Goal: Task Accomplishment & Management: Manage account settings

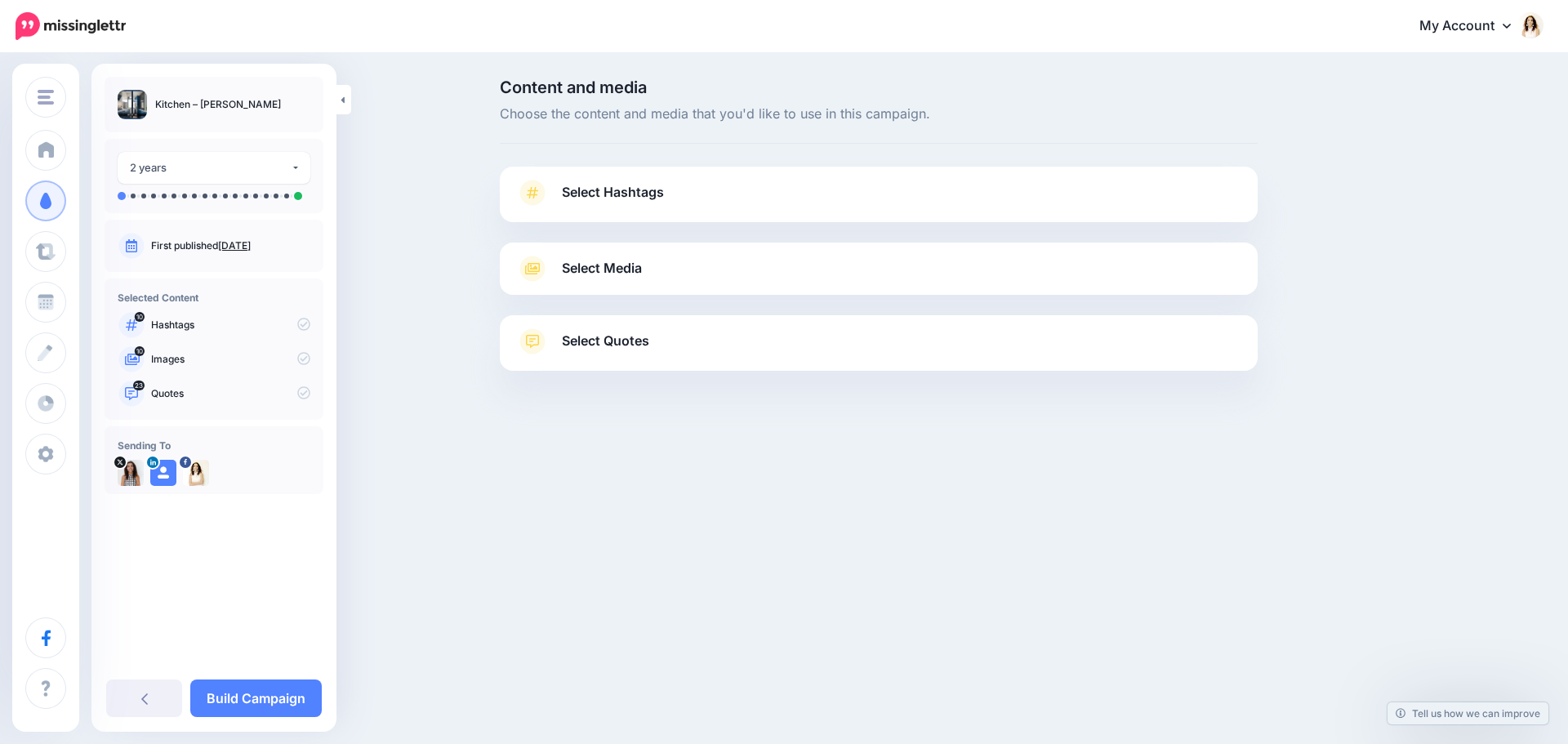
click at [656, 195] on span "Select Hashtags" at bounding box center [613, 192] width 102 height 22
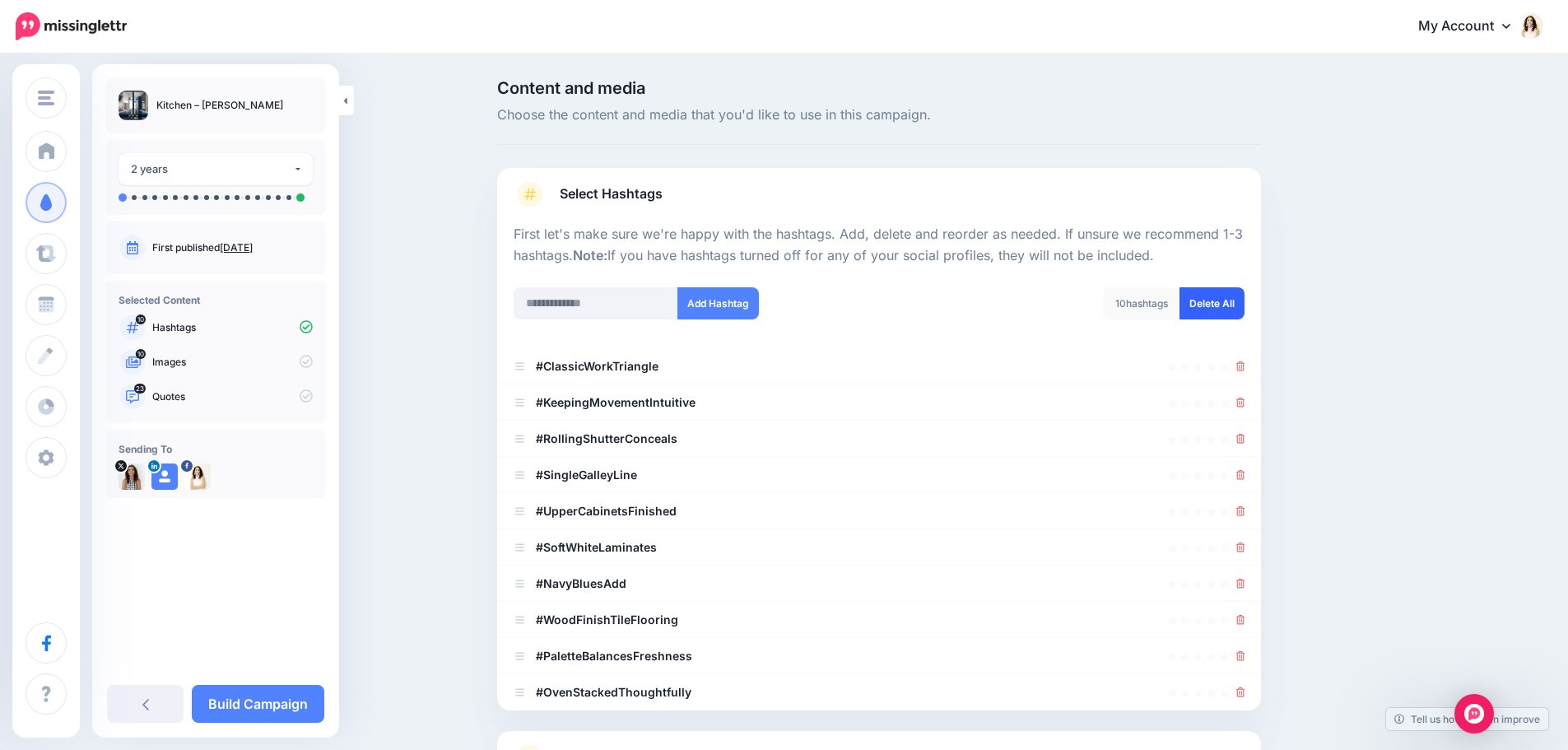
click at [1228, 311] on link "Delete All" at bounding box center [1212, 303] width 65 height 32
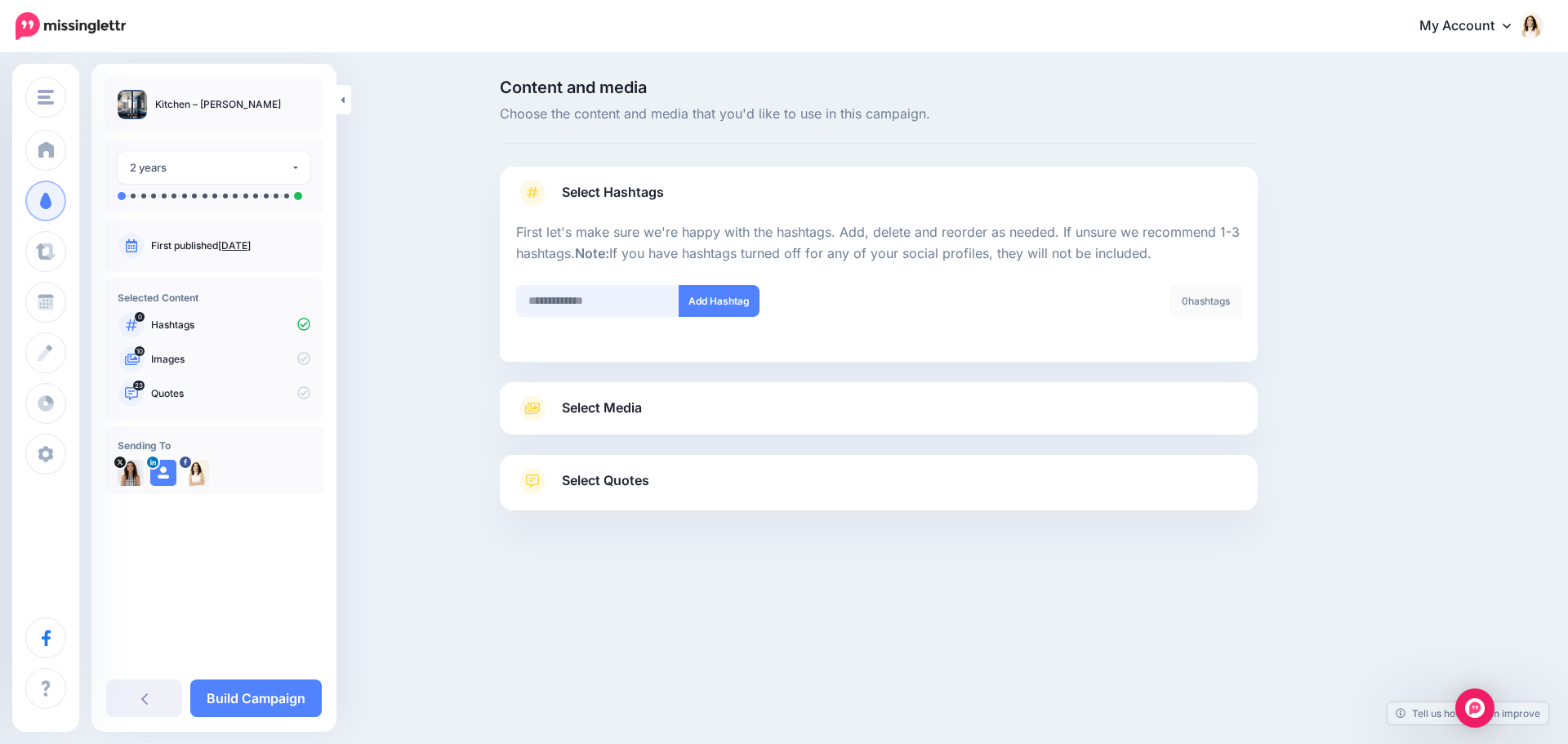
click at [621, 296] on input "text" at bounding box center [598, 301] width 163 height 32
type input "**********"
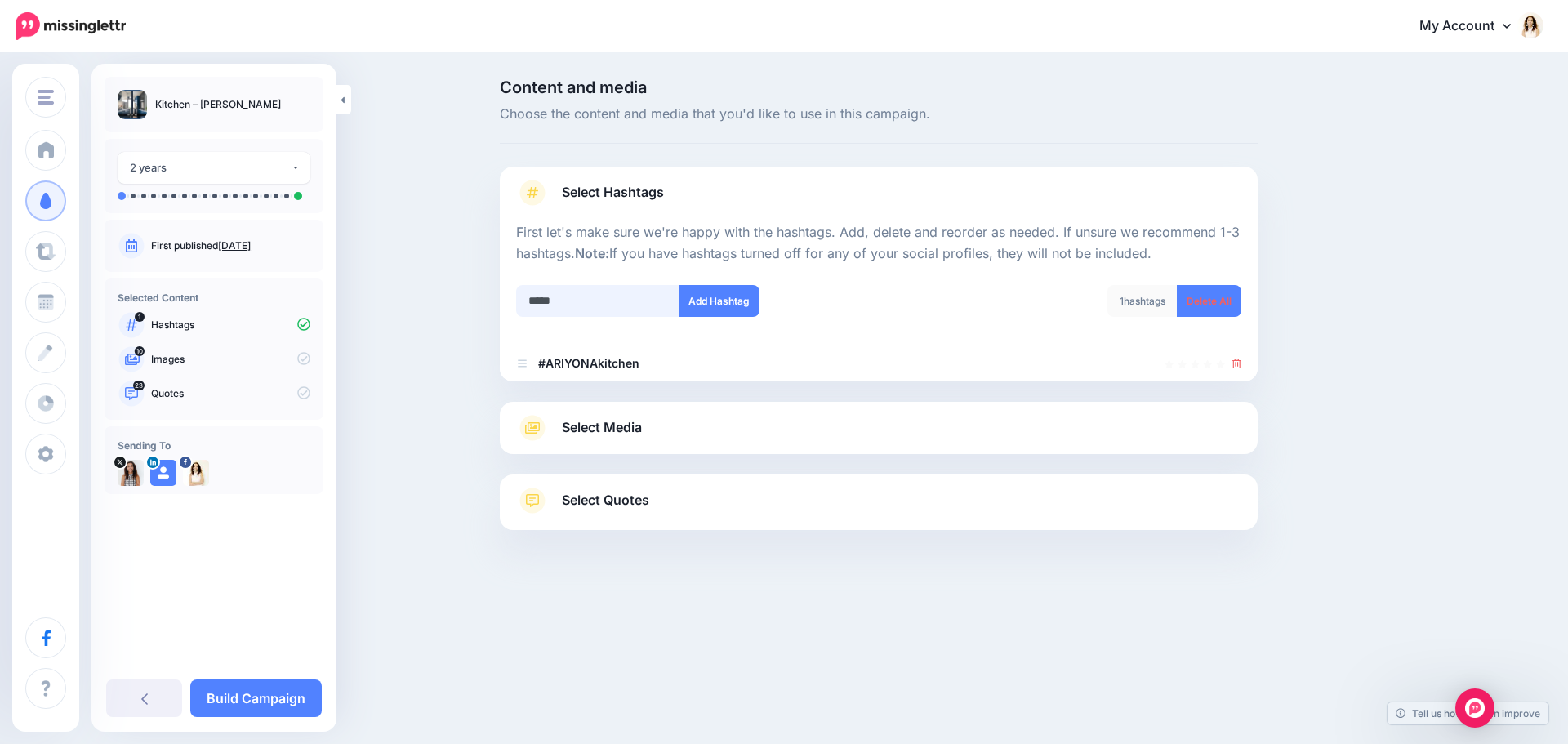
type input "******"
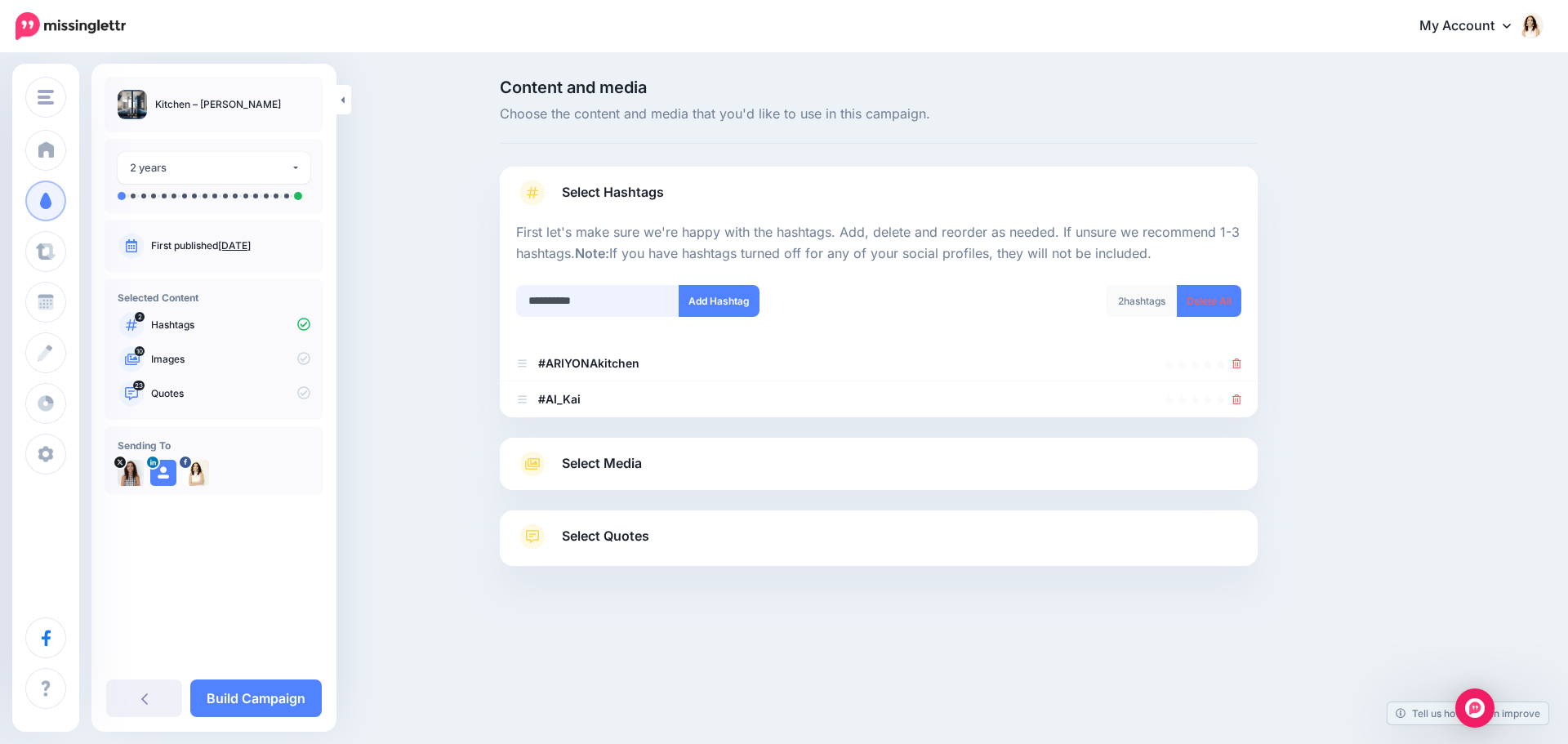
type input "**********"
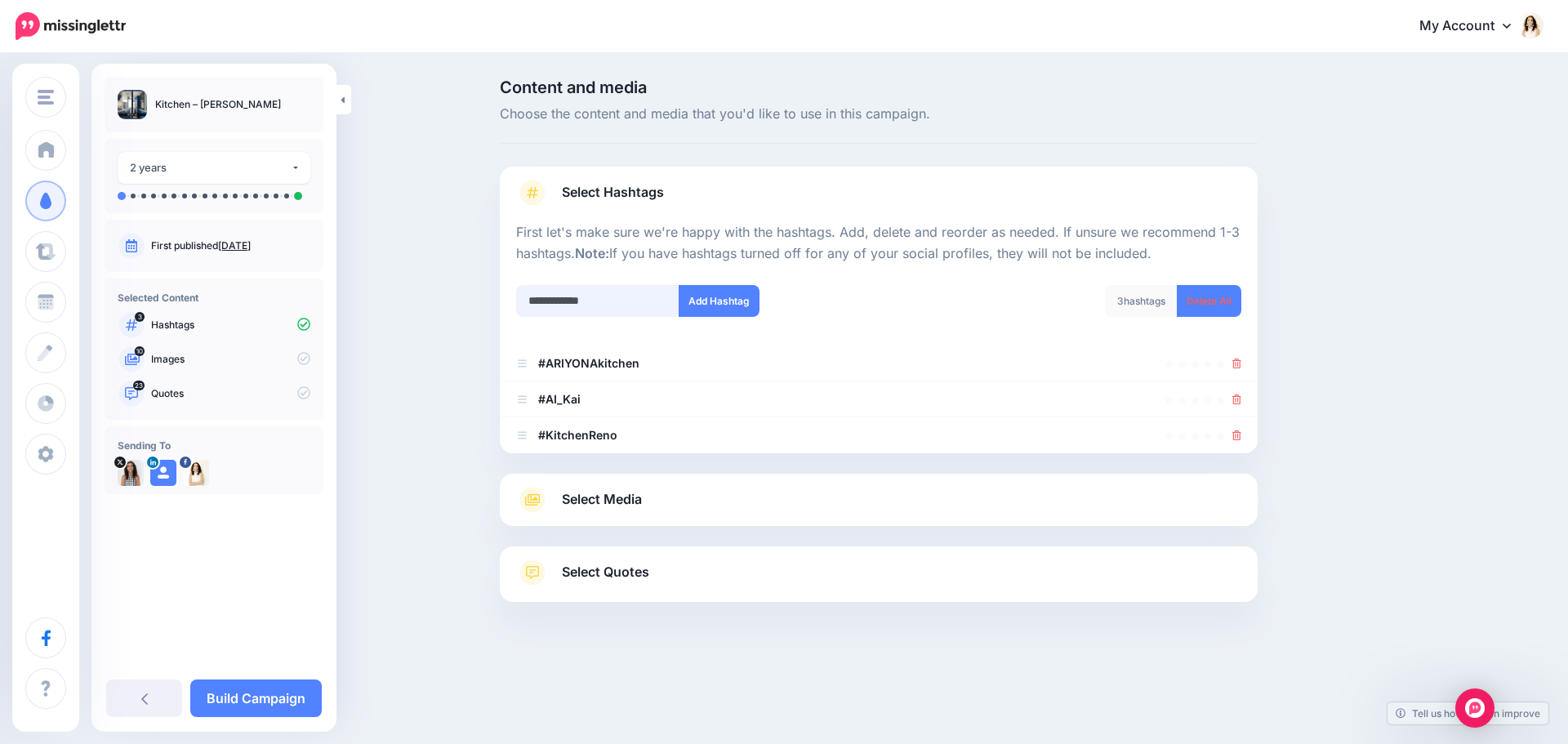
type input "**********"
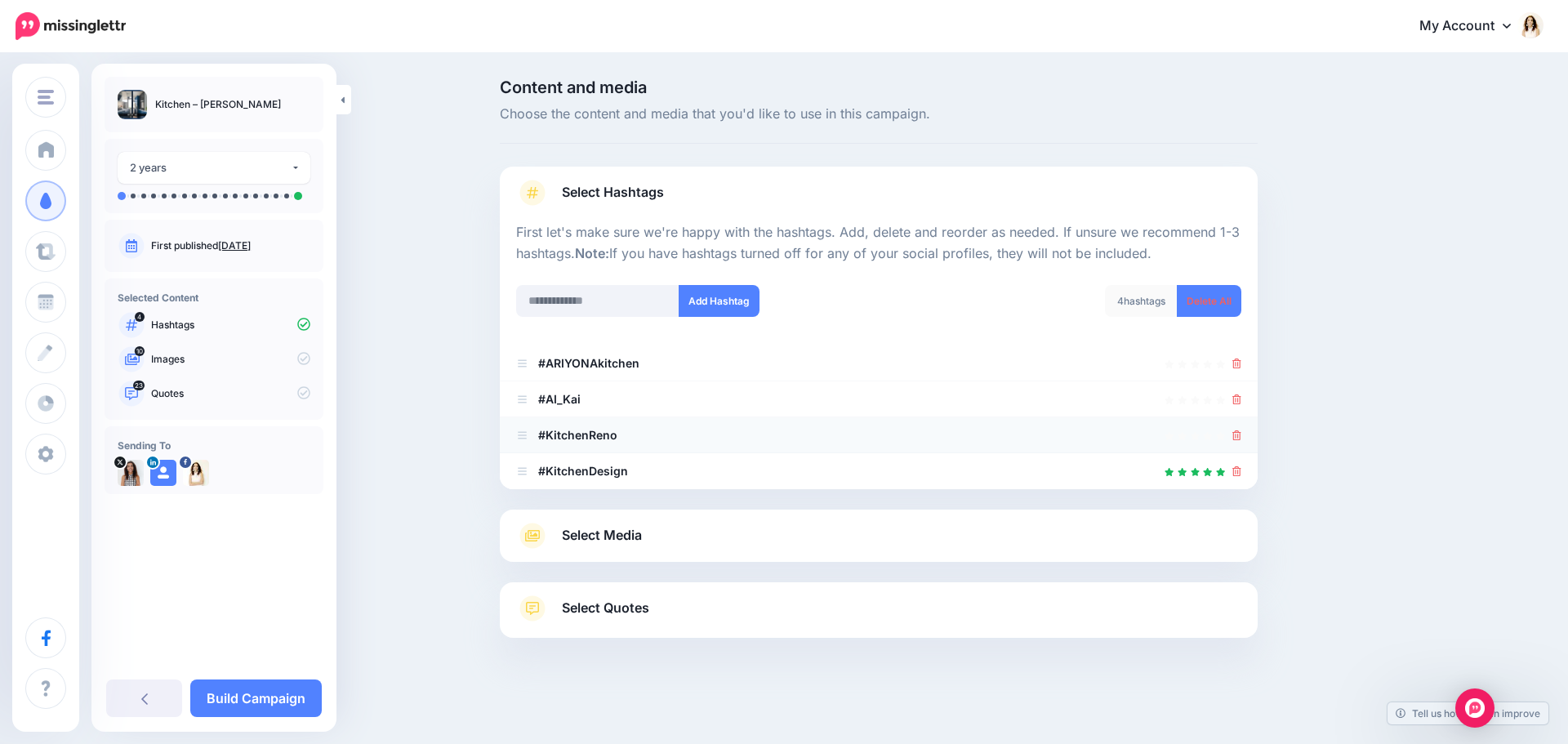
click at [1238, 437] on icon at bounding box center [1237, 435] width 9 height 10
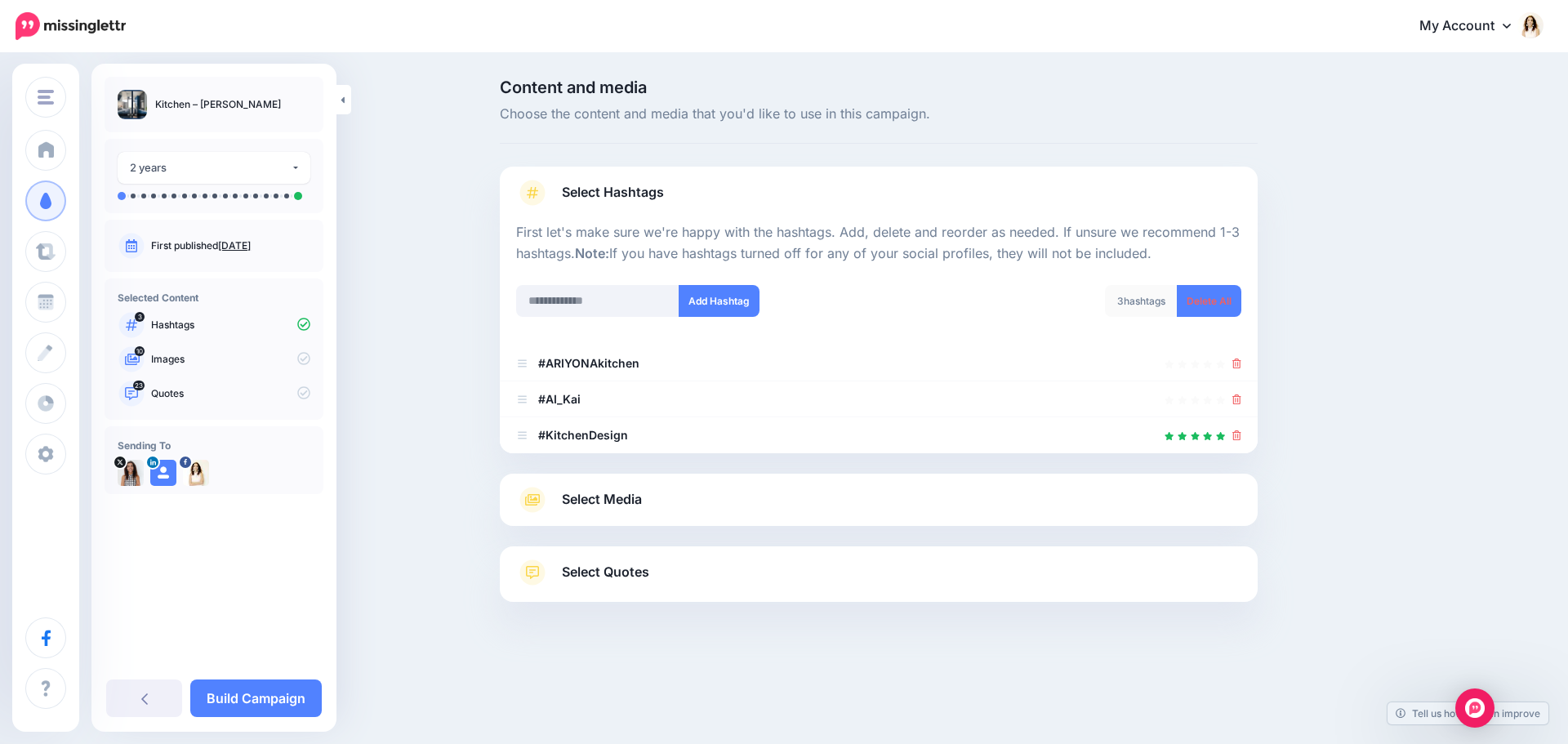
click at [692, 492] on link "Select Media" at bounding box center [879, 500] width 725 height 26
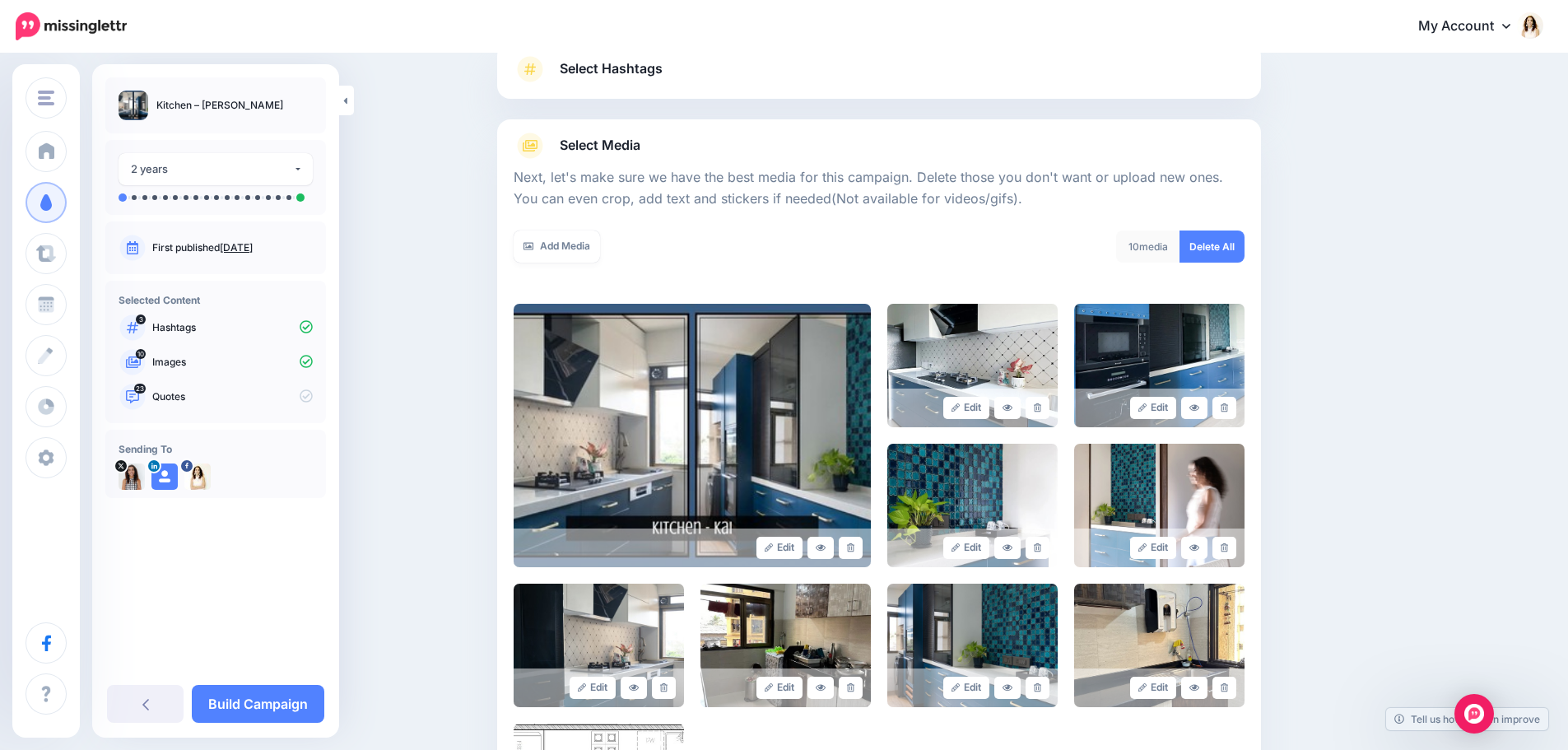
scroll to position [247, 0]
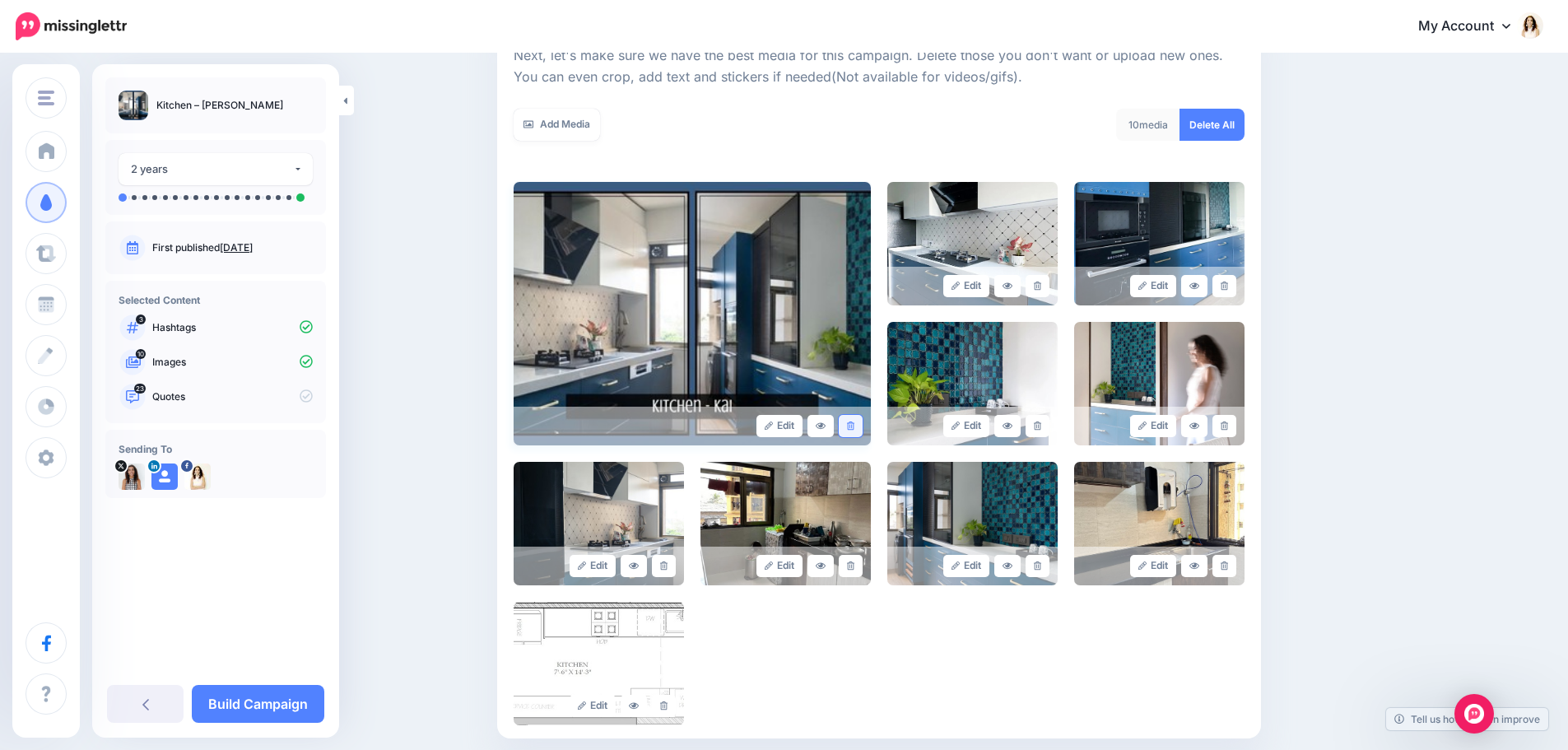
click at [855, 425] on icon at bounding box center [851, 425] width 7 height 9
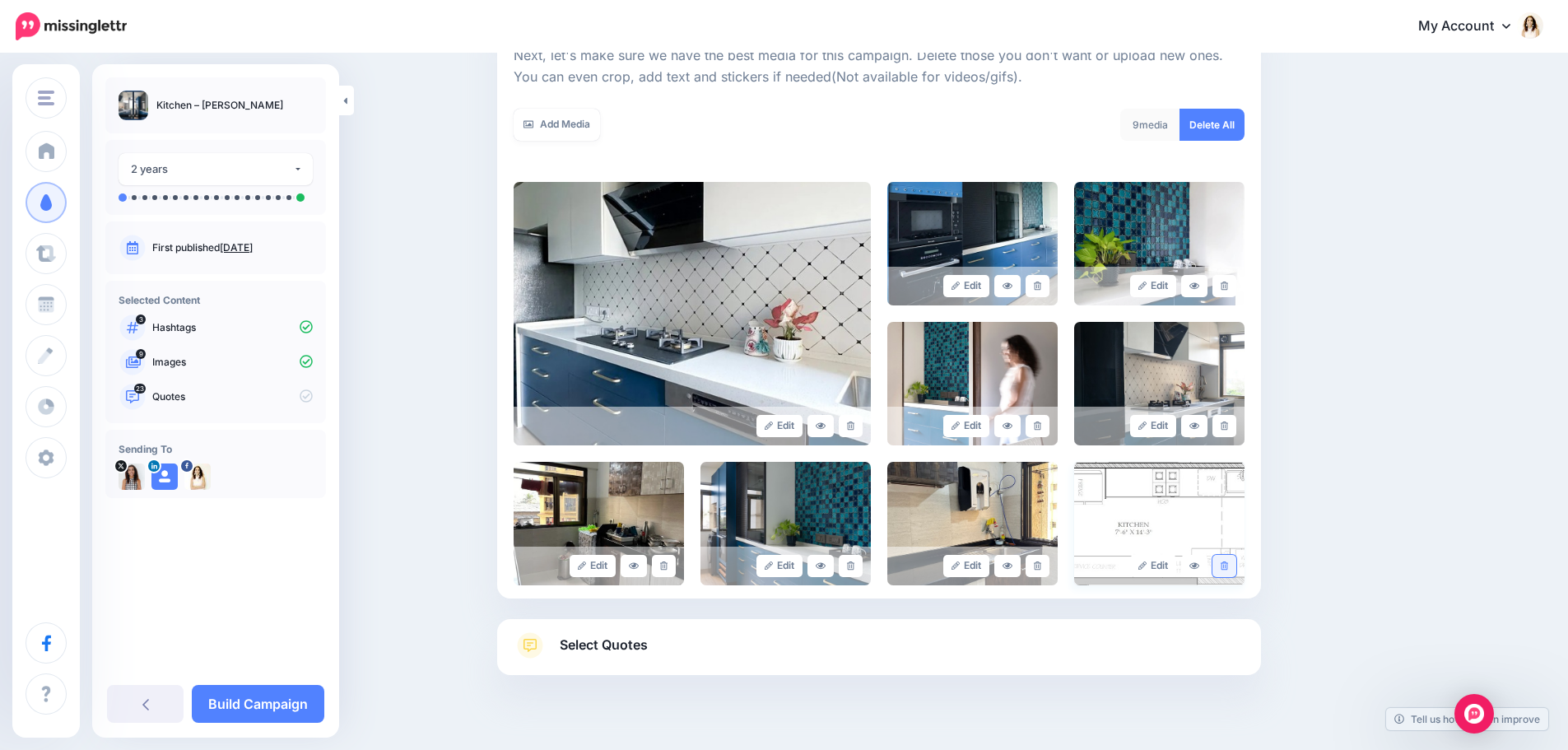
click at [1228, 566] on icon at bounding box center [1224, 566] width 7 height 9
click at [674, 566] on link at bounding box center [663, 566] width 24 height 22
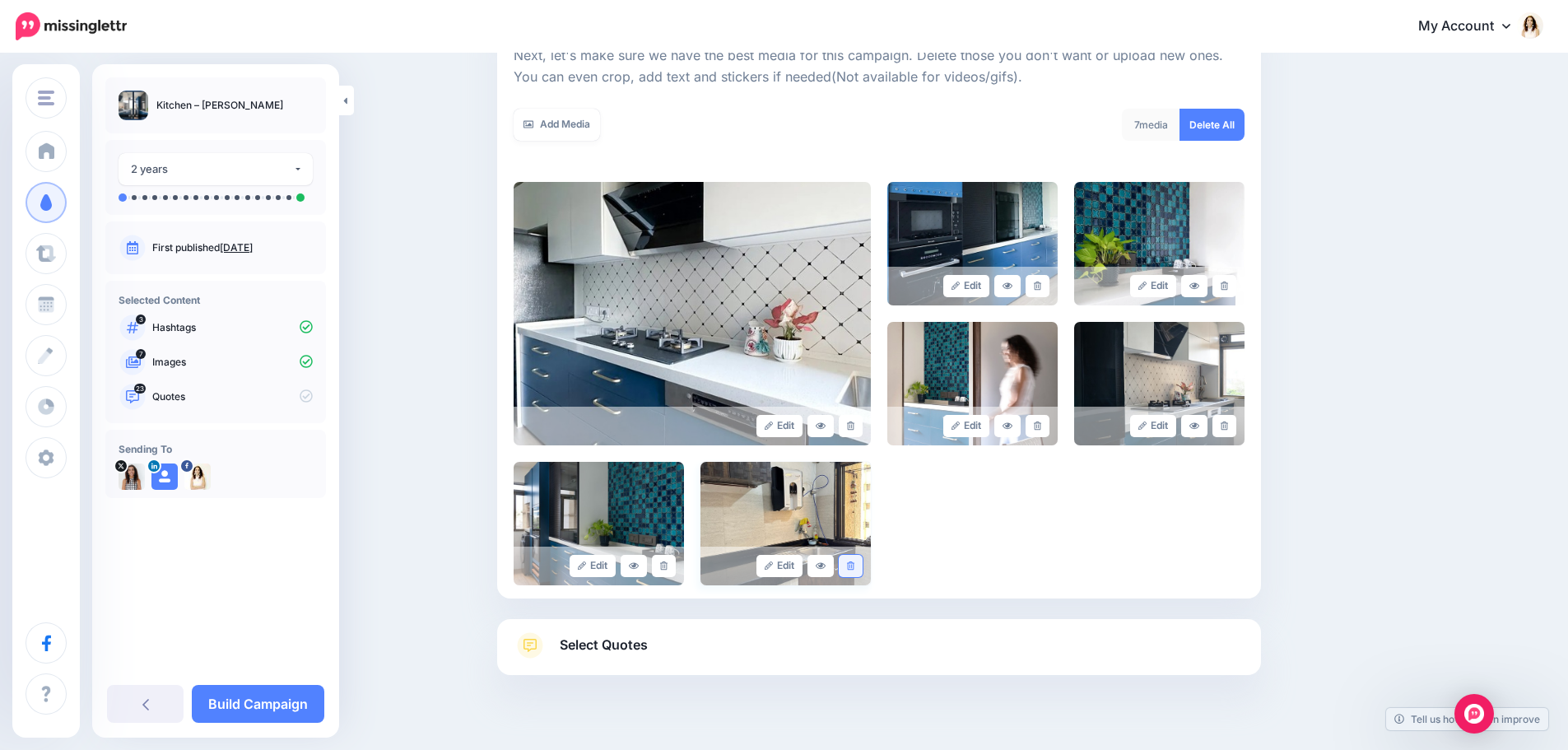
click at [861, 568] on link at bounding box center [851, 566] width 24 height 22
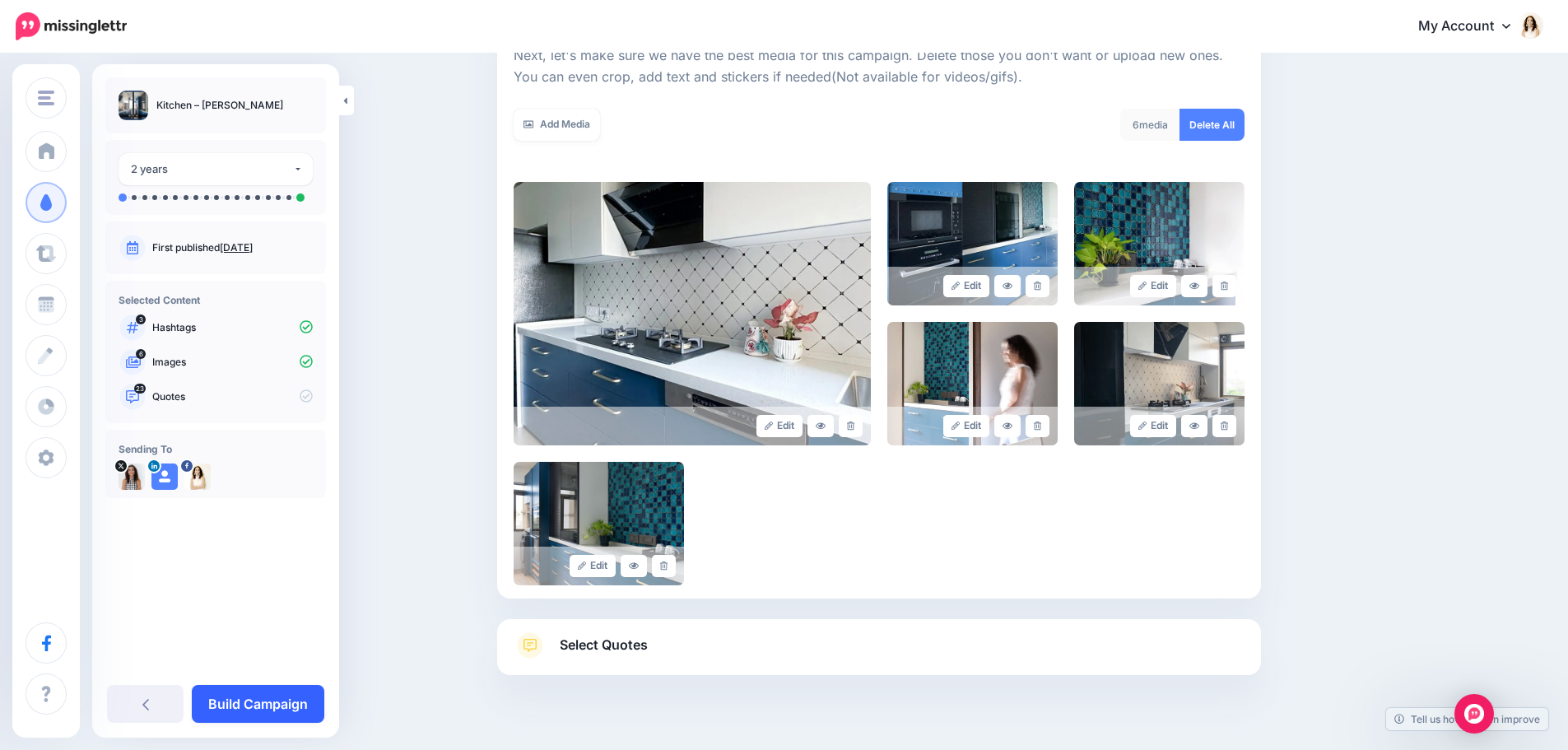
click at [273, 689] on link "Build Campaign" at bounding box center [257, 703] width 132 height 37
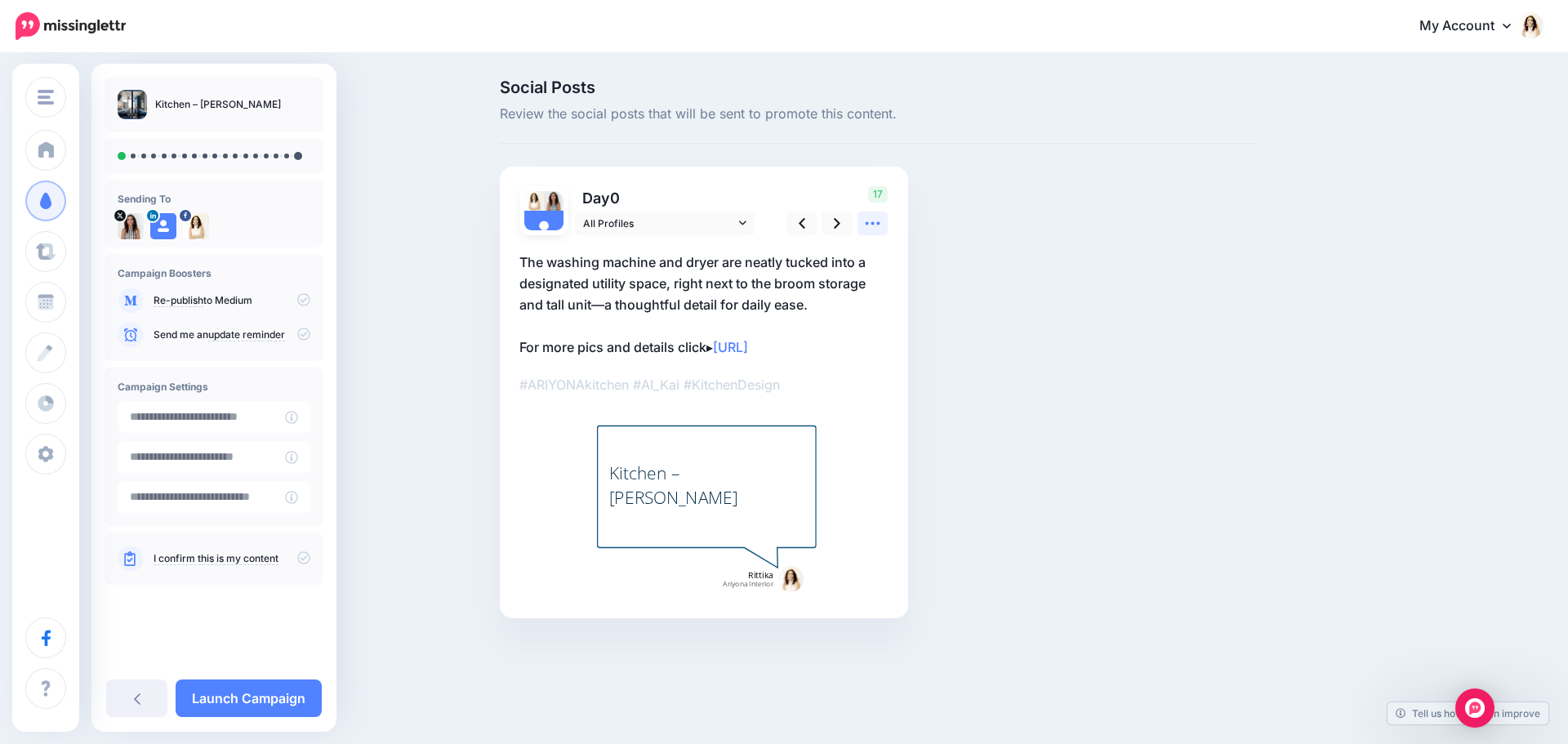
click at [871, 220] on icon at bounding box center [872, 223] width 17 height 17
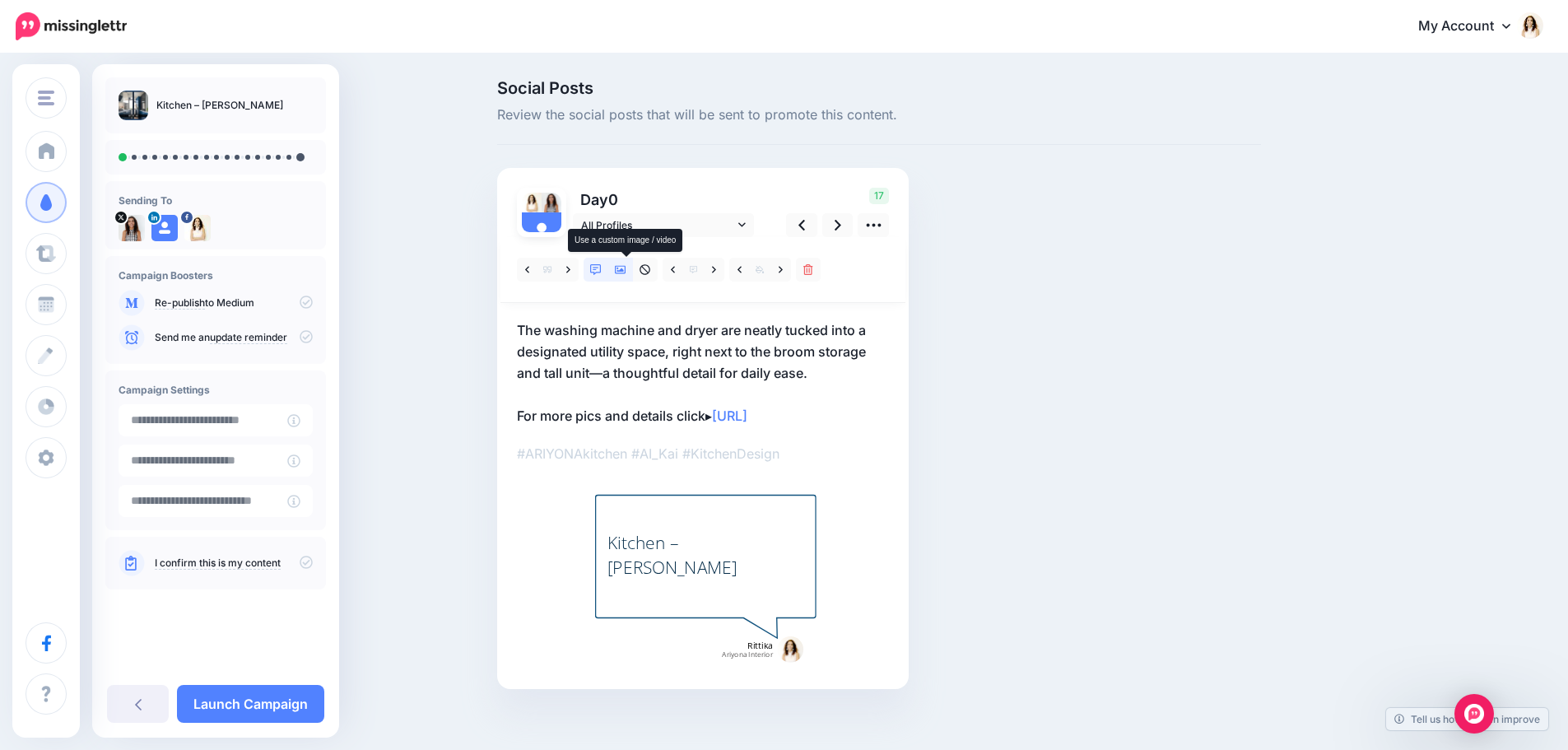
click at [623, 268] on icon at bounding box center [621, 270] width 12 height 8
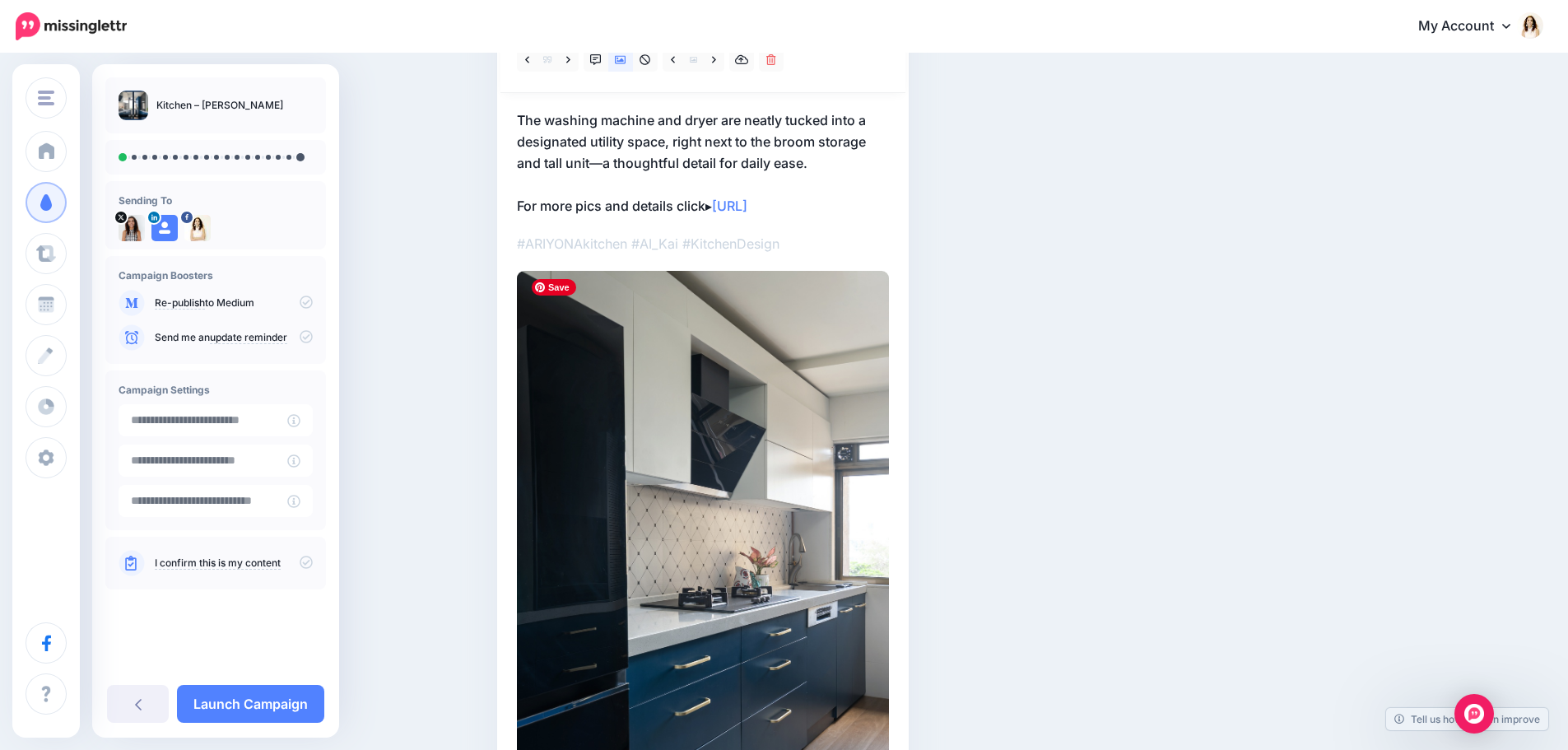
scroll to position [165, 0]
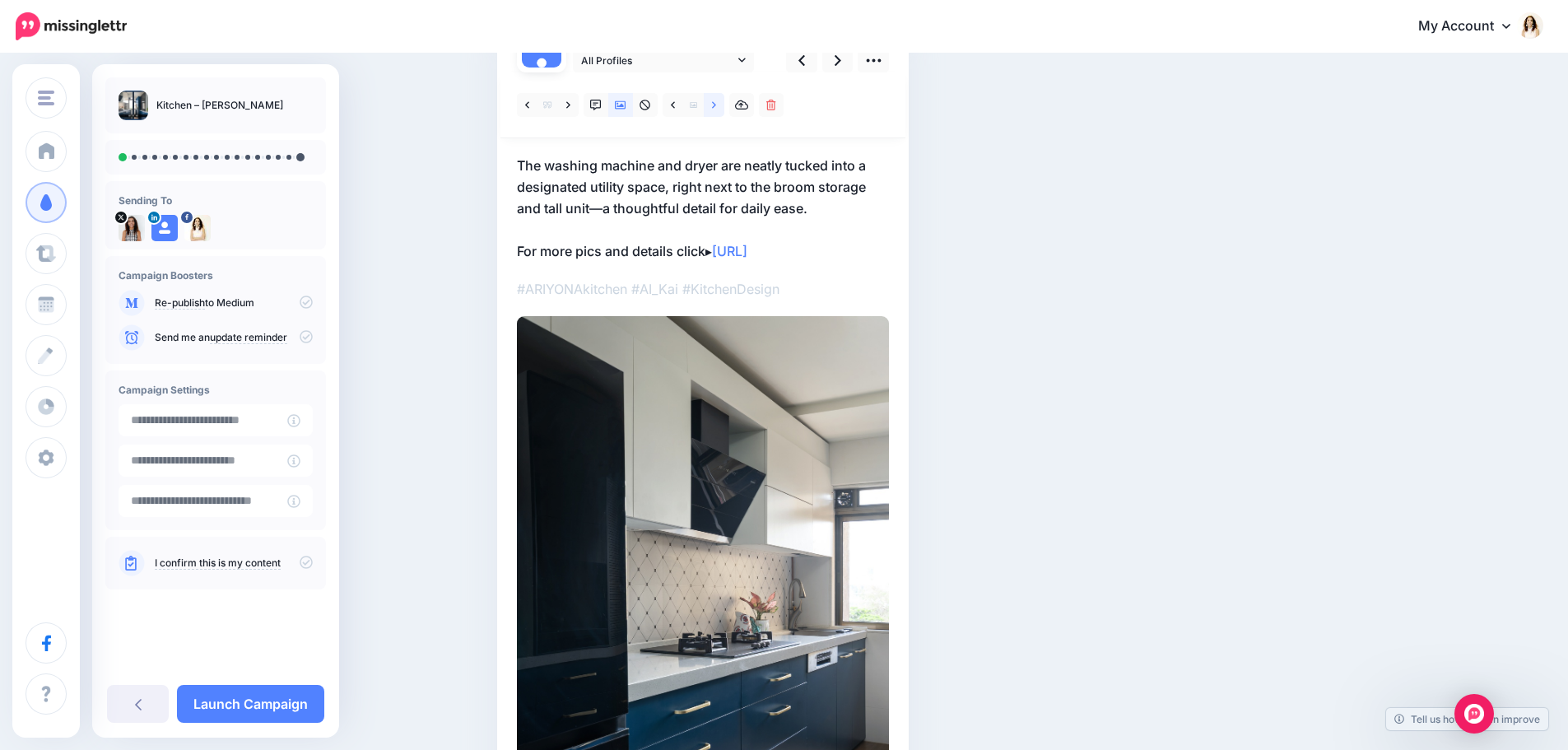
click at [717, 108] on icon at bounding box center [714, 106] width 4 height 12
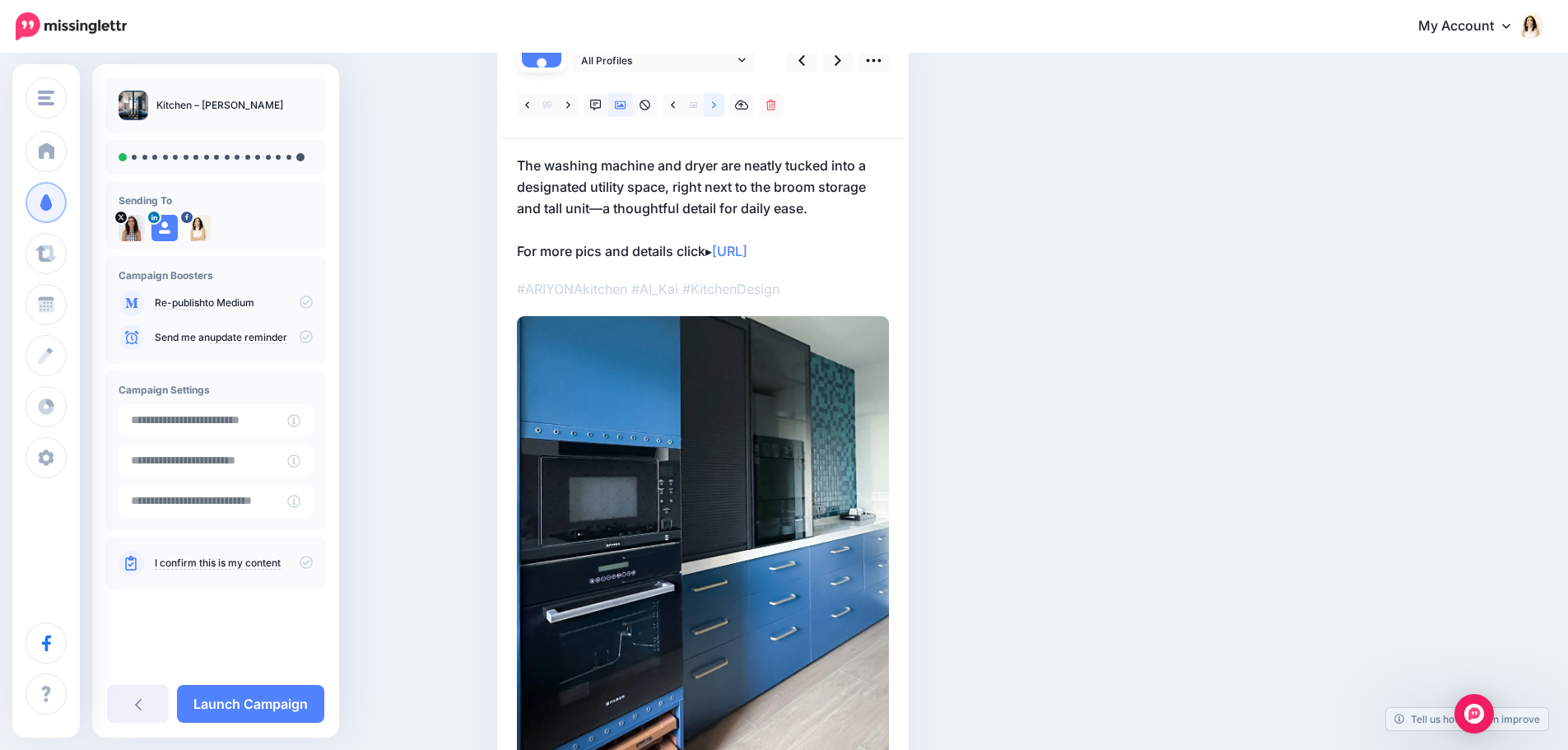
click at [717, 108] on icon at bounding box center [714, 106] width 4 height 12
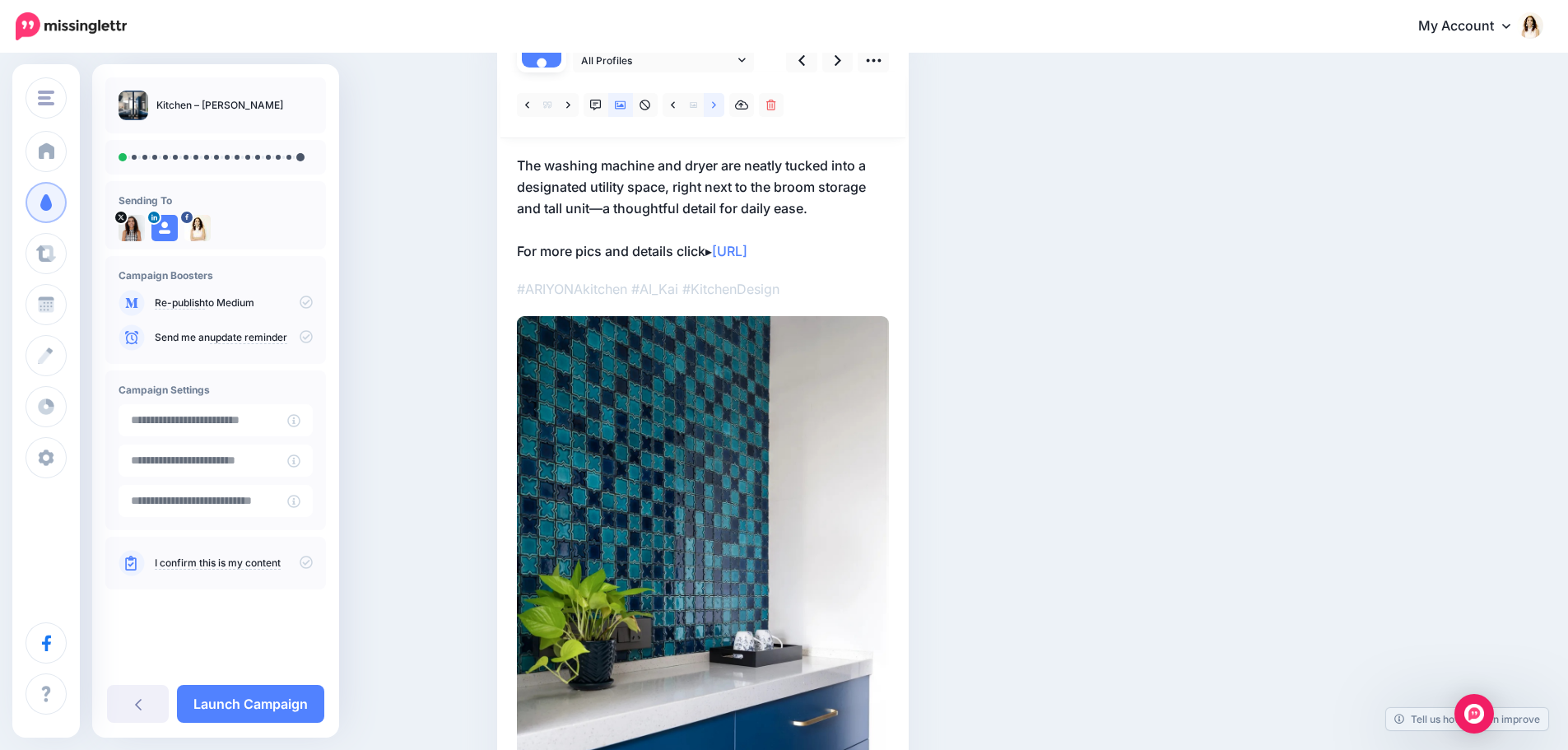
click at [717, 108] on icon at bounding box center [714, 106] width 4 height 12
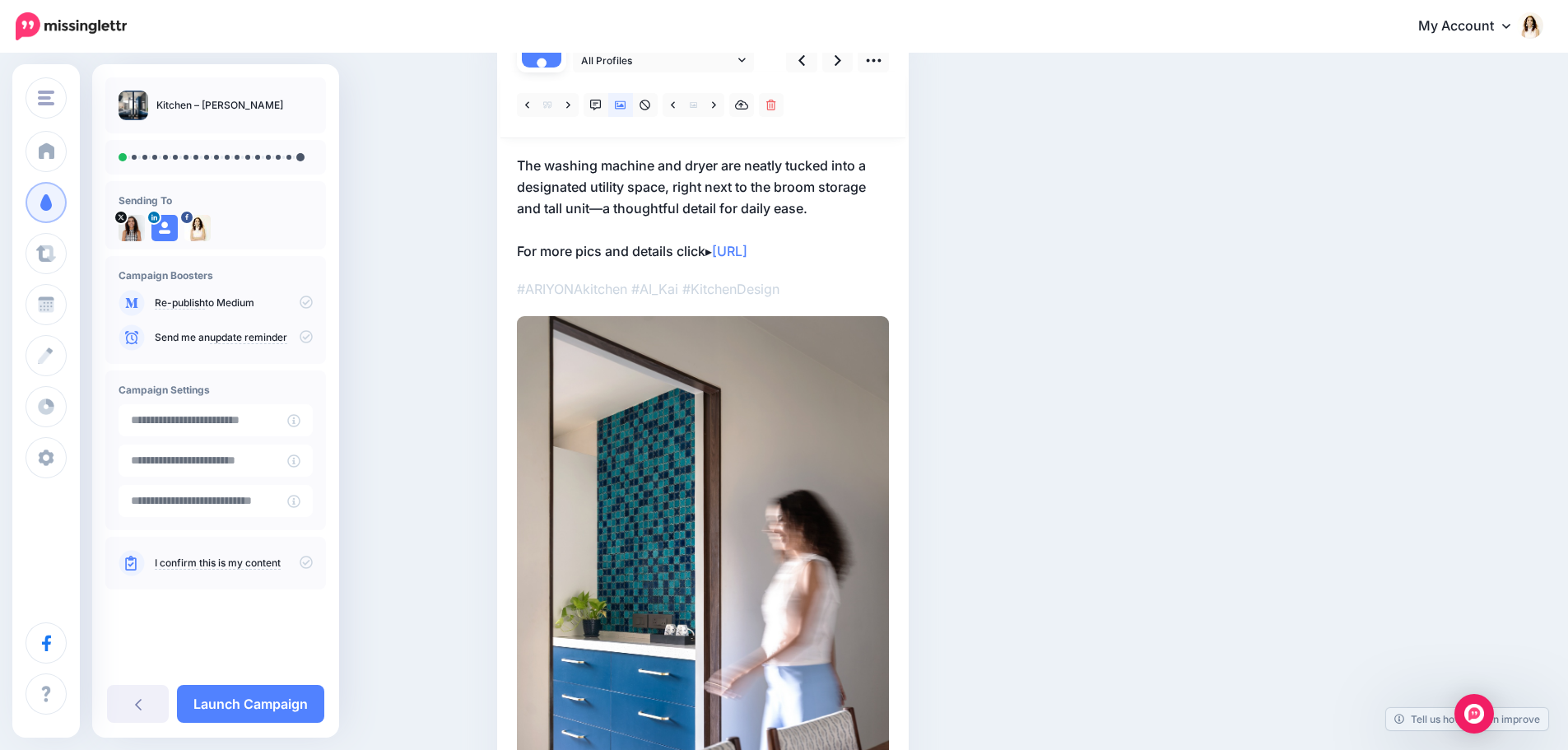
click at [834, 196] on p "The washing machine and dryer are neatly tucked into a designated utility space…" at bounding box center [702, 208] width 372 height 107
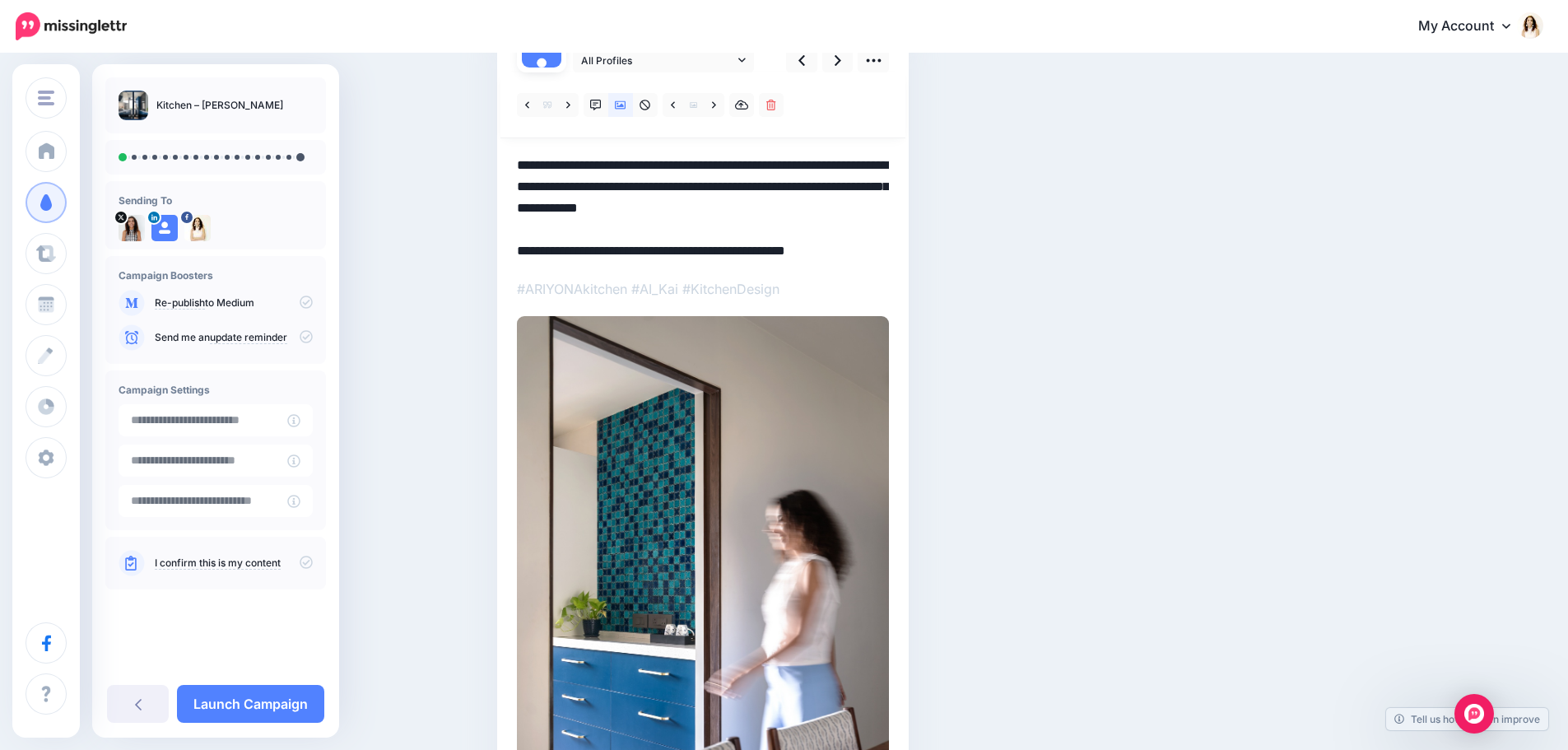
scroll to position [0, 0]
drag, startPoint x: 777, startPoint y: 189, endPoint x: 514, endPoint y: 138, distance: 267.9
click at [517, 138] on div "Combined Shape" at bounding box center [702, 474] width 372 height 802
paste textarea
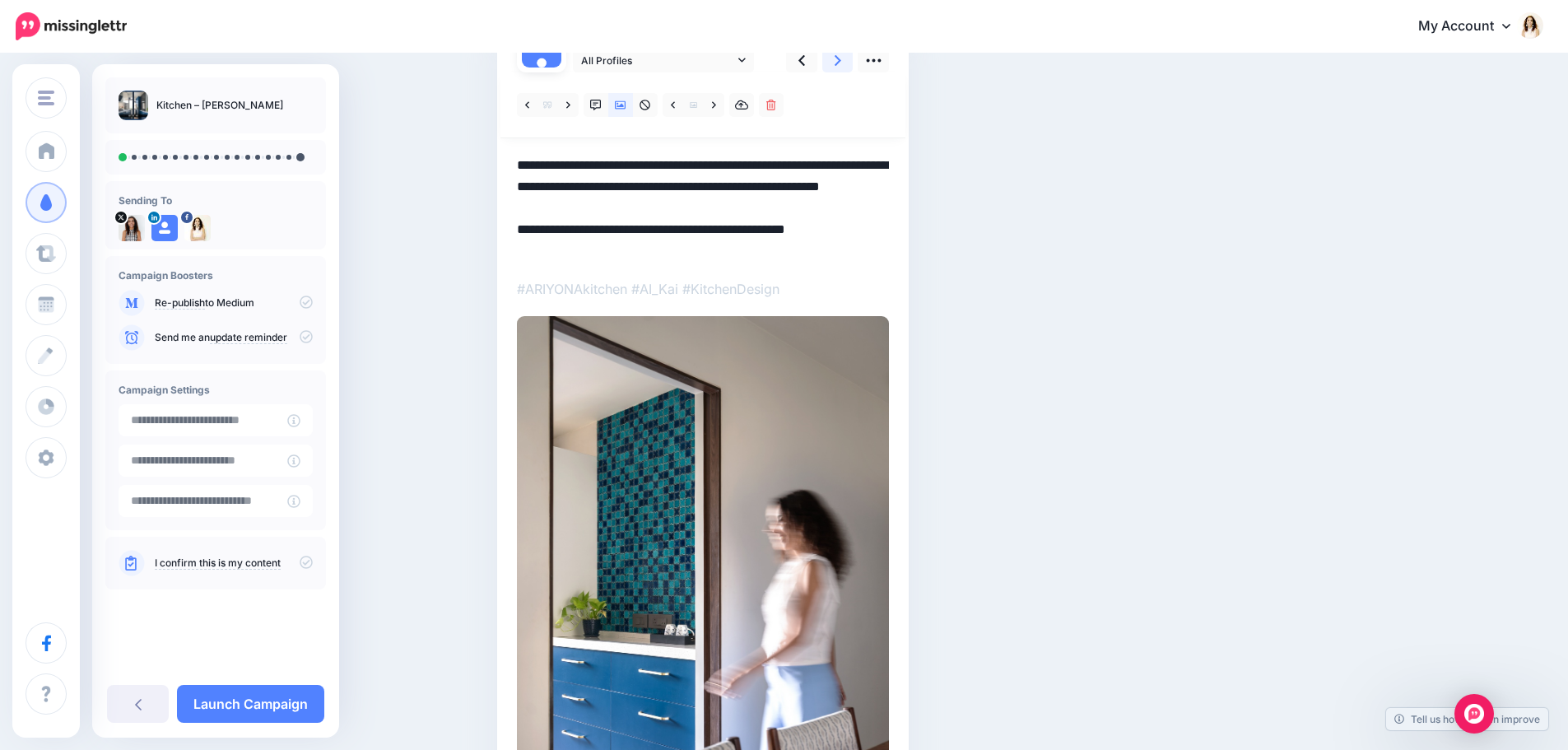
click at [848, 57] on link at bounding box center [838, 60] width 32 height 24
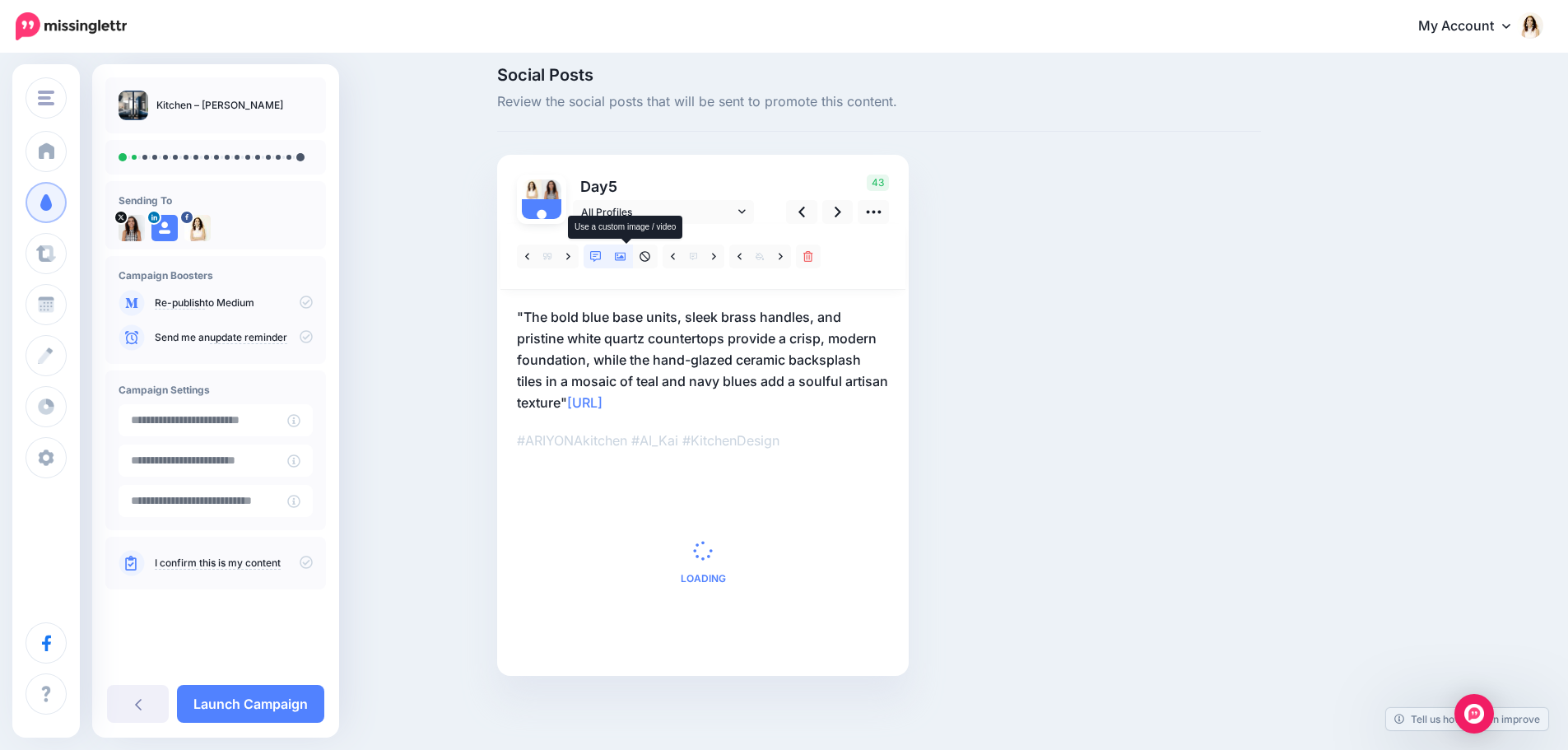
click at [627, 254] on icon at bounding box center [621, 257] width 12 height 8
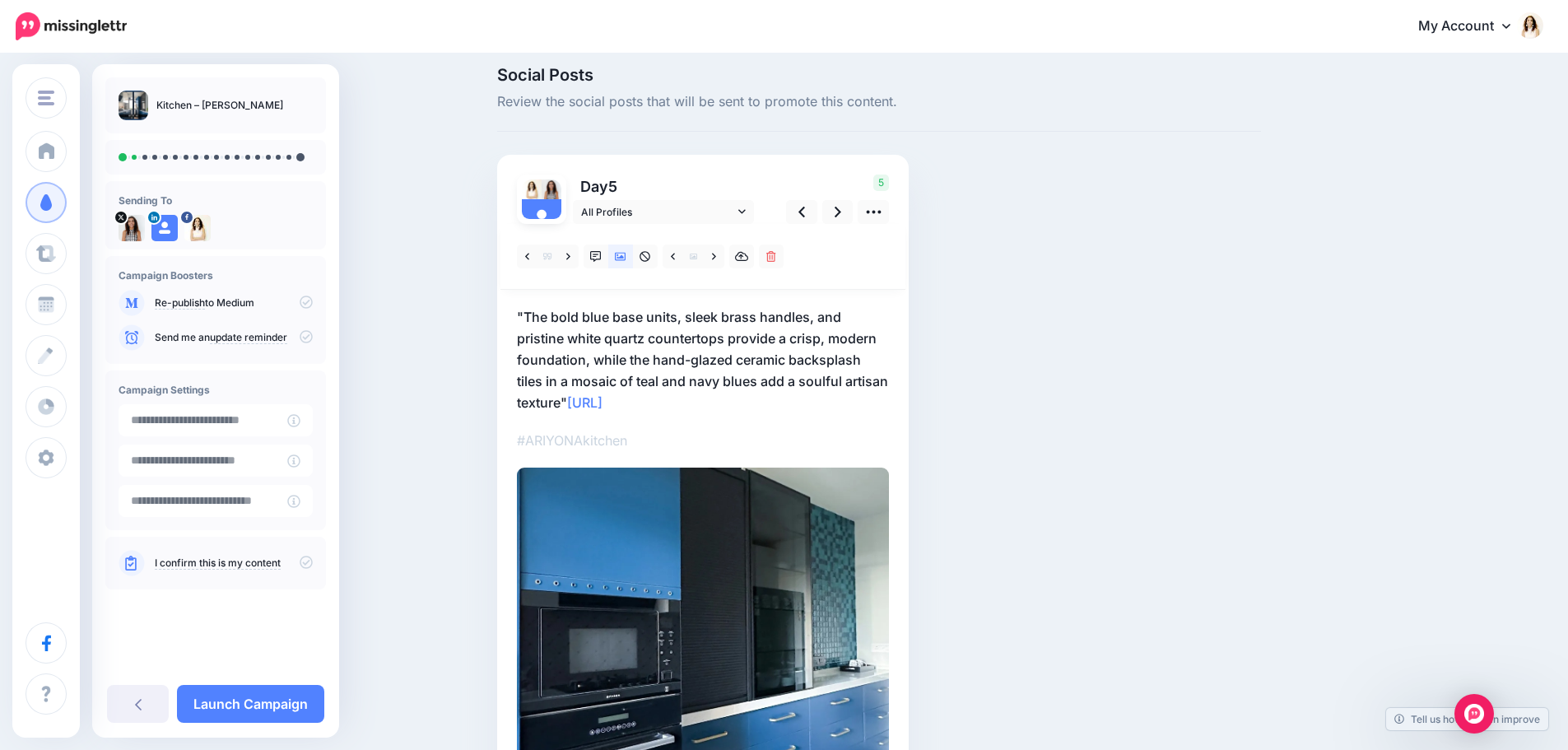
scroll to position [0, 0]
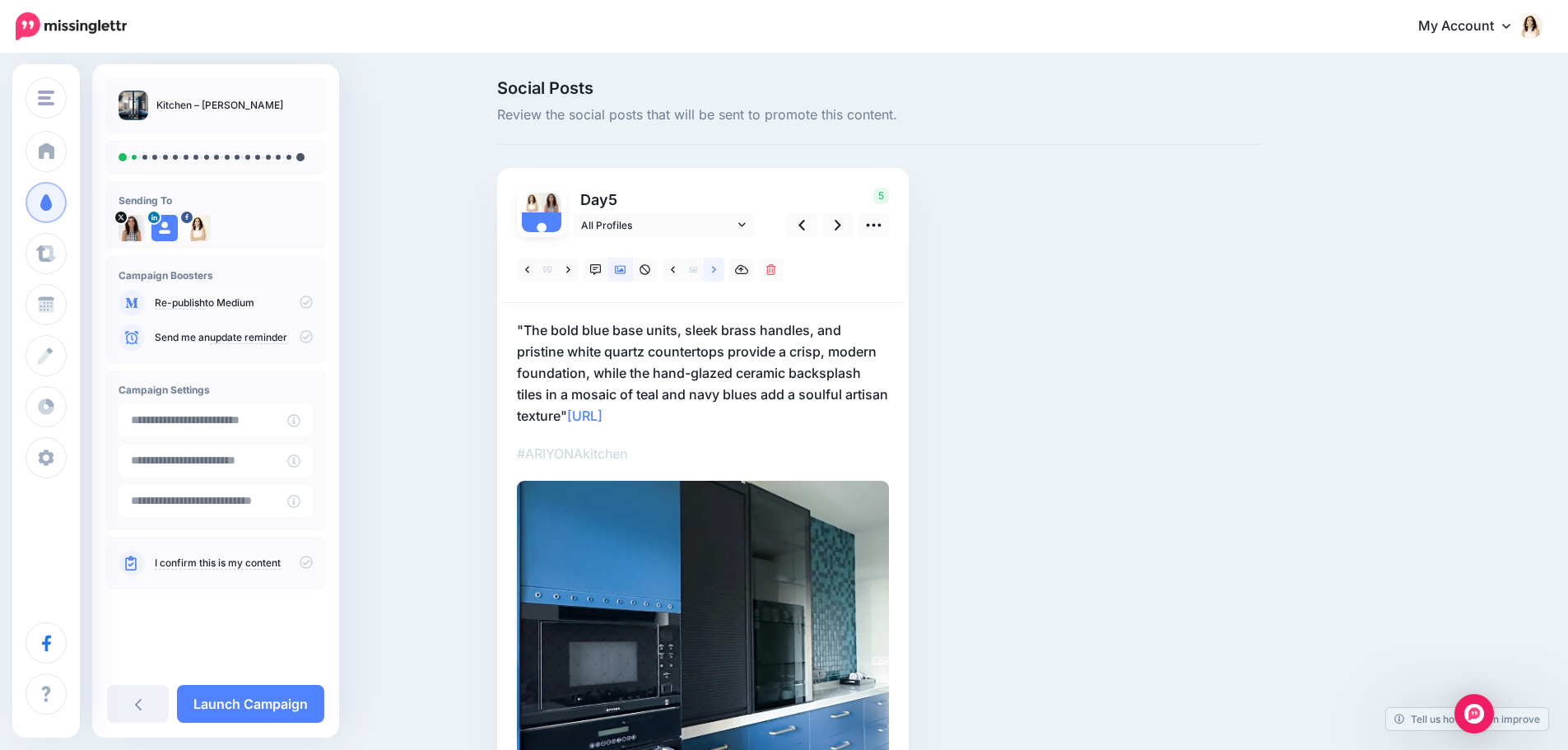
click at [717, 271] on icon at bounding box center [714, 270] width 4 height 12
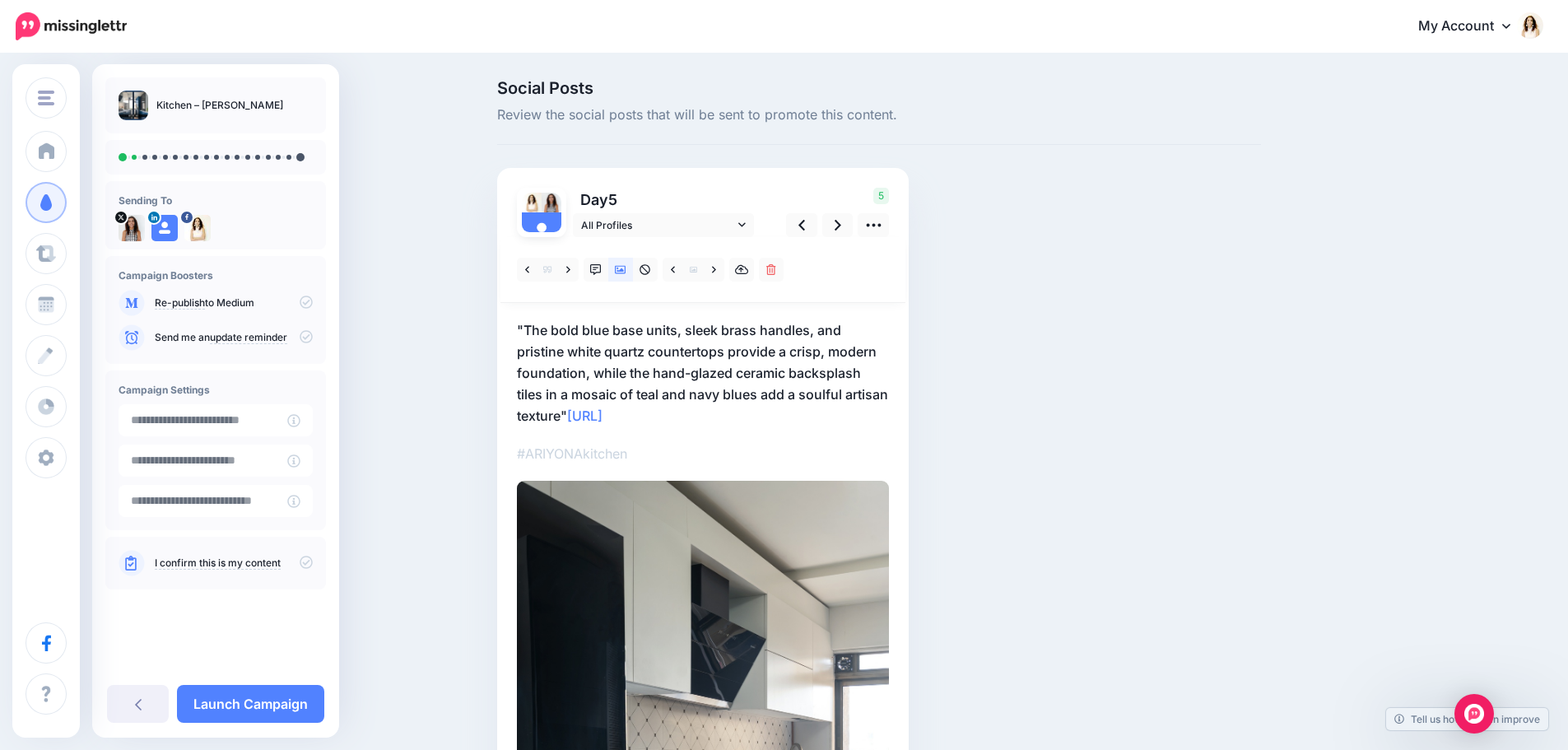
click at [726, 343] on p ""The bold blue base units, sleek brass handles, and pristine white quartz count…" at bounding box center [702, 373] width 372 height 107
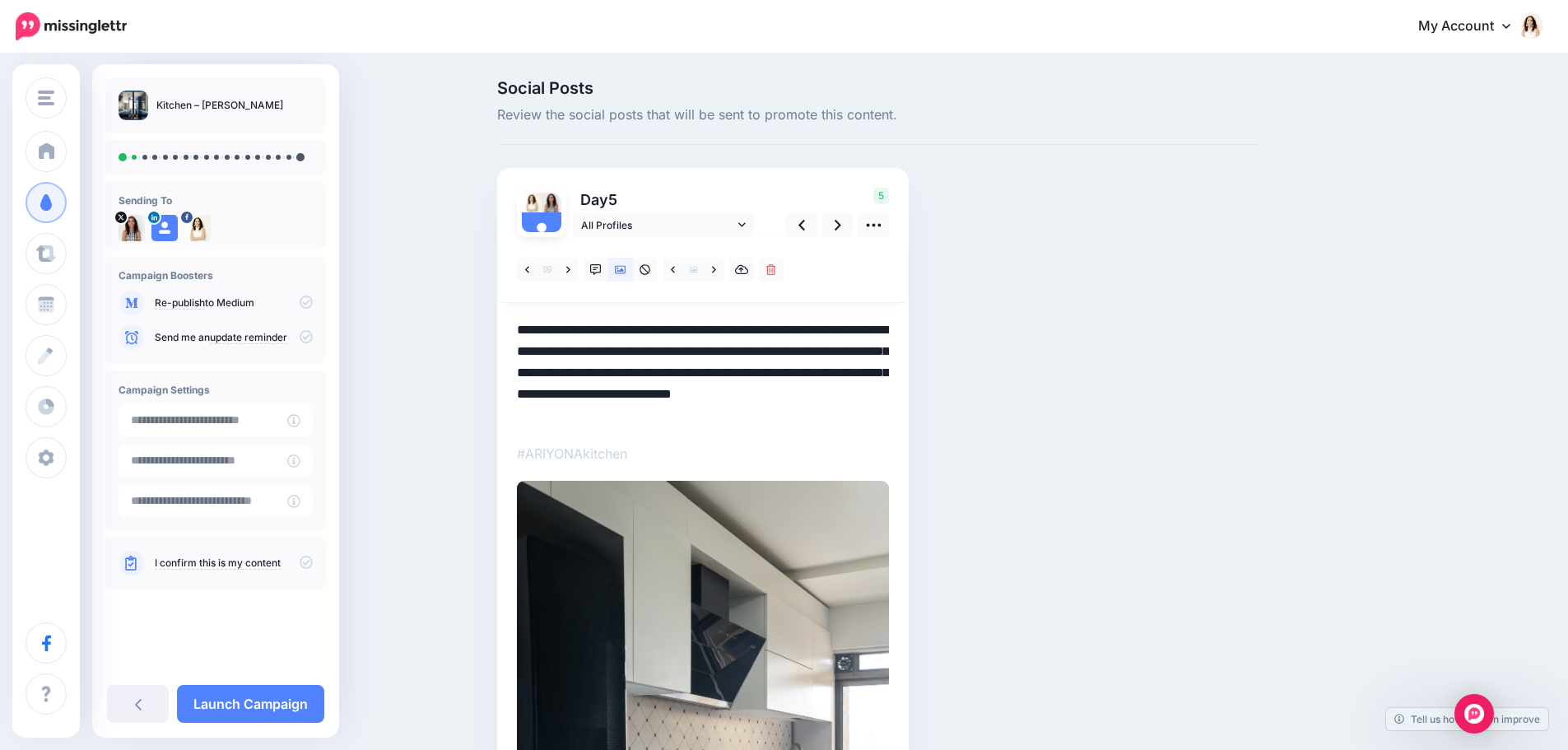
drag, startPoint x: 619, startPoint y: 415, endPoint x: 517, endPoint y: 324, distance: 136.7
click at [517, 324] on div "Day 5 All Profiles" at bounding box center [702, 614] width 412 height 892
paste textarea
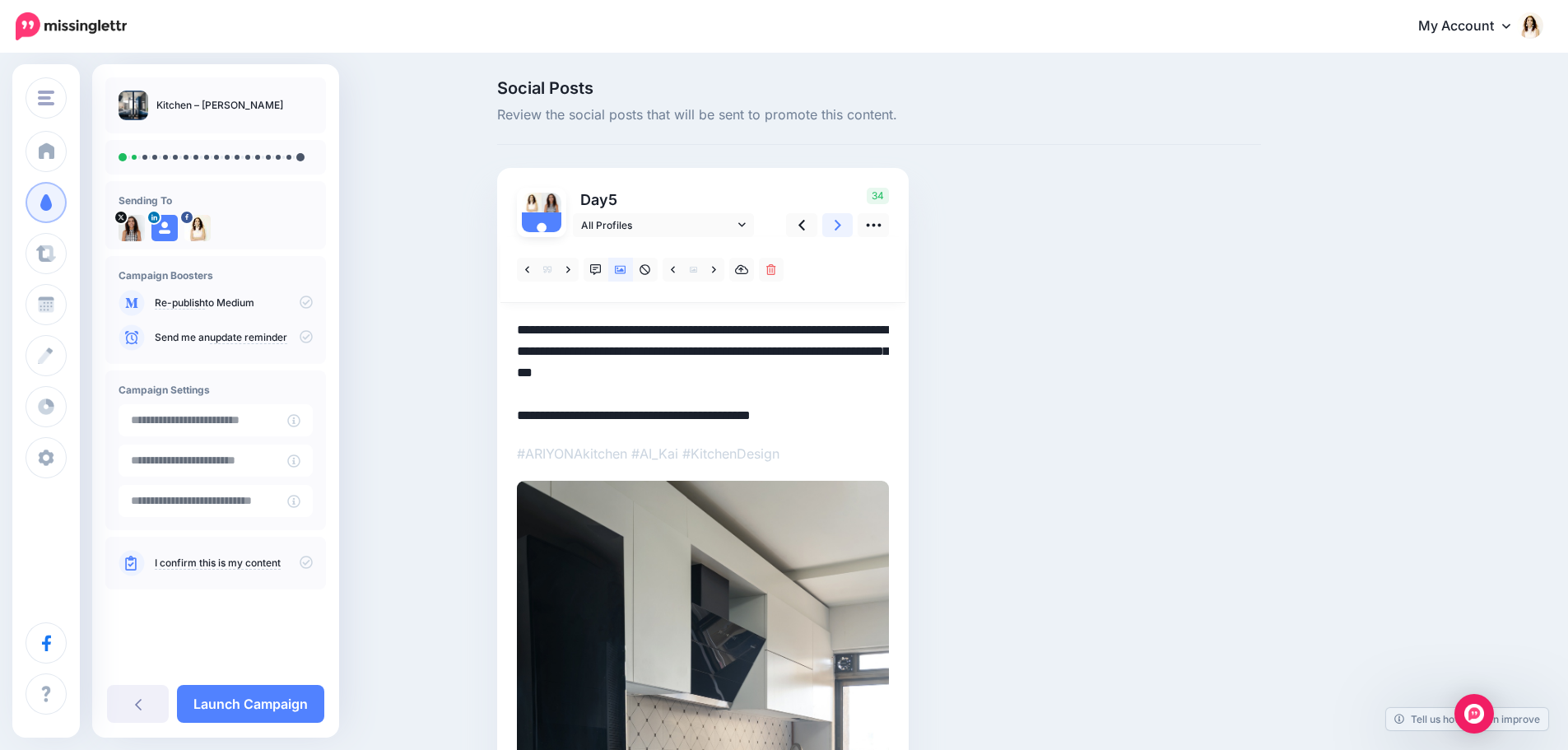
click at [848, 230] on link at bounding box center [838, 225] width 32 height 24
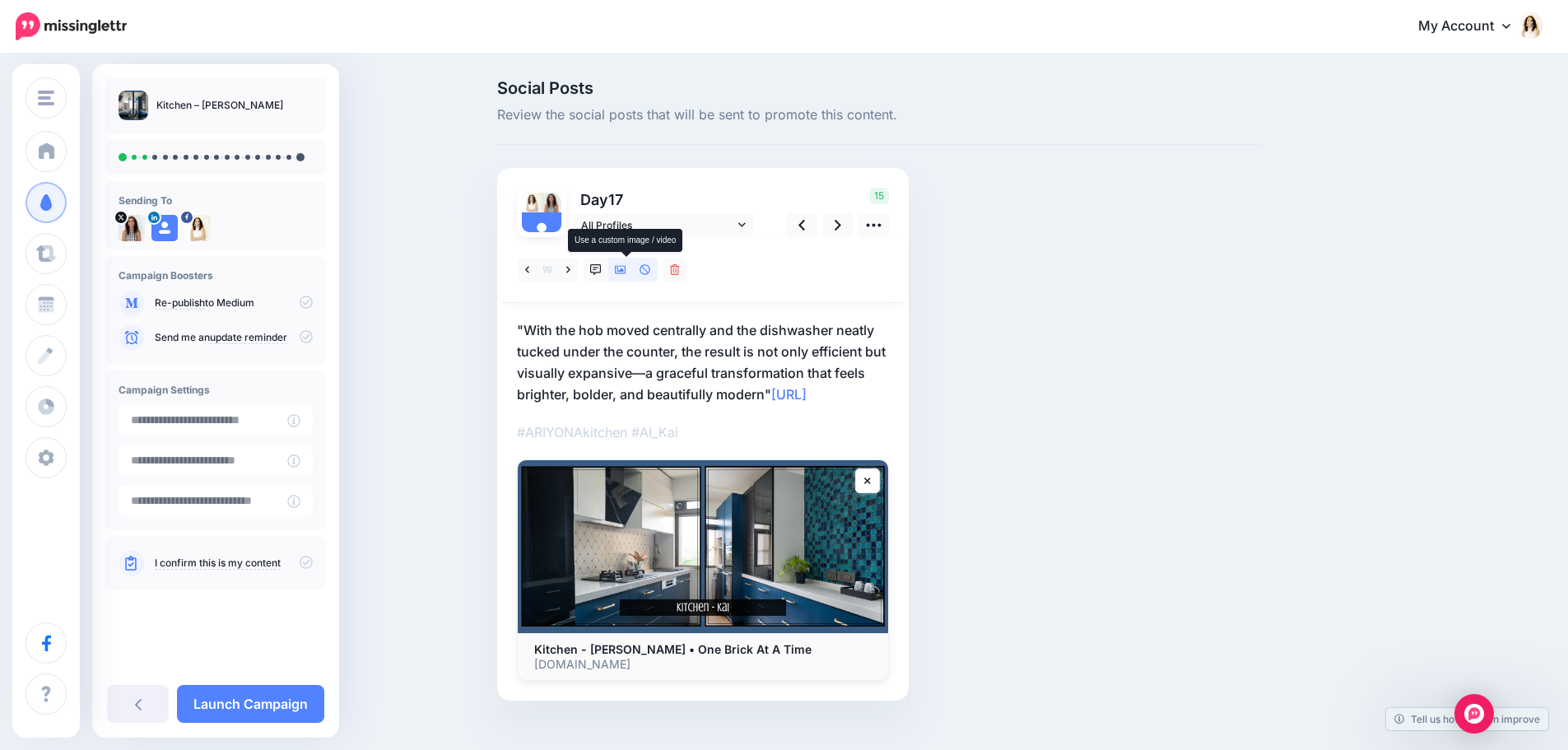
click at [627, 268] on icon at bounding box center [621, 270] width 12 height 12
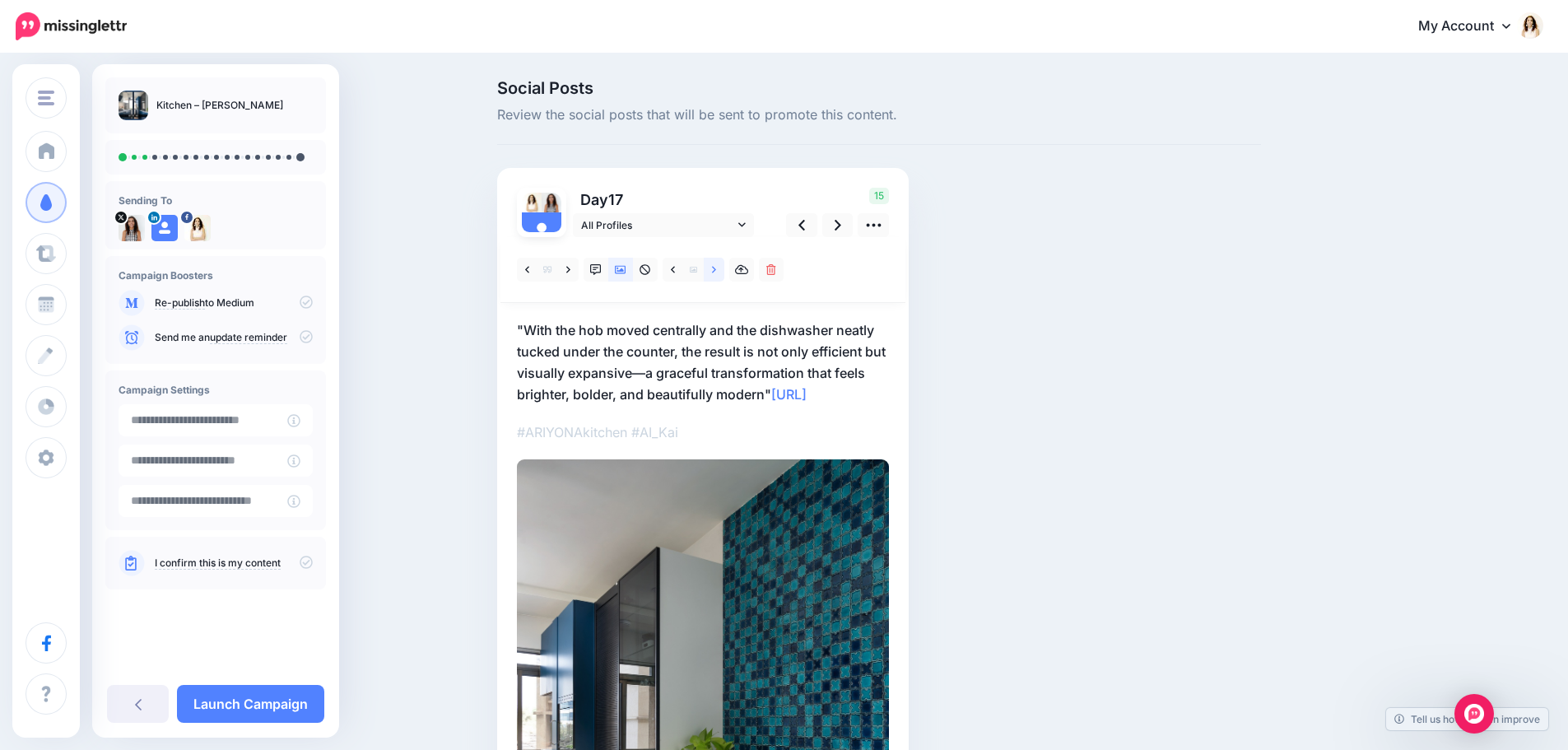
click at [717, 266] on icon at bounding box center [714, 270] width 4 height 12
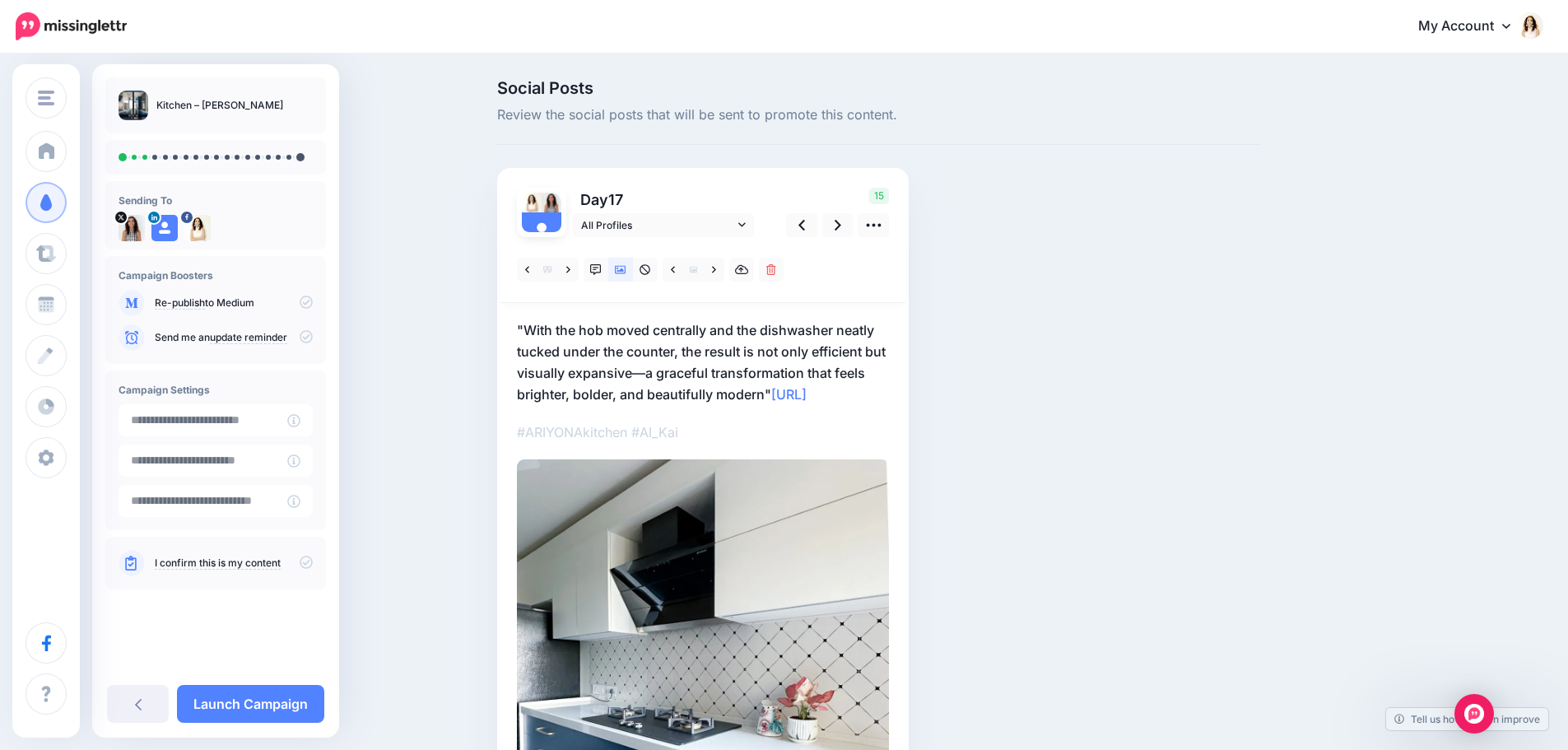
click at [808, 380] on p ""With the hob moved centrally and the dishwasher neatly tucked under the counte…" at bounding box center [702, 362] width 372 height 86
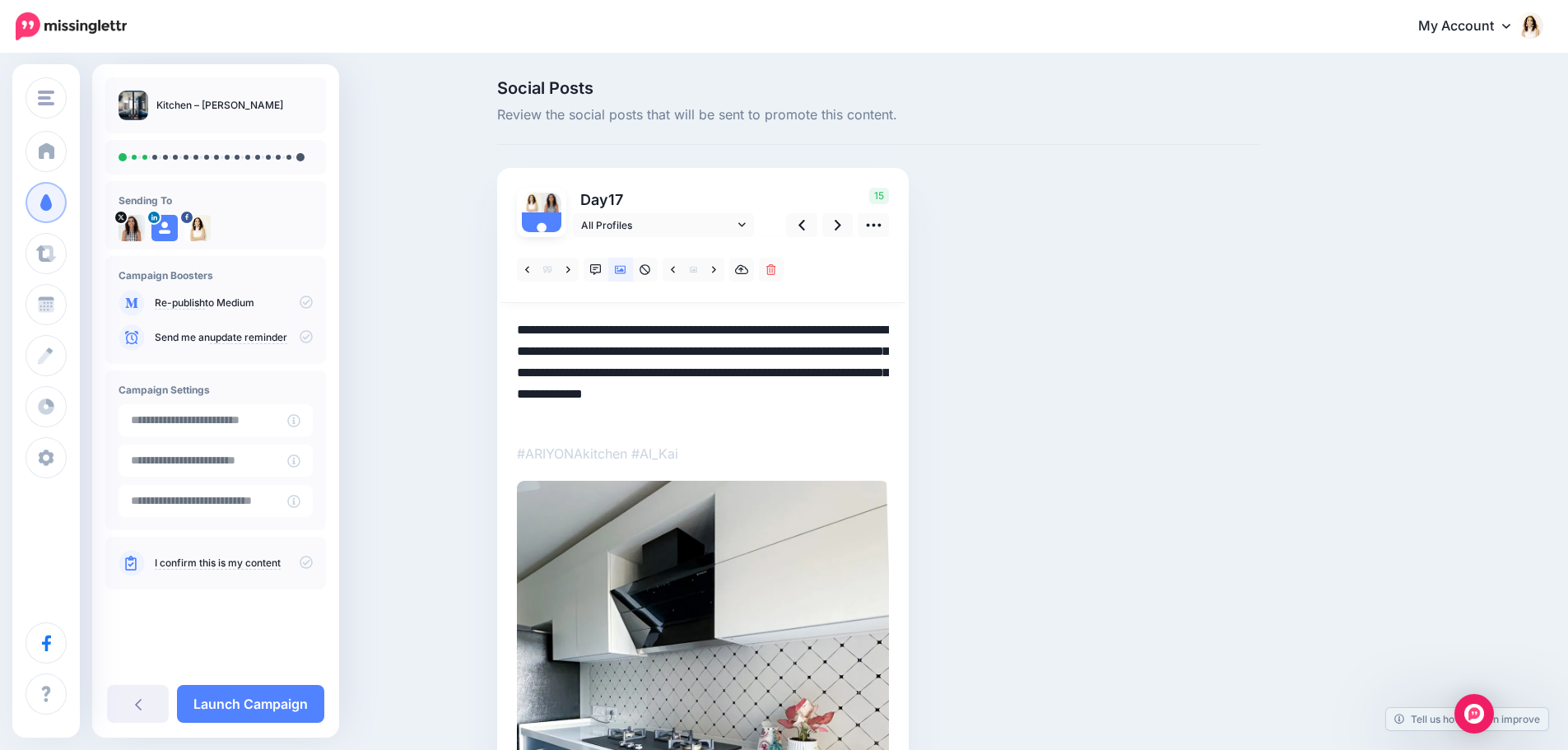
drag, startPoint x: 825, startPoint y: 392, endPoint x: 513, endPoint y: 332, distance: 317.7
click at [513, 332] on div "Day 17 All Profiles" at bounding box center [702, 567] width 412 height 797
paste textarea
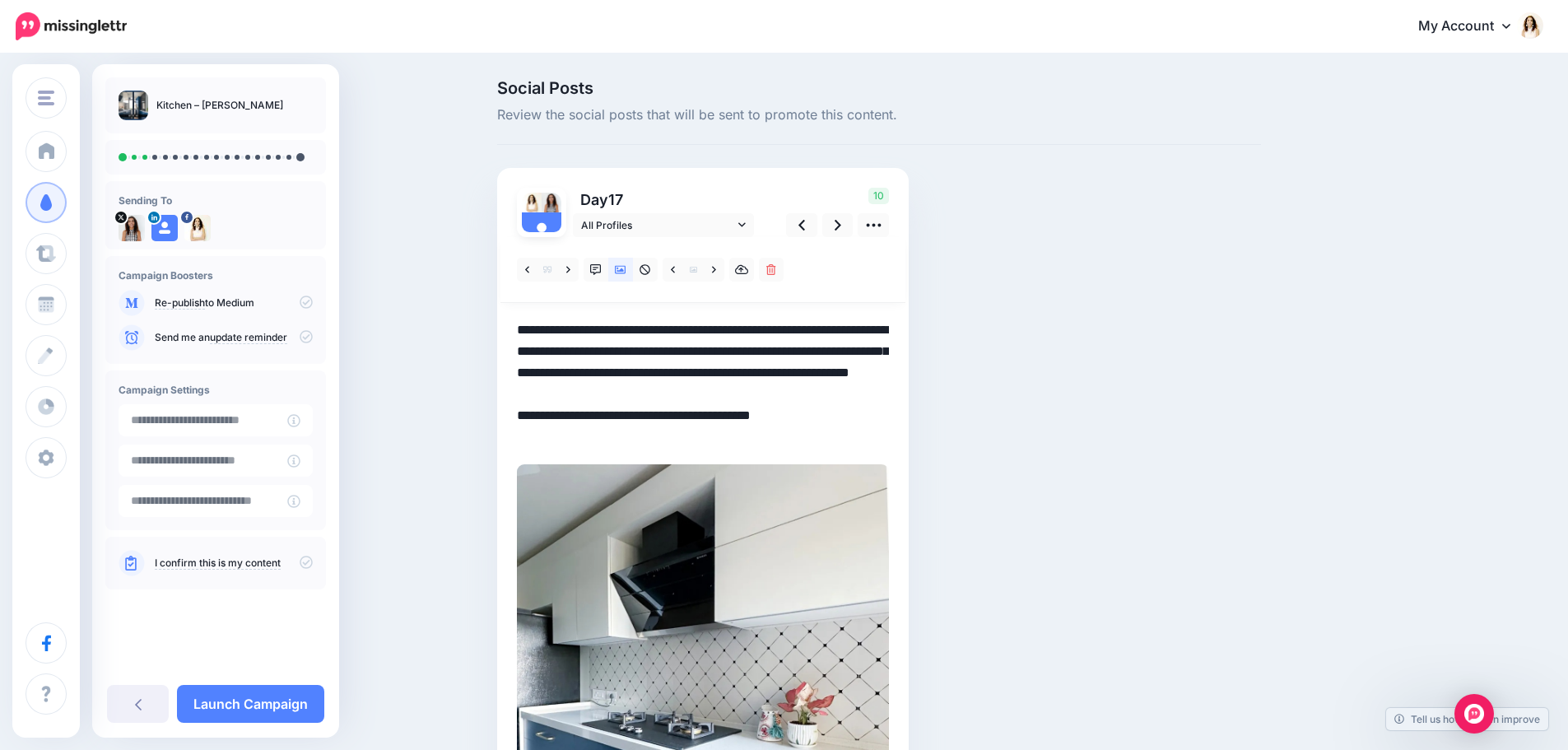
click at [744, 356] on textarea "**********" at bounding box center [702, 384] width 372 height 128
drag, startPoint x: 816, startPoint y: 397, endPoint x: 618, endPoint y: 351, distance: 203.3
click at [618, 351] on textarea "**********" at bounding box center [702, 384] width 372 height 128
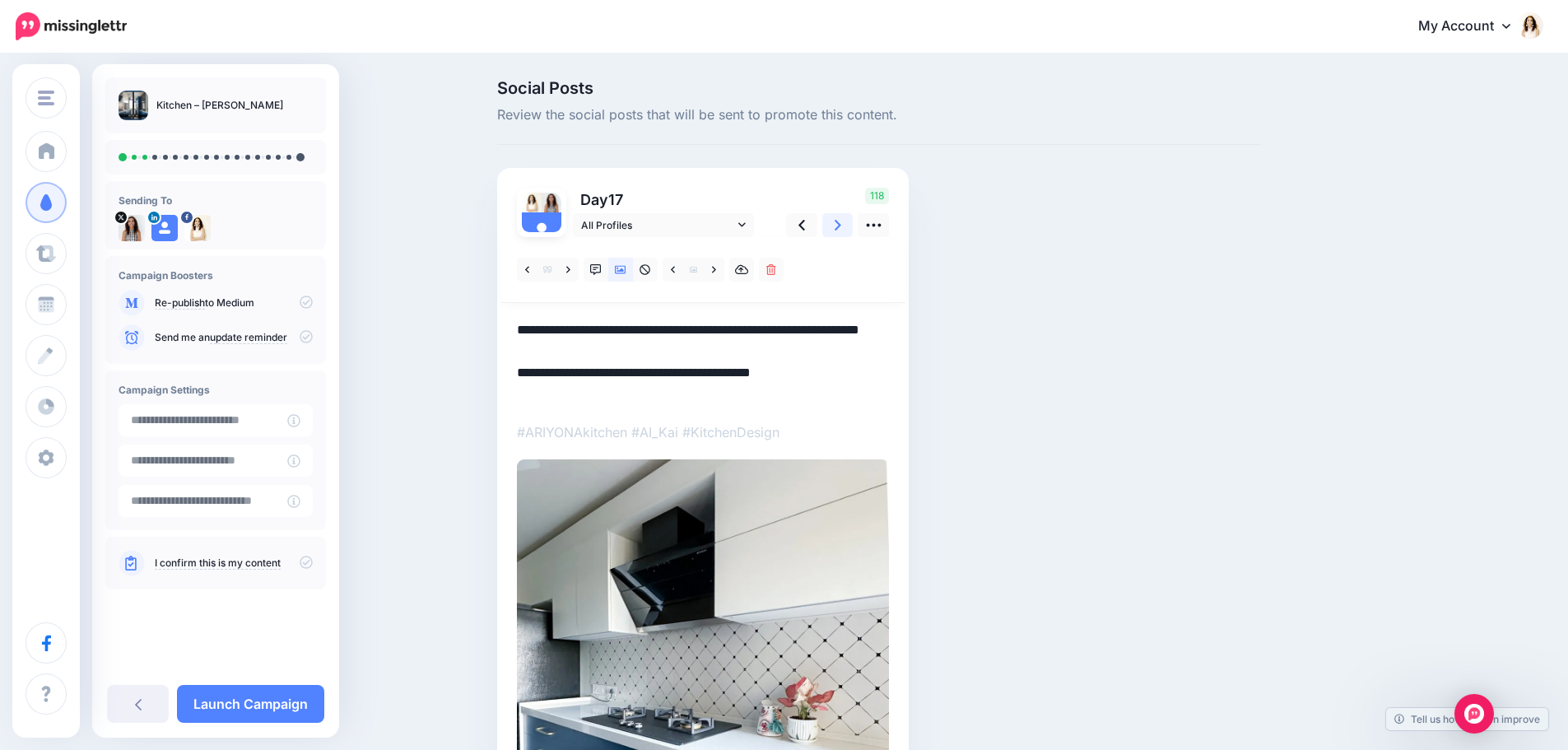
drag, startPoint x: 848, startPoint y: 223, endPoint x: 842, endPoint y: 231, distance: 10.0
click at [848, 223] on link at bounding box center [838, 225] width 32 height 24
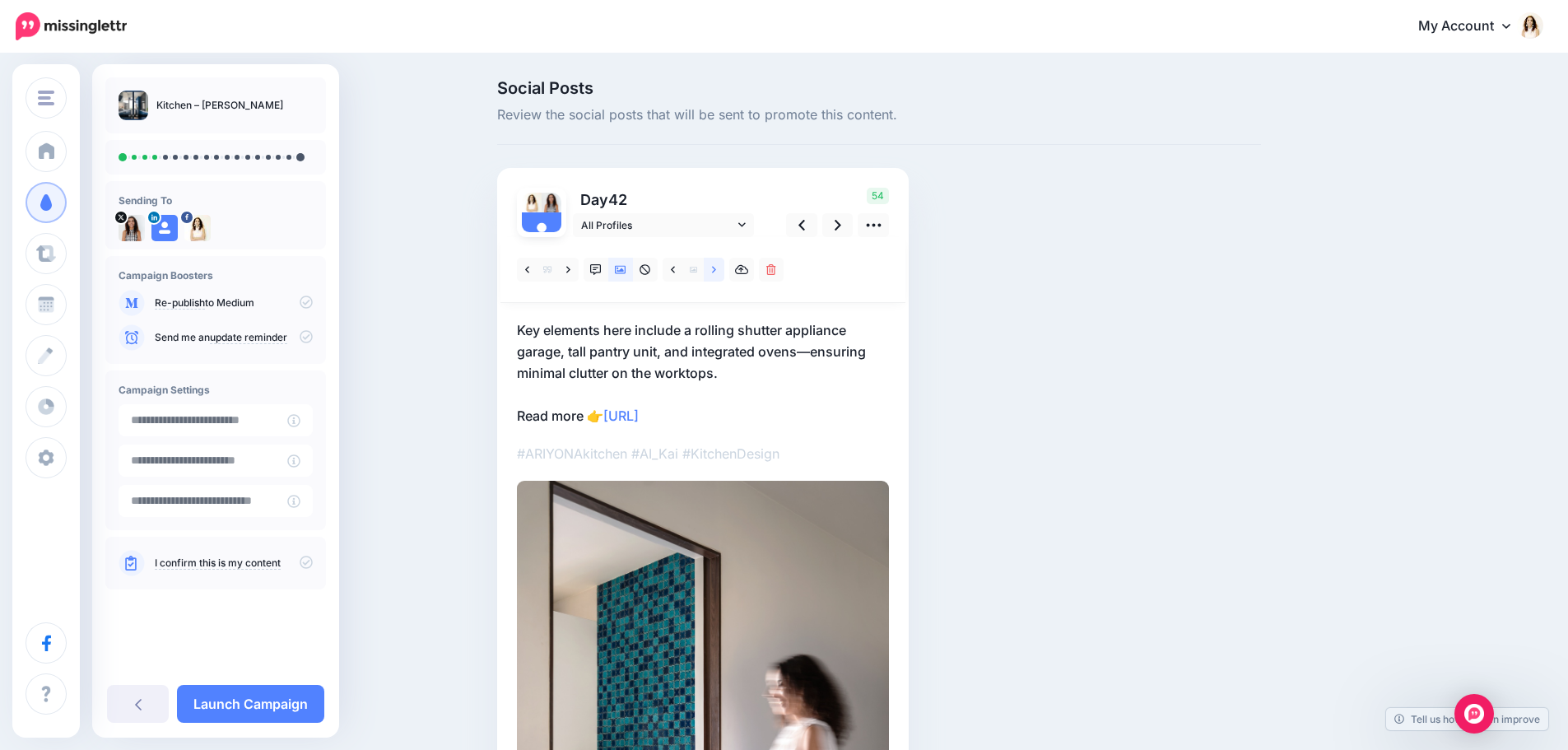
click at [716, 269] on link at bounding box center [714, 270] width 21 height 24
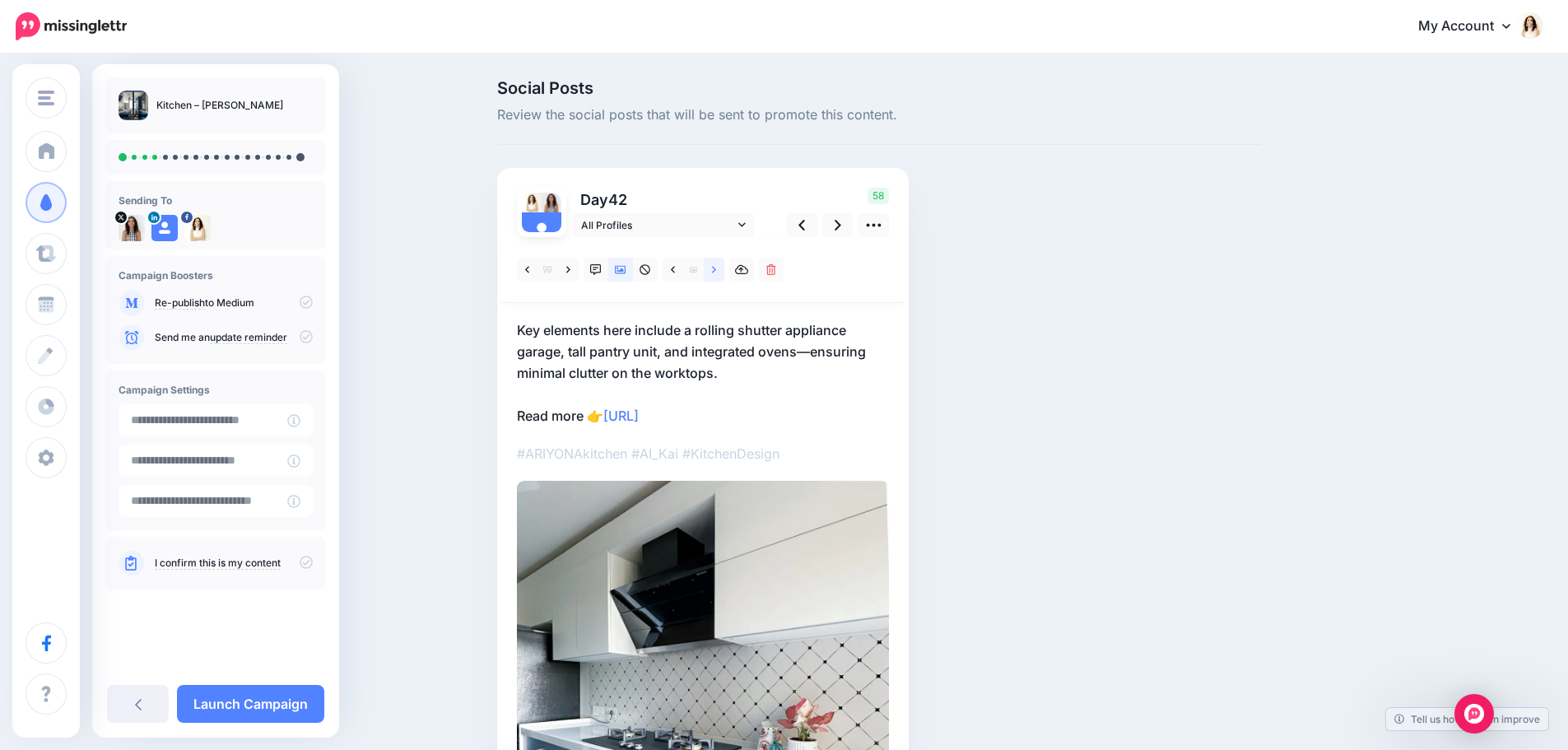
click at [716, 269] on link at bounding box center [714, 270] width 21 height 24
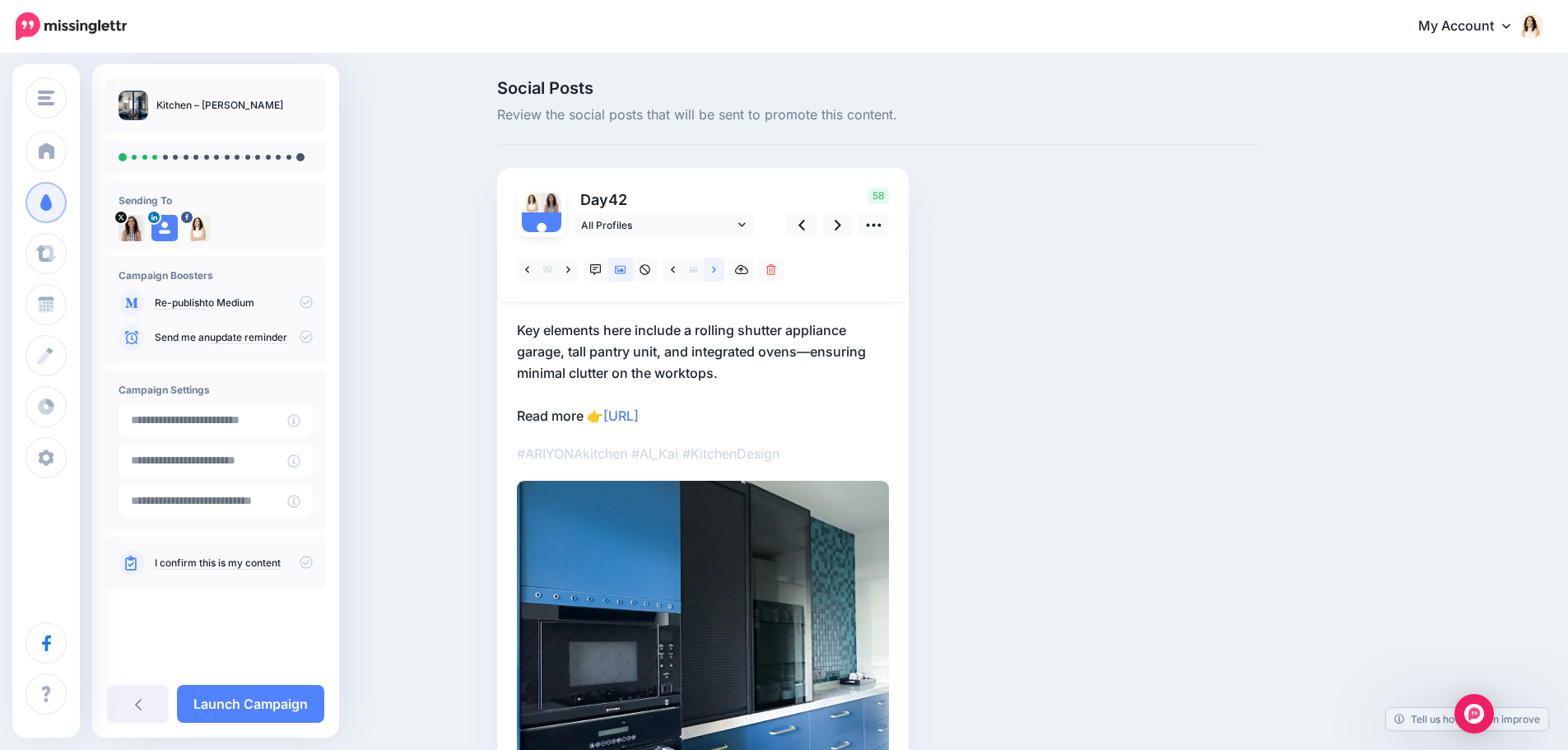
click at [716, 269] on link at bounding box center [714, 270] width 21 height 24
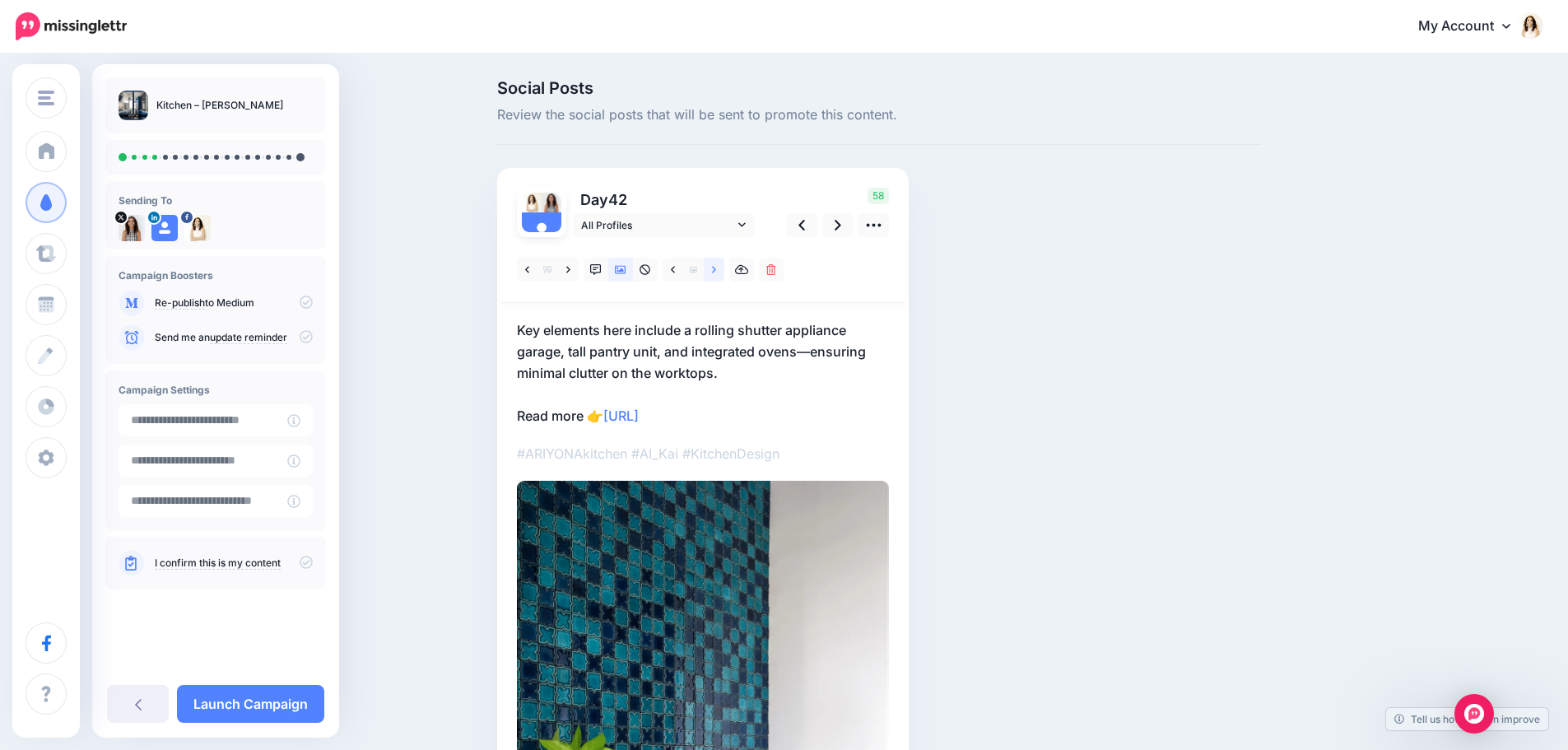
click at [716, 269] on link at bounding box center [714, 270] width 21 height 24
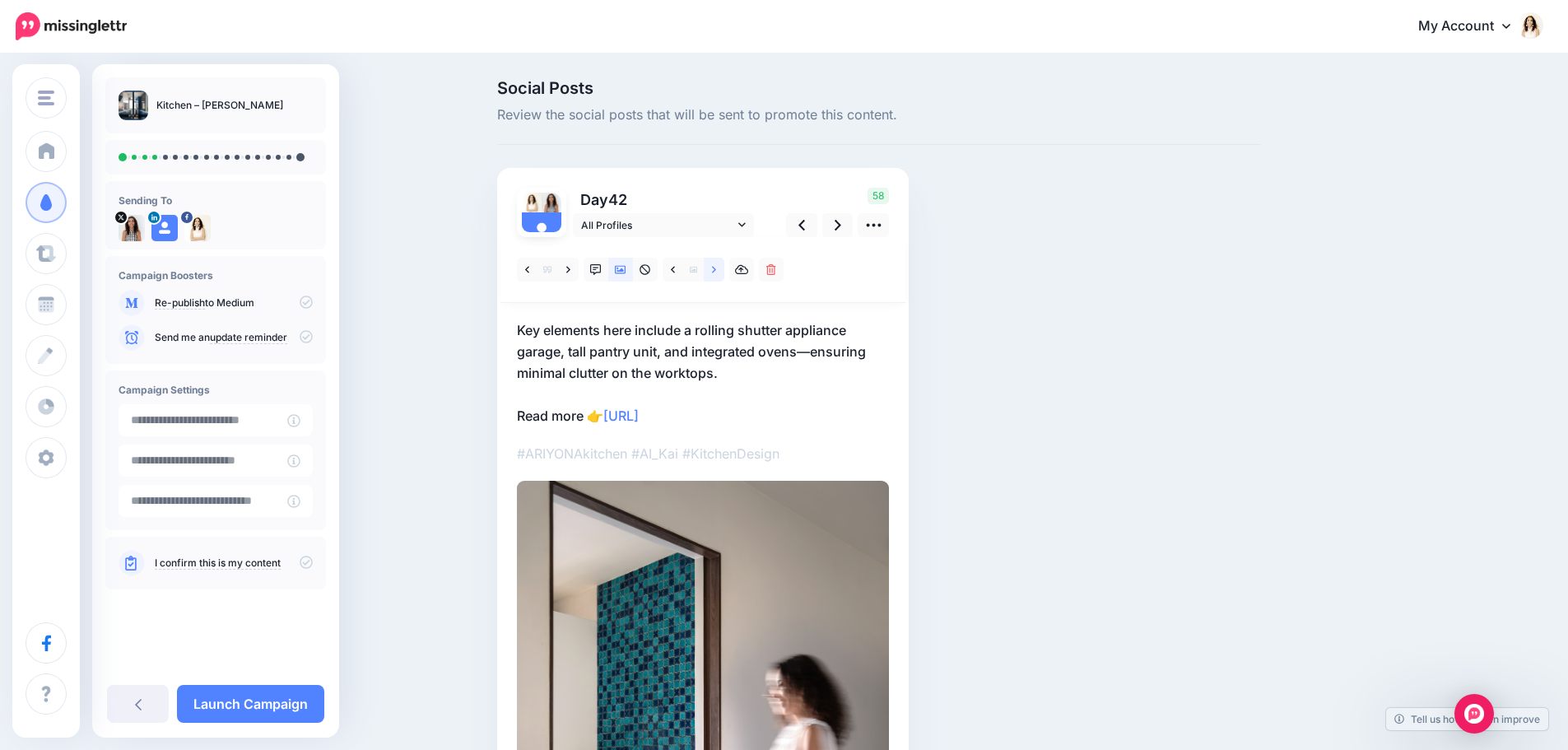
click at [716, 269] on link at bounding box center [714, 270] width 21 height 24
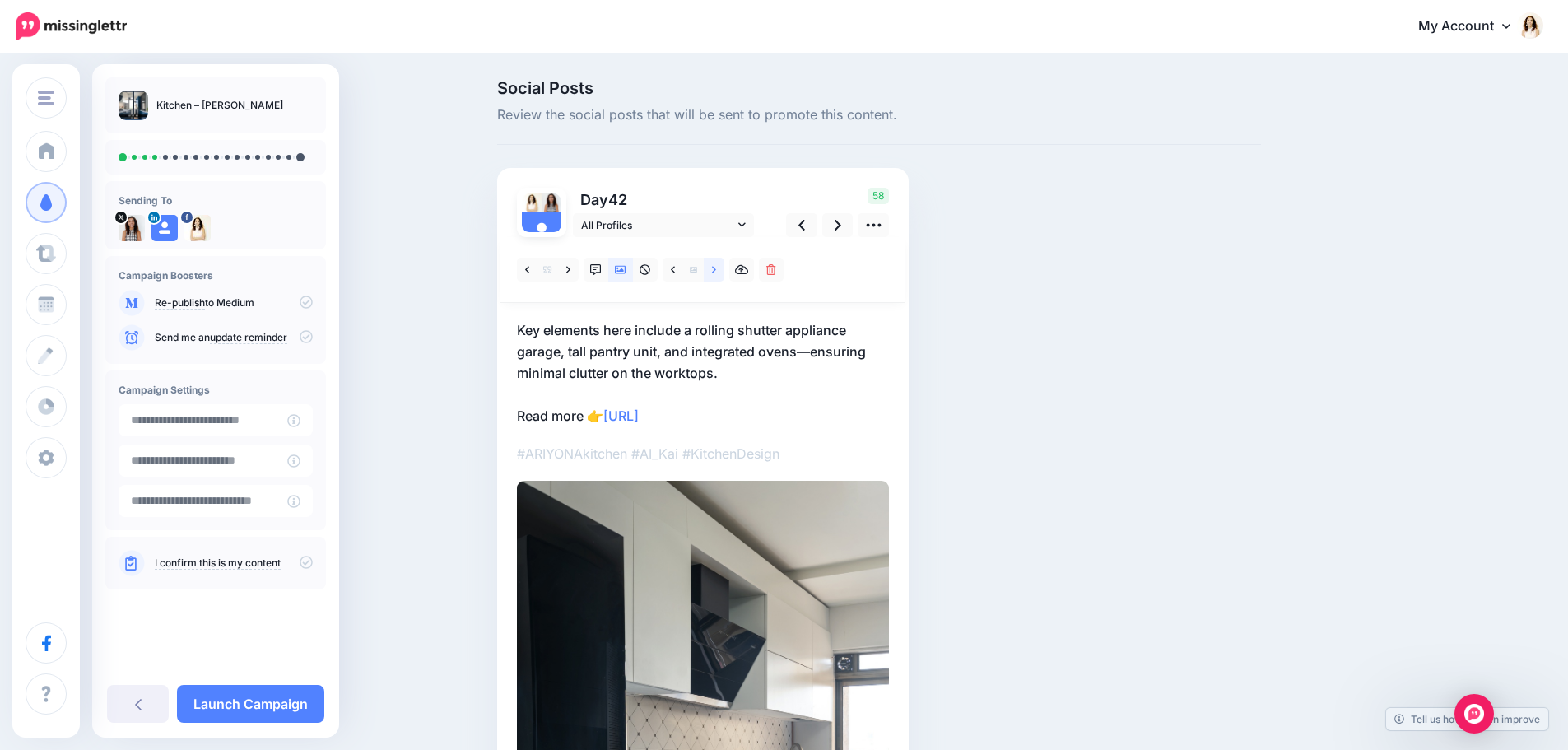
click at [716, 269] on link at bounding box center [714, 270] width 21 height 24
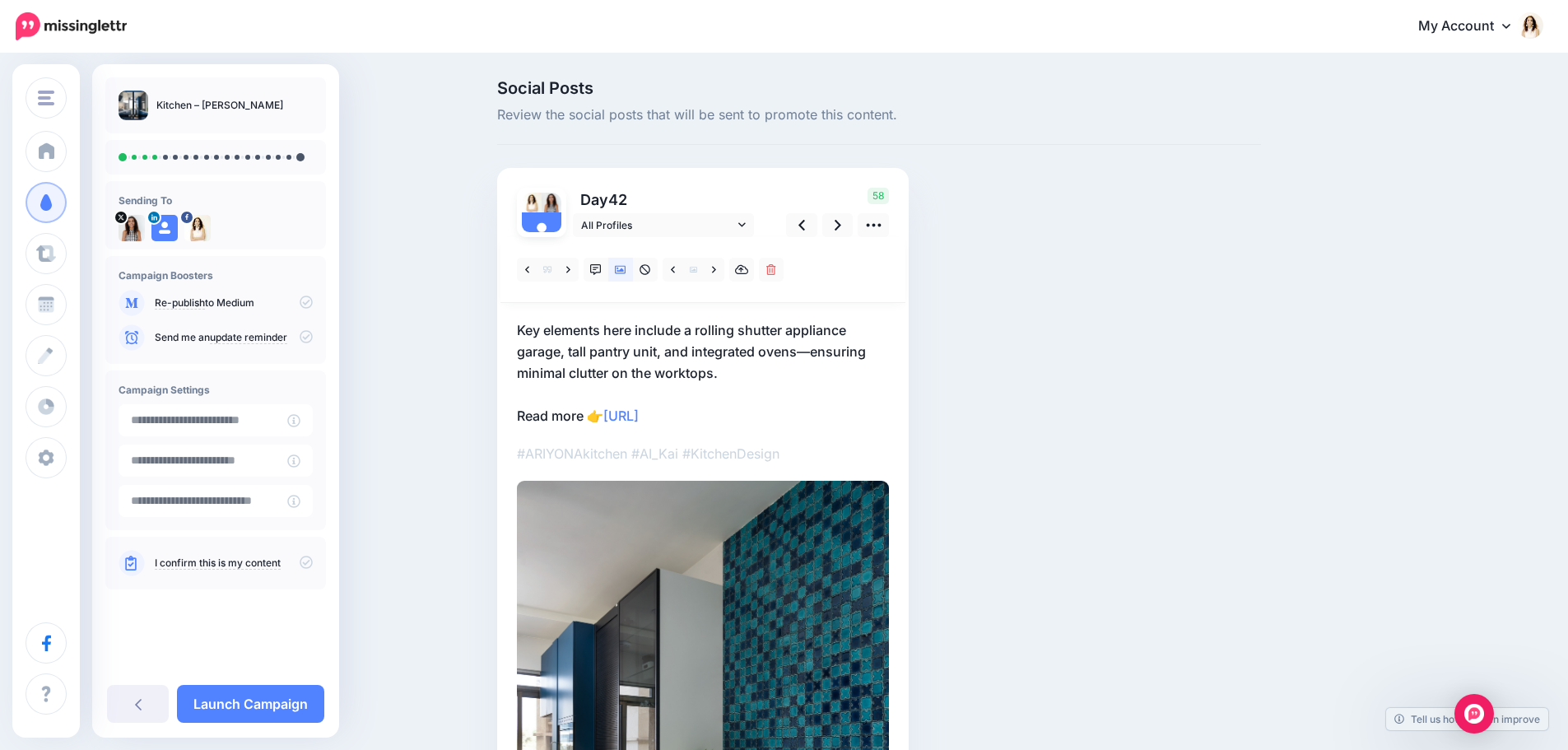
click at [759, 340] on p "Key elements here include a rolling shutter appliance garage, tall pantry unit,…" at bounding box center [702, 373] width 372 height 107
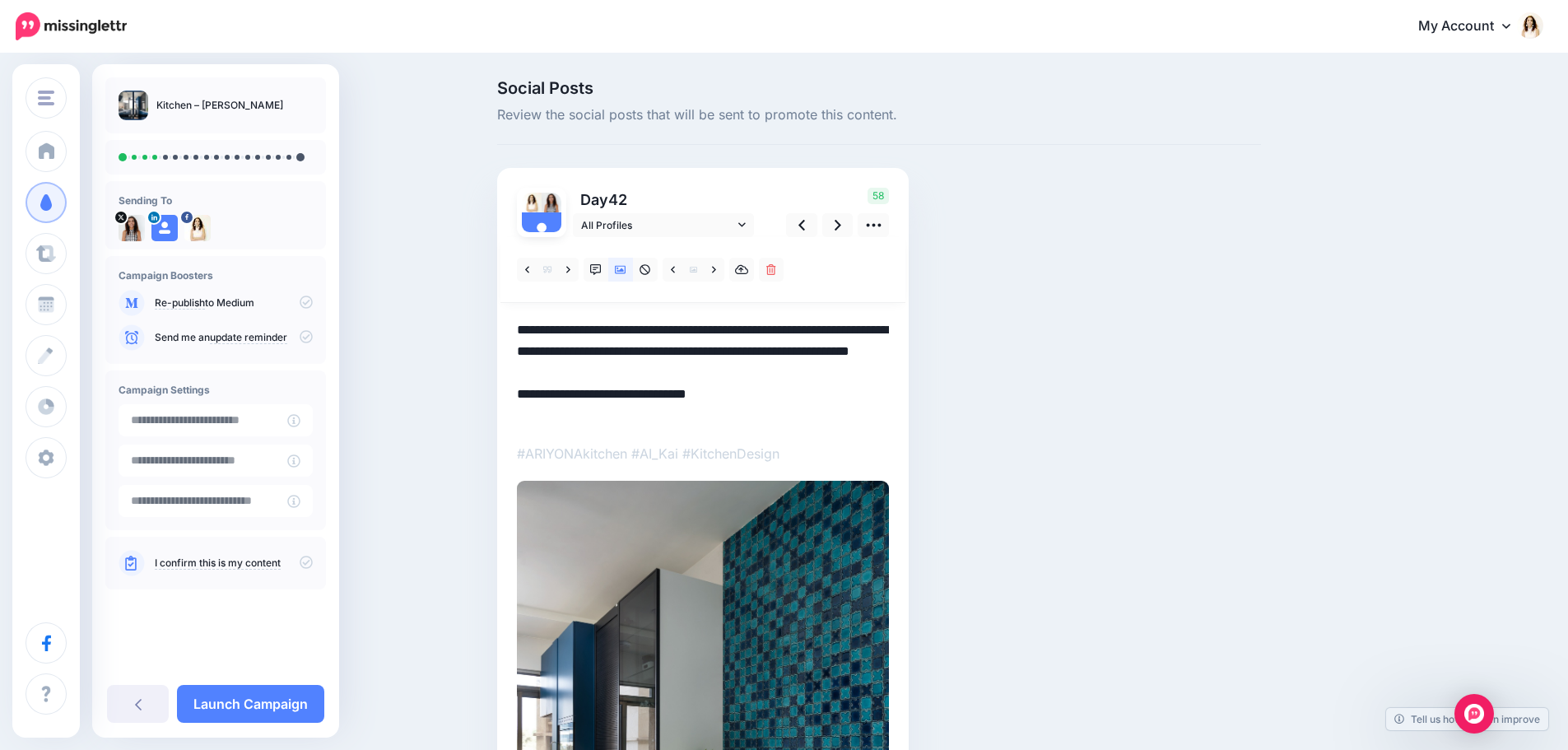
drag, startPoint x: 747, startPoint y: 373, endPoint x: 508, endPoint y: 311, distance: 246.9
click at [508, 311] on div "Day 42 All Profiles" at bounding box center [702, 613] width 412 height 890
paste textarea
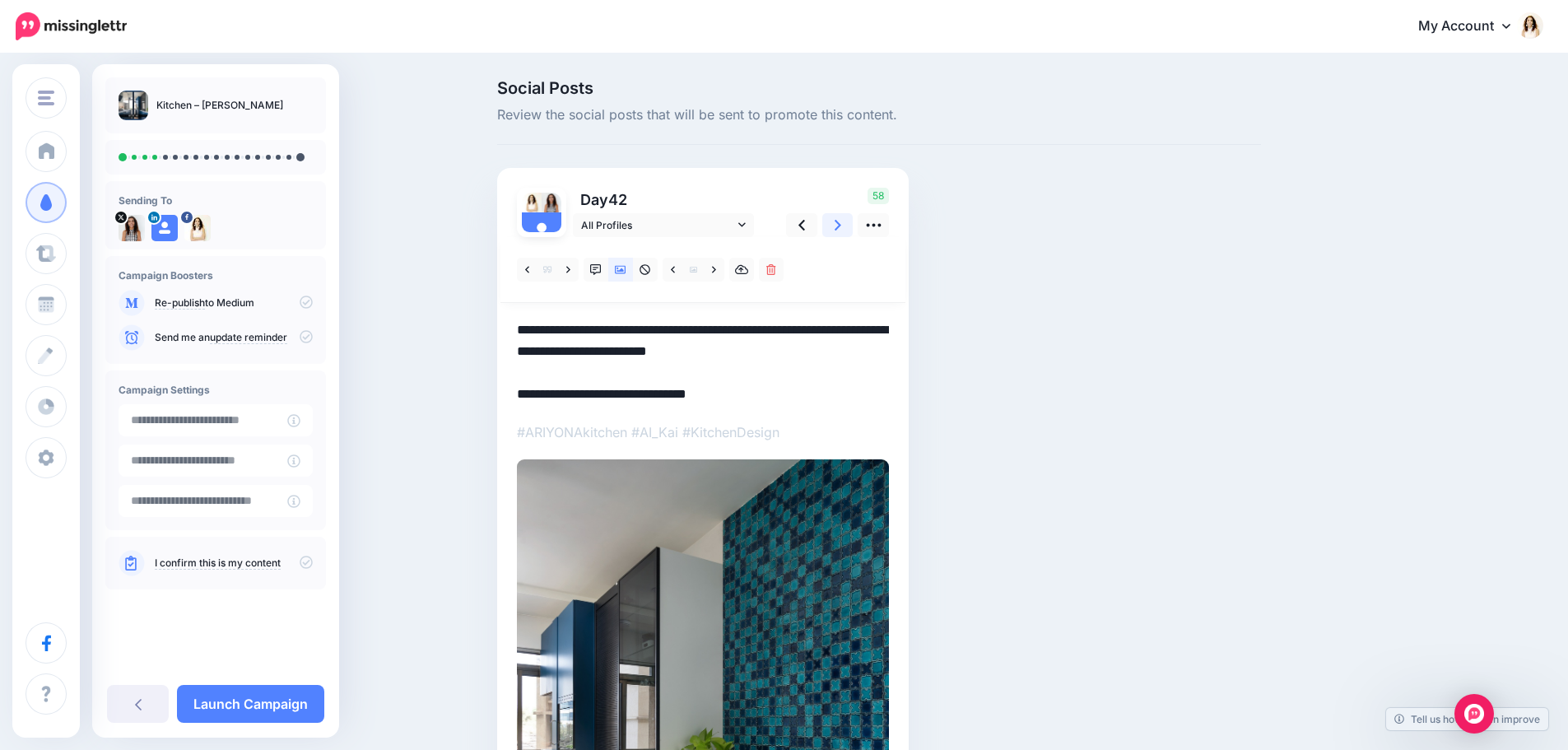
click at [840, 225] on link at bounding box center [838, 225] width 32 height 24
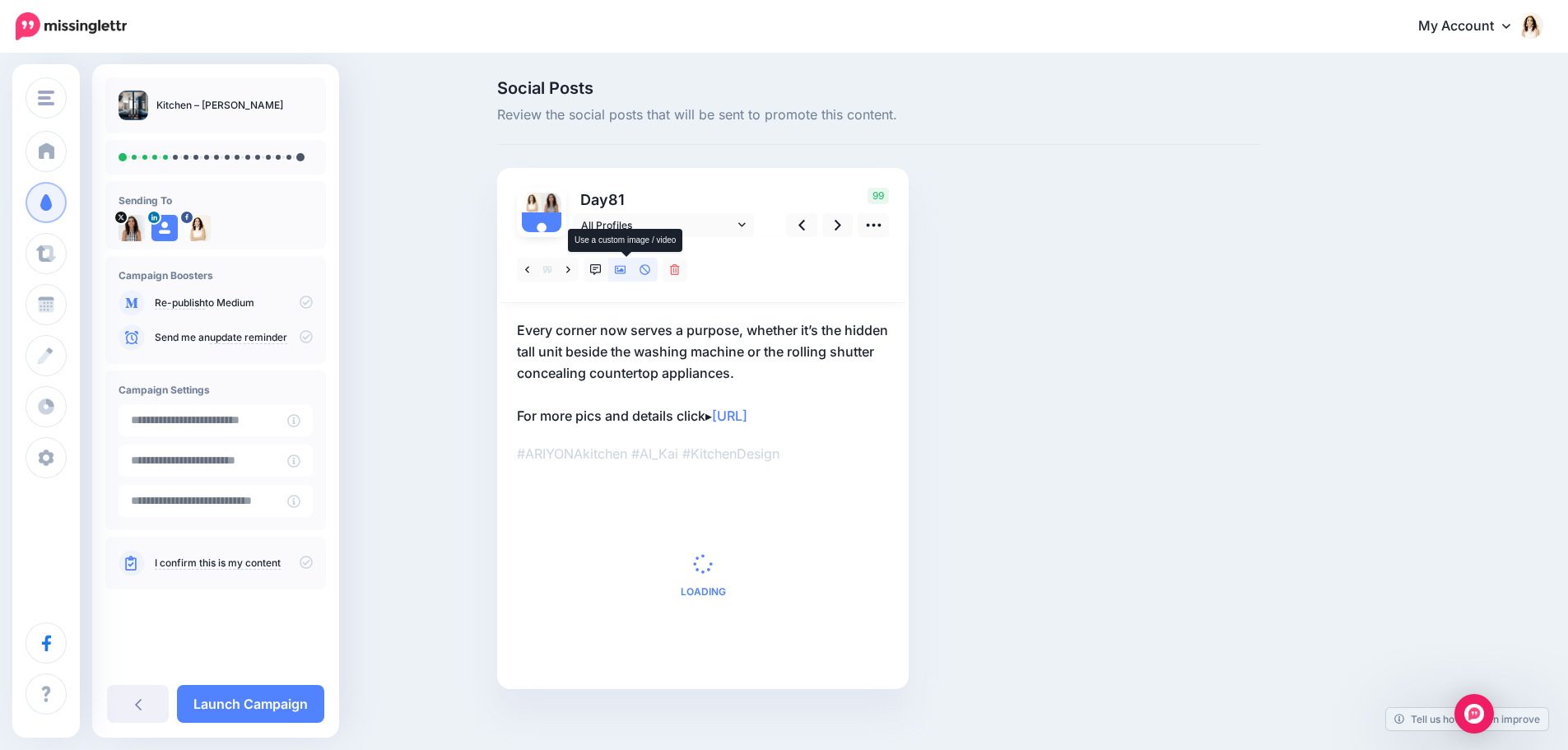
click at [627, 270] on icon at bounding box center [621, 270] width 12 height 8
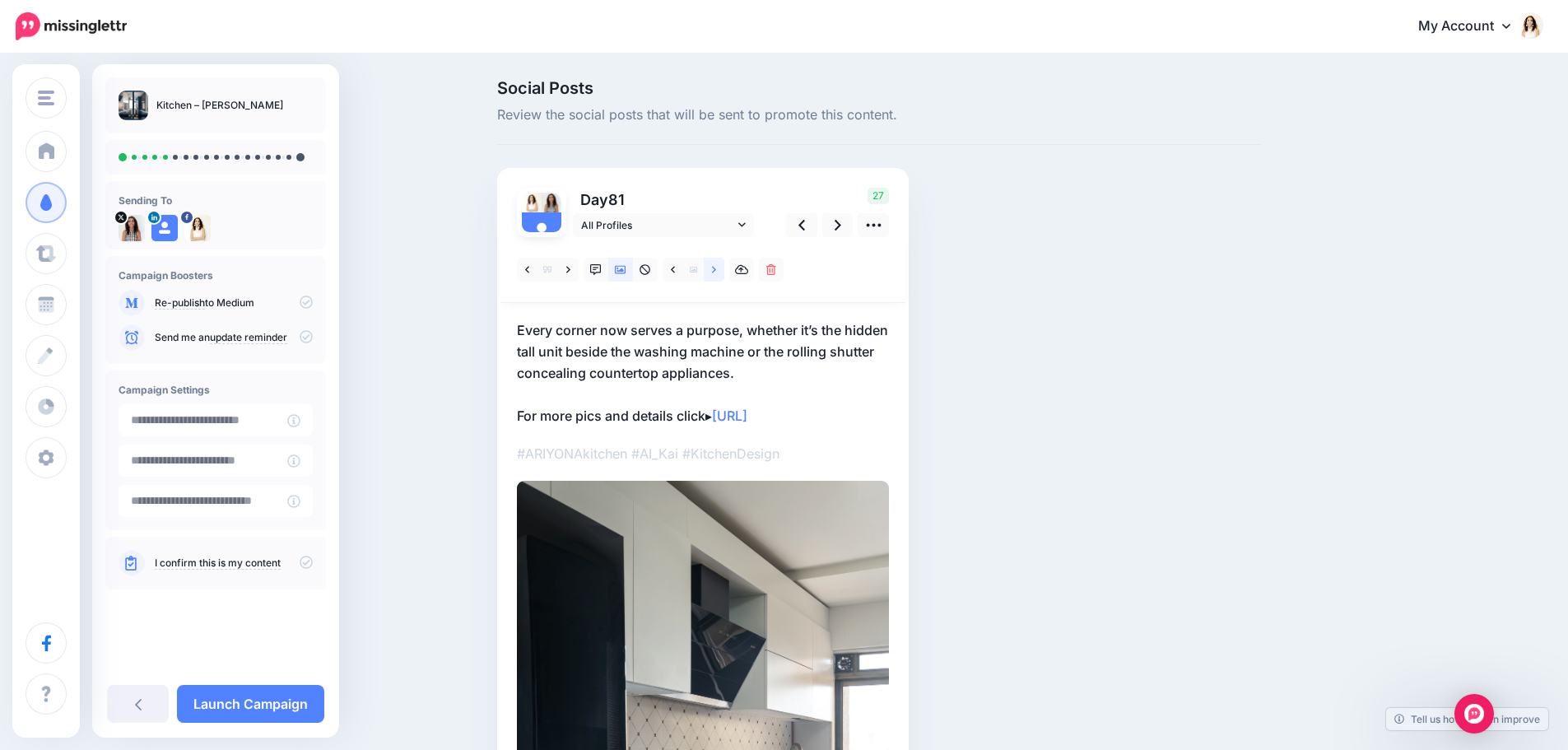
click at [717, 271] on icon at bounding box center [714, 270] width 4 height 12
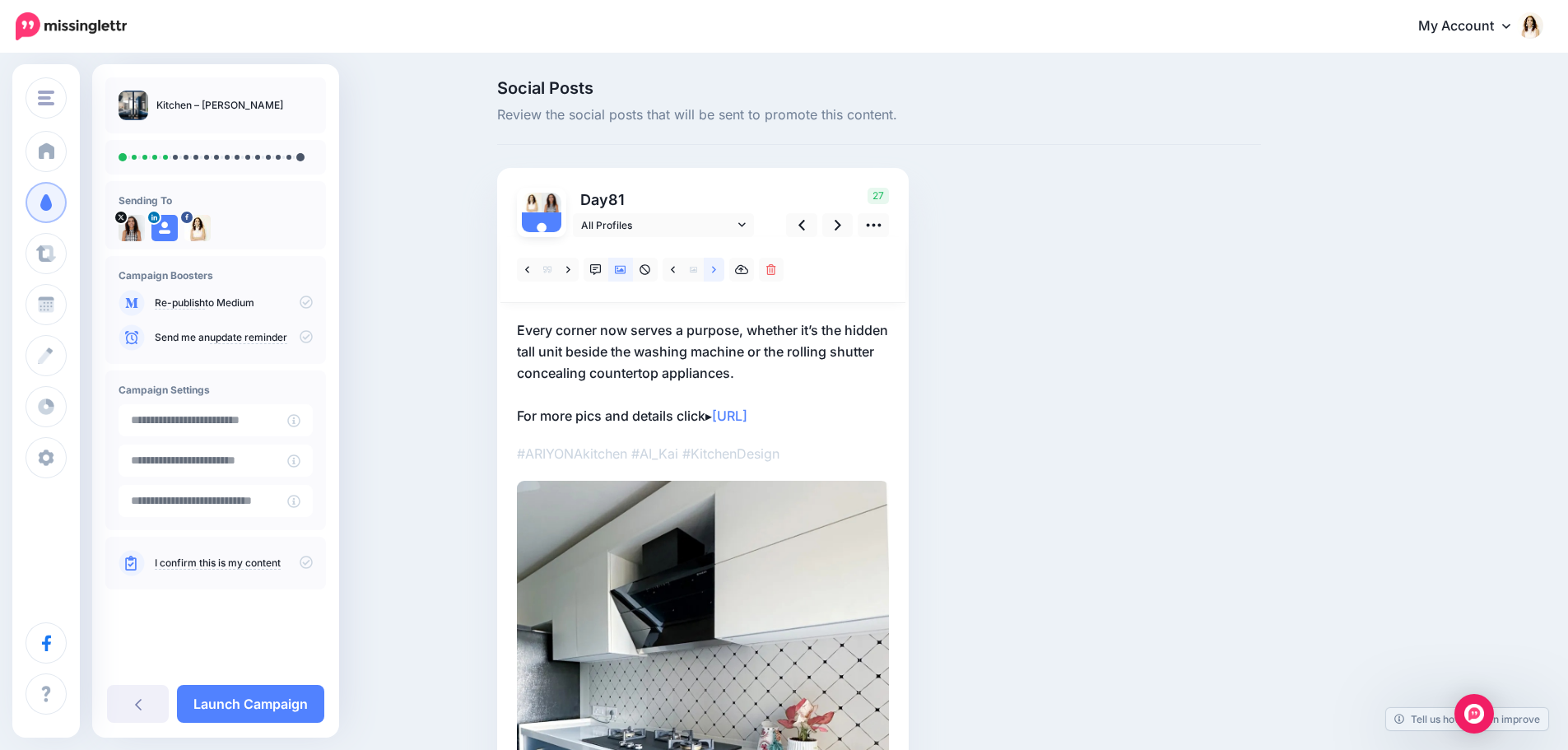
click at [717, 271] on icon at bounding box center [714, 269] width 4 height 7
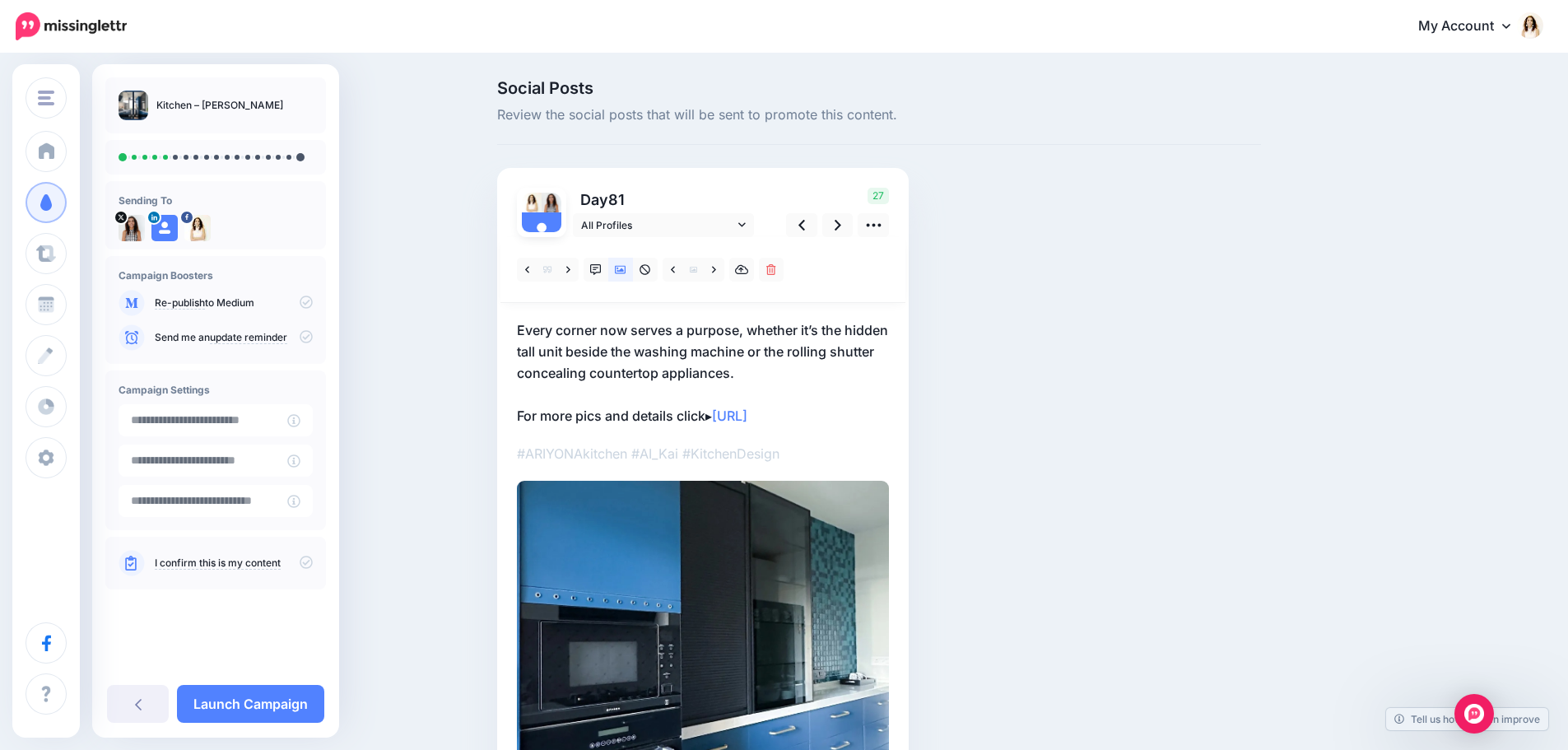
click at [726, 331] on p "Every corner now serves a purpose, whether it’s the hidden tall unit beside the…" at bounding box center [702, 373] width 372 height 107
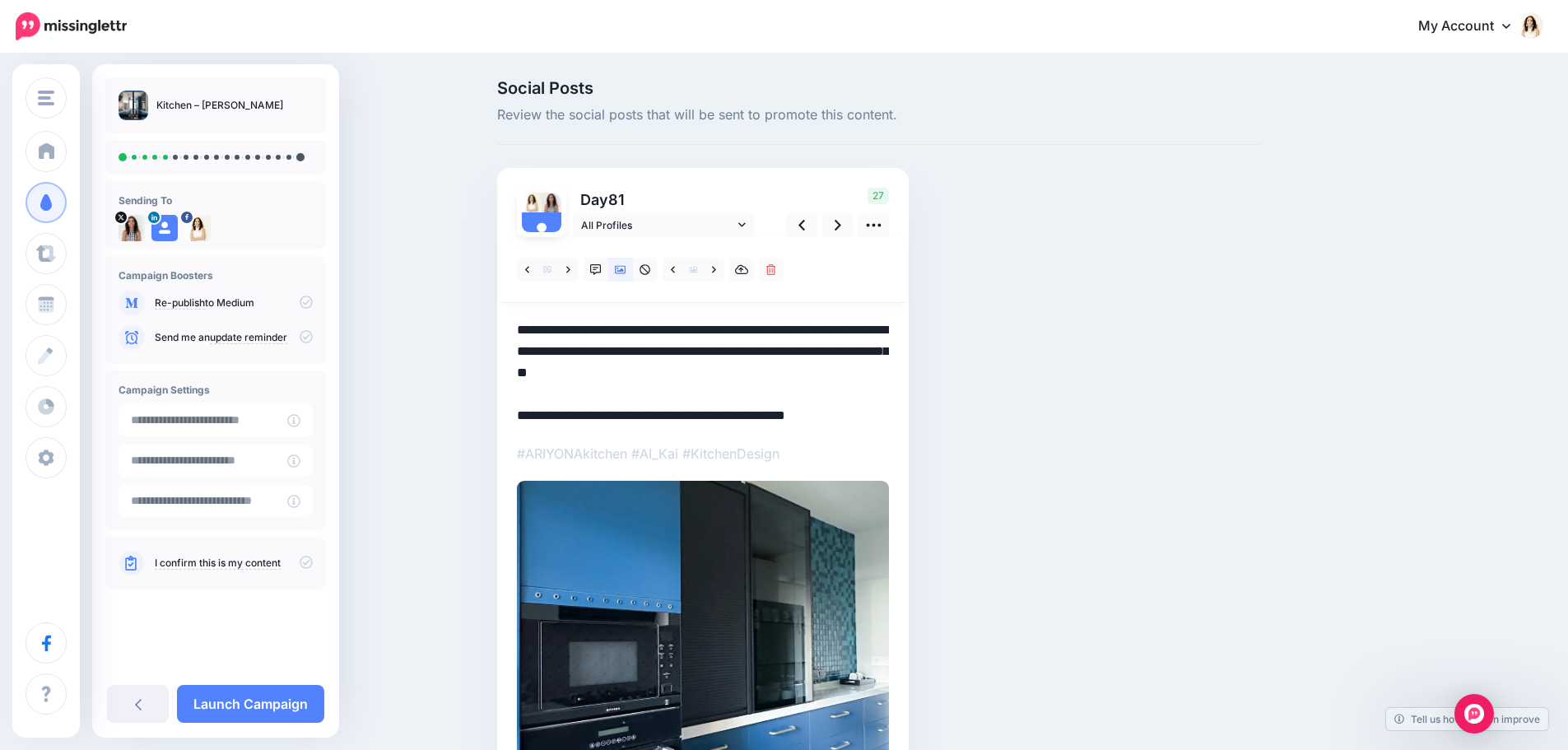
drag, startPoint x: 812, startPoint y: 377, endPoint x: 479, endPoint y: 318, distance: 338.2
click at [479, 318] on div "Social Posts Review the social posts that will be sent to promote this content.…" at bounding box center [784, 547] width 1568 height 985
paste textarea
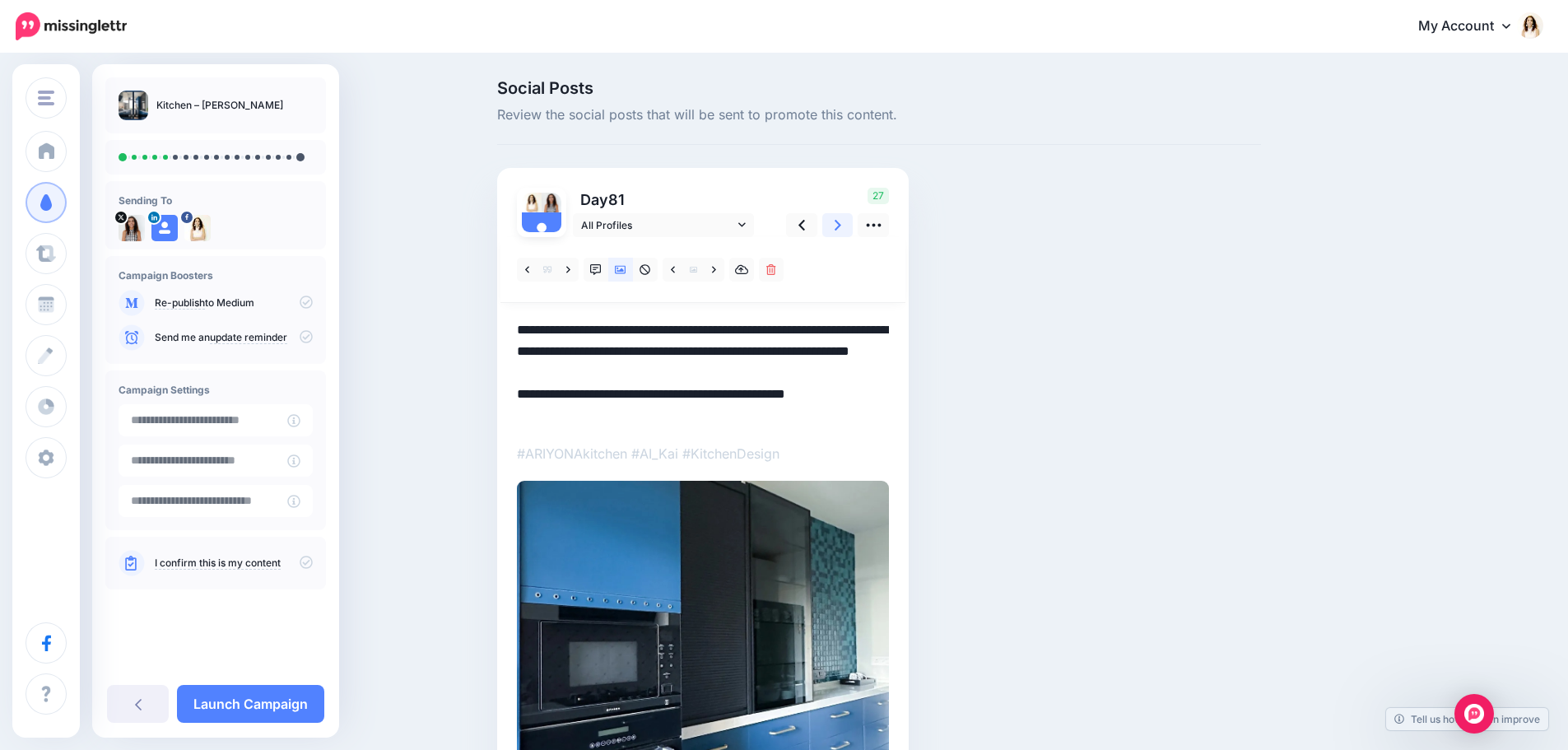
click at [841, 221] on icon at bounding box center [838, 225] width 7 height 17
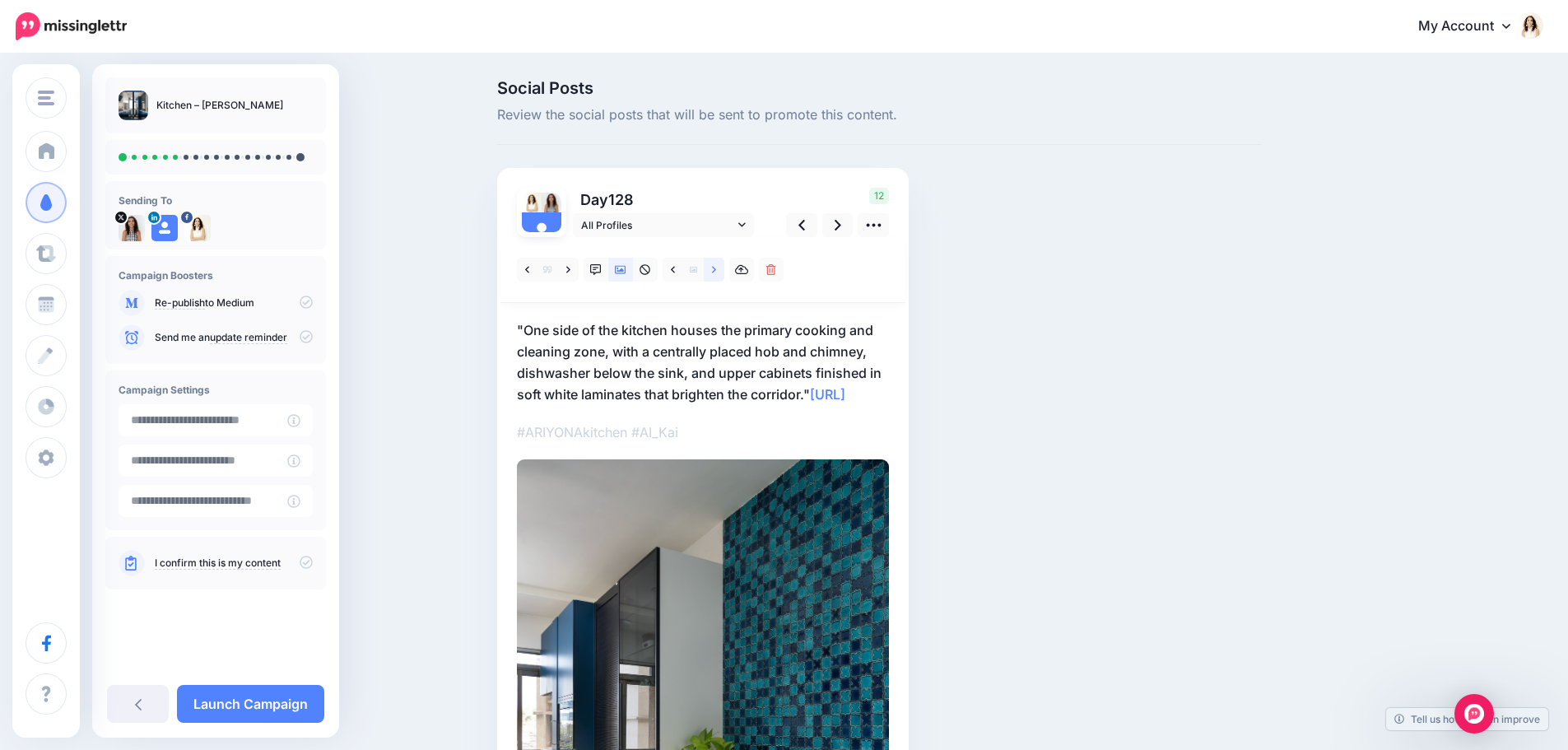
click at [717, 271] on icon at bounding box center [714, 269] width 4 height 7
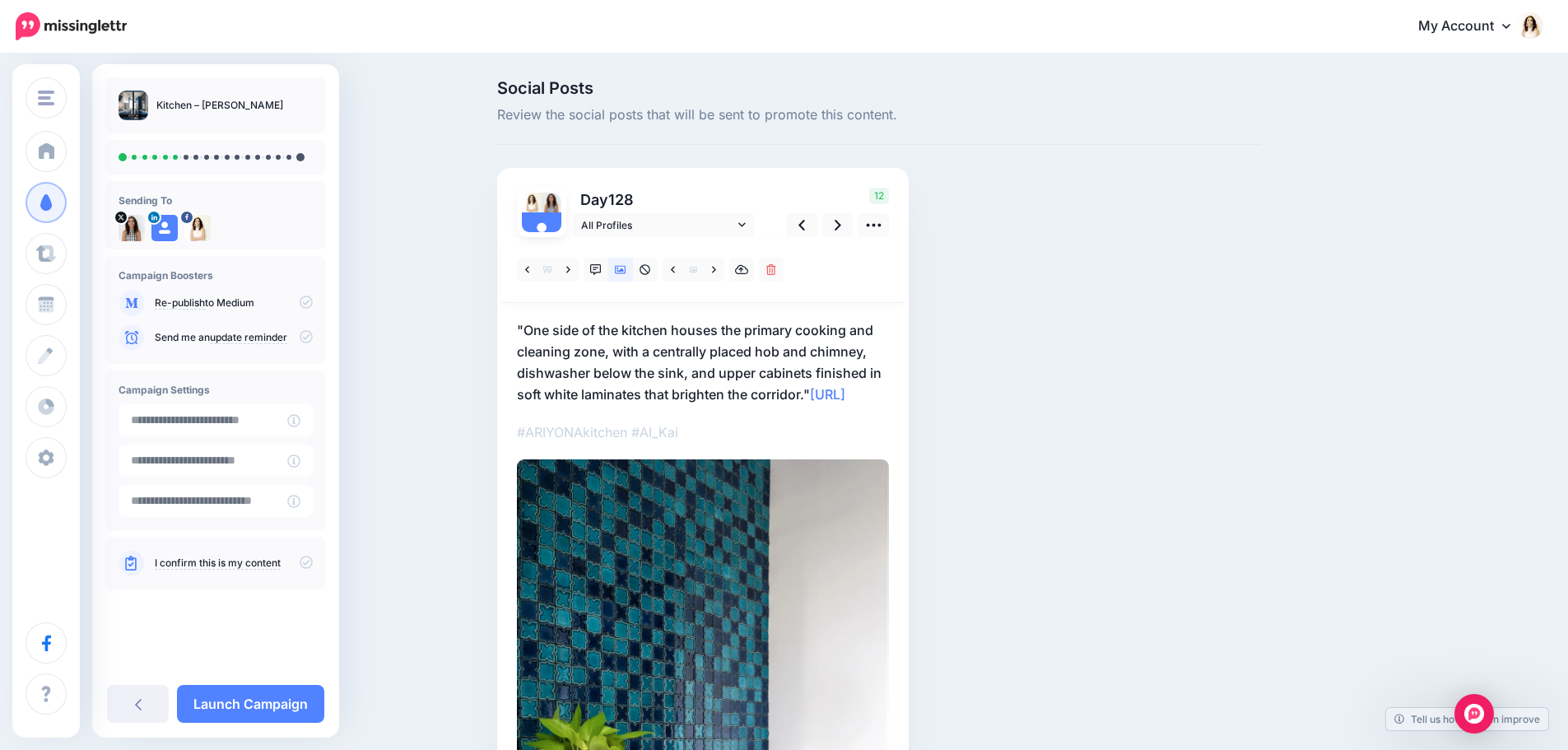
click at [763, 336] on p ""One side of the kitchen houses the primary cooking and cleaning zone, with a c…" at bounding box center [702, 362] width 372 height 86
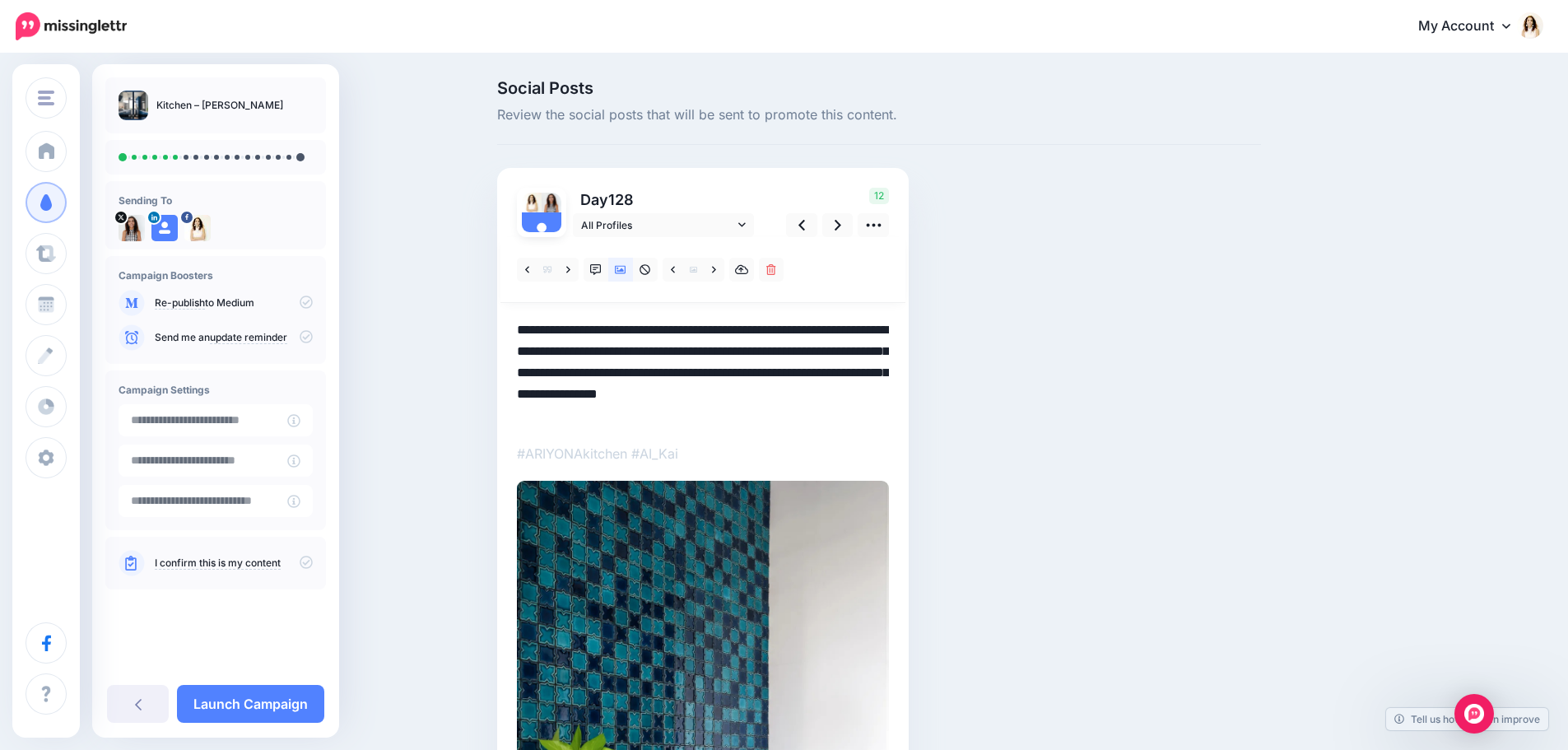
drag, startPoint x: 825, startPoint y: 397, endPoint x: 493, endPoint y: 305, distance: 344.5
click at [493, 305] on div "Social Posts Review the social posts that will be sent to promote this content.…" at bounding box center [880, 594] width 789 height 1029
paste textarea
click at [841, 222] on icon at bounding box center [838, 225] width 7 height 17
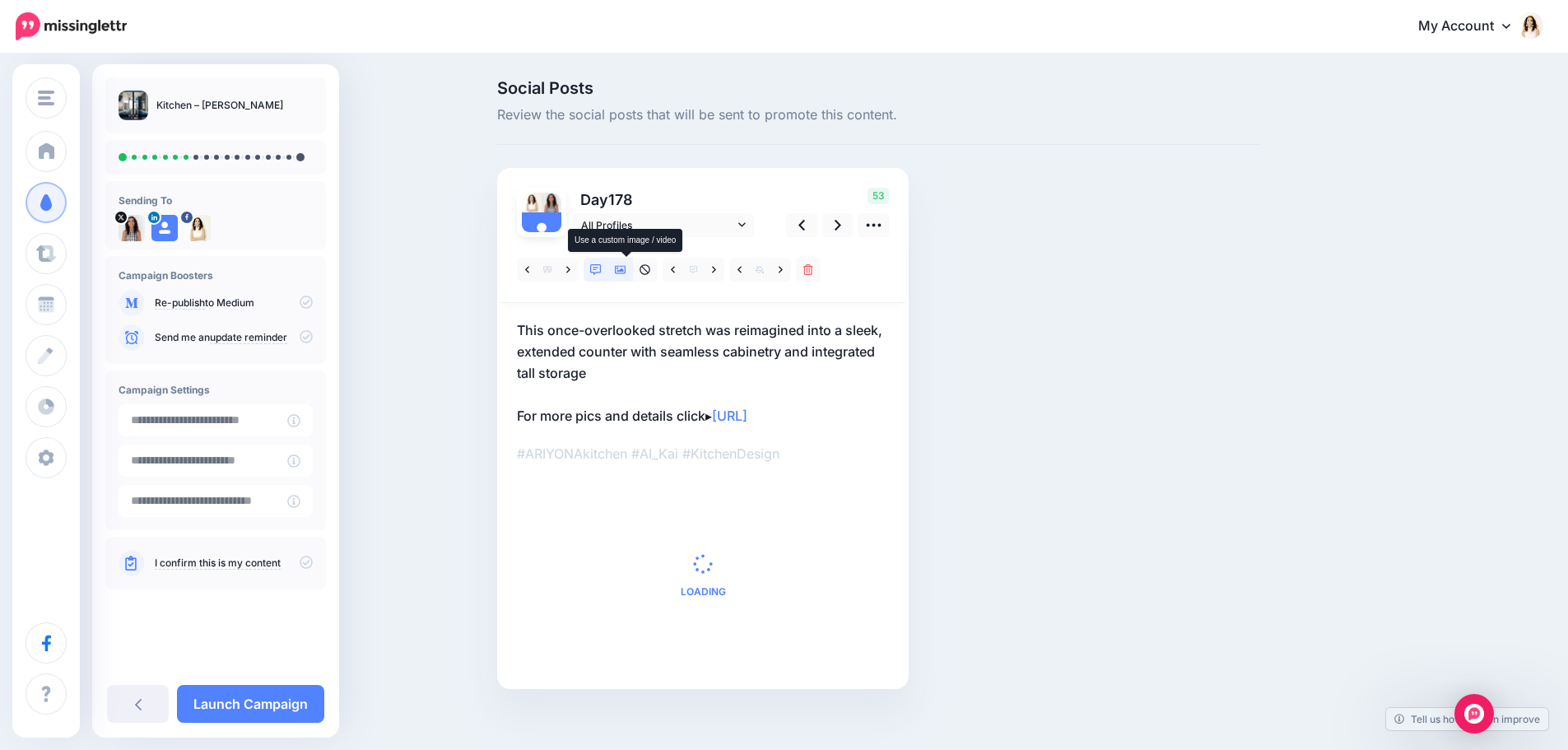
click at [627, 272] on icon at bounding box center [621, 270] width 12 height 8
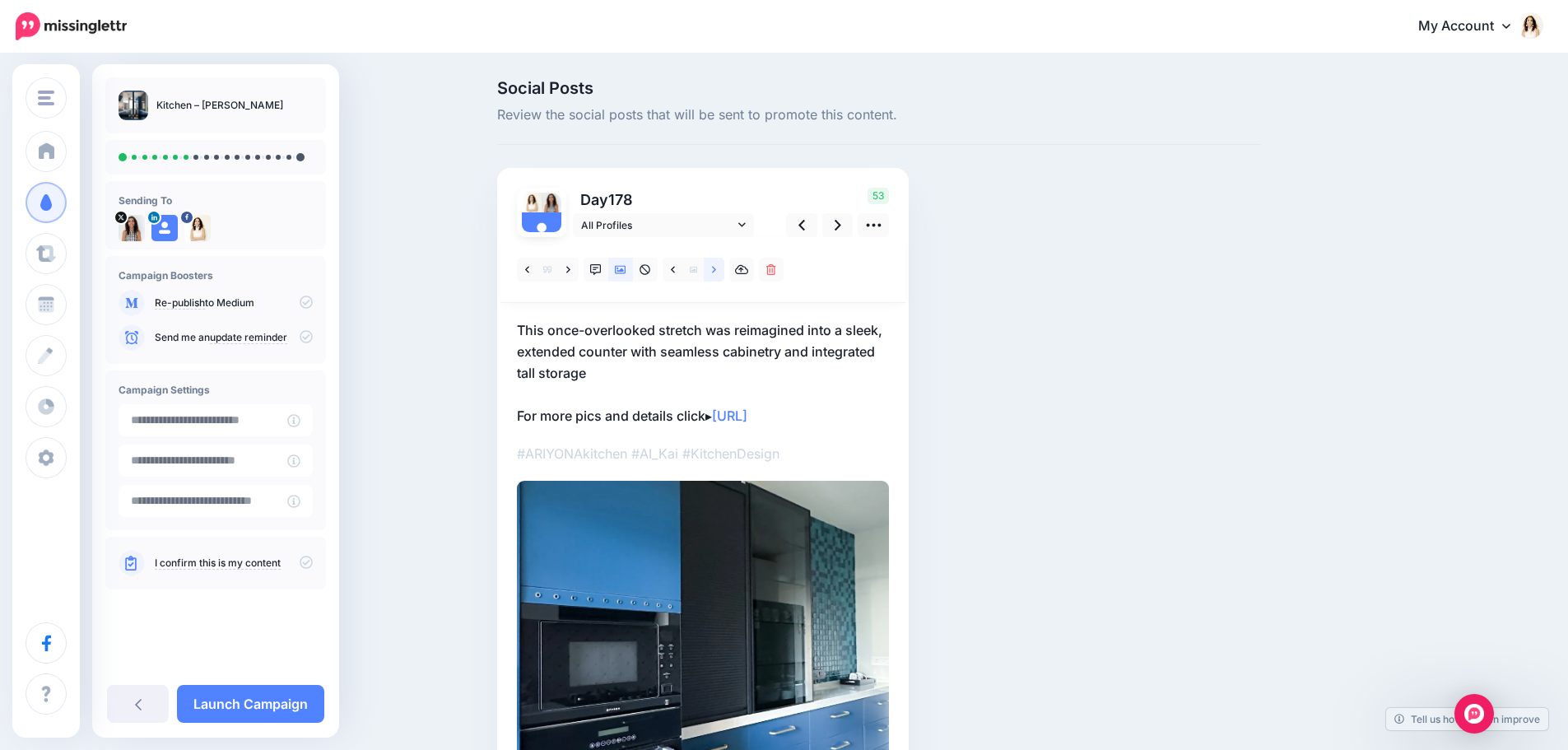
click at [724, 273] on link at bounding box center [714, 270] width 21 height 24
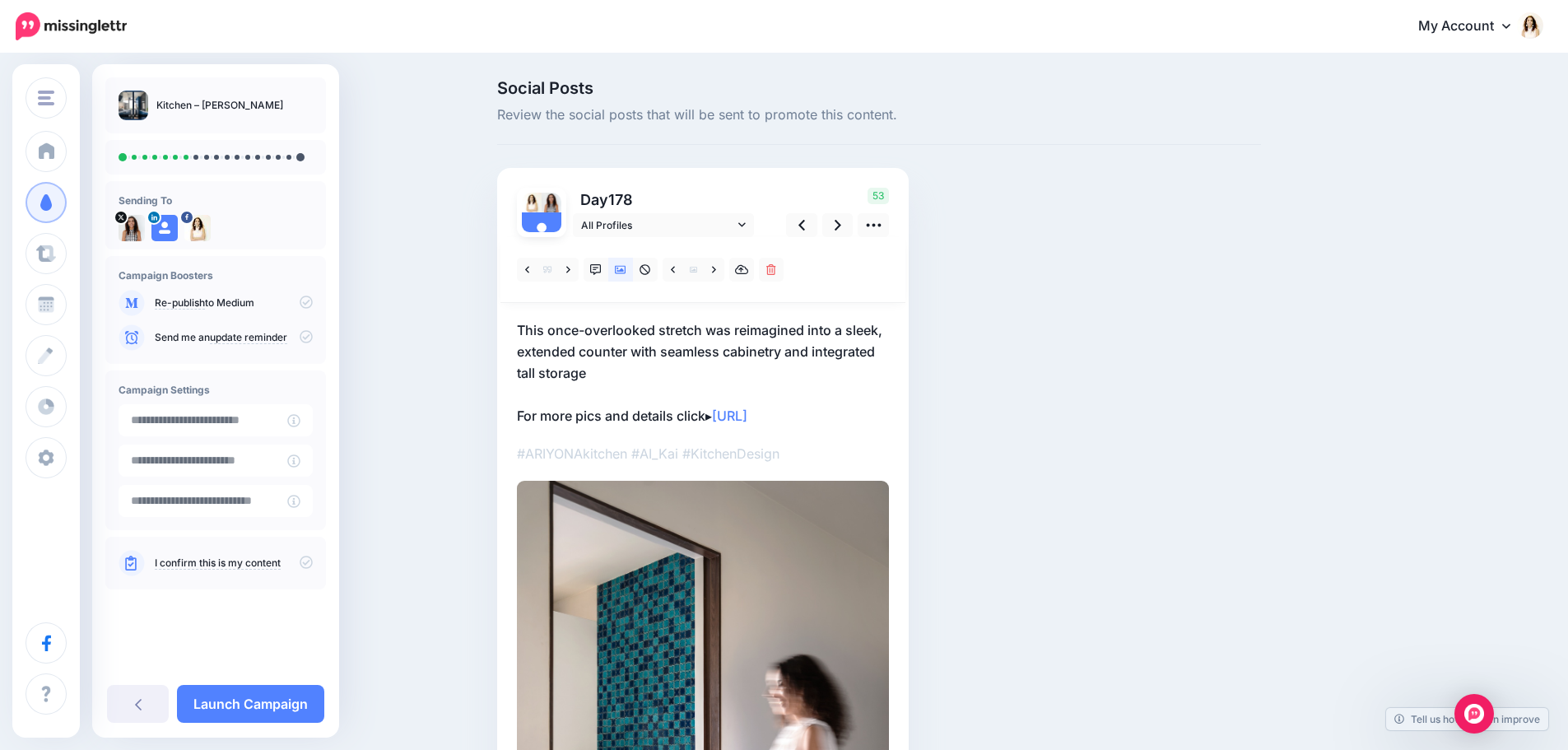
click at [690, 327] on p "This once-overlooked stretch was reimagined into a sleek, extended counter with…" at bounding box center [702, 373] width 372 height 107
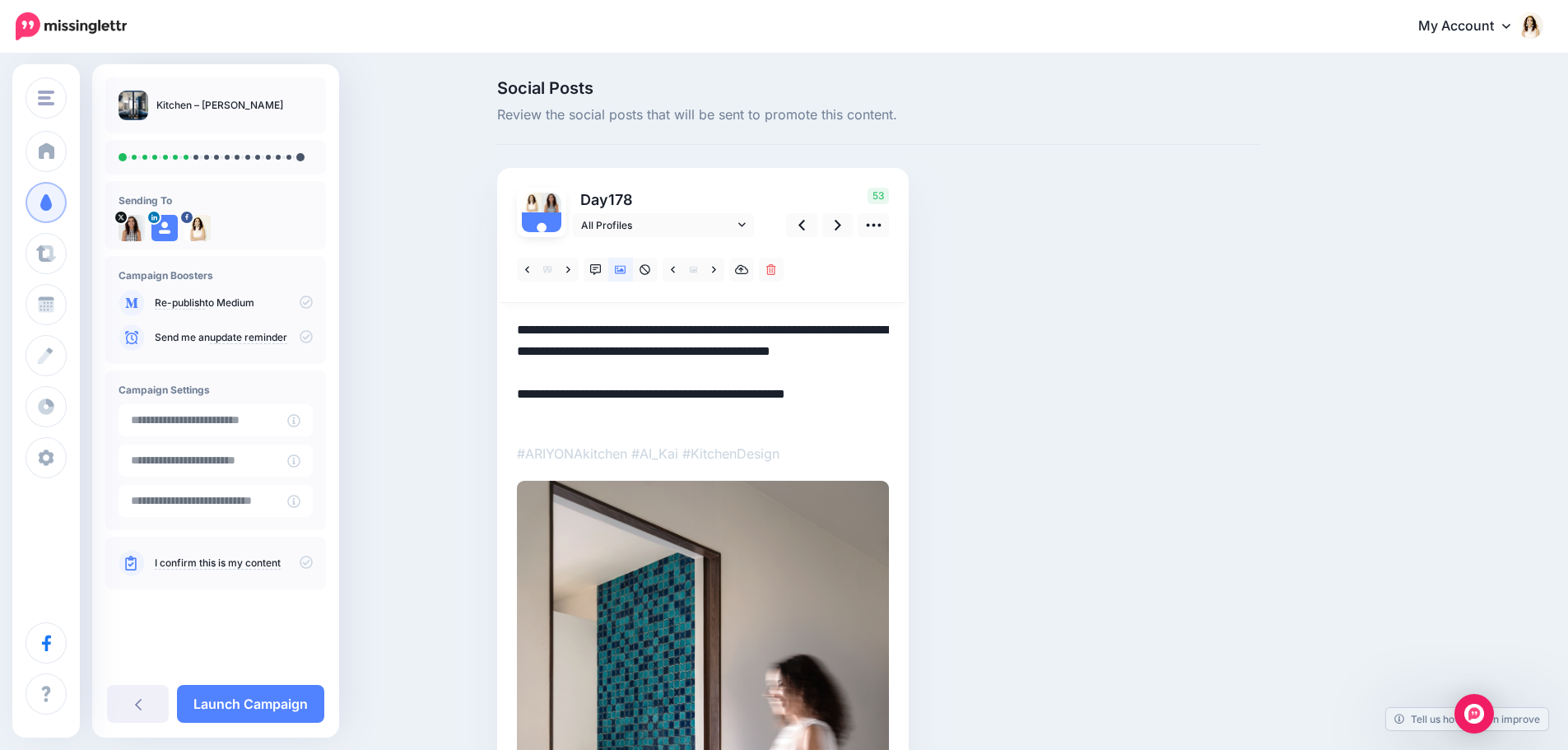
drag, startPoint x: 608, startPoint y: 377, endPoint x: 521, endPoint y: 322, distance: 102.9
click at [521, 322] on div "Day 178 All Profiles" at bounding box center [702, 614] width 412 height 892
paste textarea "**********"
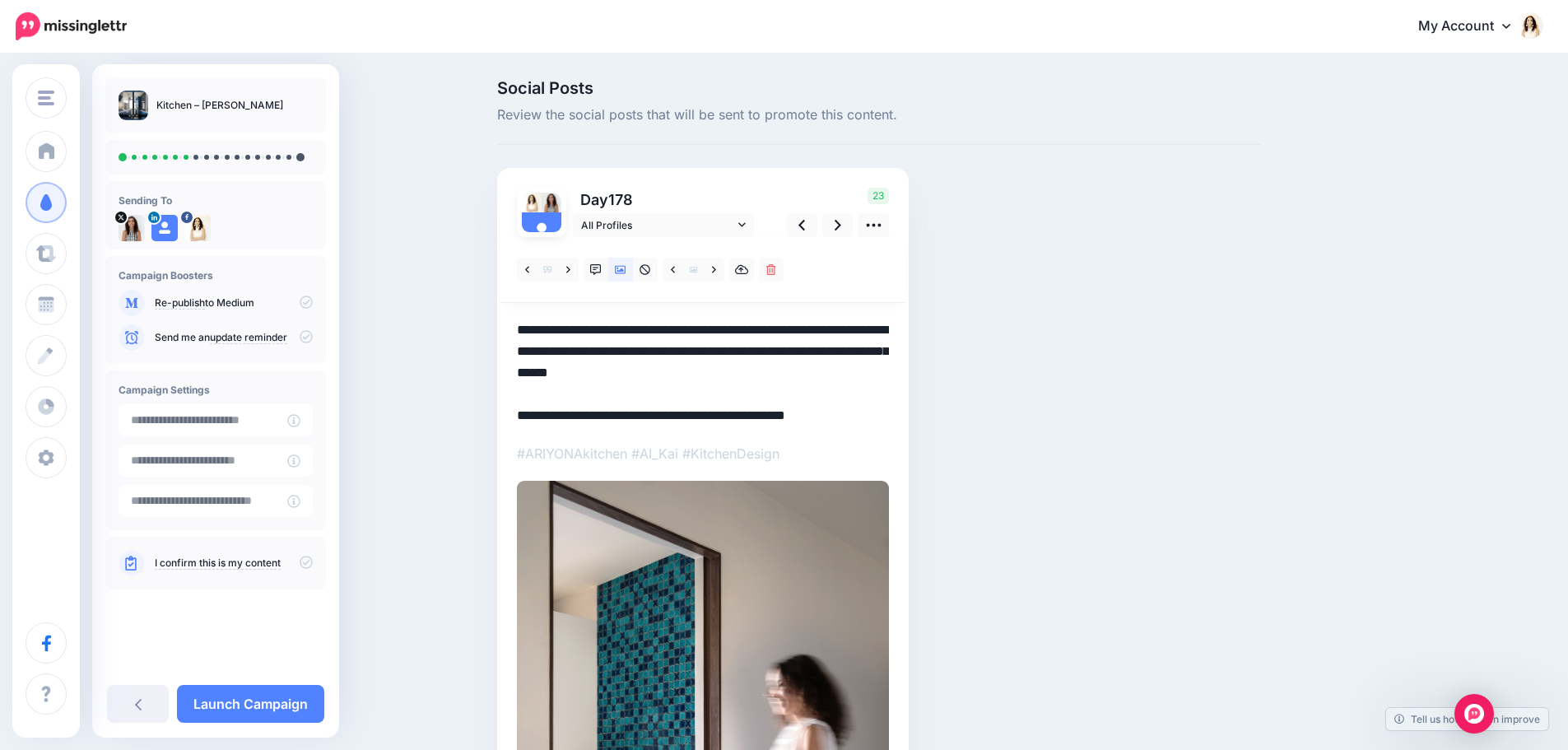
click at [878, 366] on textarea "**********" at bounding box center [702, 373] width 372 height 107
click at [841, 216] on icon at bounding box center [838, 225] width 7 height 17
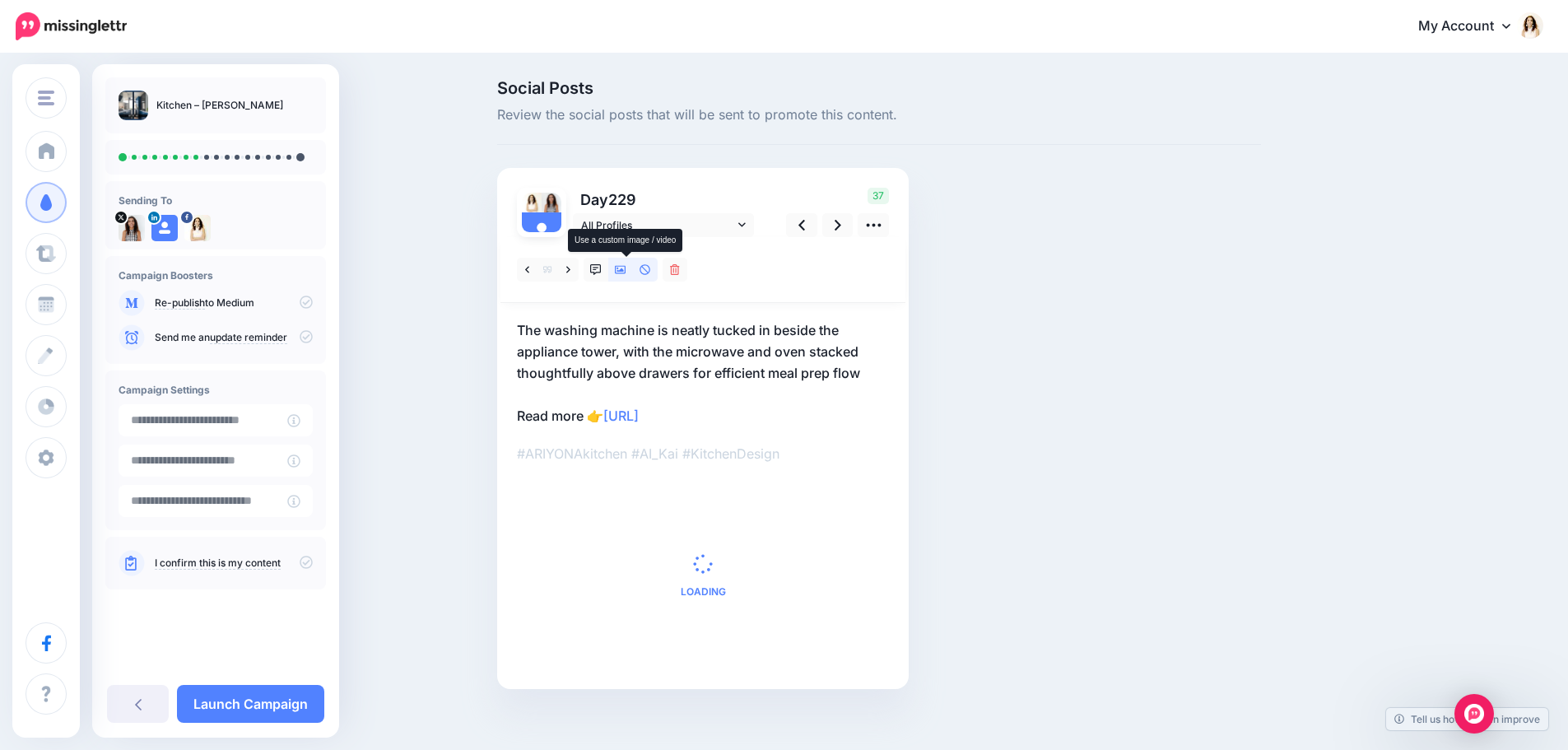
click at [623, 268] on icon at bounding box center [621, 270] width 12 height 8
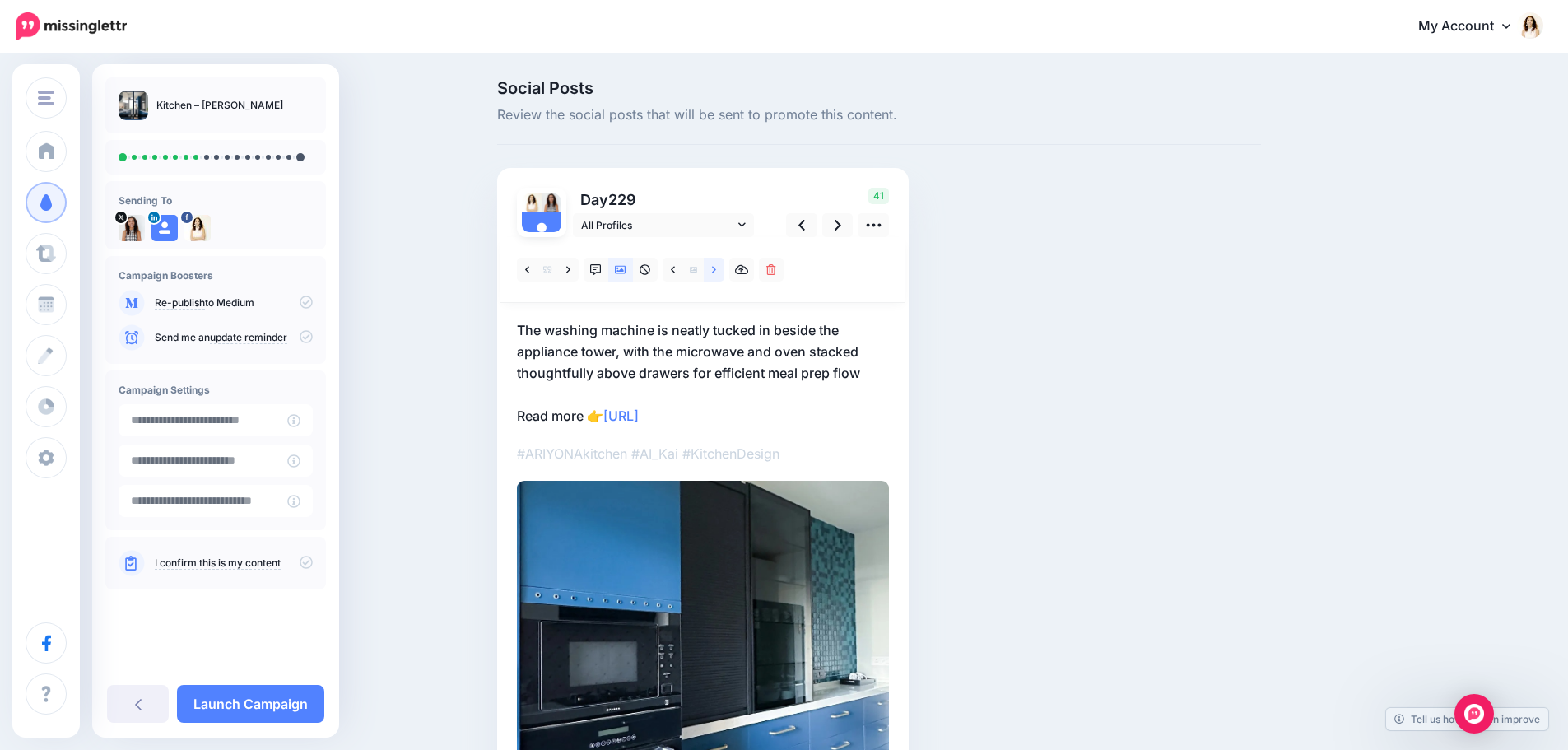
click at [724, 270] on link at bounding box center [714, 270] width 21 height 24
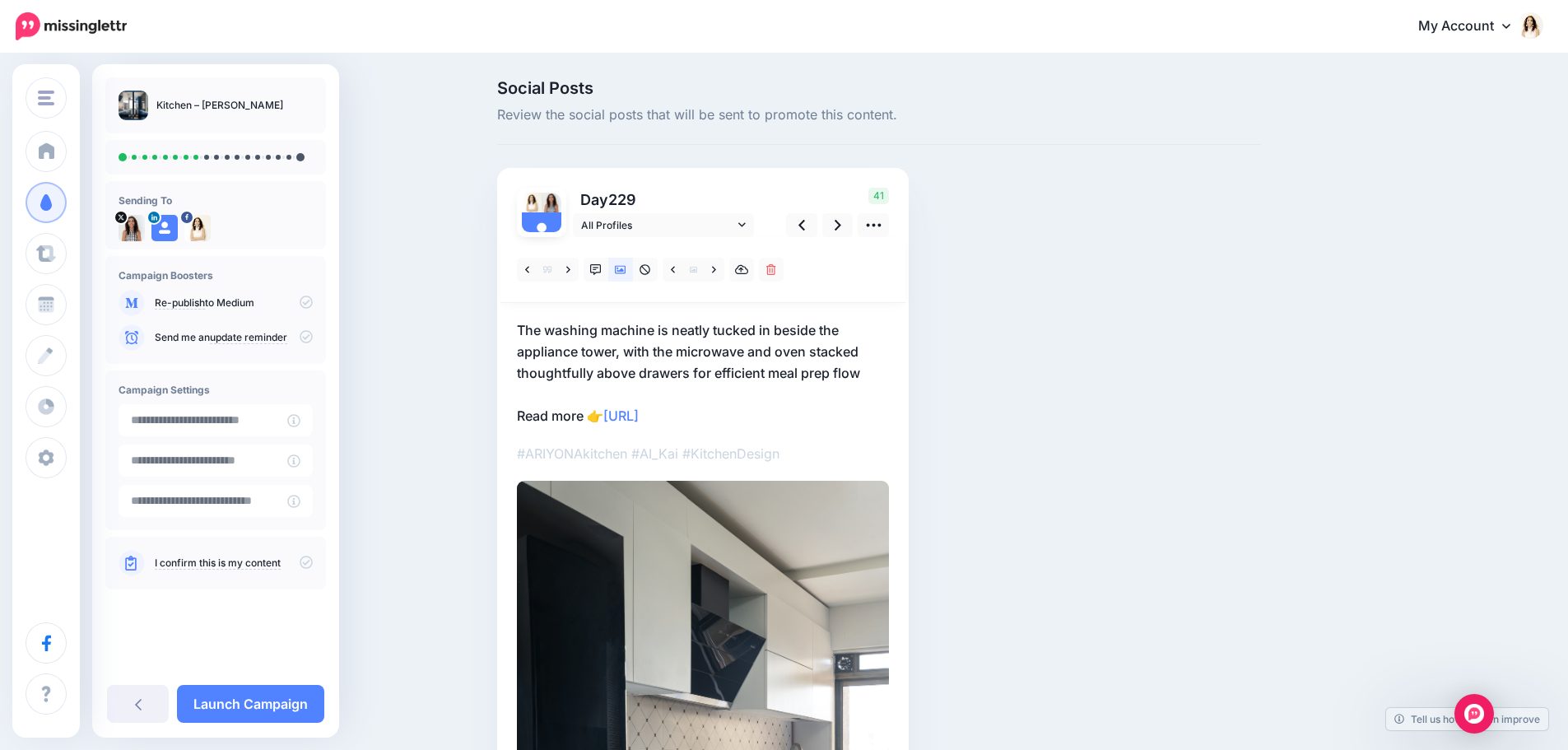
click at [735, 346] on p "The washing machine is neatly tucked in beside the appliance tower, with the mi…" at bounding box center [702, 373] width 372 height 107
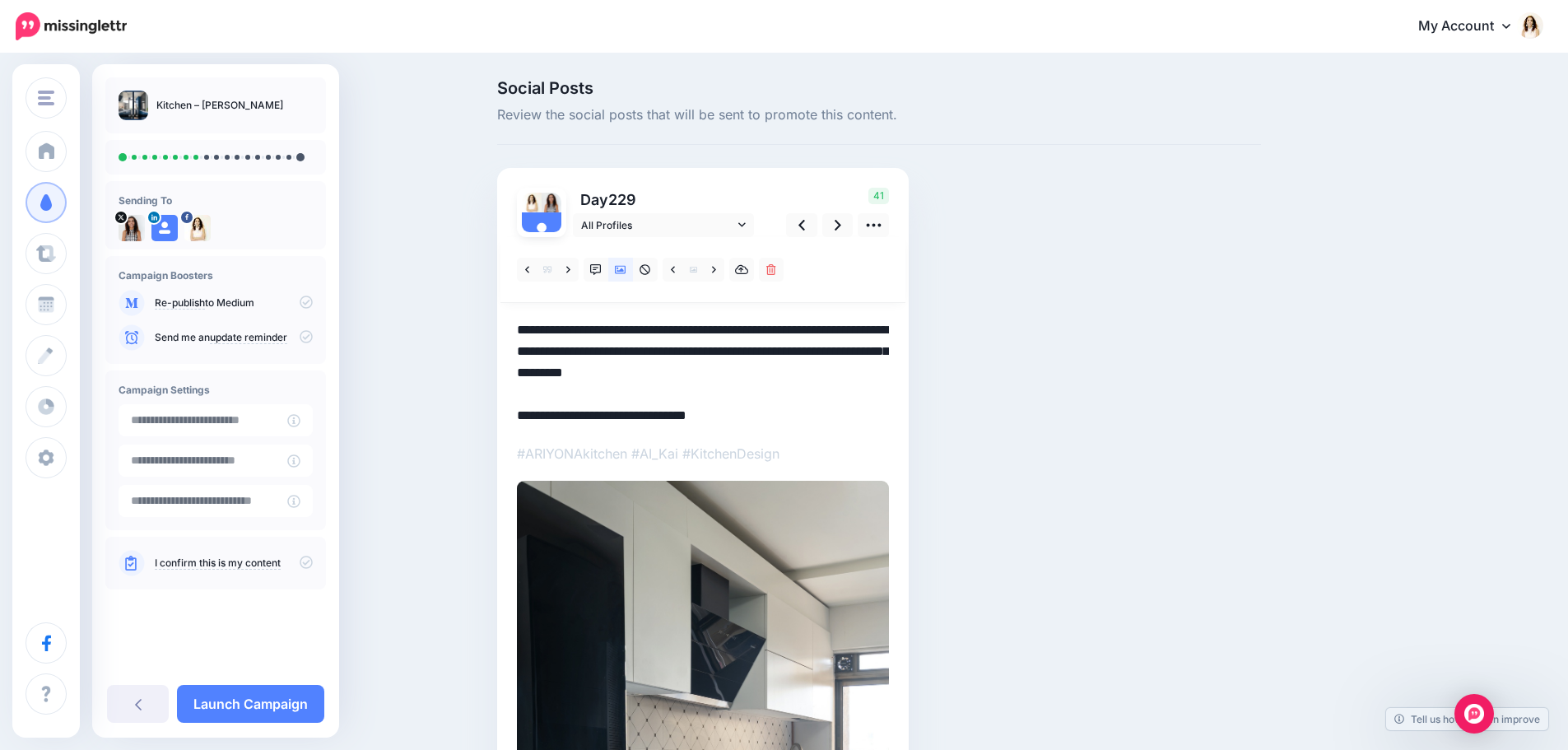
drag, startPoint x: 881, startPoint y: 372, endPoint x: 511, endPoint y: 337, distance: 371.7
click at [511, 337] on div "Day 229 All Profiles" at bounding box center [702, 614] width 412 height 892
paste textarea
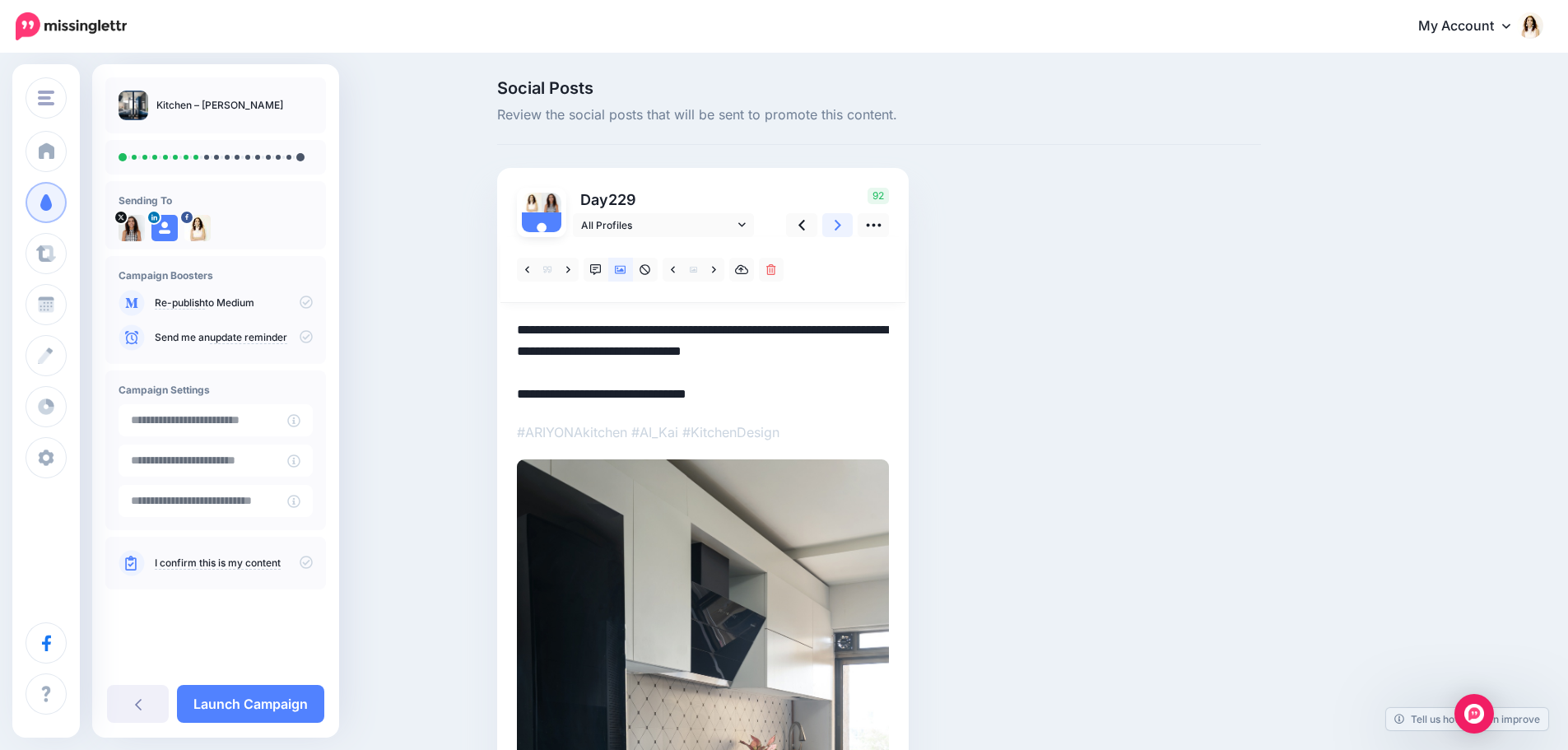
click at [847, 218] on link at bounding box center [838, 225] width 32 height 24
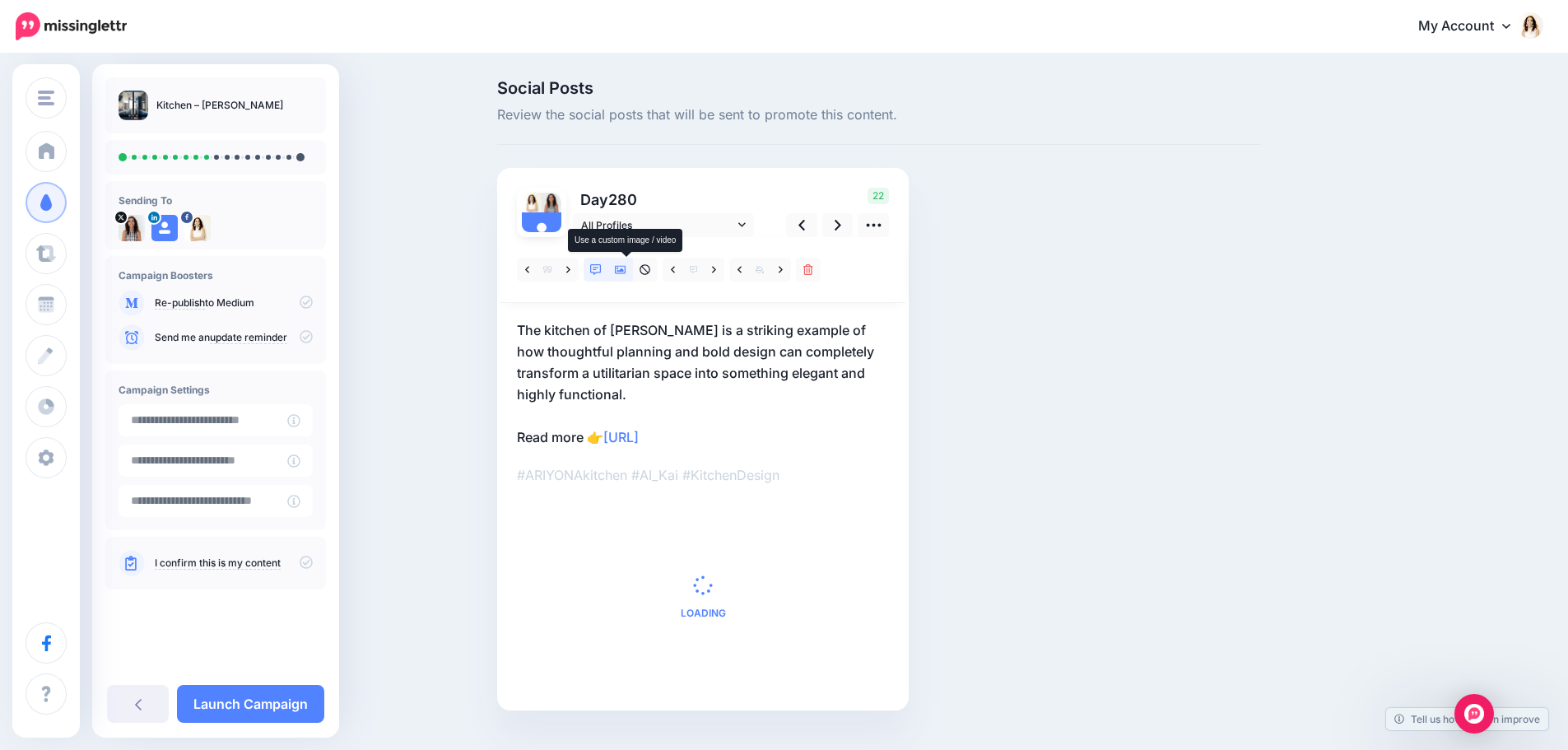
click at [626, 267] on icon at bounding box center [621, 270] width 12 height 12
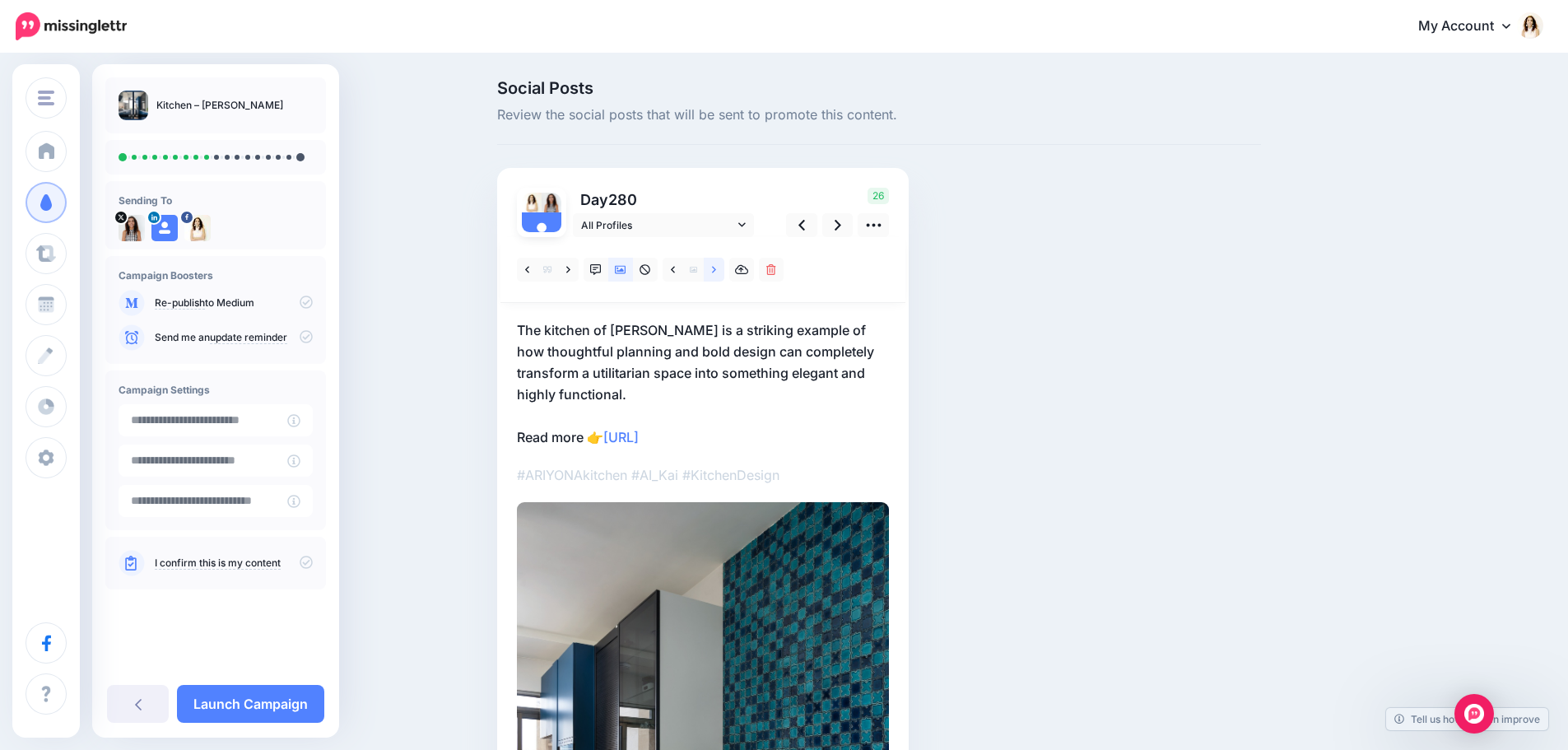
click at [717, 272] on icon at bounding box center [714, 270] width 4 height 12
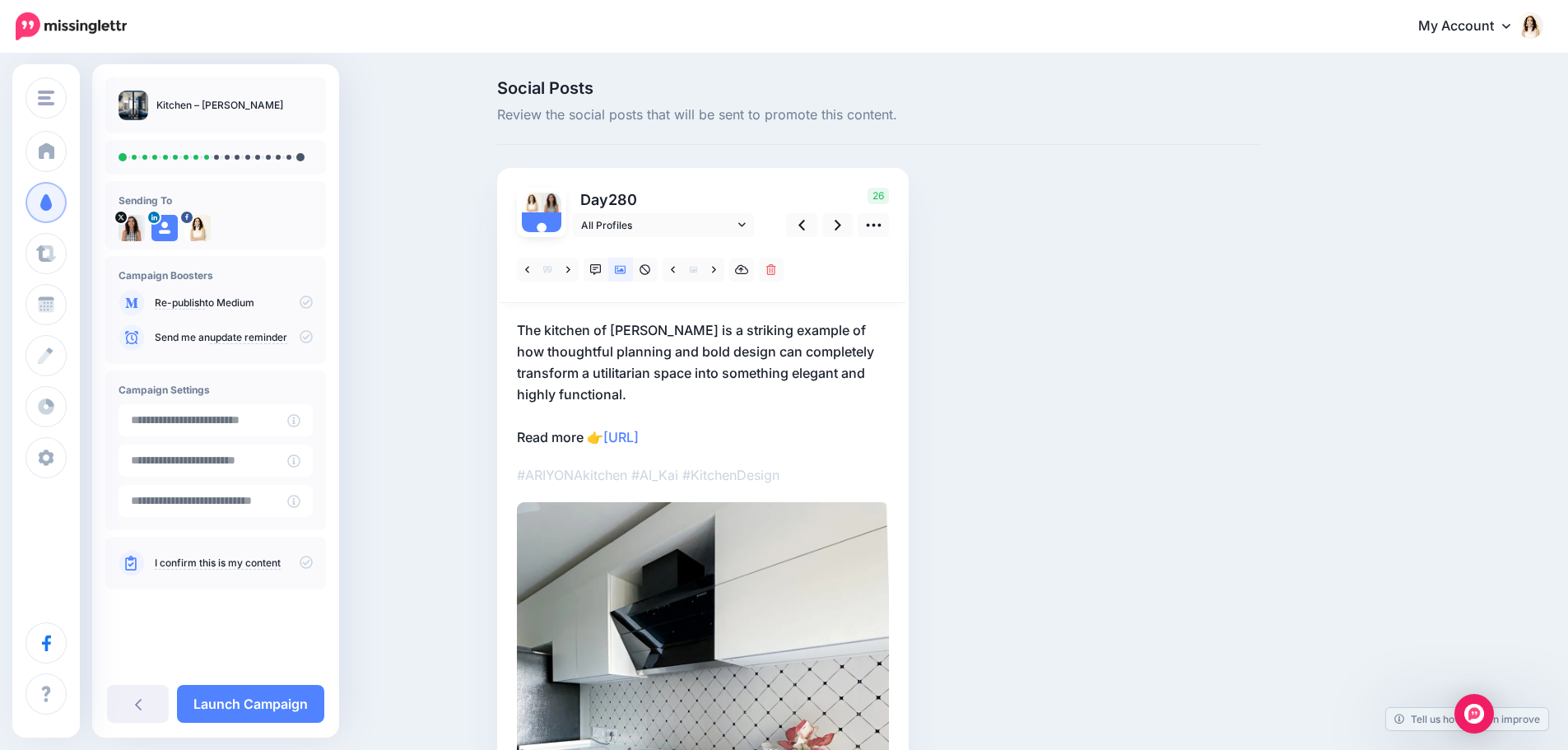
click at [690, 324] on p "The kitchen of Kai is a striking example of how thoughtful planning and bold de…" at bounding box center [702, 384] width 372 height 128
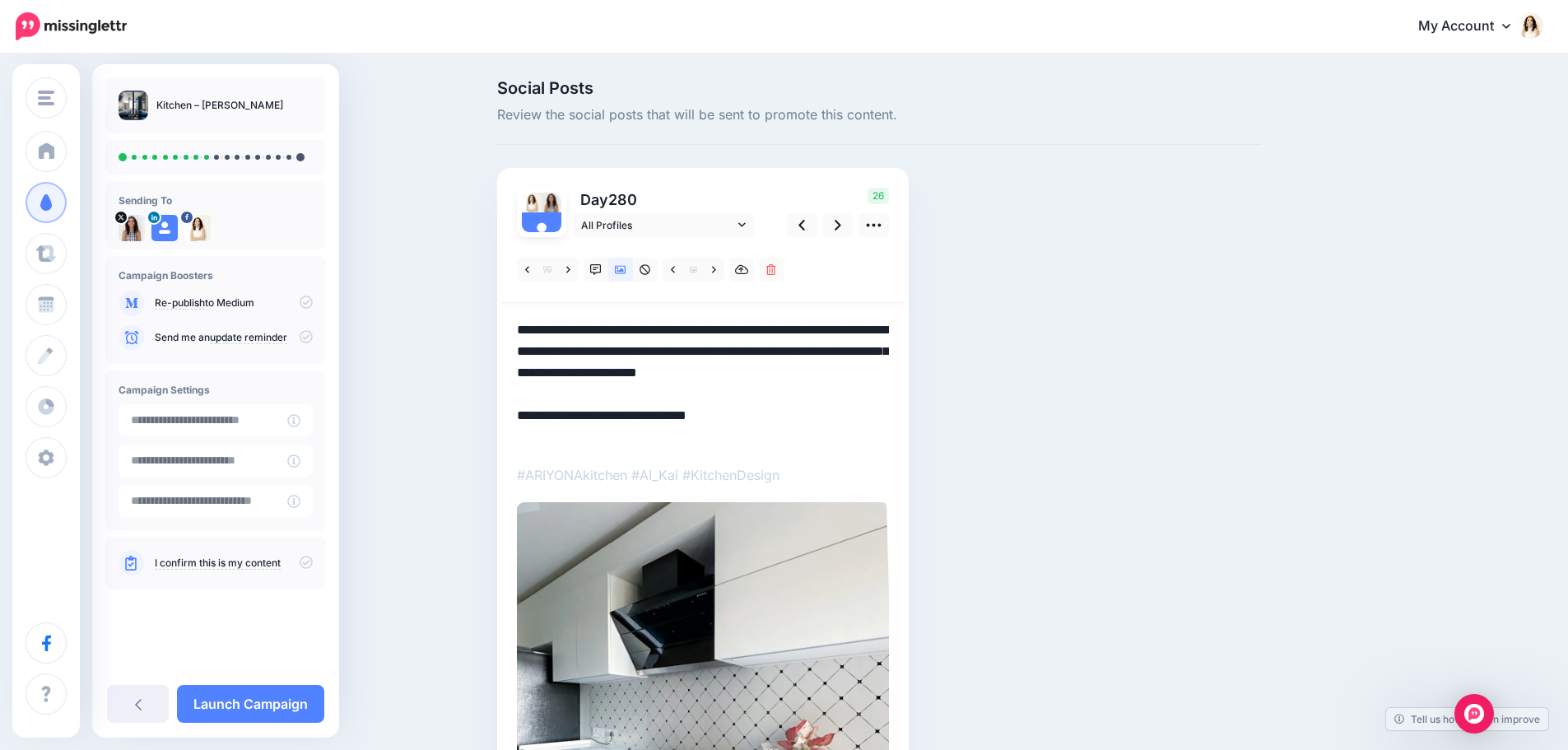
drag, startPoint x: 598, startPoint y: 397, endPoint x: 505, endPoint y: 329, distance: 115.2
click at [505, 329] on div "Day 280 All Profiles" at bounding box center [702, 578] width 412 height 819
paste textarea
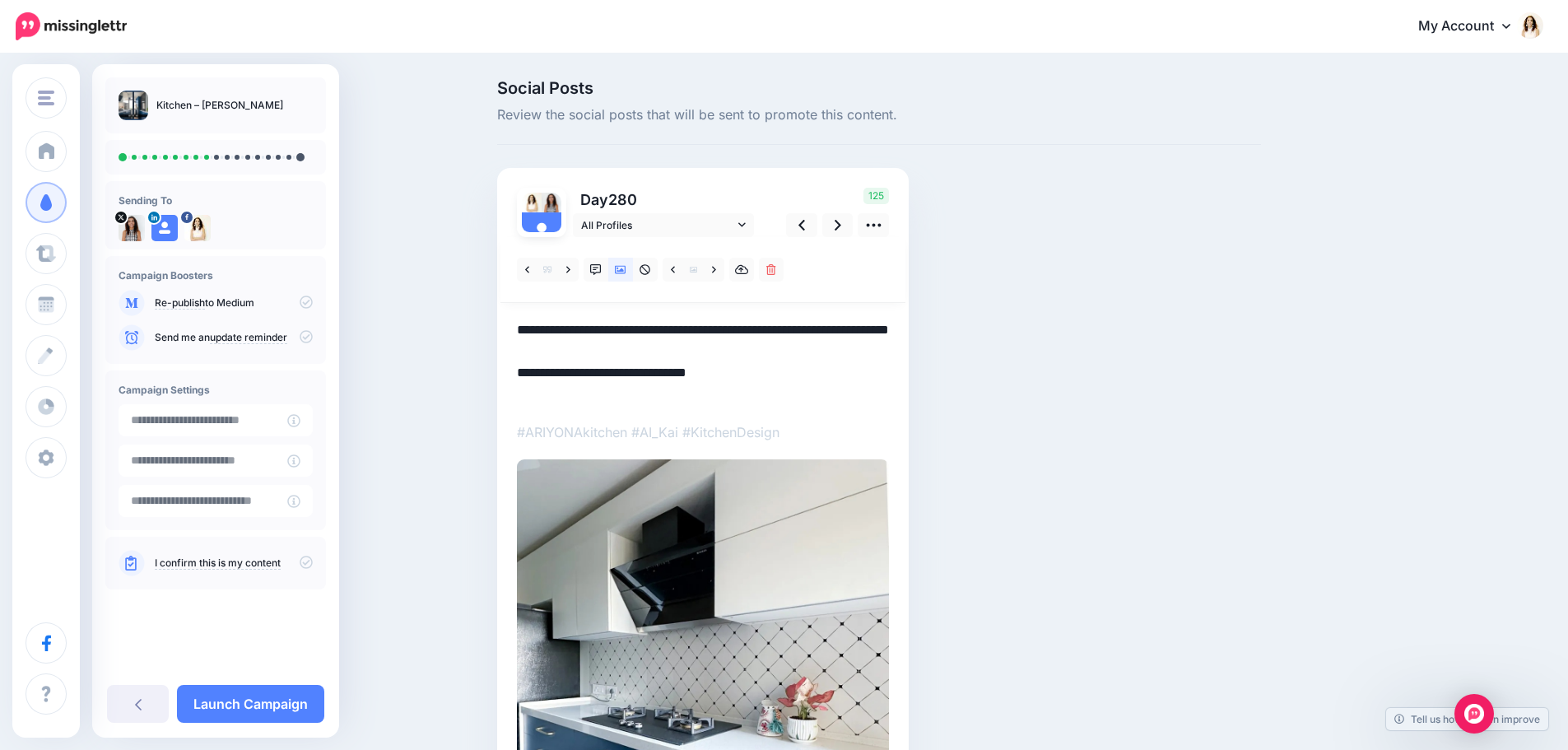
click at [525, 327] on textarea "**********" at bounding box center [702, 362] width 372 height 86
click at [749, 350] on textarea "**********" at bounding box center [702, 362] width 372 height 86
click at [837, 226] on link at bounding box center [838, 225] width 32 height 24
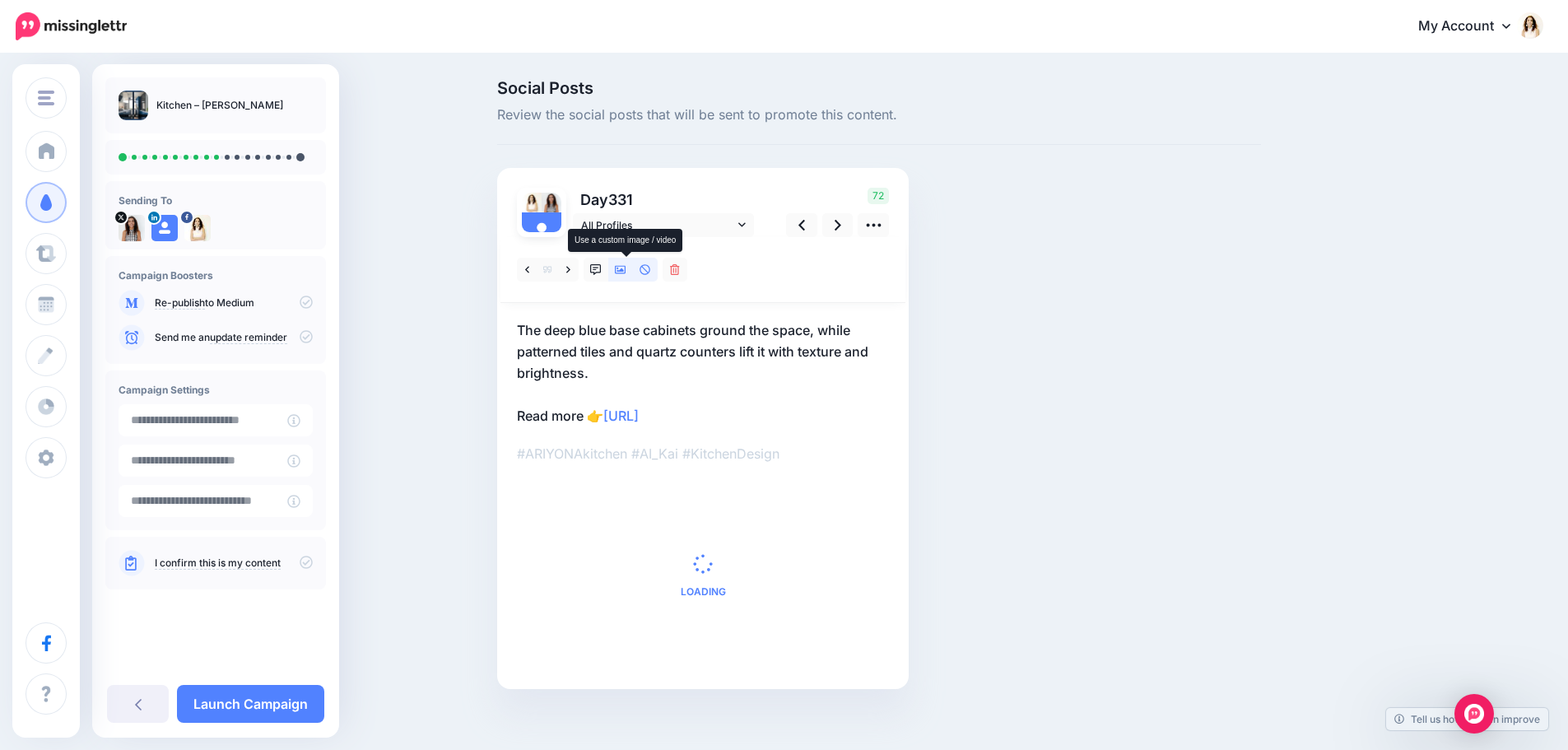
click at [627, 273] on icon at bounding box center [621, 270] width 12 height 8
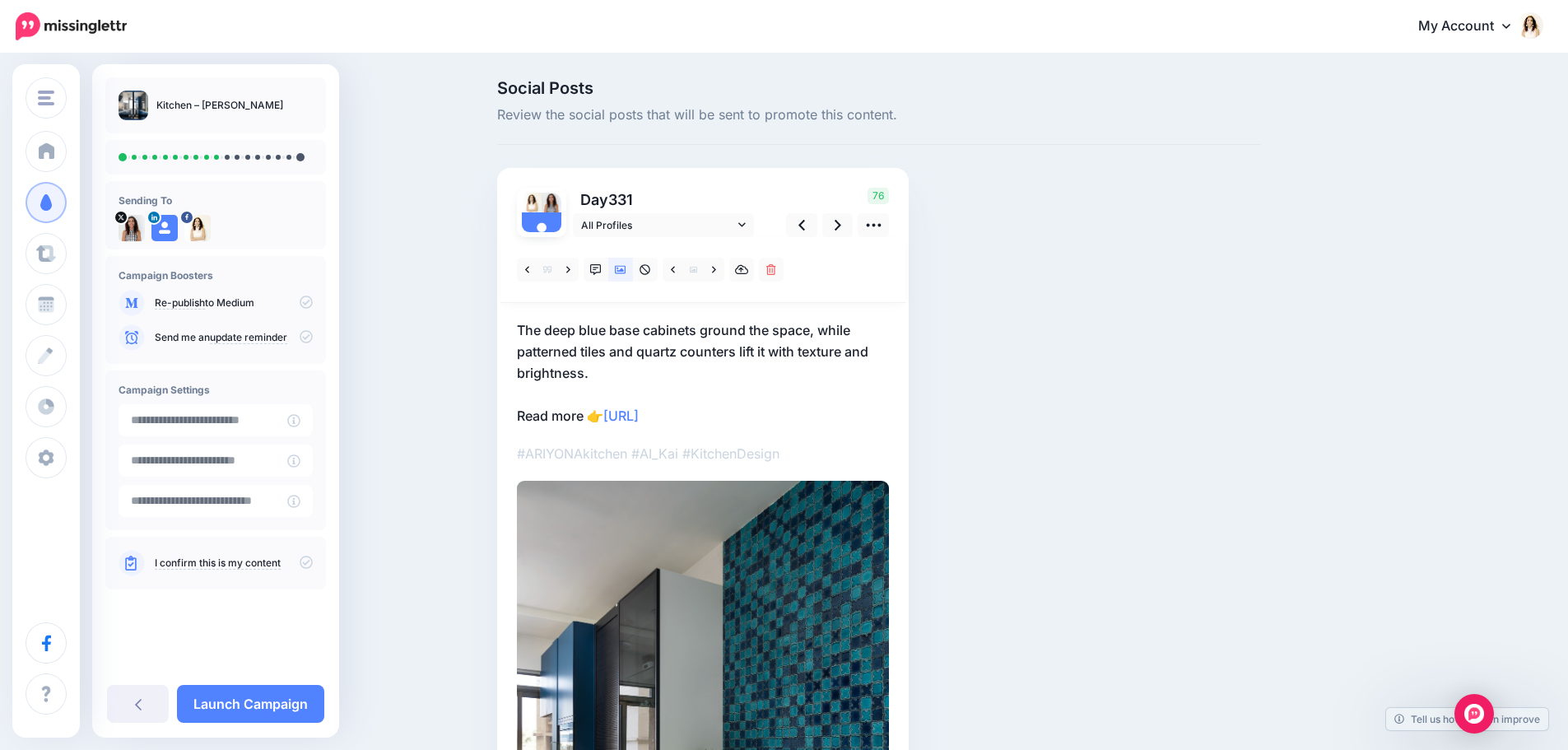
click at [558, 334] on p "The deep blue base cabinets ground the space, while patterned tiles and quartz …" at bounding box center [702, 373] width 372 height 107
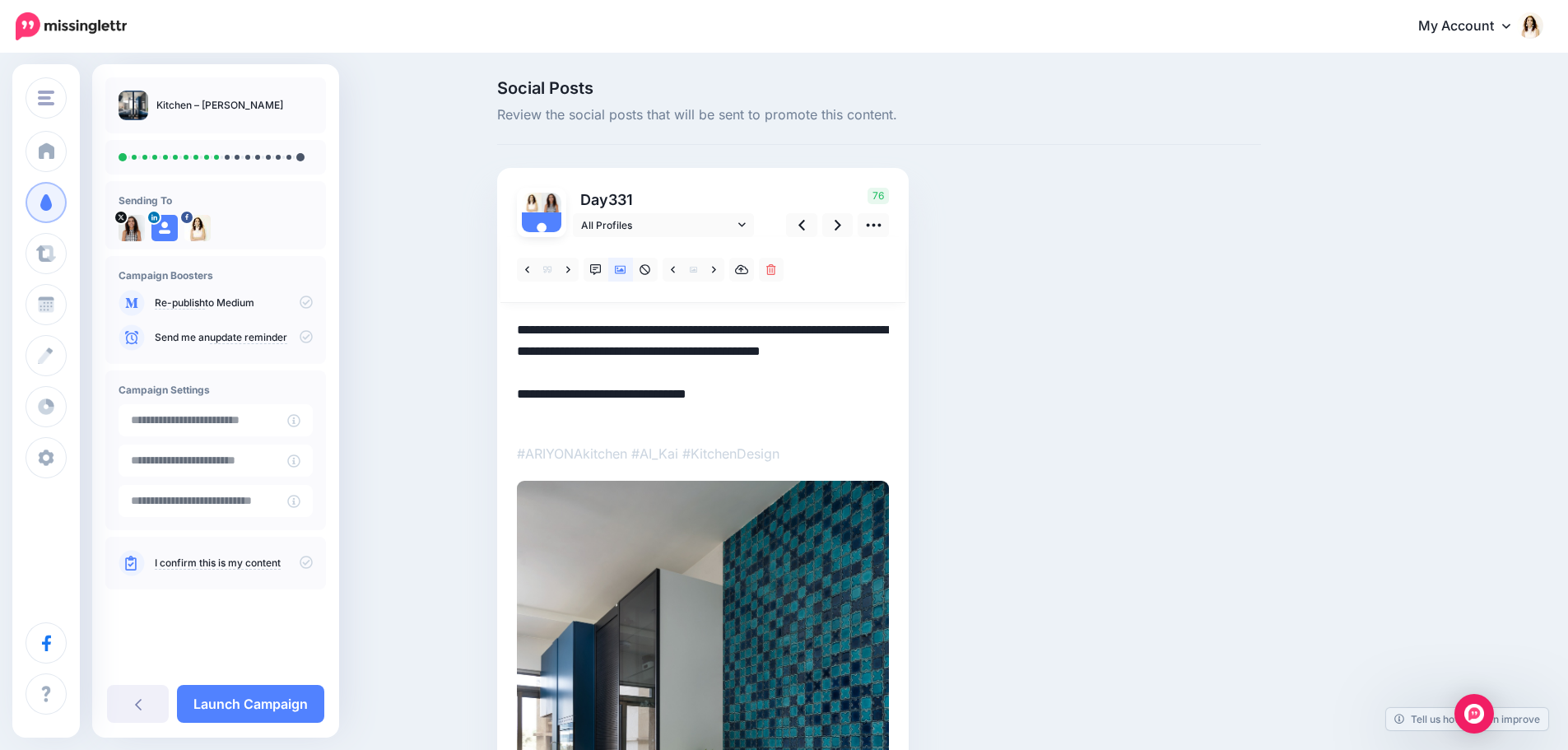
drag, startPoint x: 605, startPoint y: 375, endPoint x: 504, endPoint y: 320, distance: 115.0
click at [504, 320] on div "Day 331 All Profiles" at bounding box center [702, 613] width 412 height 890
paste textarea
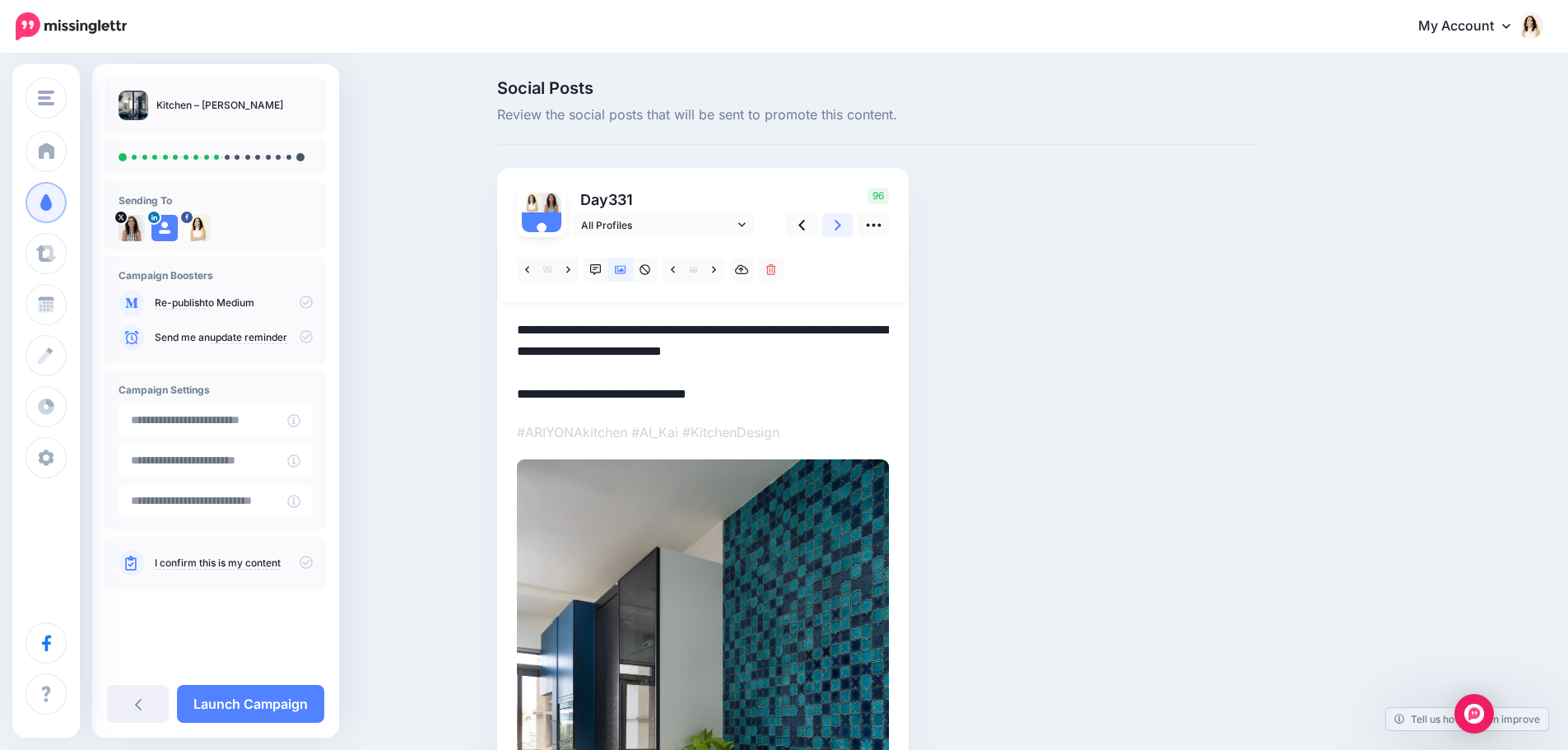
click at [841, 221] on icon at bounding box center [838, 225] width 7 height 17
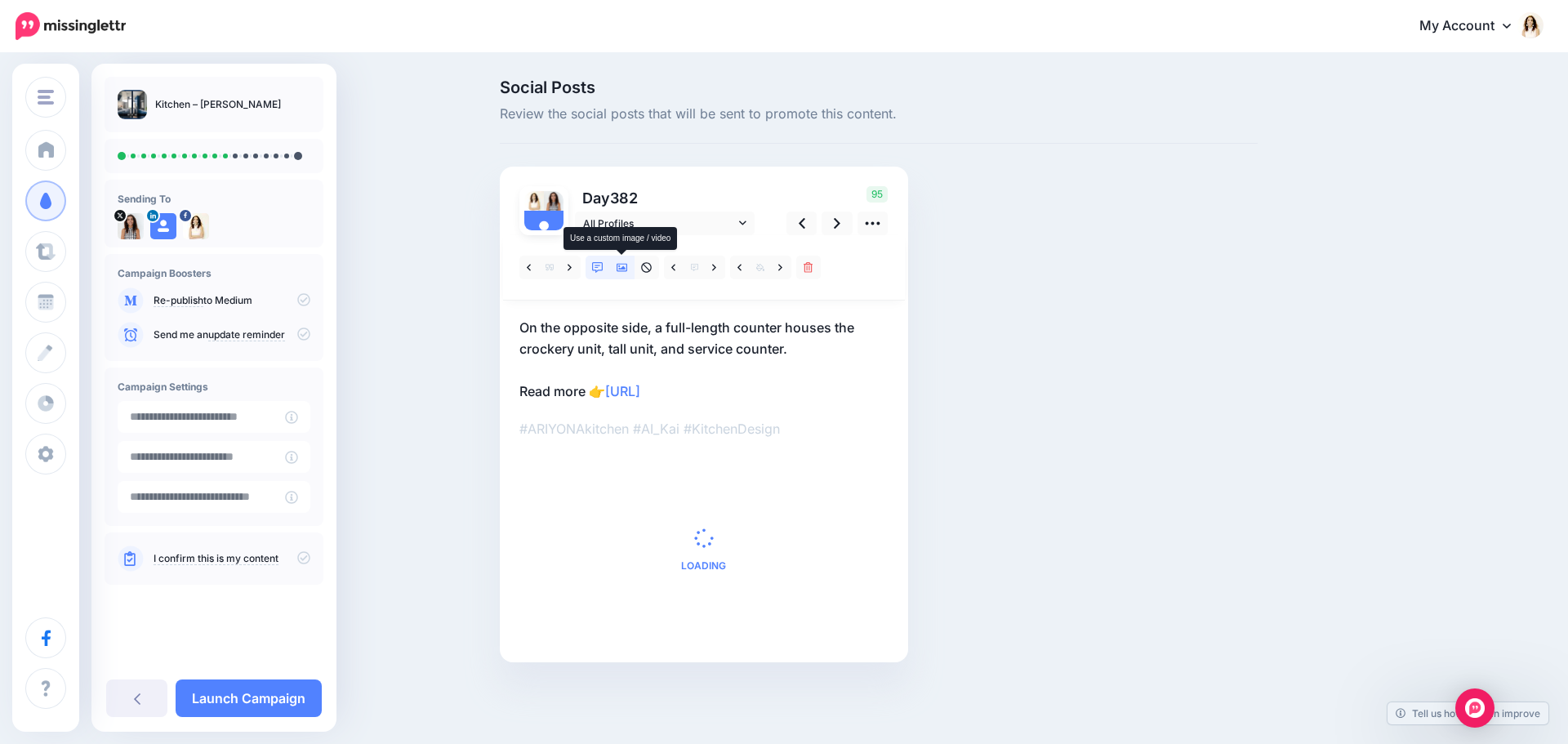
click at [623, 269] on icon at bounding box center [623, 268] width 12 height 8
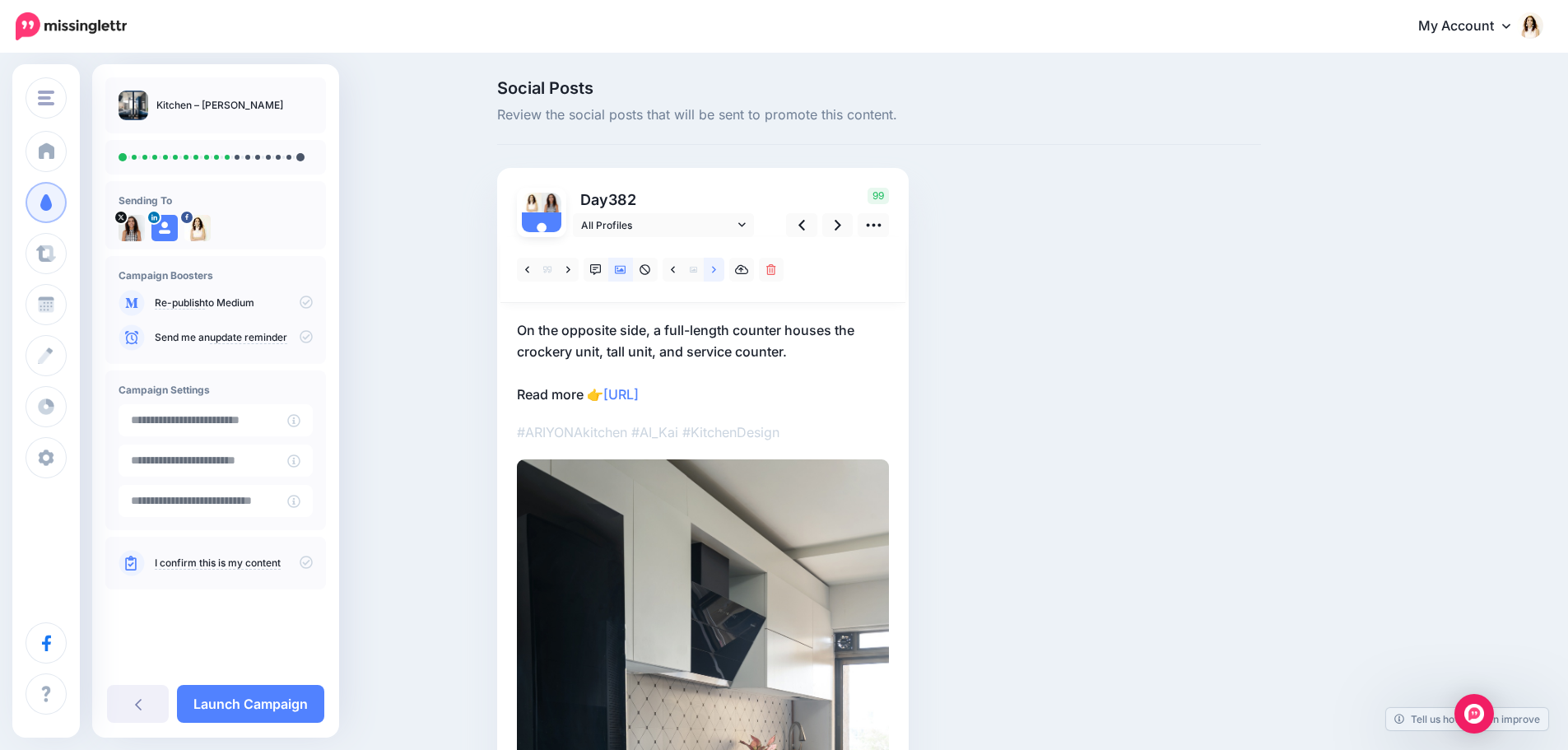
click at [724, 272] on link at bounding box center [714, 270] width 21 height 24
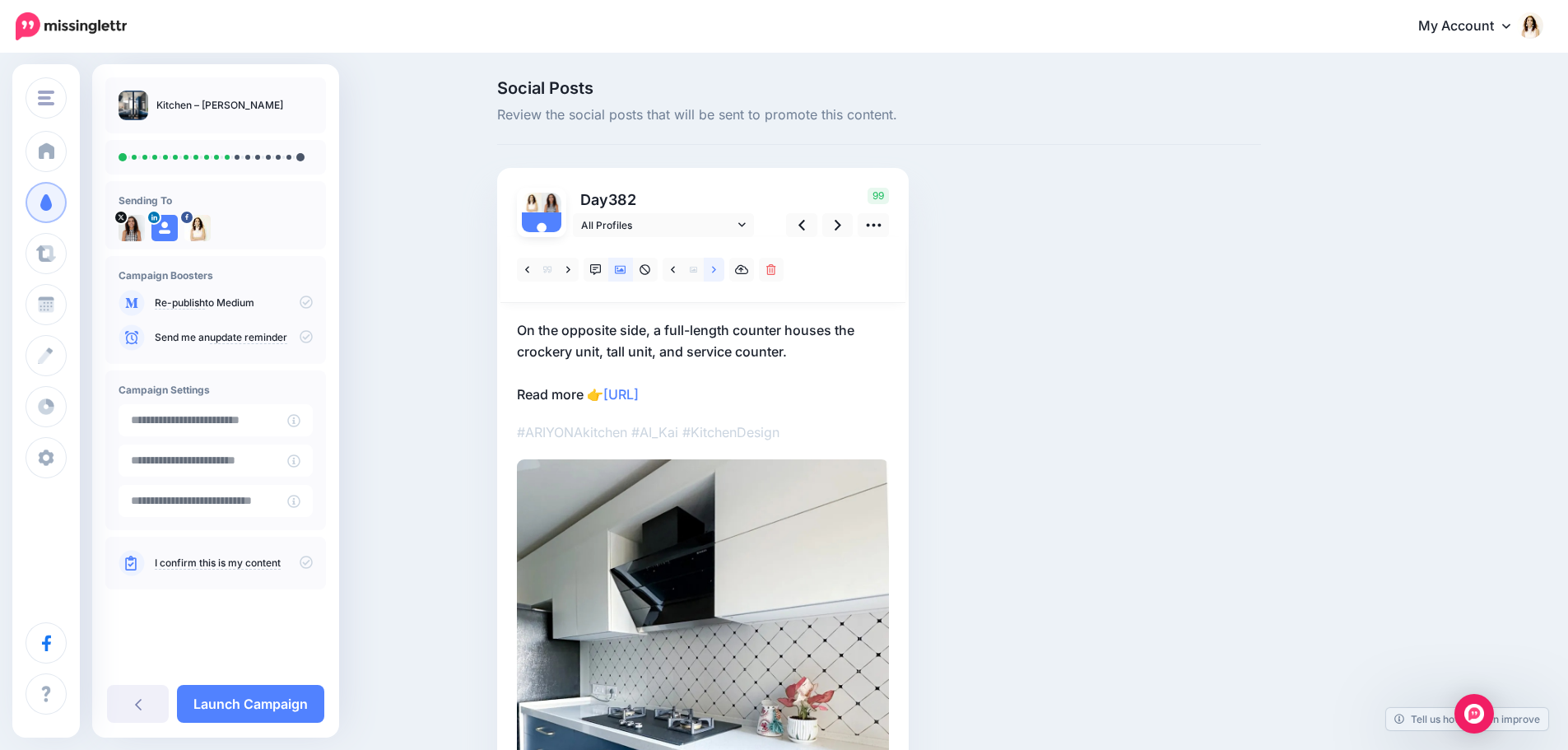
click at [724, 272] on link at bounding box center [714, 270] width 21 height 24
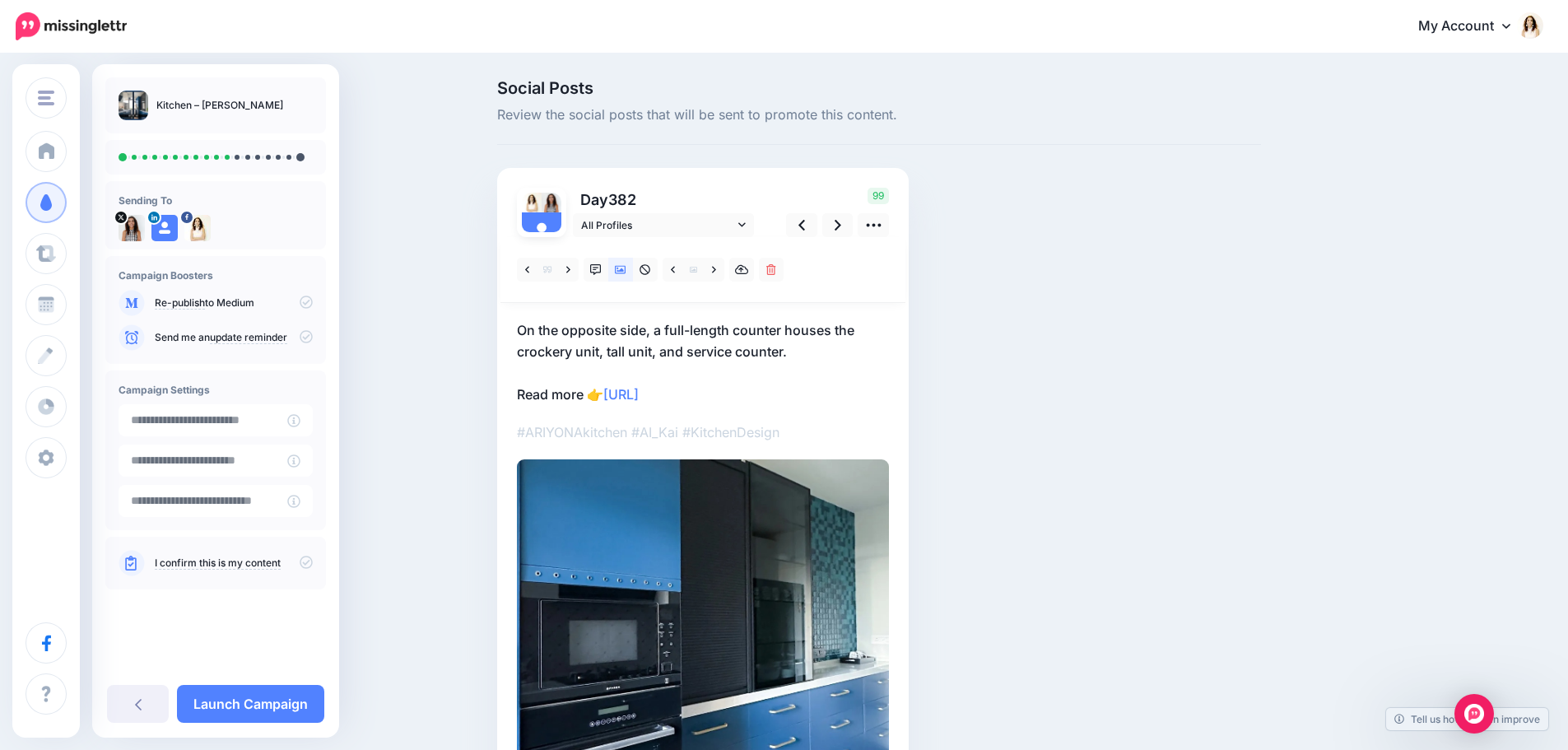
click at [766, 341] on p "On the opposite side, a full-length counter houses the crockery unit, tall unit…" at bounding box center [702, 362] width 372 height 86
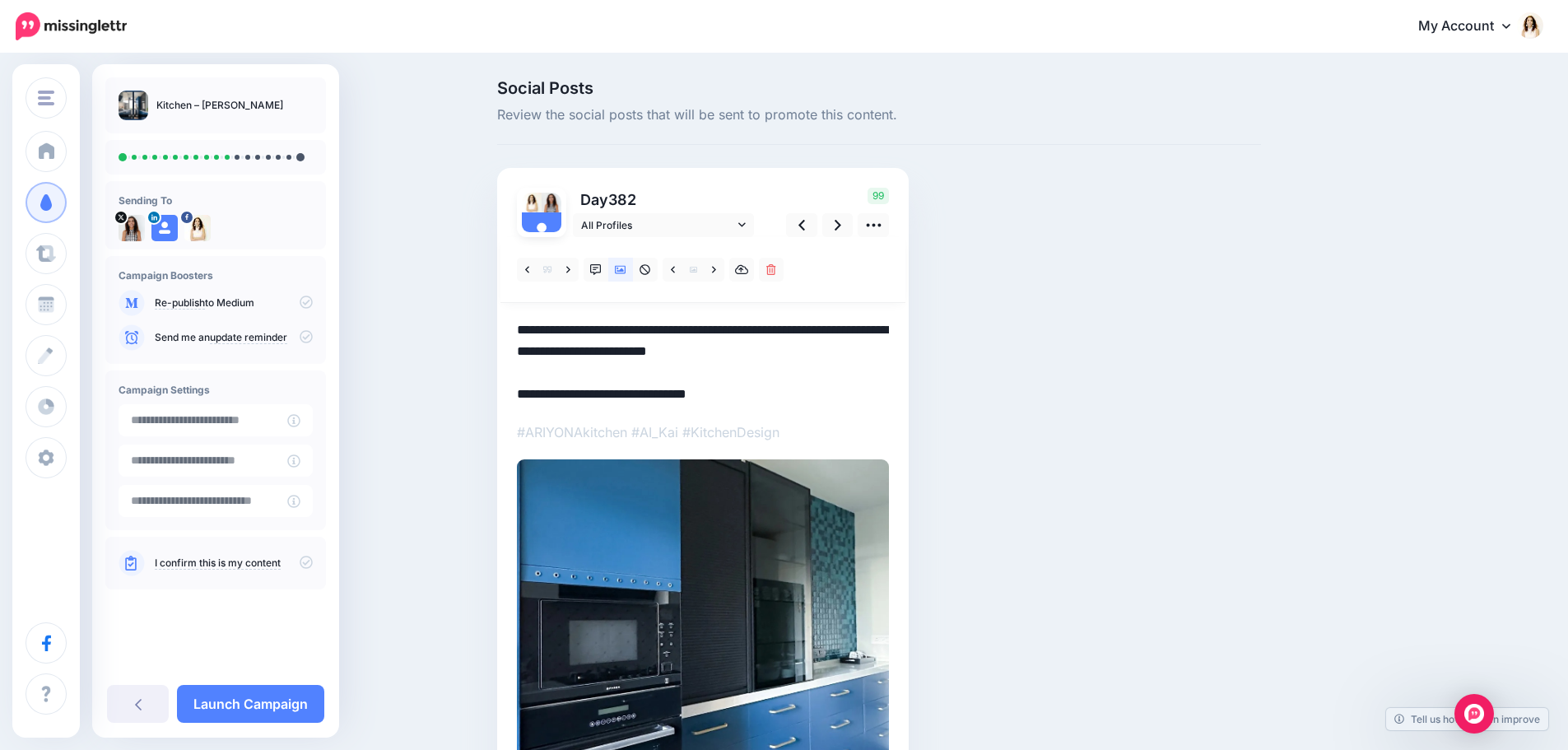
drag, startPoint x: 814, startPoint y: 350, endPoint x: 513, endPoint y: 316, distance: 302.9
click at [513, 316] on div "Day 382 All Profiles" at bounding box center [702, 556] width 412 height 777
paste textarea "**********"
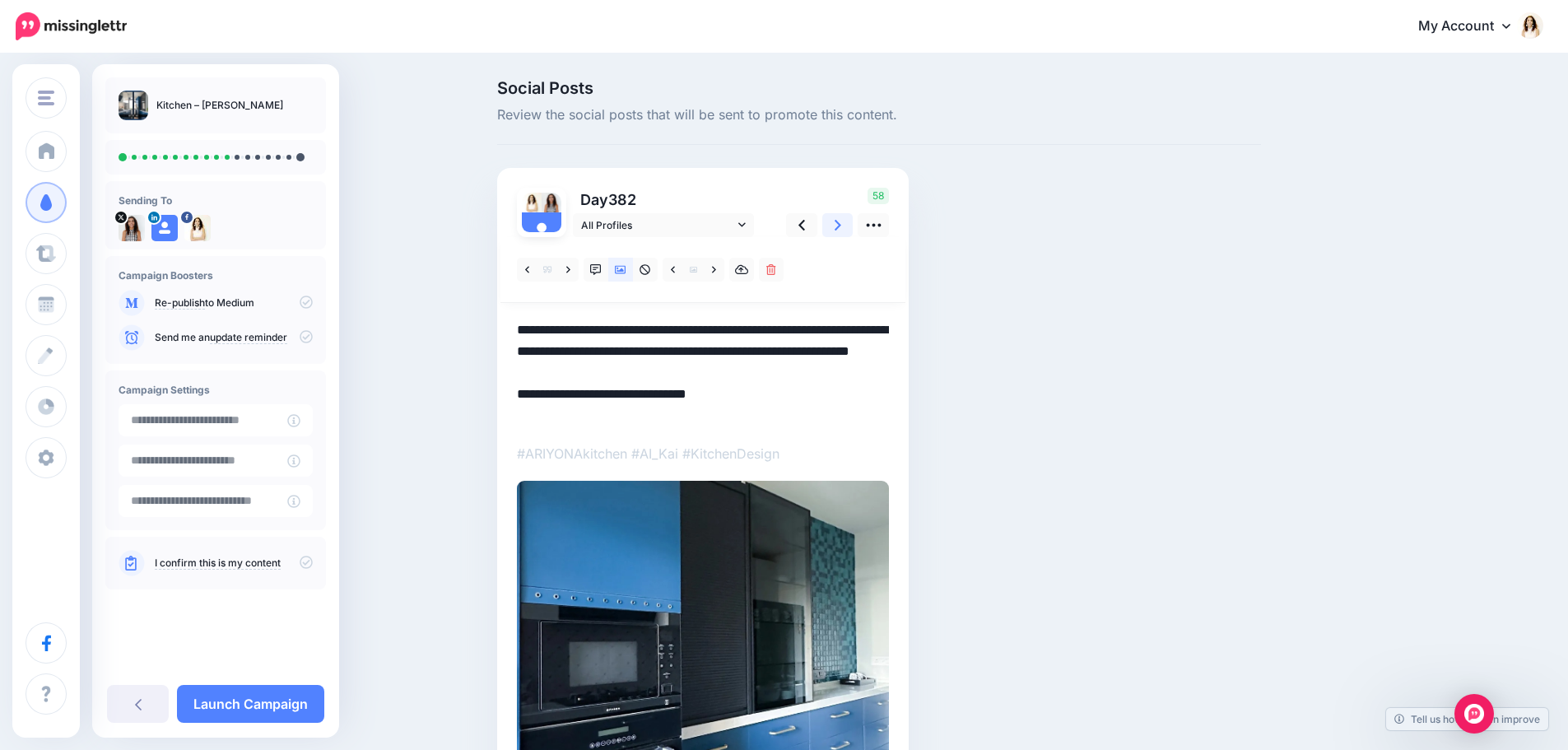
click at [841, 218] on icon at bounding box center [838, 225] width 7 height 17
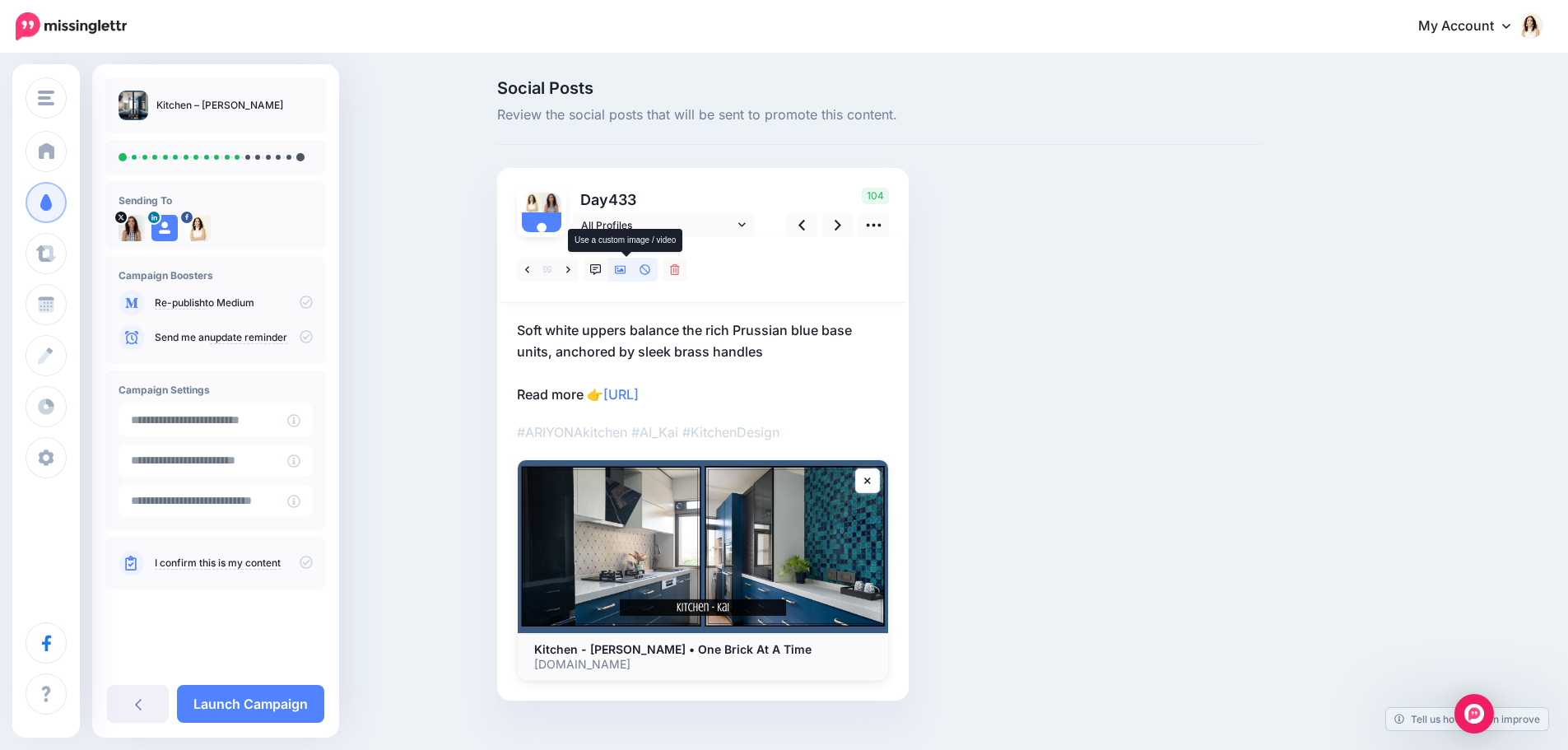
click at [622, 268] on icon at bounding box center [621, 270] width 12 height 8
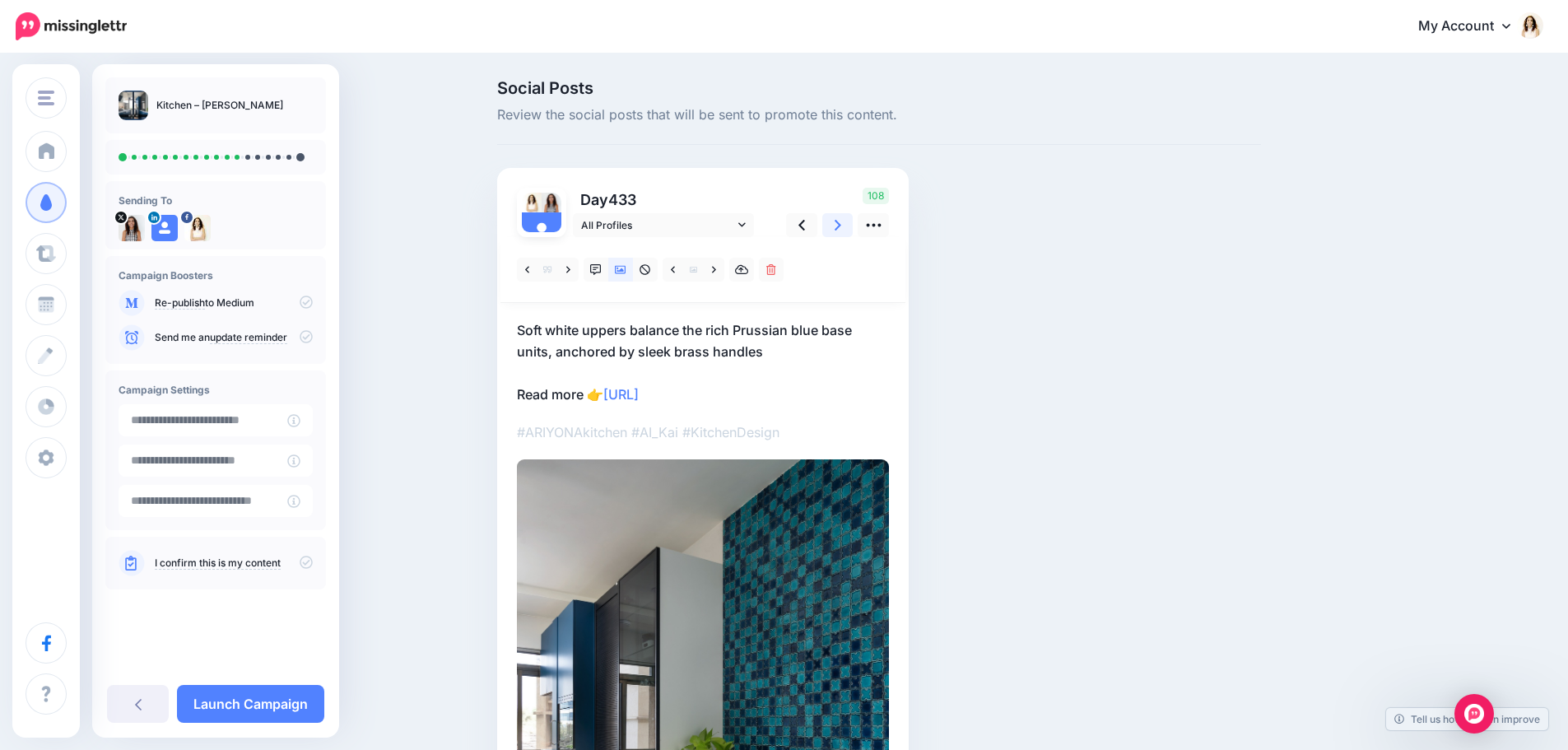
click at [838, 223] on link at bounding box center [838, 225] width 32 height 24
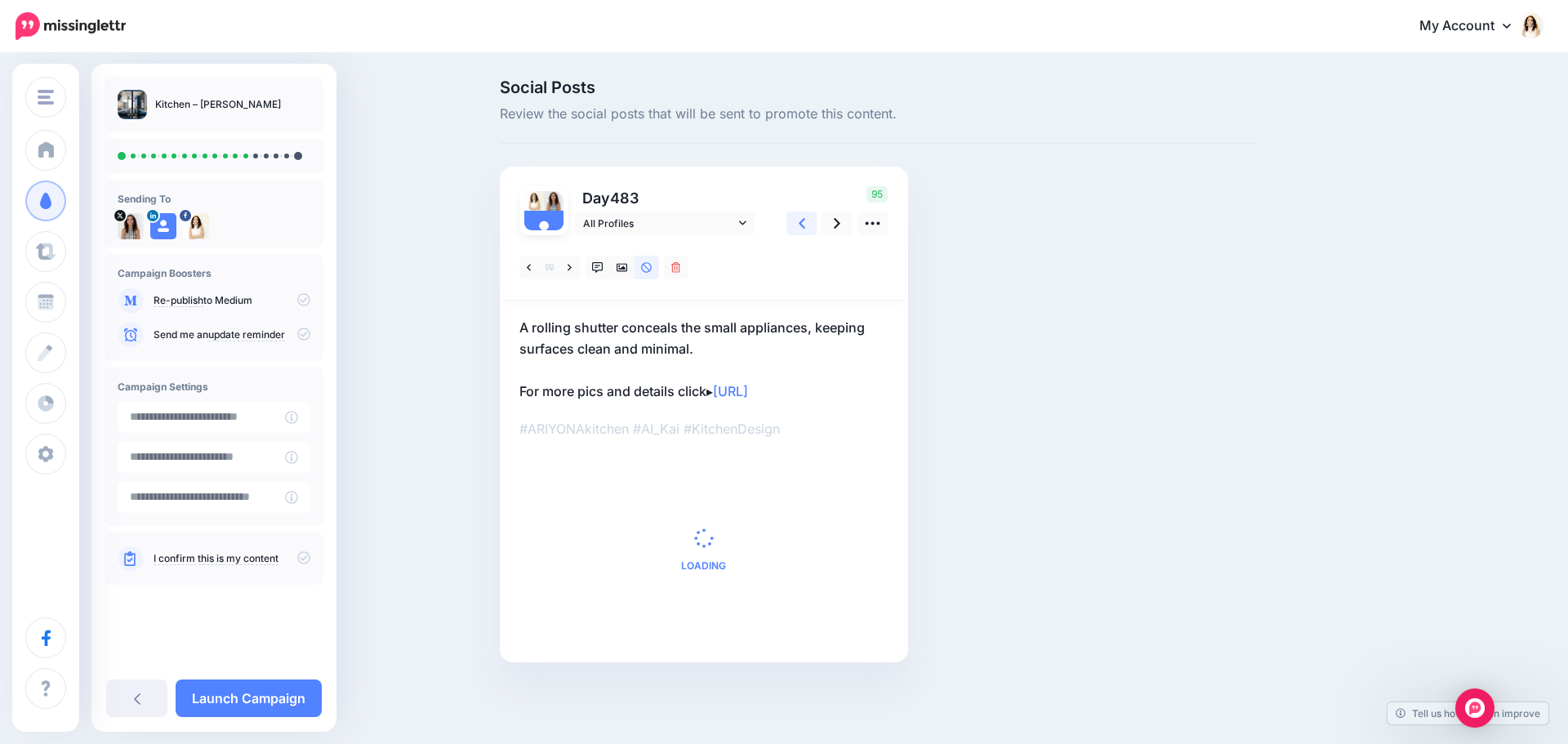
click at [799, 221] on icon at bounding box center [802, 223] width 7 height 17
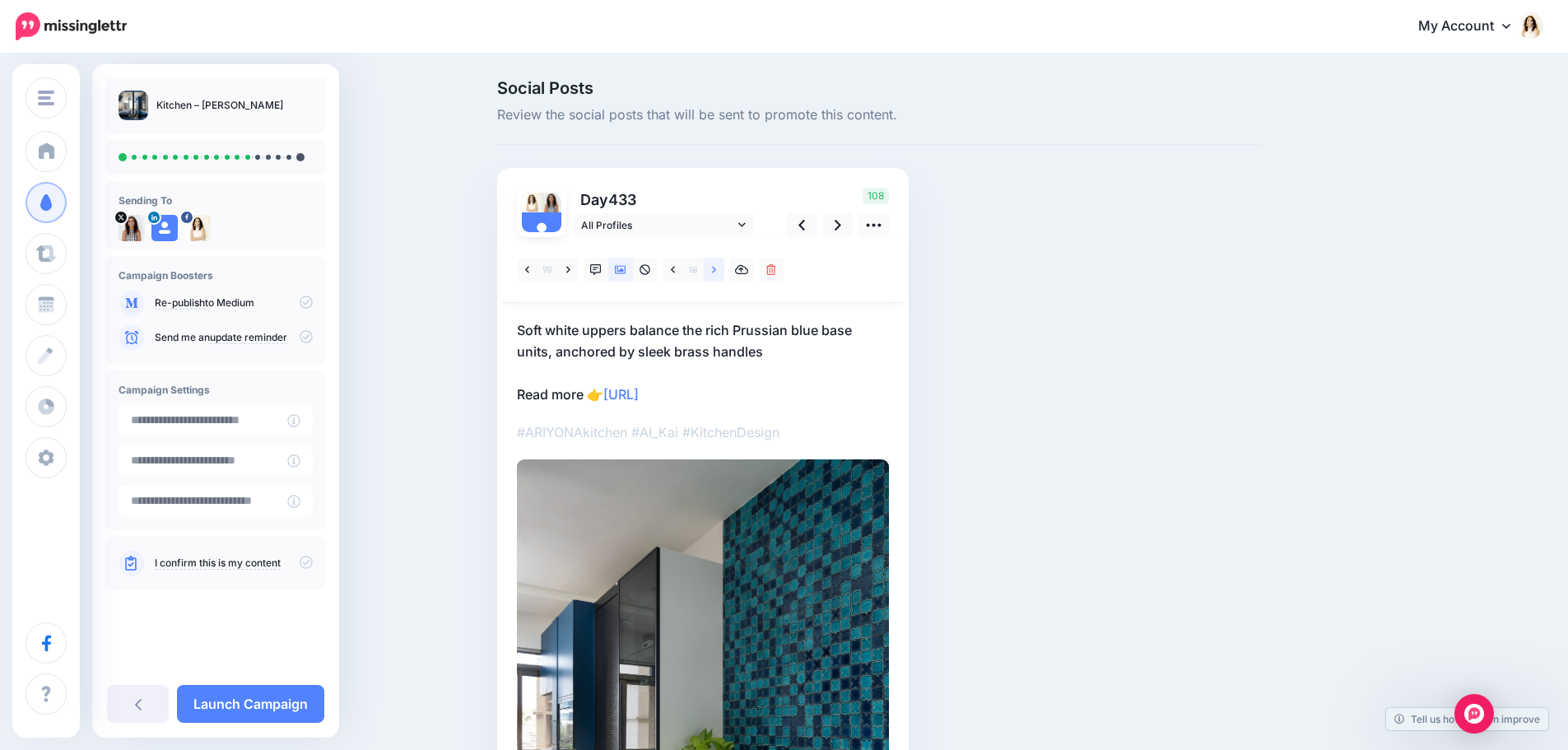
click at [717, 267] on icon at bounding box center [714, 270] width 4 height 12
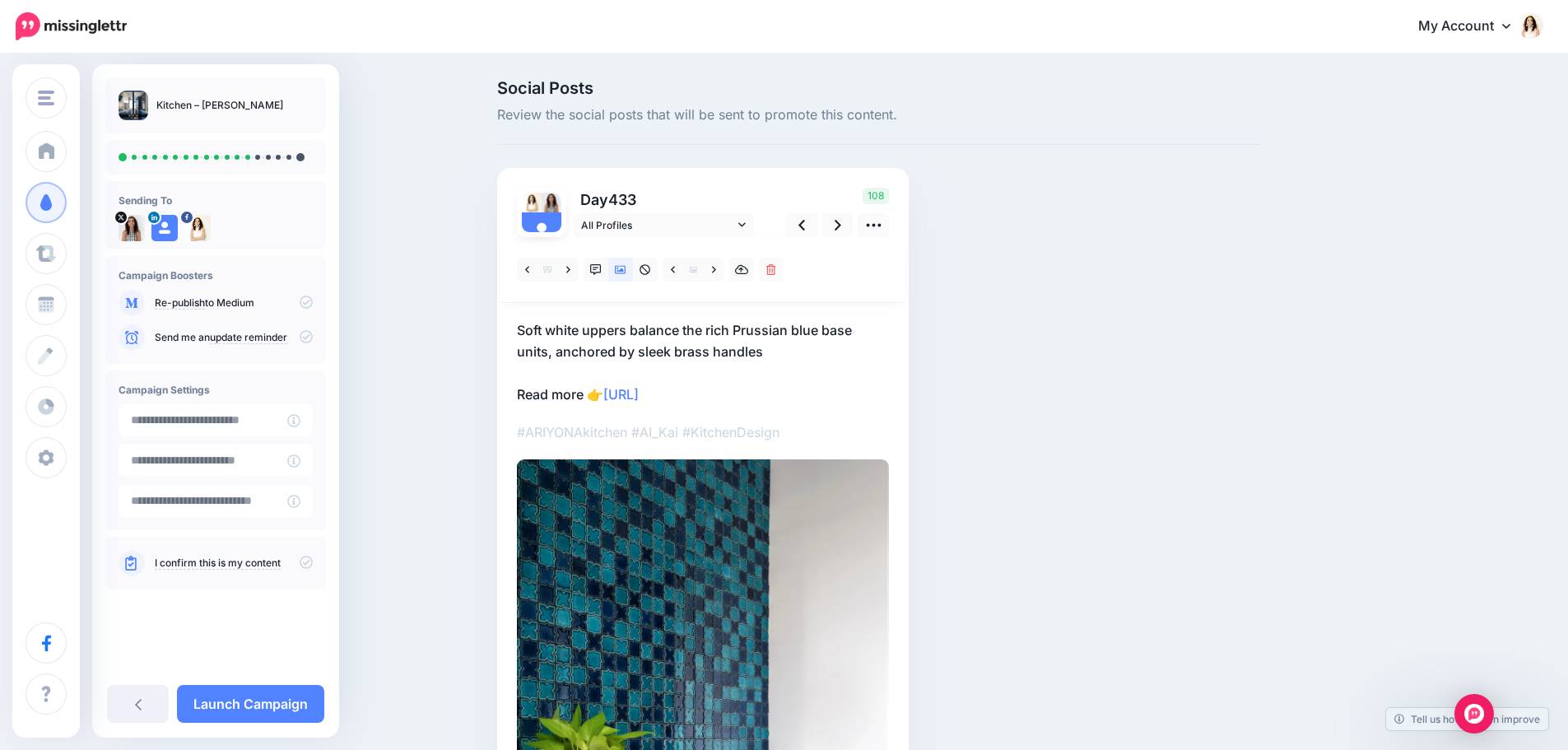
click at [712, 328] on p "Soft white uppers balance the rich Prussian blue base units, anchored by sleek …" at bounding box center [702, 362] width 372 height 86
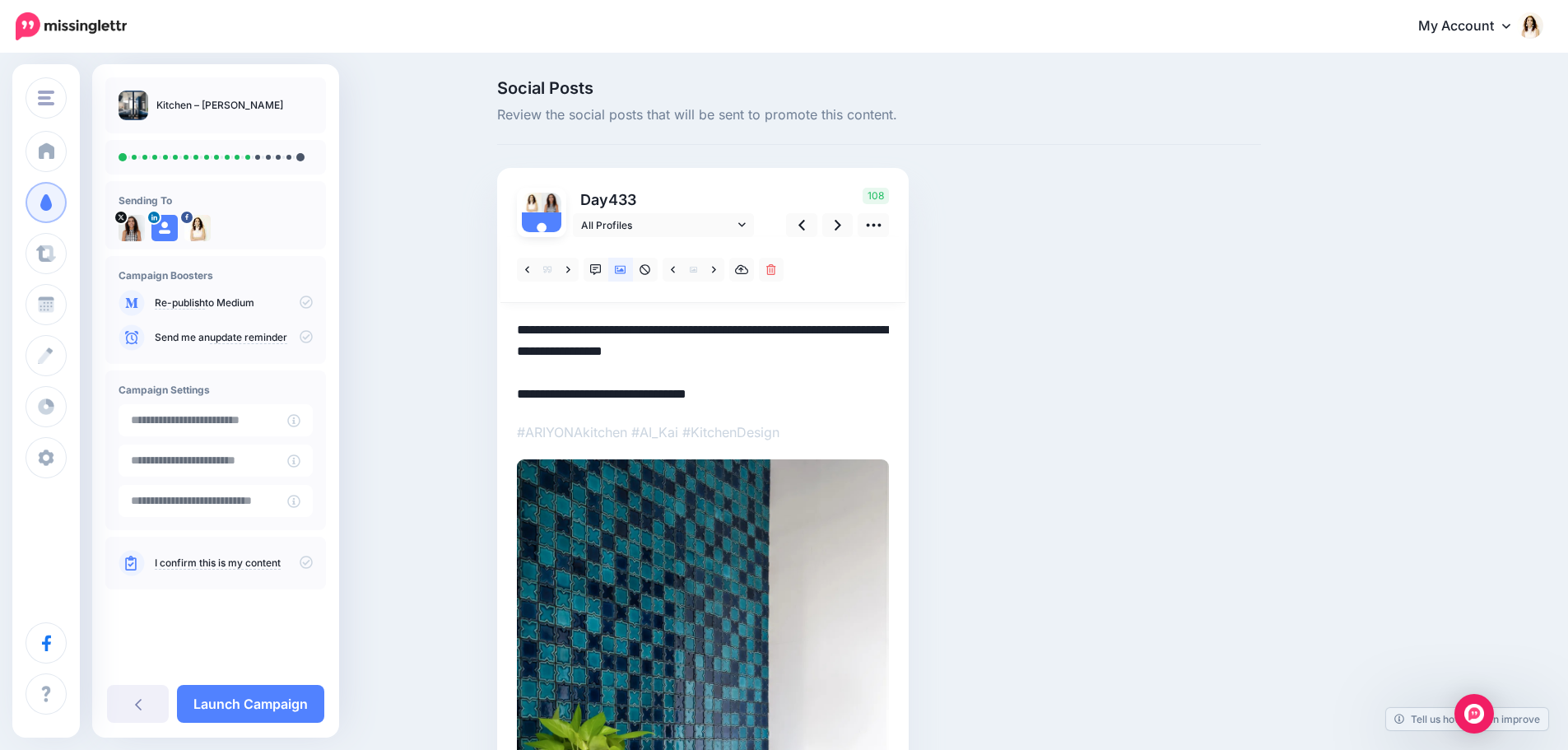
drag, startPoint x: 803, startPoint y: 355, endPoint x: 516, endPoint y: 326, distance: 288.5
click at [516, 326] on div "Day 433 All Profiles" at bounding box center [702, 603] width 412 height 870
paste textarea "**********"
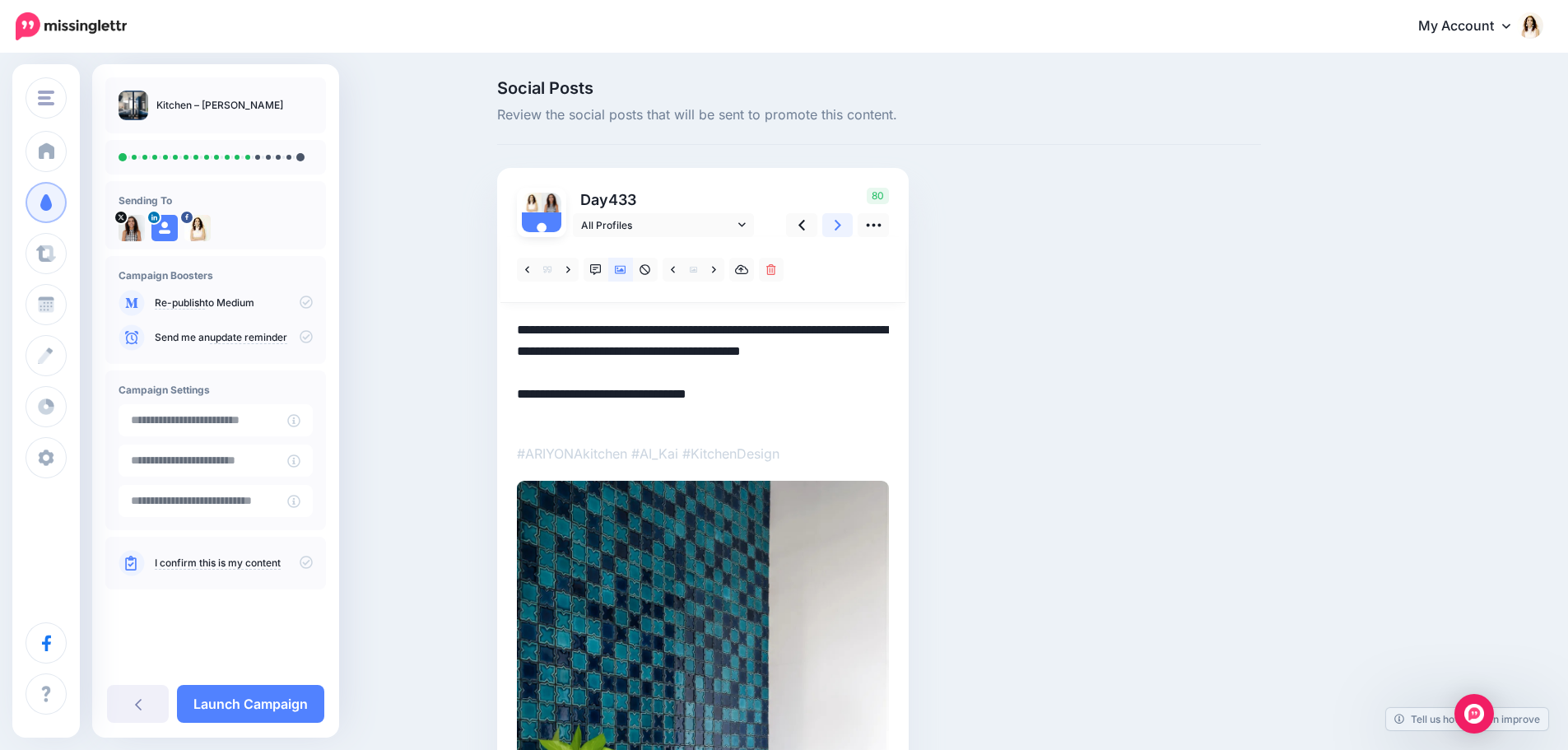
click at [841, 220] on icon at bounding box center [838, 225] width 7 height 17
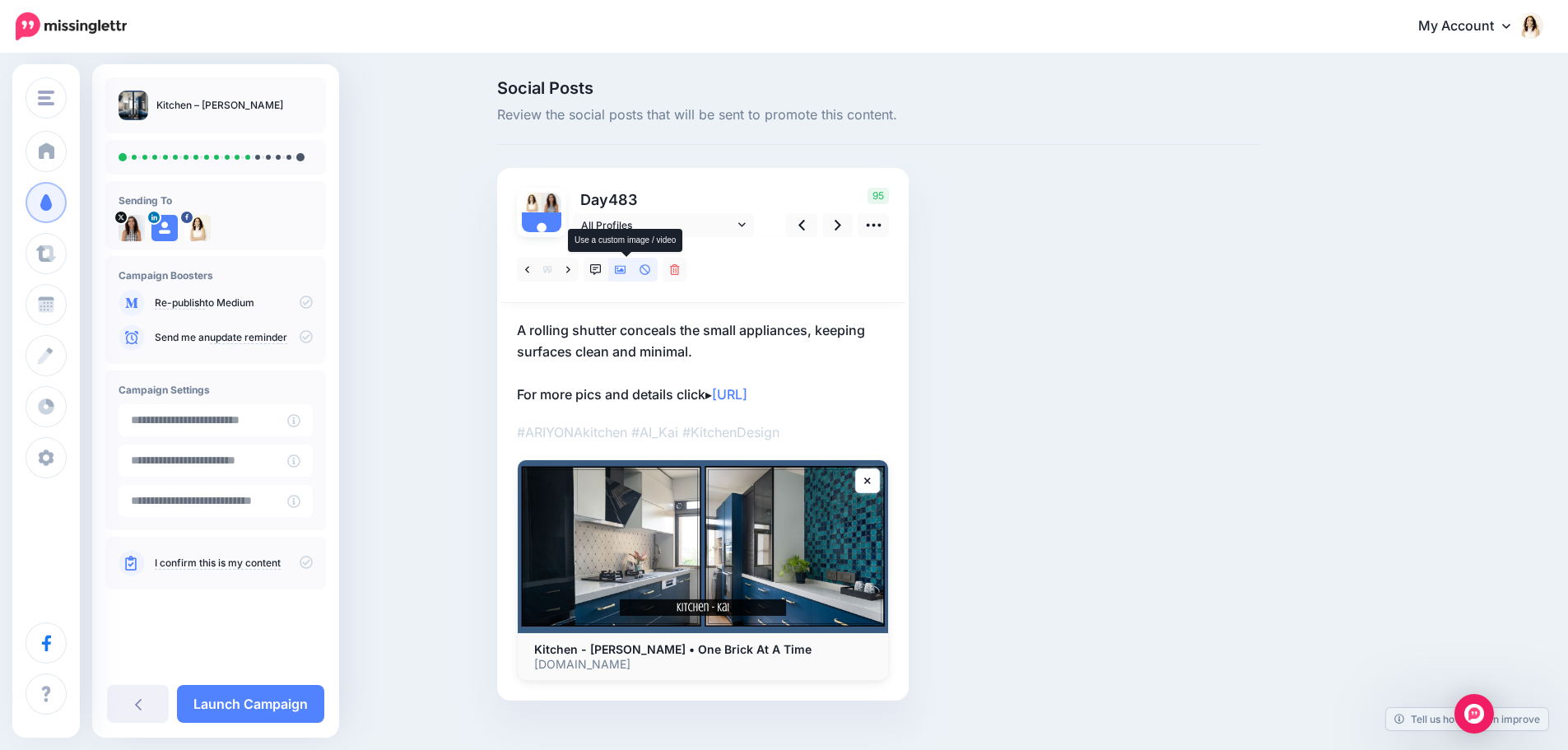
click at [621, 270] on icon at bounding box center [621, 270] width 12 height 12
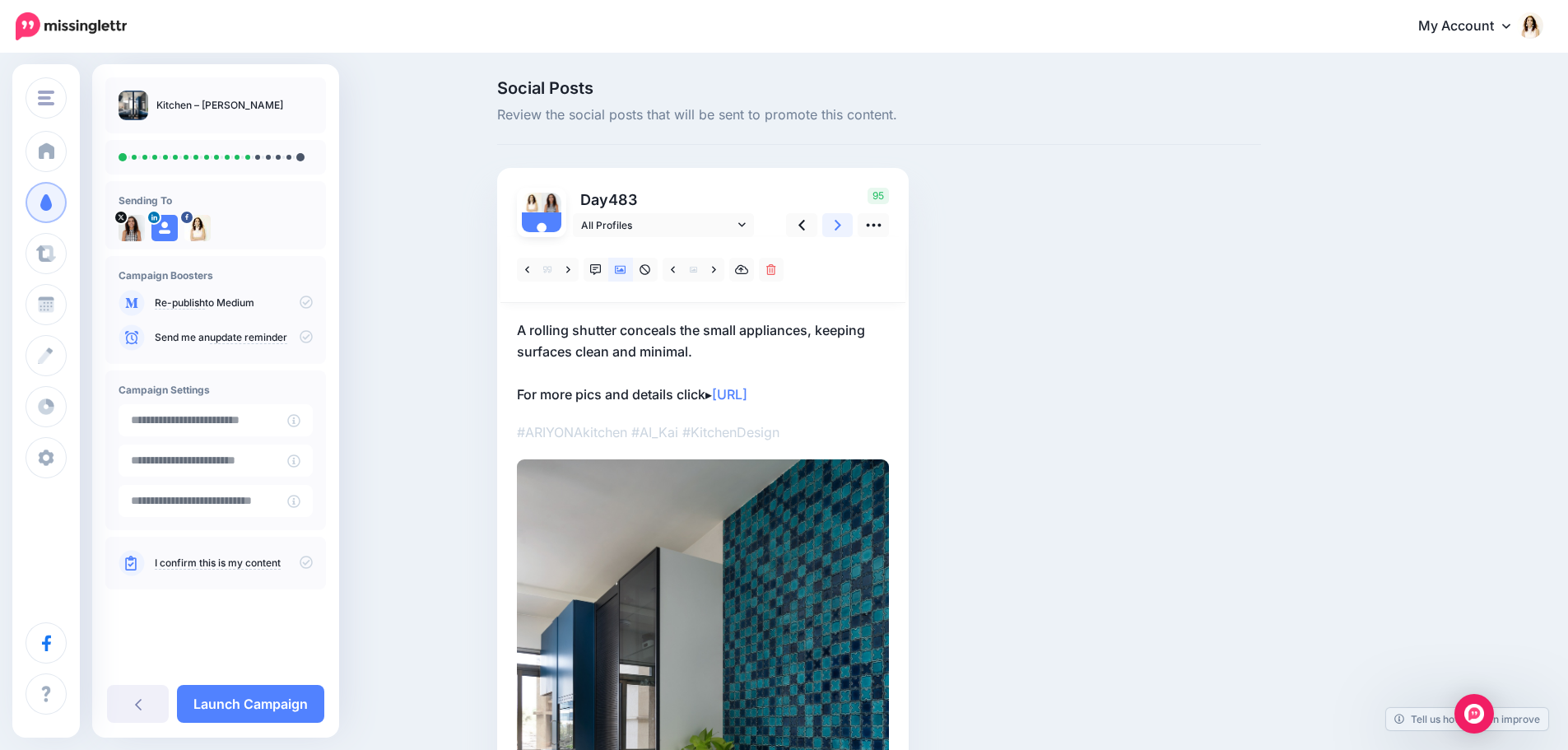
click at [837, 221] on link at bounding box center [838, 225] width 32 height 24
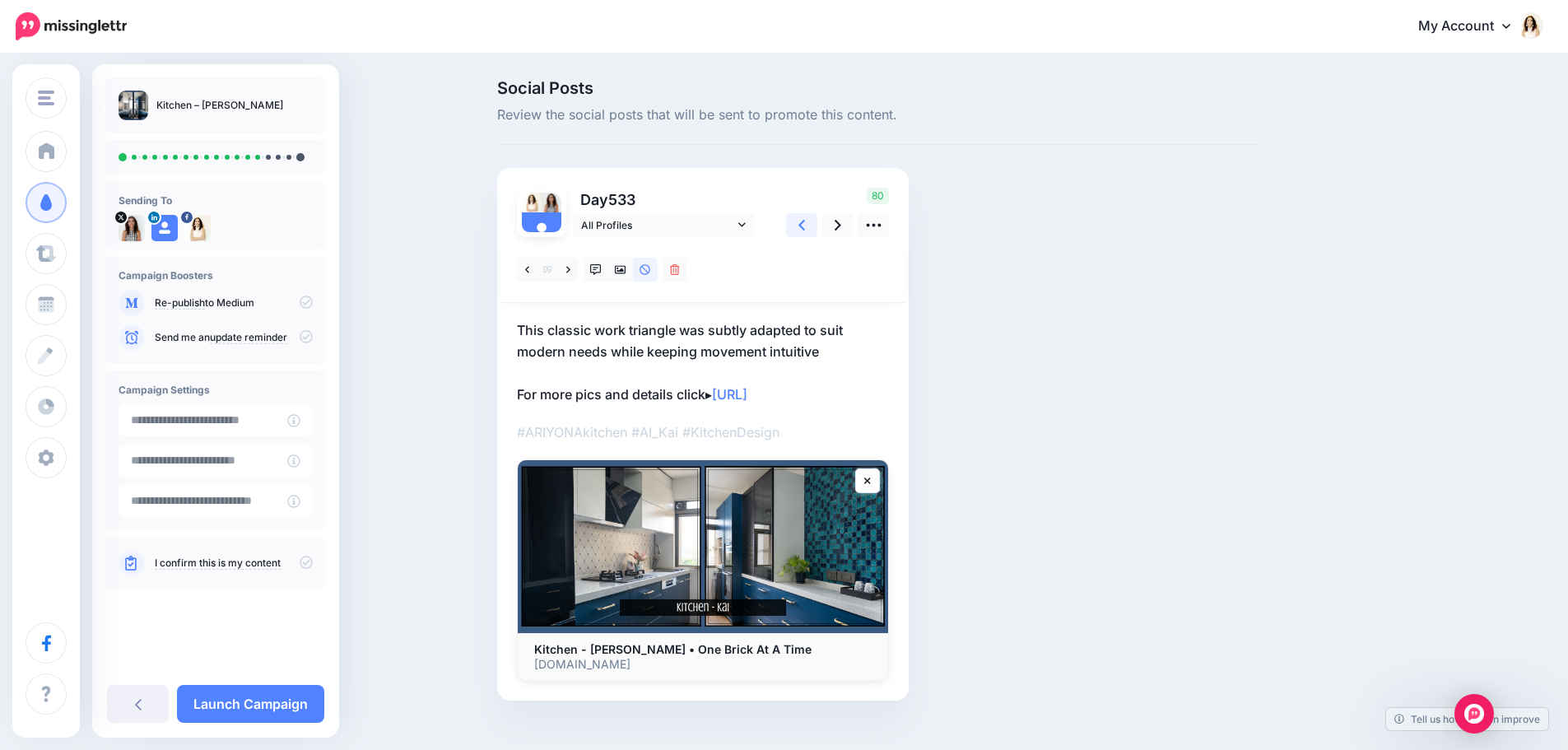
click at [813, 226] on link at bounding box center [802, 225] width 32 height 24
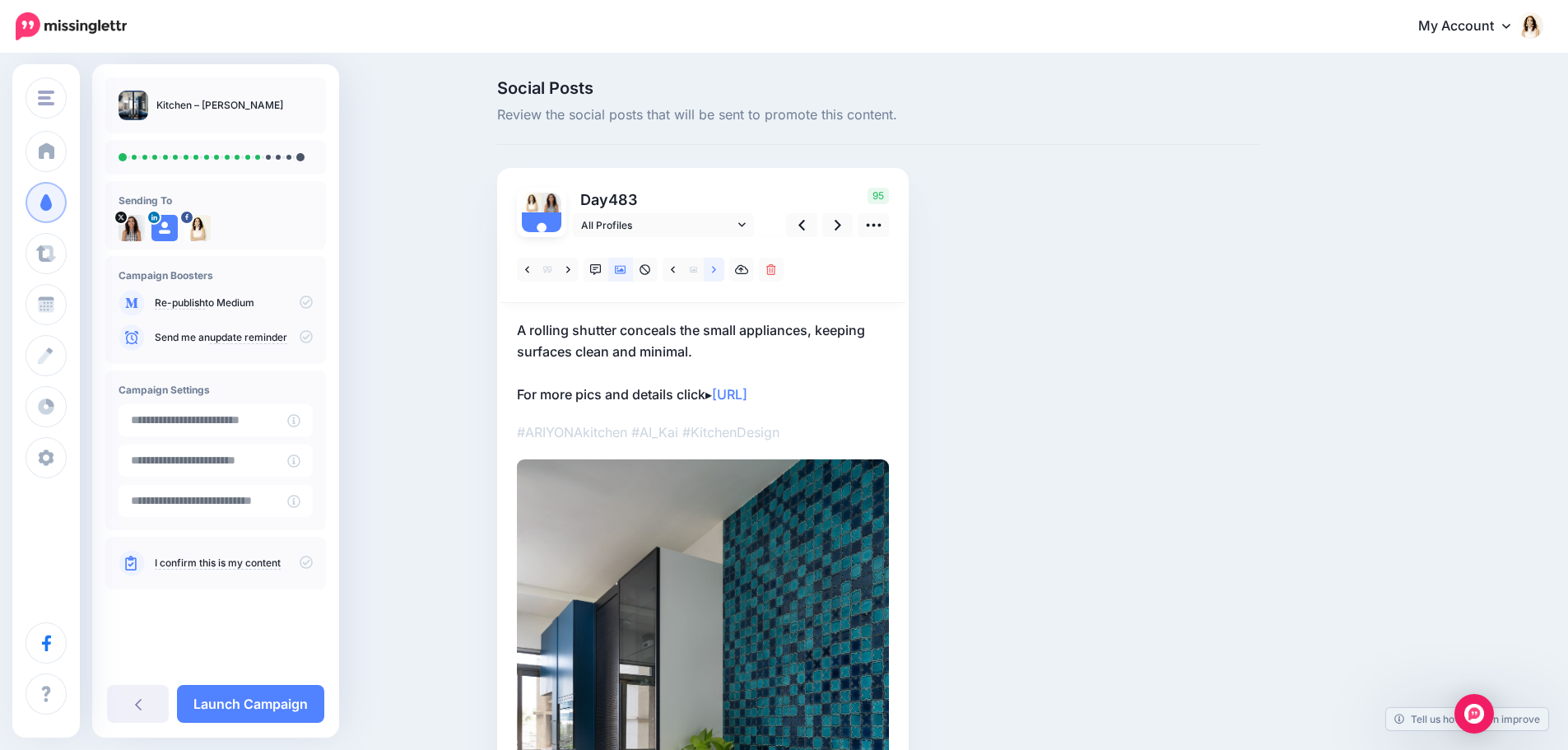
click at [717, 270] on icon at bounding box center [714, 269] width 4 height 7
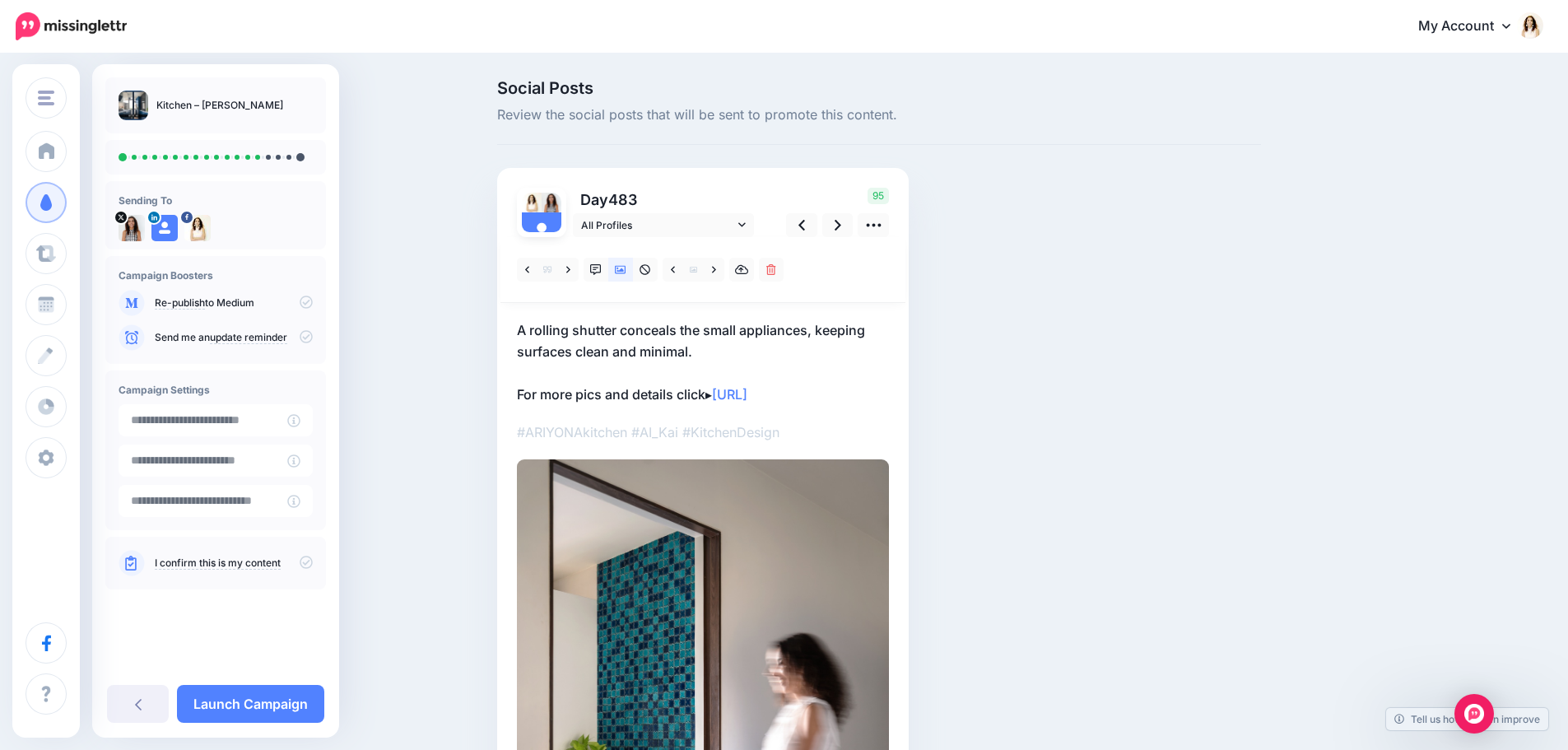
drag, startPoint x: 698, startPoint y: 364, endPoint x: 701, endPoint y: 355, distance: 9.5
click at [698, 363] on p "A rolling shutter conceals the small appliances, keeping surfaces clean and min…" at bounding box center [702, 362] width 372 height 86
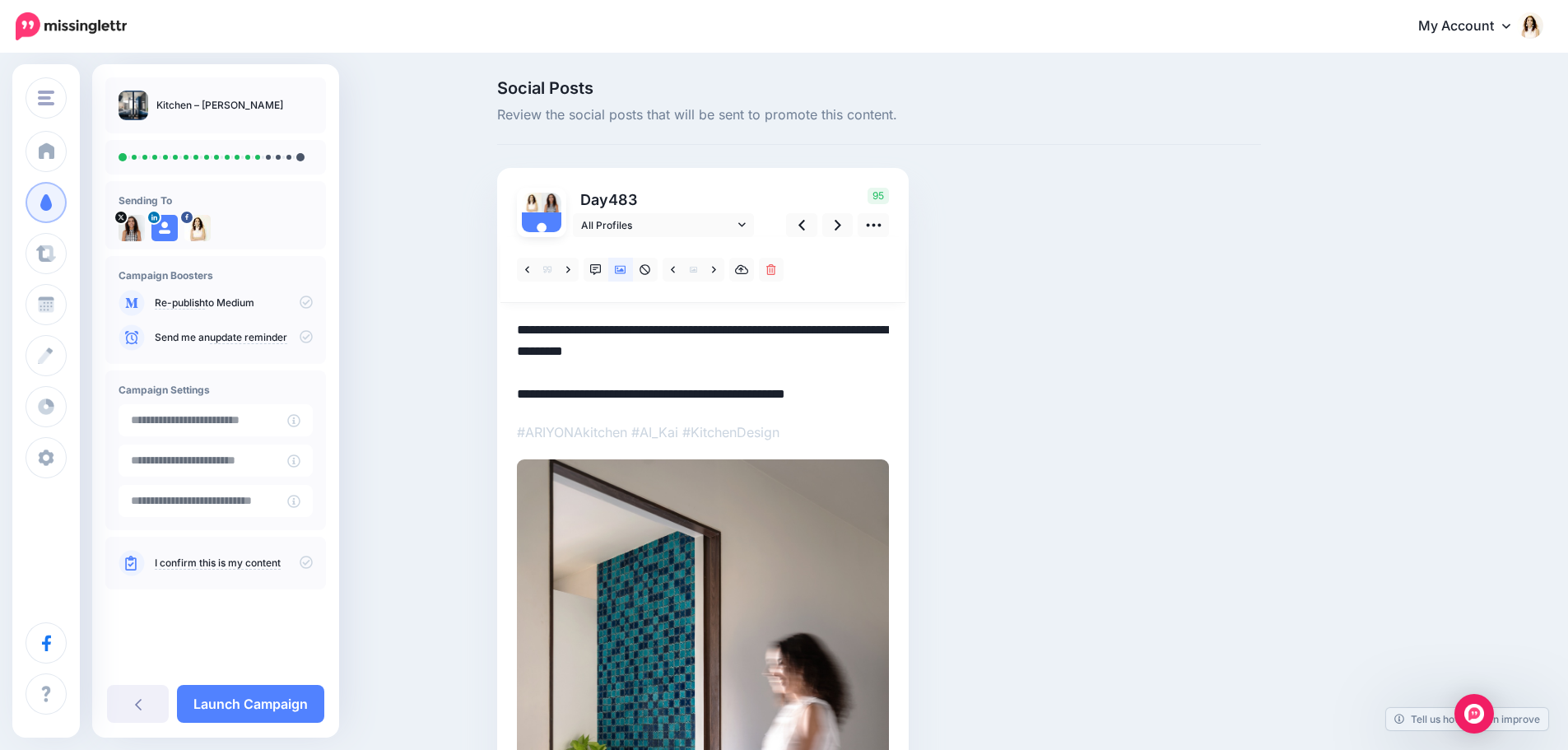
drag, startPoint x: 715, startPoint y: 351, endPoint x: 517, endPoint y: 316, distance: 201.1
click at [517, 316] on div "Day 483 All Profiles" at bounding box center [702, 603] width 412 height 871
paste textarea "**********"
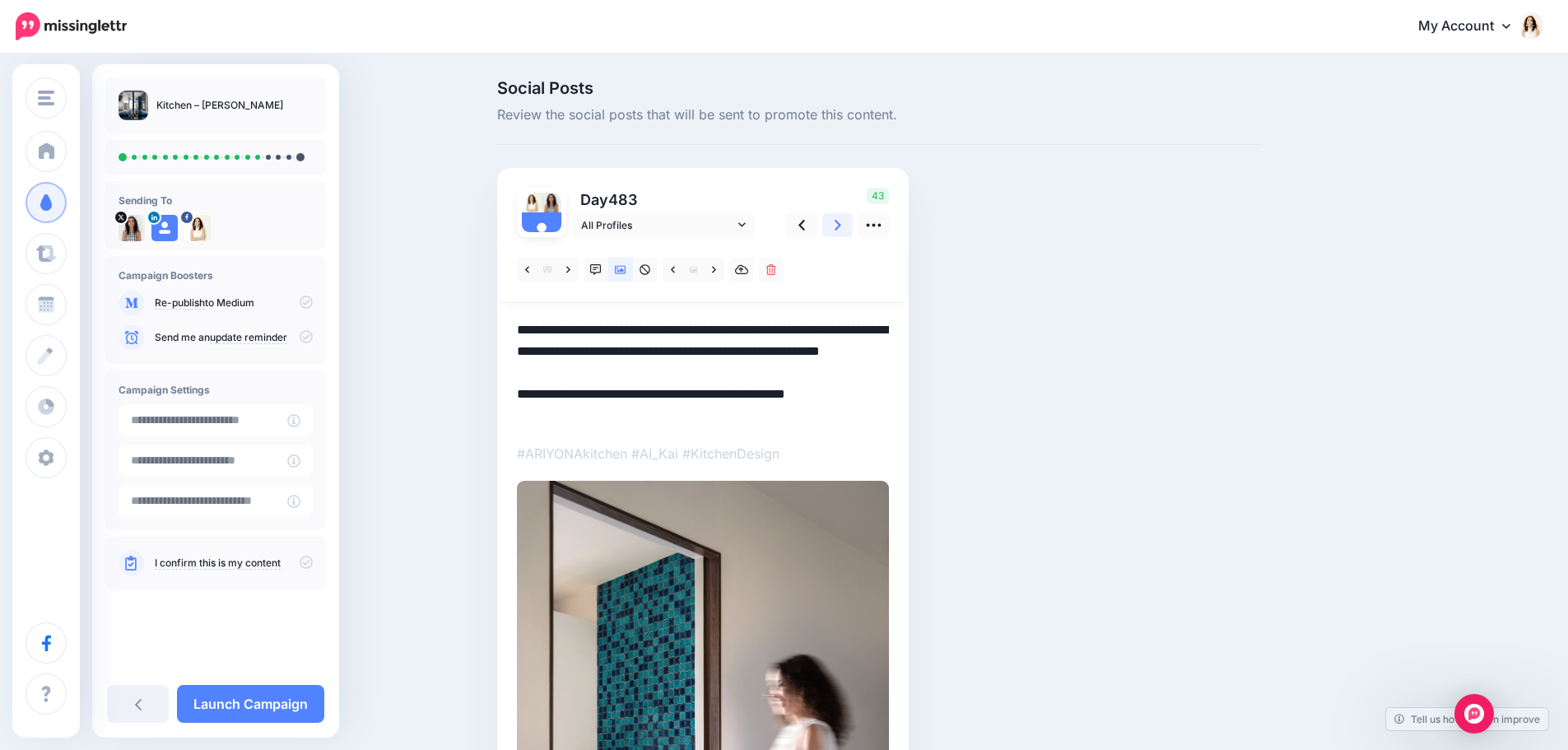
click at [841, 232] on icon at bounding box center [838, 225] width 7 height 17
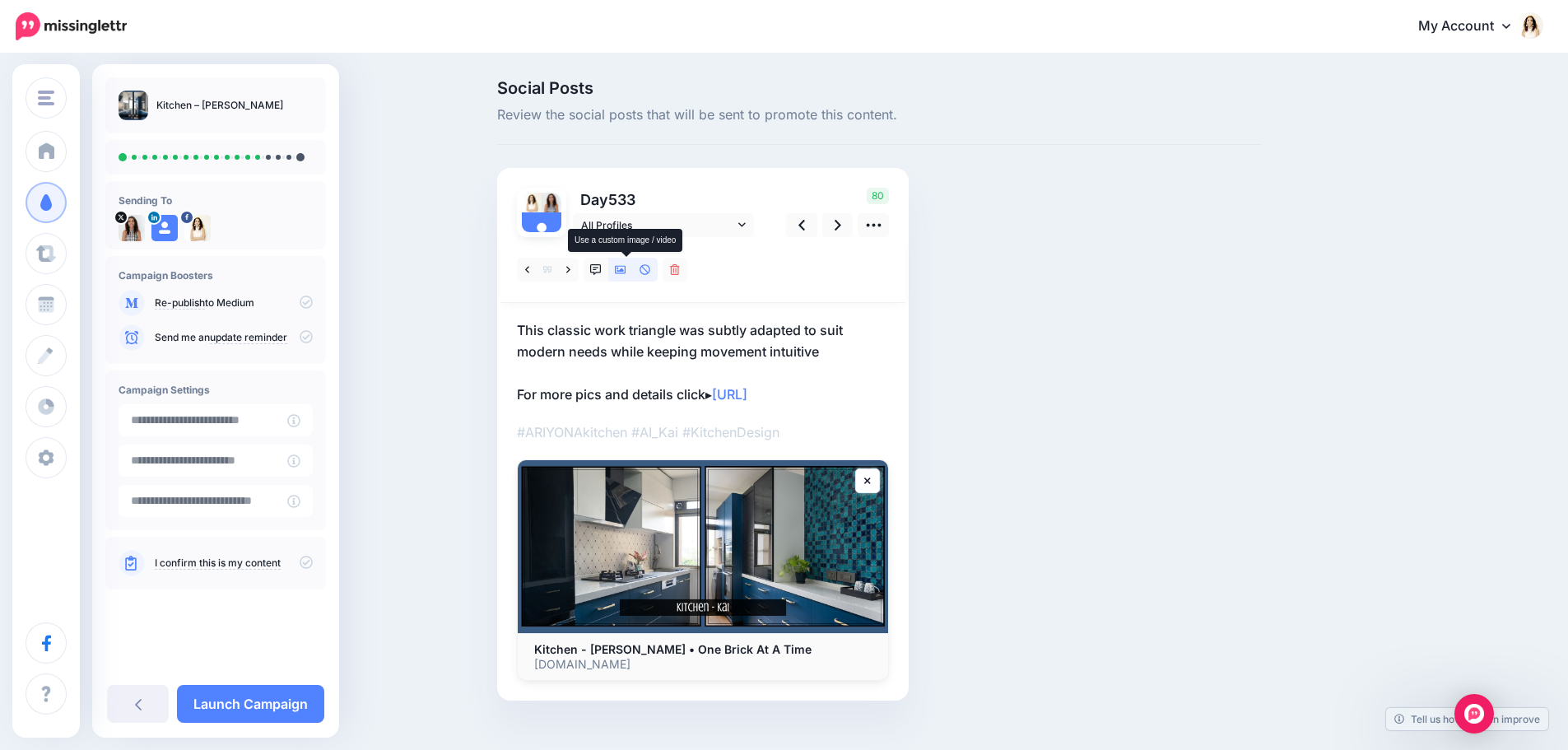
click at [623, 271] on icon at bounding box center [621, 270] width 12 height 8
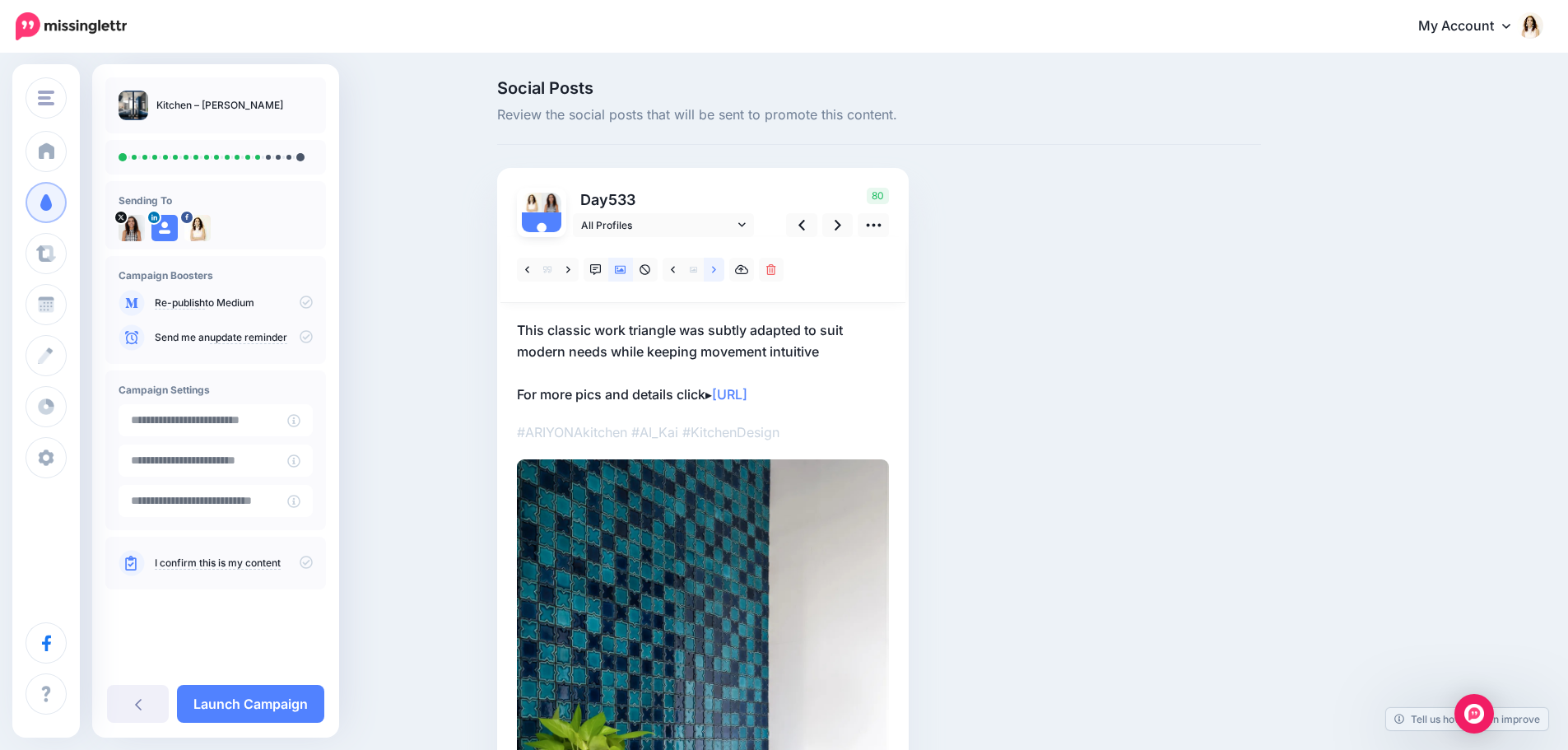
click at [717, 269] on icon at bounding box center [714, 270] width 4 height 12
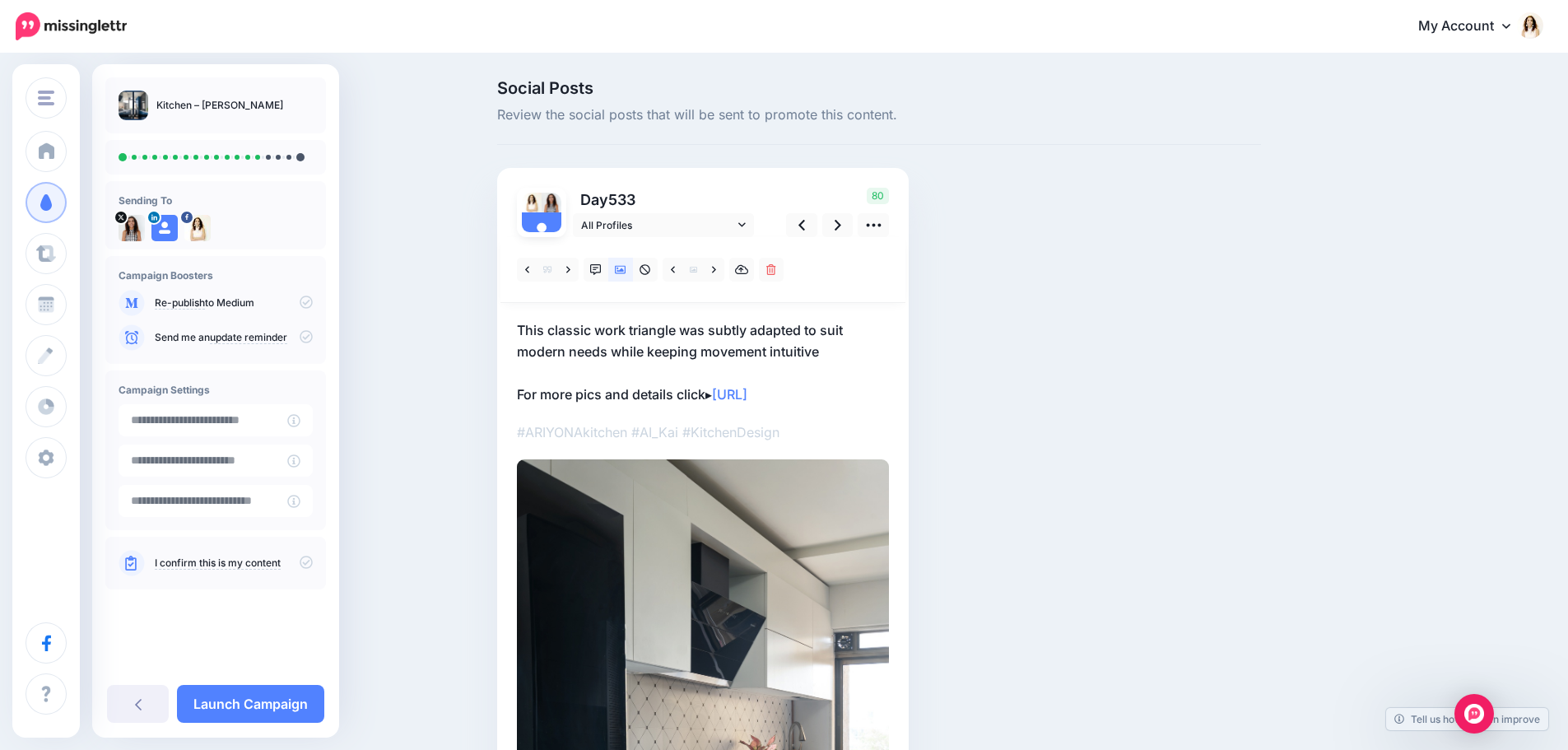
click at [722, 330] on p "This classic work triangle was subtly adapted to suit modern needs while keepin…" at bounding box center [702, 362] width 372 height 86
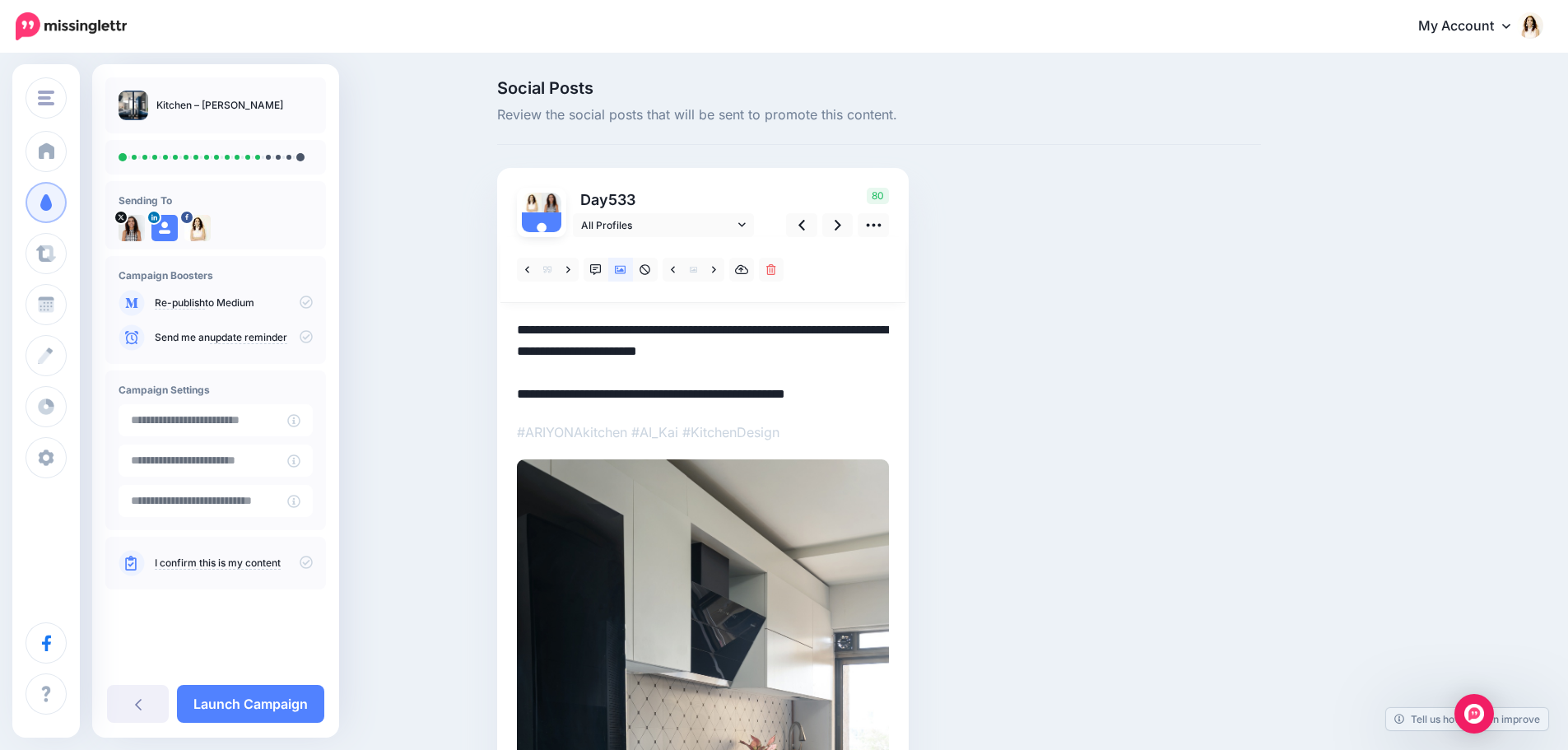
drag, startPoint x: 840, startPoint y: 350, endPoint x: 499, endPoint y: 326, distance: 341.8
click at [499, 326] on div "Social Posts Review the social posts that will be sent to promote this content.…" at bounding box center [880, 584] width 789 height 1009
paste textarea
click at [841, 217] on icon at bounding box center [838, 225] width 7 height 17
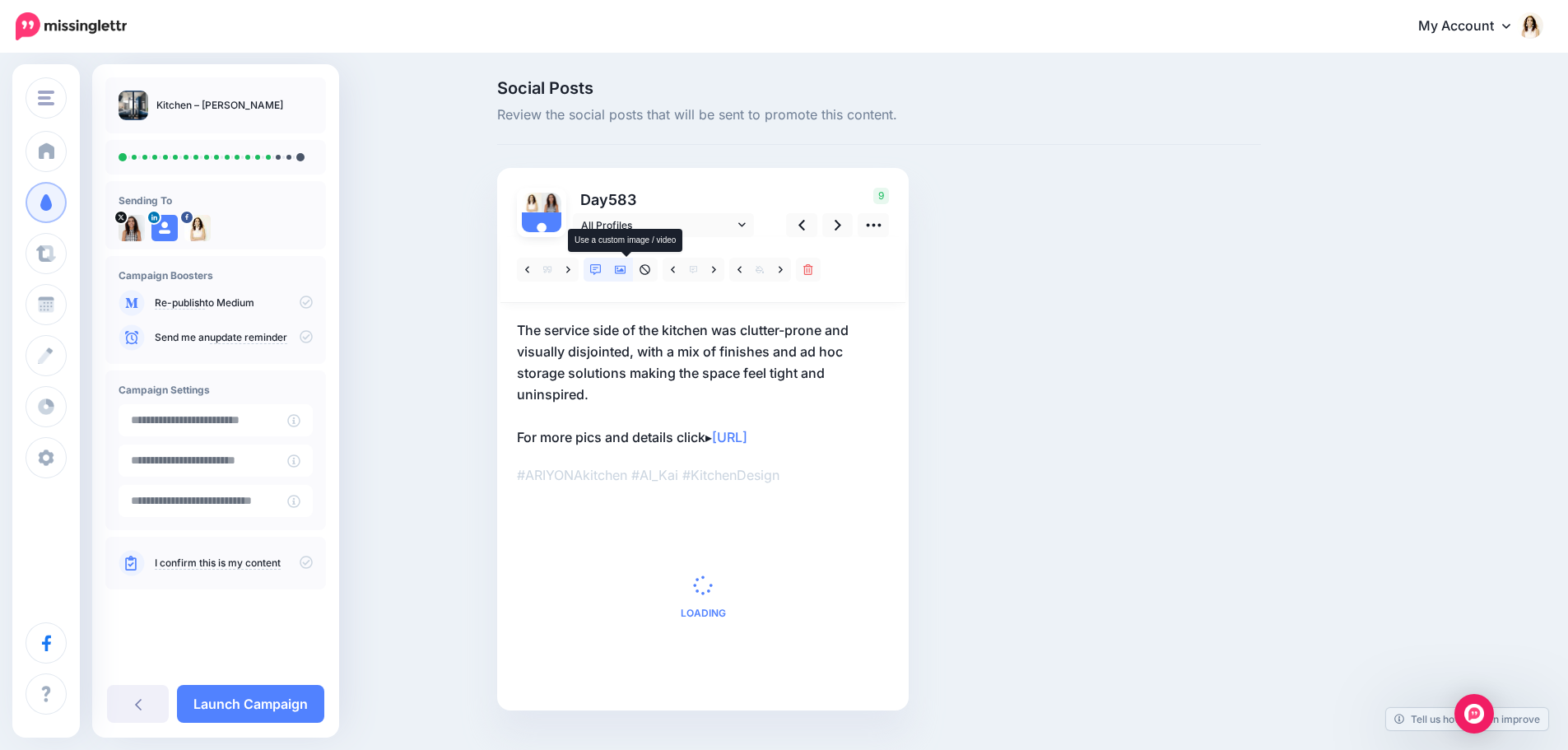
click at [627, 268] on icon at bounding box center [621, 270] width 12 height 12
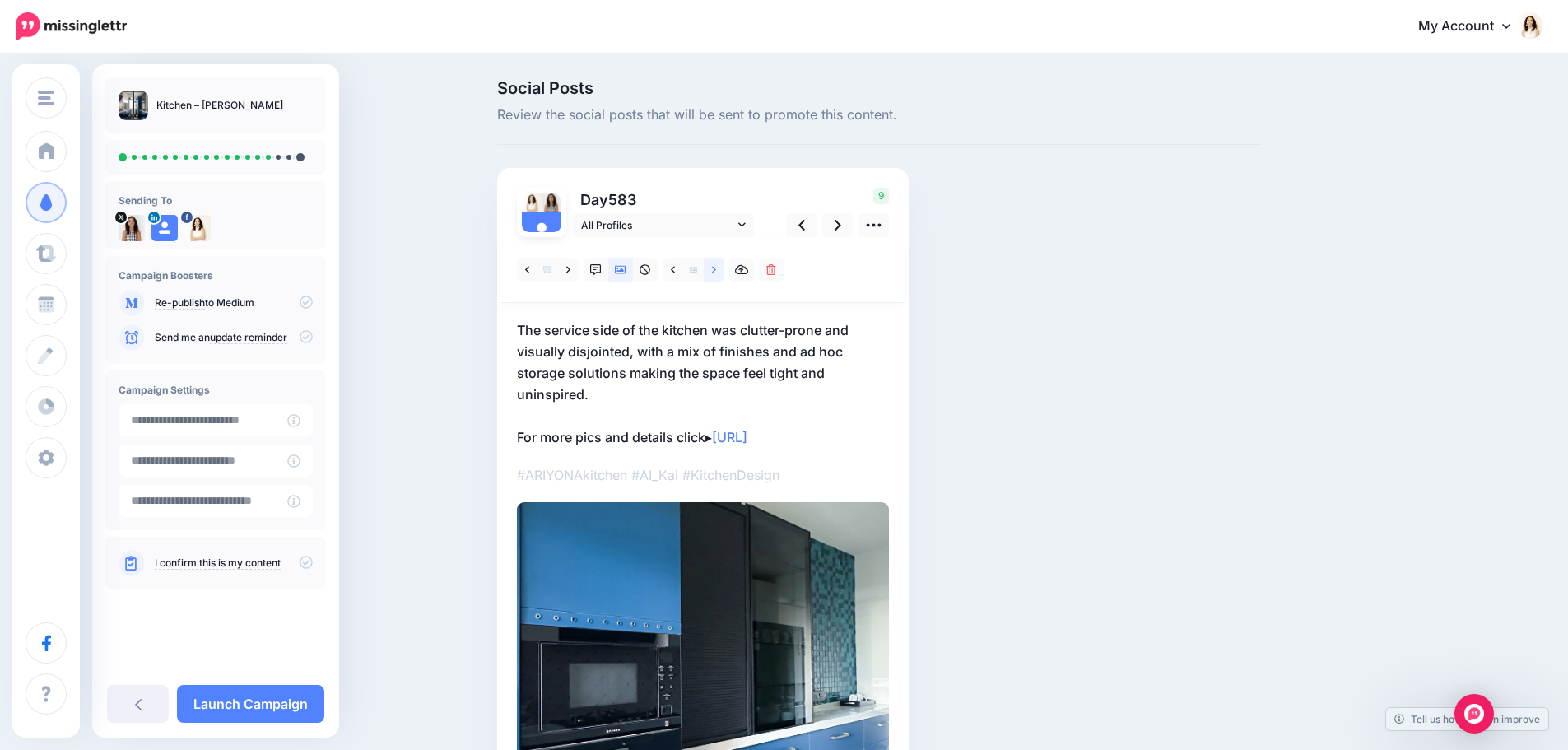
click at [722, 270] on link at bounding box center [714, 270] width 21 height 24
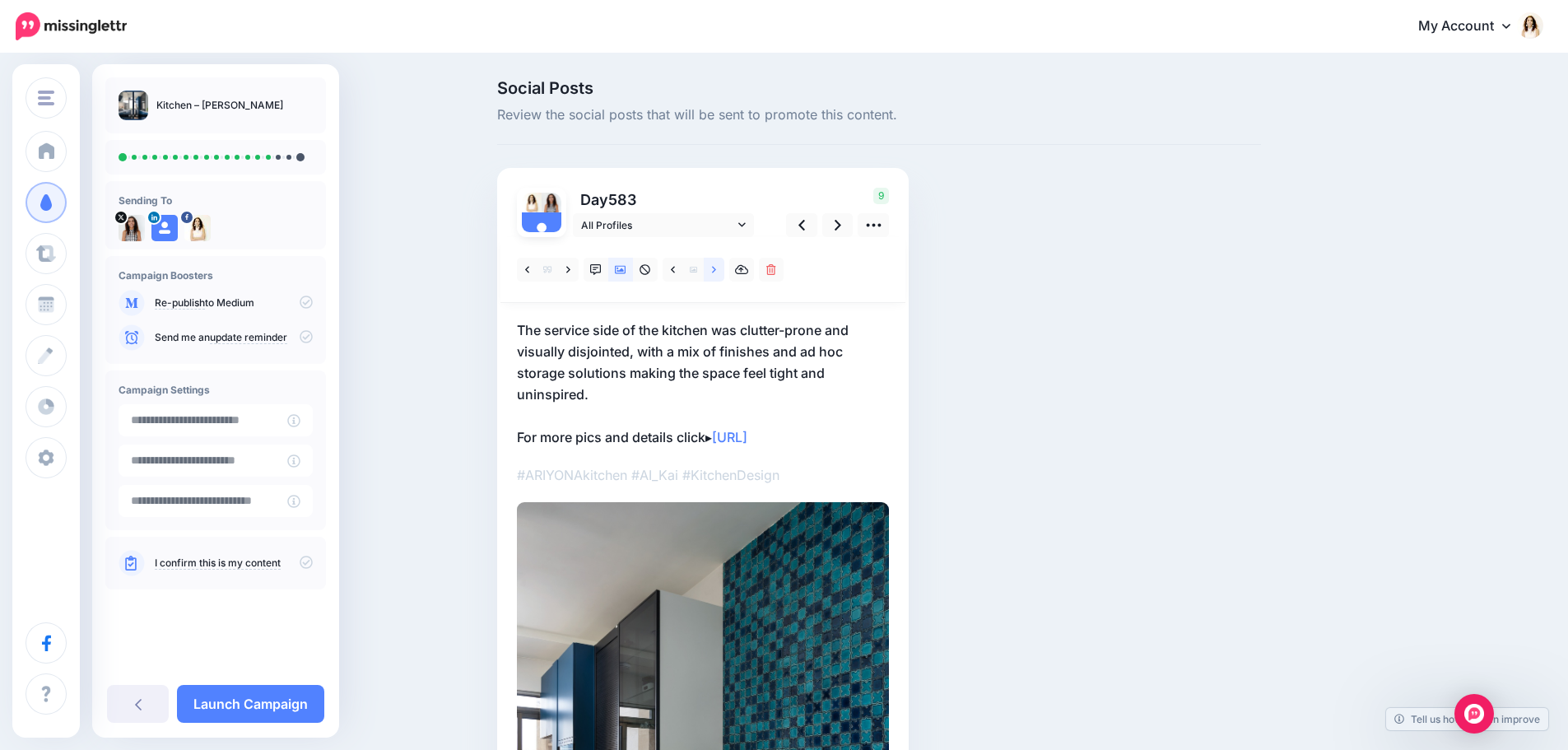
click at [722, 270] on link at bounding box center [714, 270] width 21 height 24
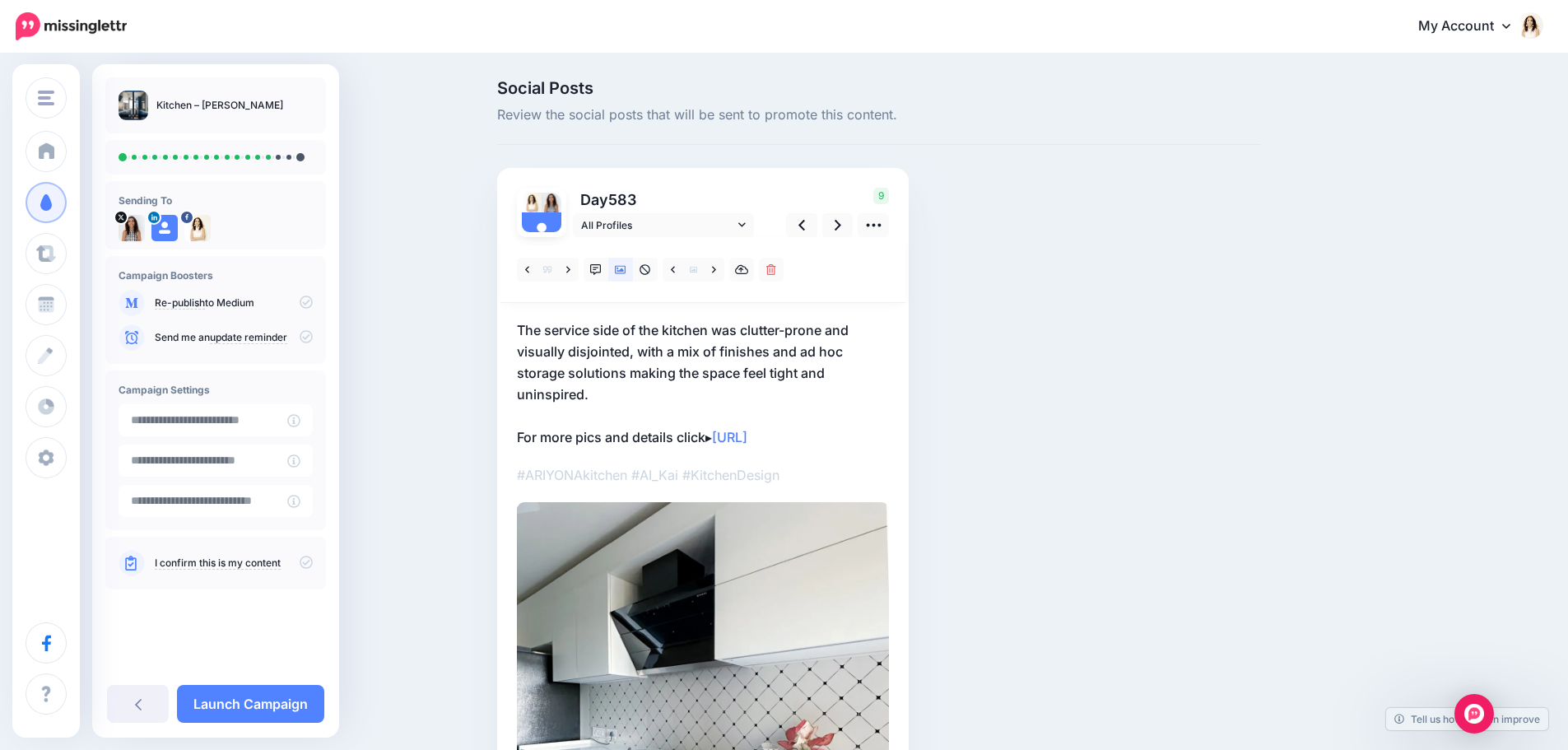
click at [727, 330] on p "The service side of the kitchen was clutter-prone and visually disjointed, with…" at bounding box center [702, 384] width 372 height 128
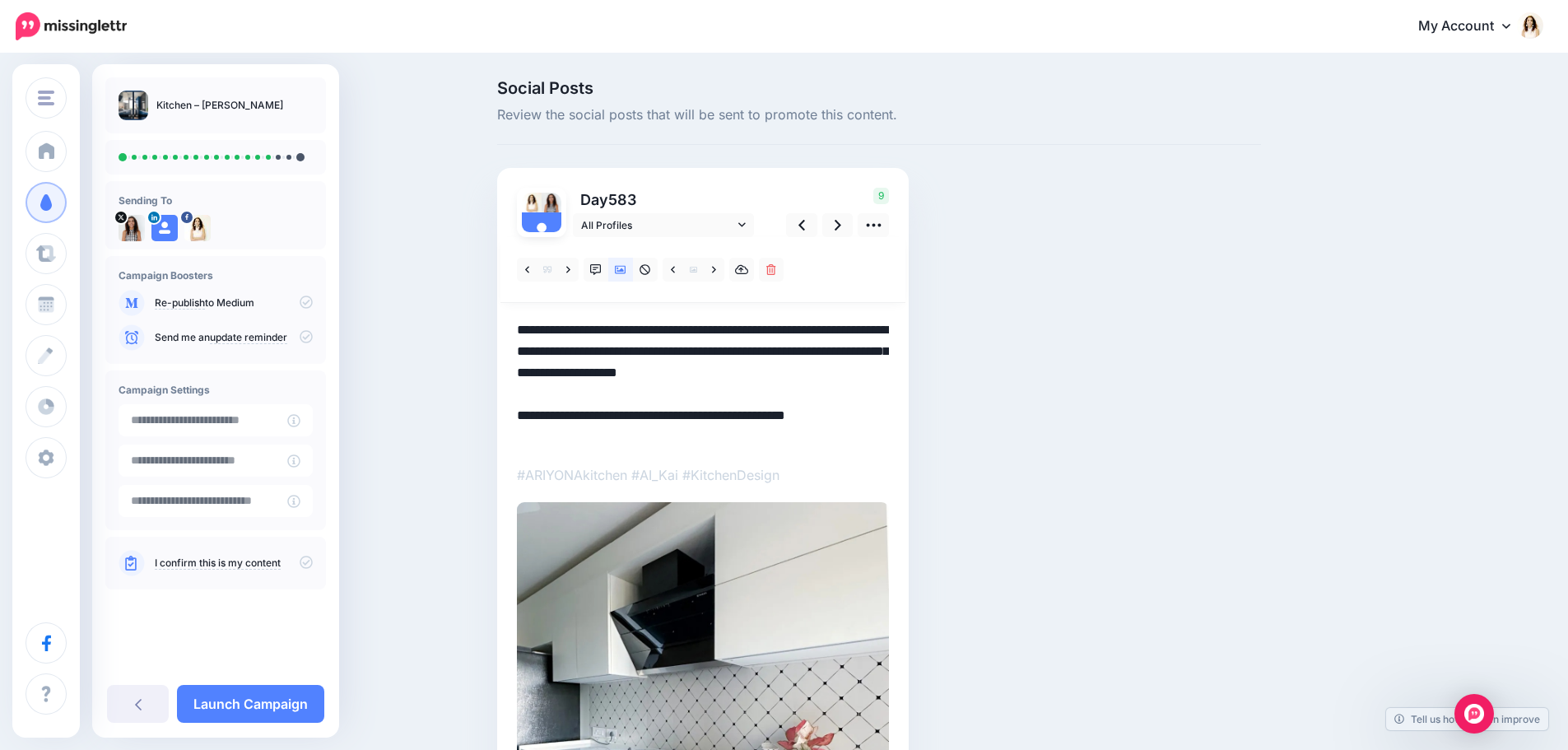
drag, startPoint x: 603, startPoint y: 390, endPoint x: 519, endPoint y: 319, distance: 110.0
click at [519, 319] on div "Day 583 All Profiles" at bounding box center [702, 578] width 412 height 819
paste textarea
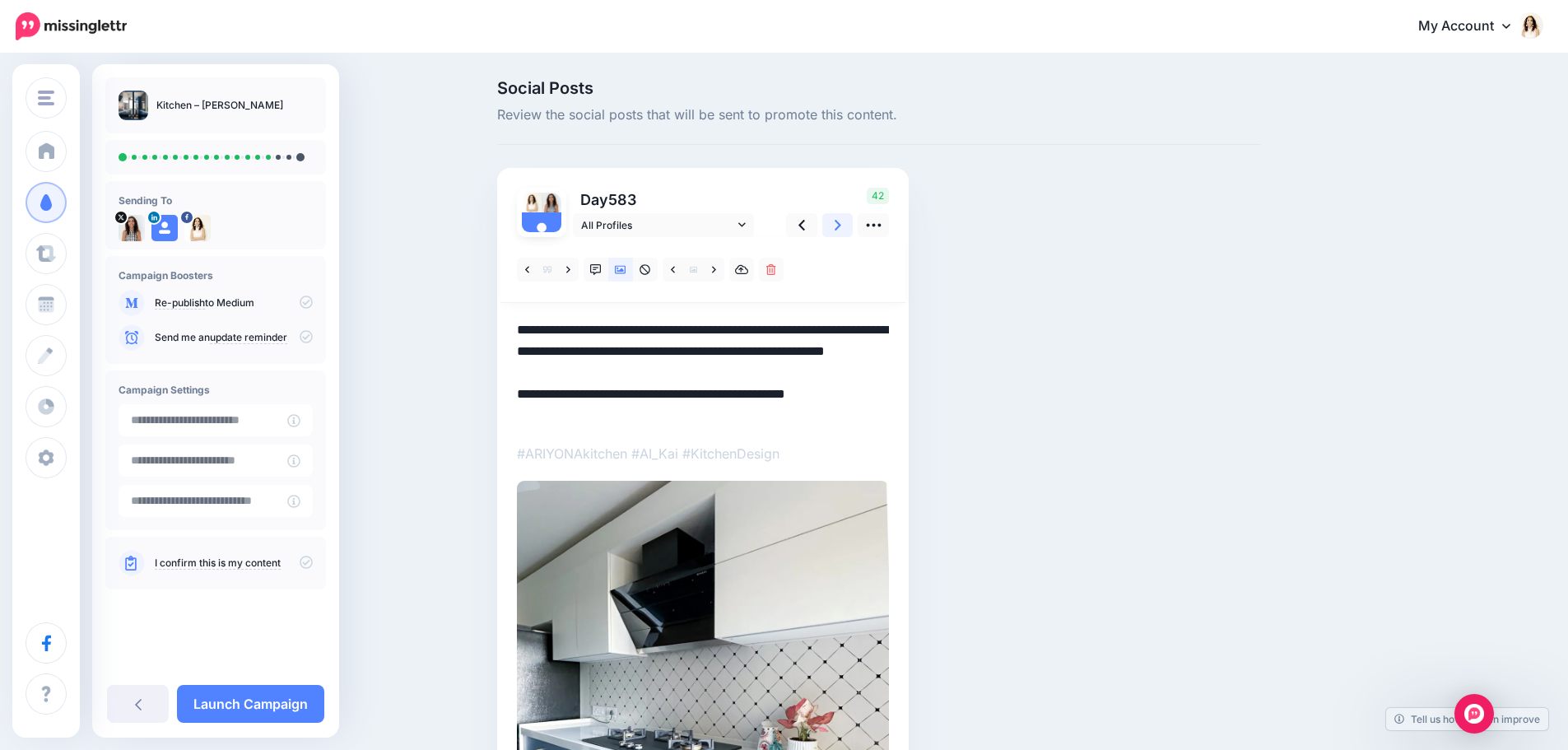
click at [854, 222] on link at bounding box center [838, 225] width 32 height 24
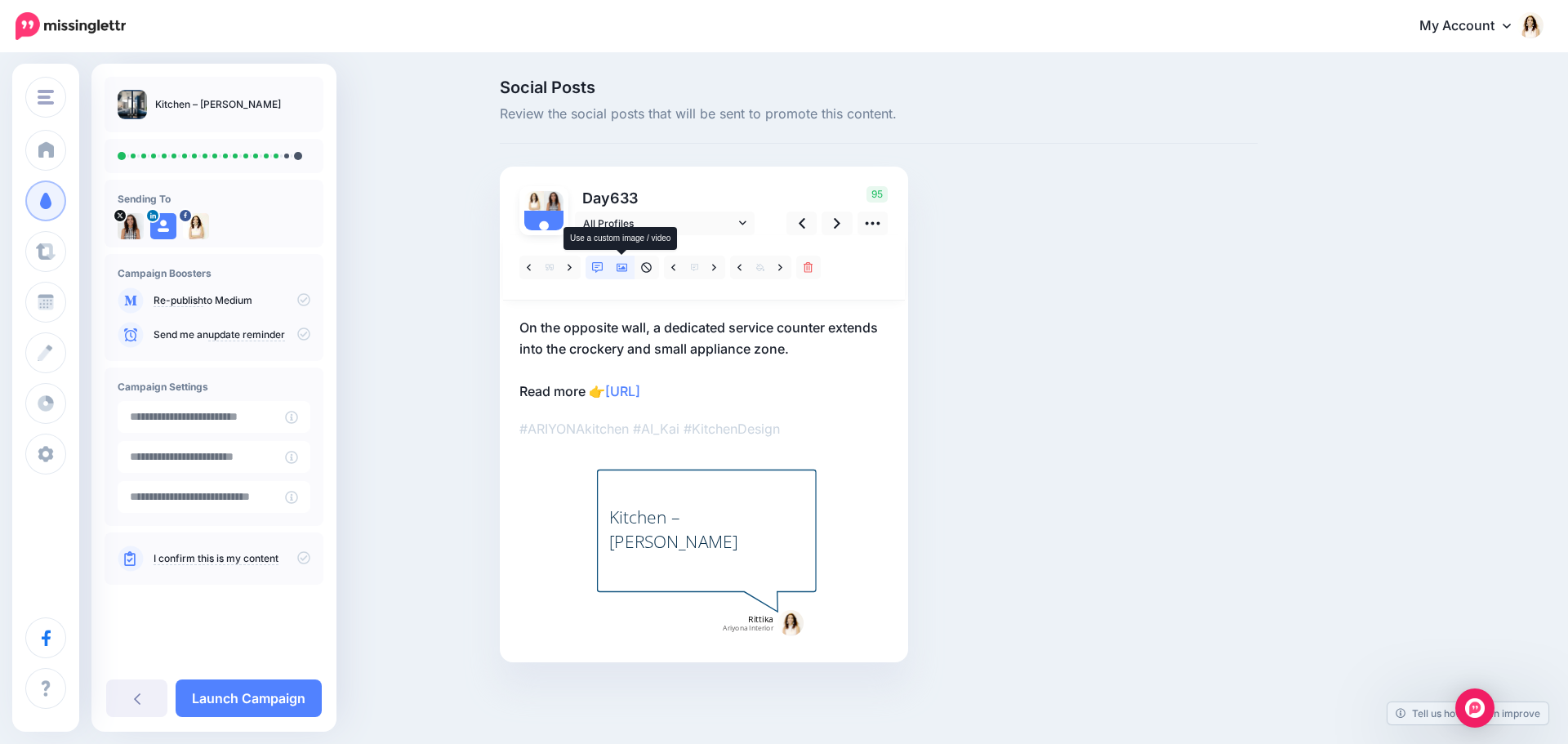
click at [623, 265] on icon at bounding box center [623, 268] width 12 height 12
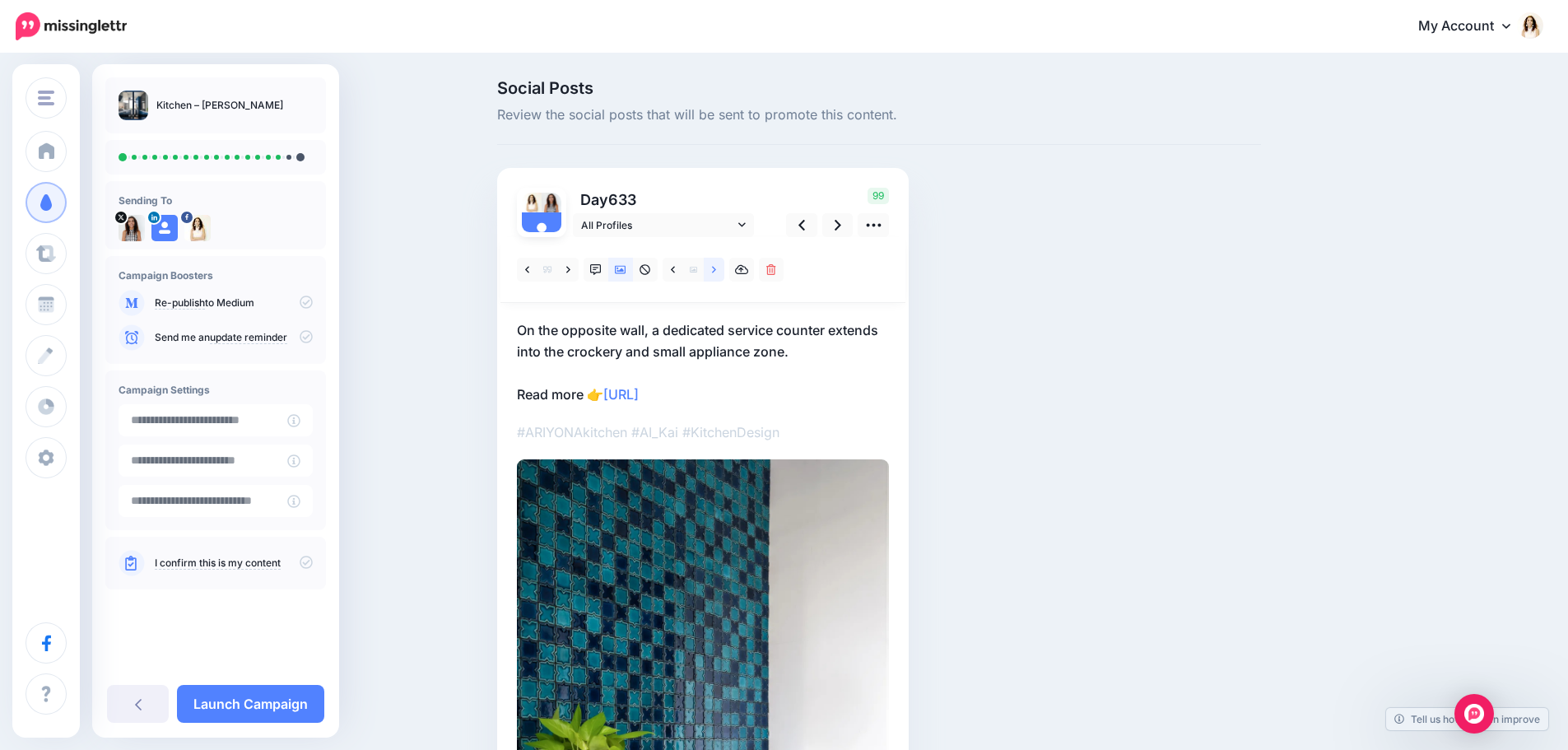
click at [724, 271] on link at bounding box center [714, 270] width 21 height 24
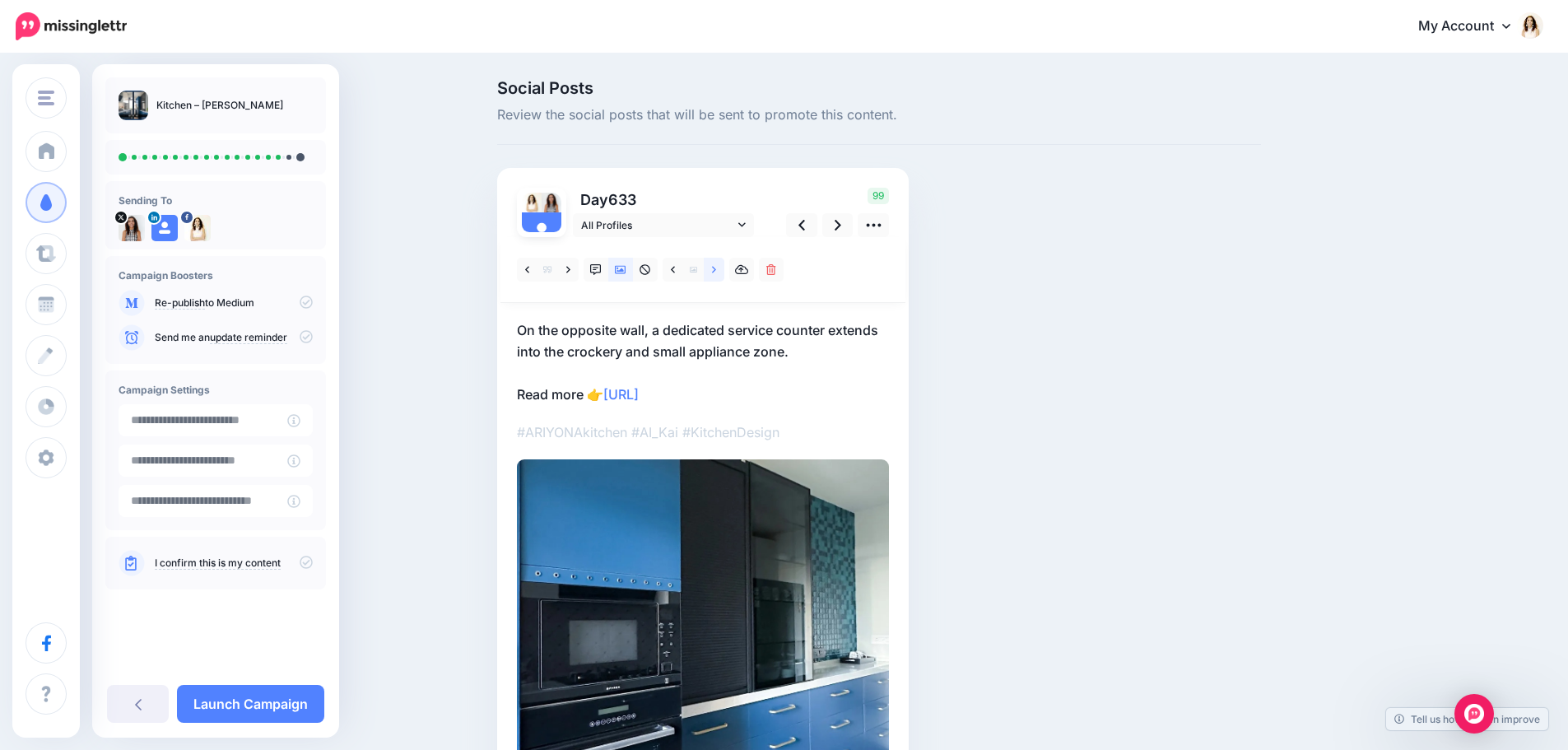
click at [724, 267] on link at bounding box center [714, 270] width 21 height 24
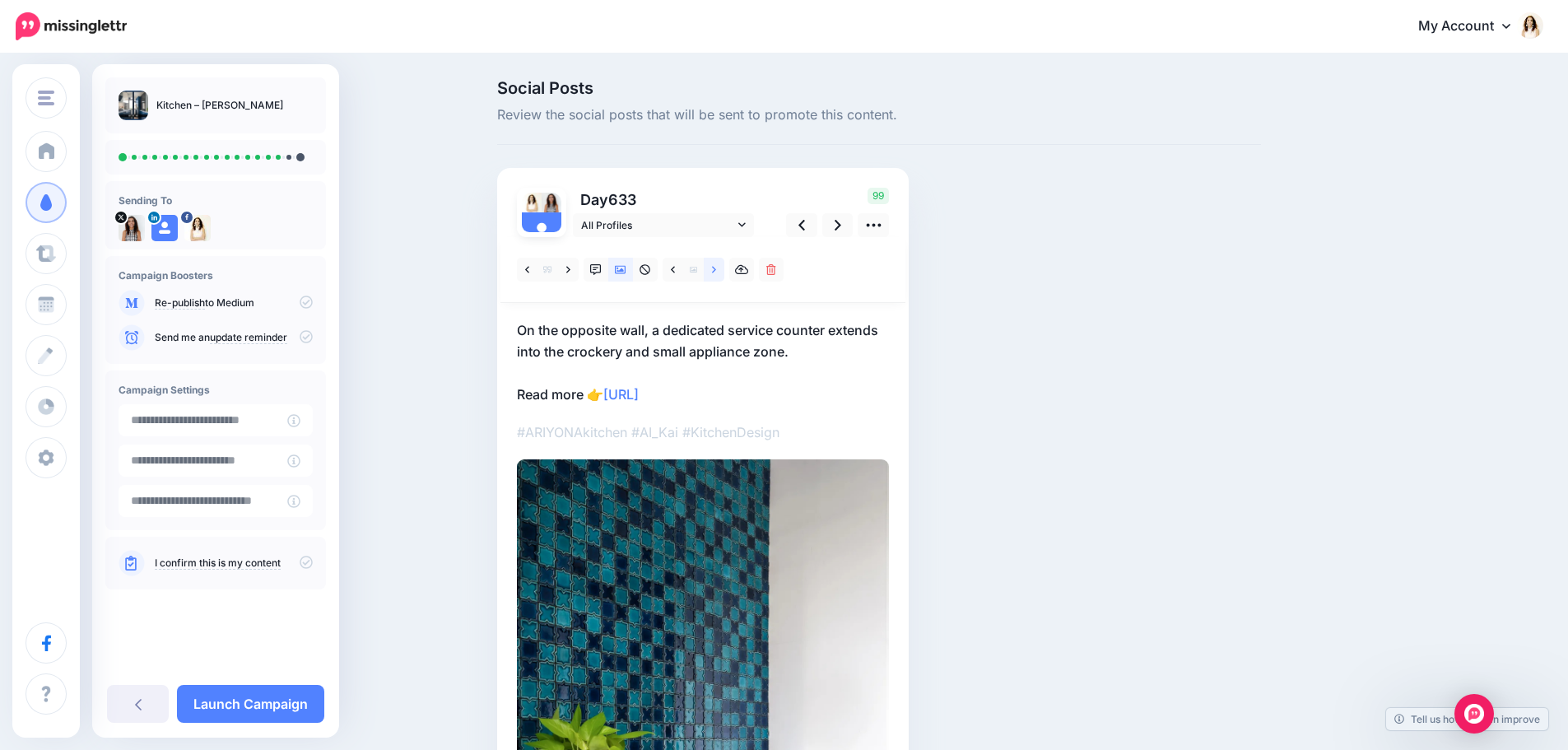
click at [724, 267] on link at bounding box center [714, 270] width 21 height 24
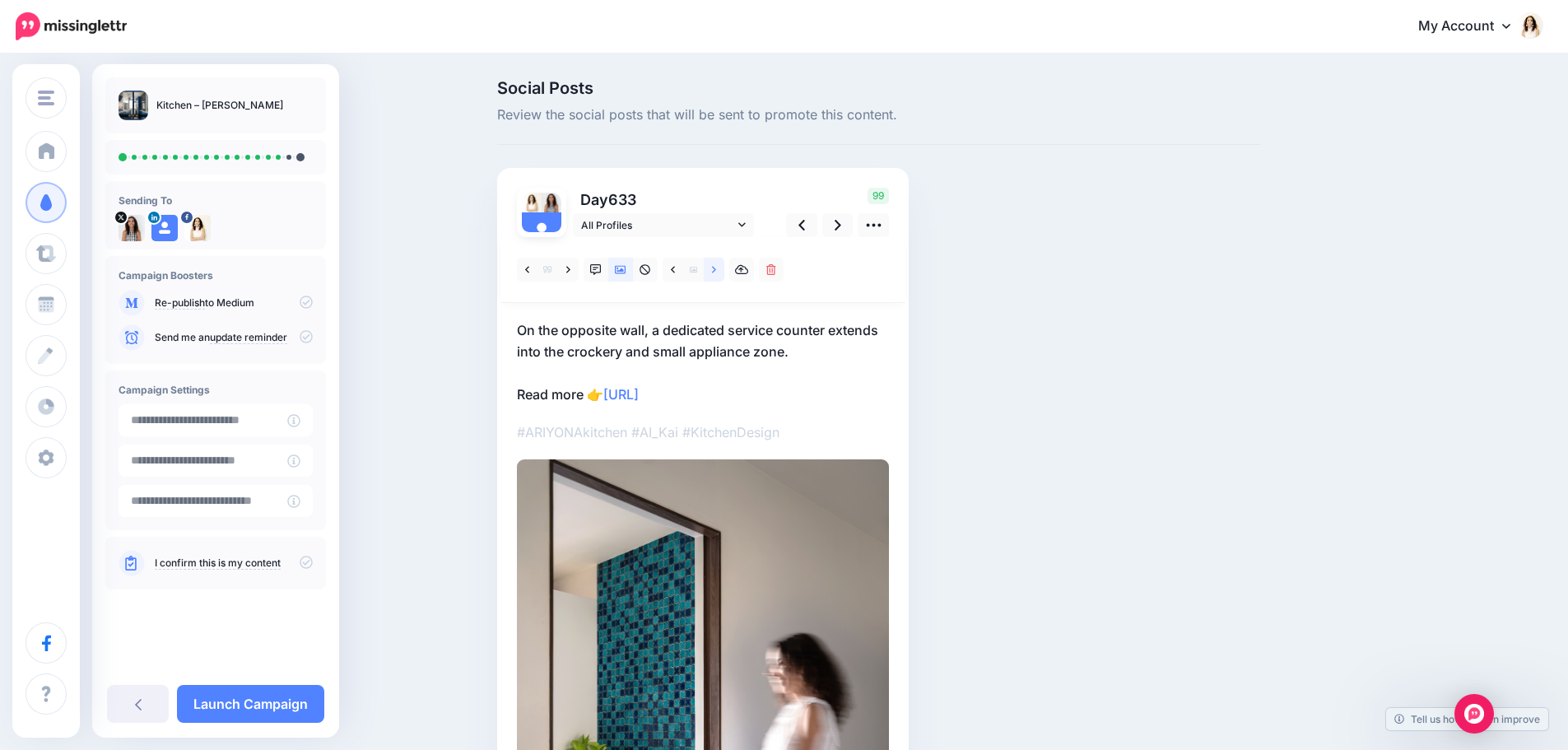
click at [724, 267] on link at bounding box center [714, 270] width 21 height 24
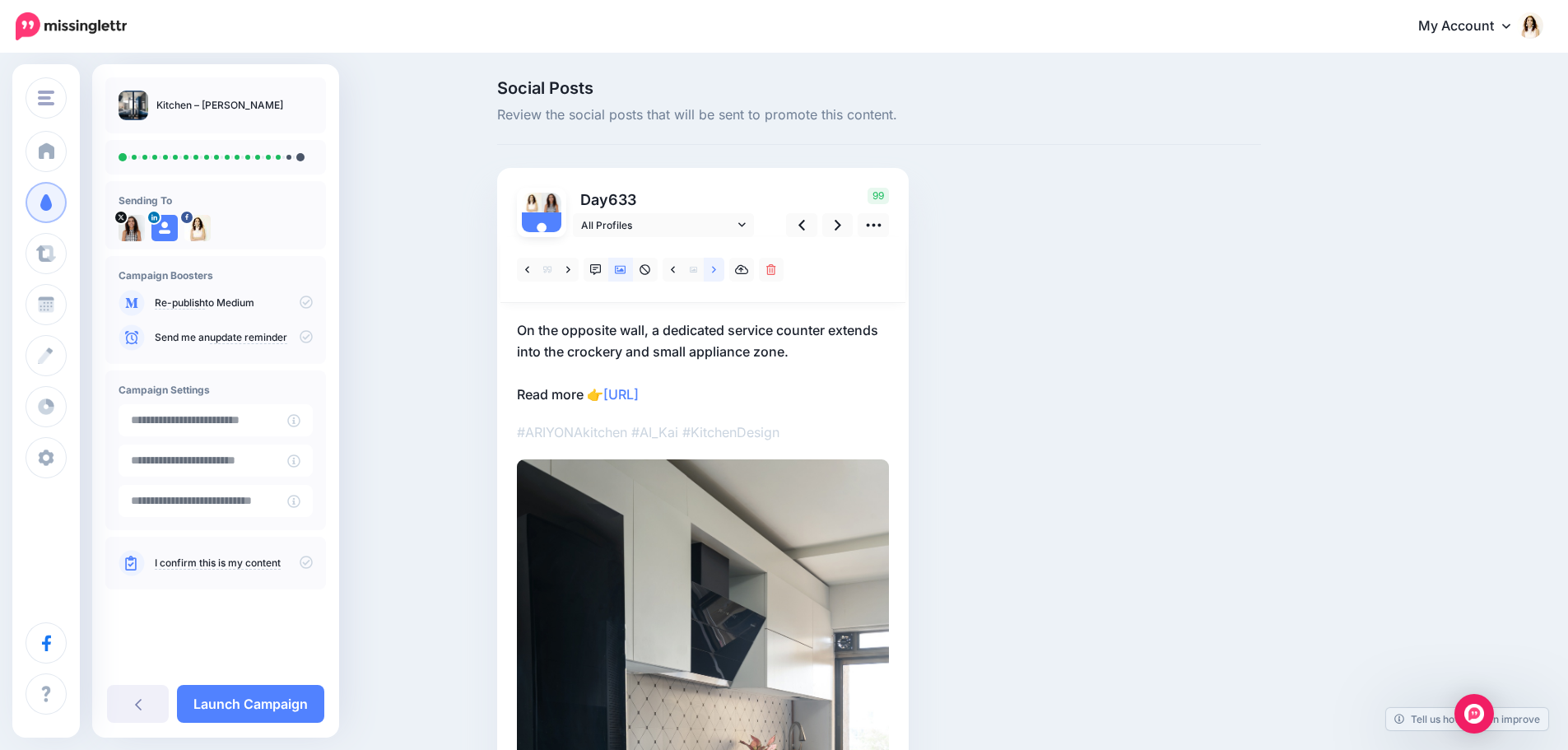
click at [724, 267] on link at bounding box center [714, 270] width 21 height 24
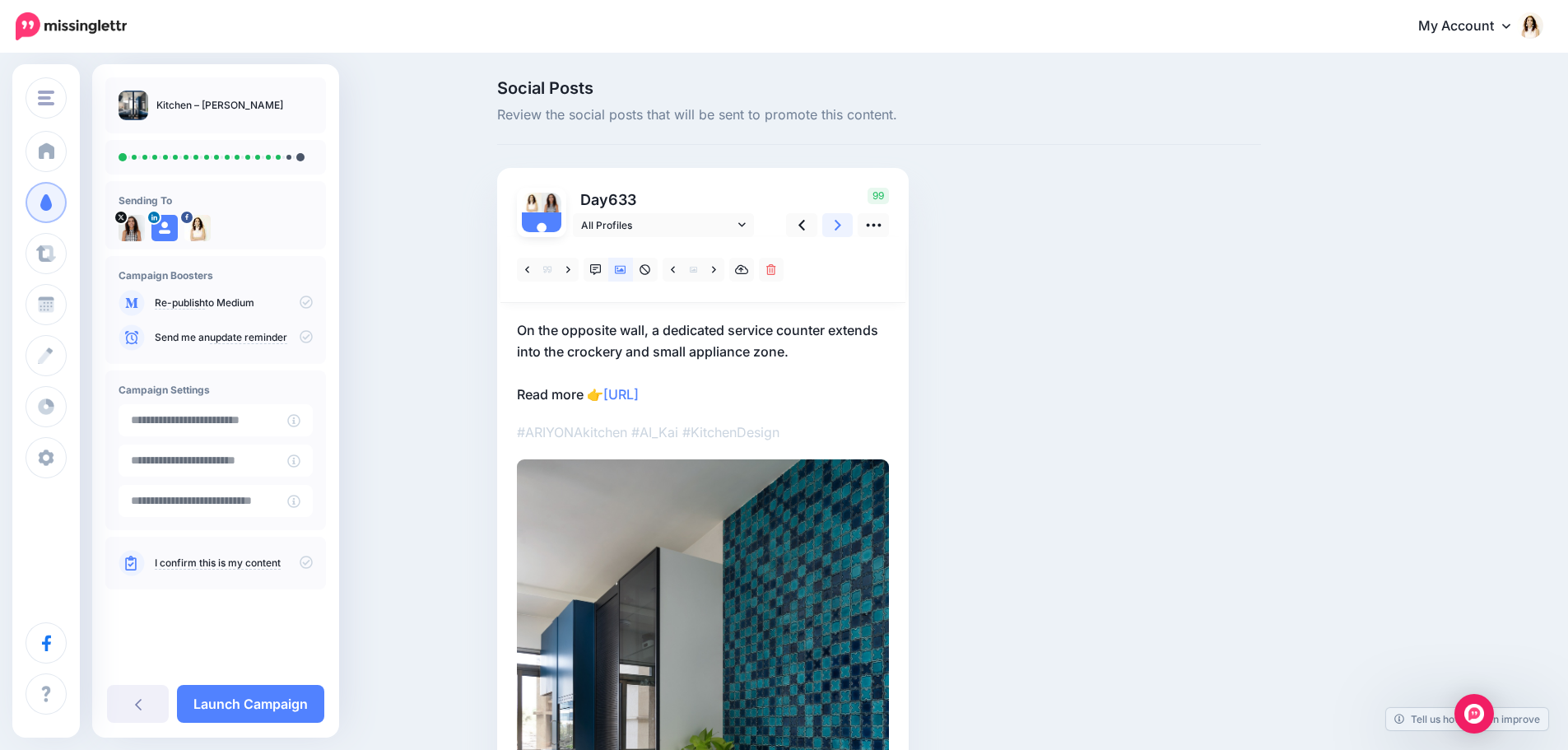
click at [849, 224] on link at bounding box center [838, 225] width 32 height 24
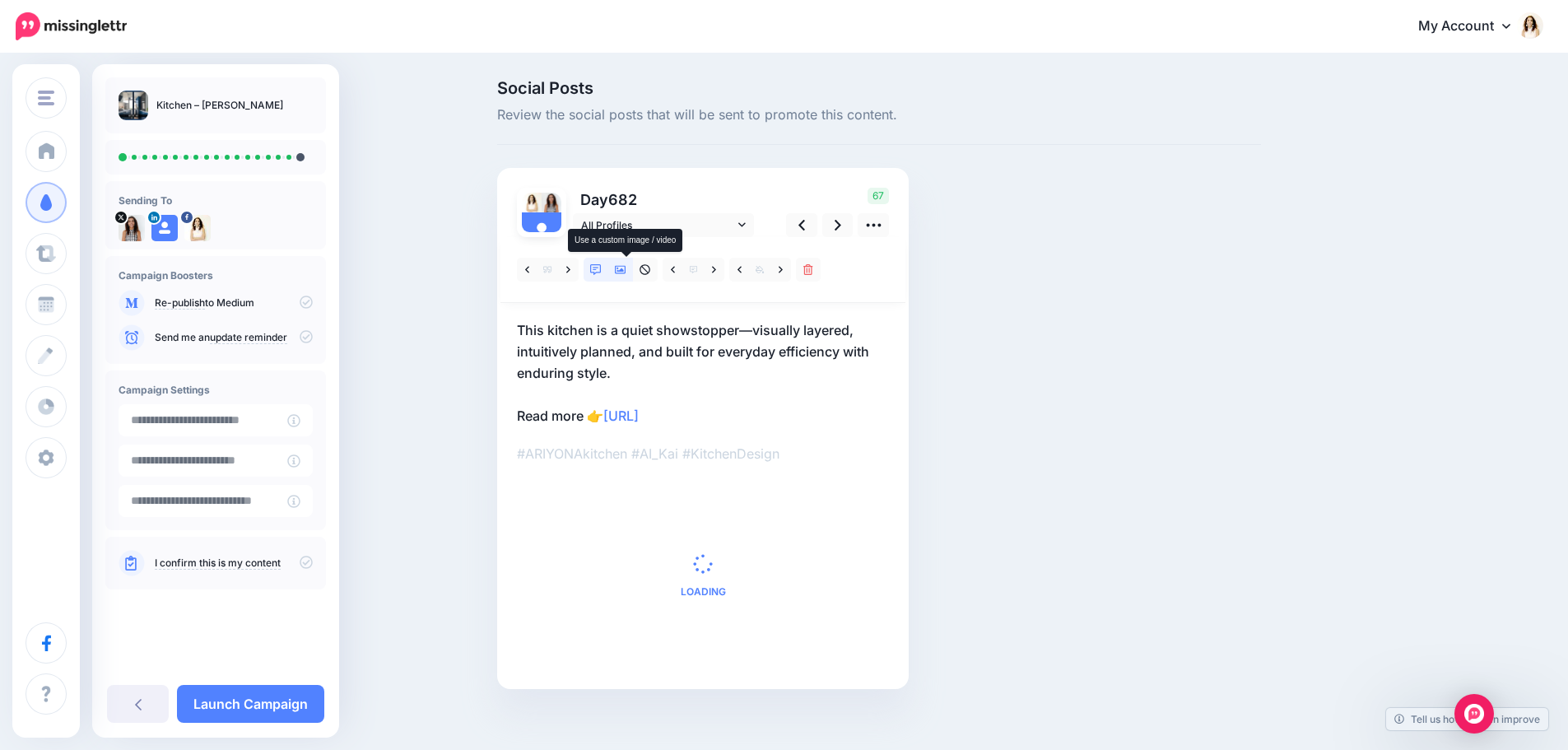
click at [627, 267] on icon at bounding box center [621, 270] width 12 height 12
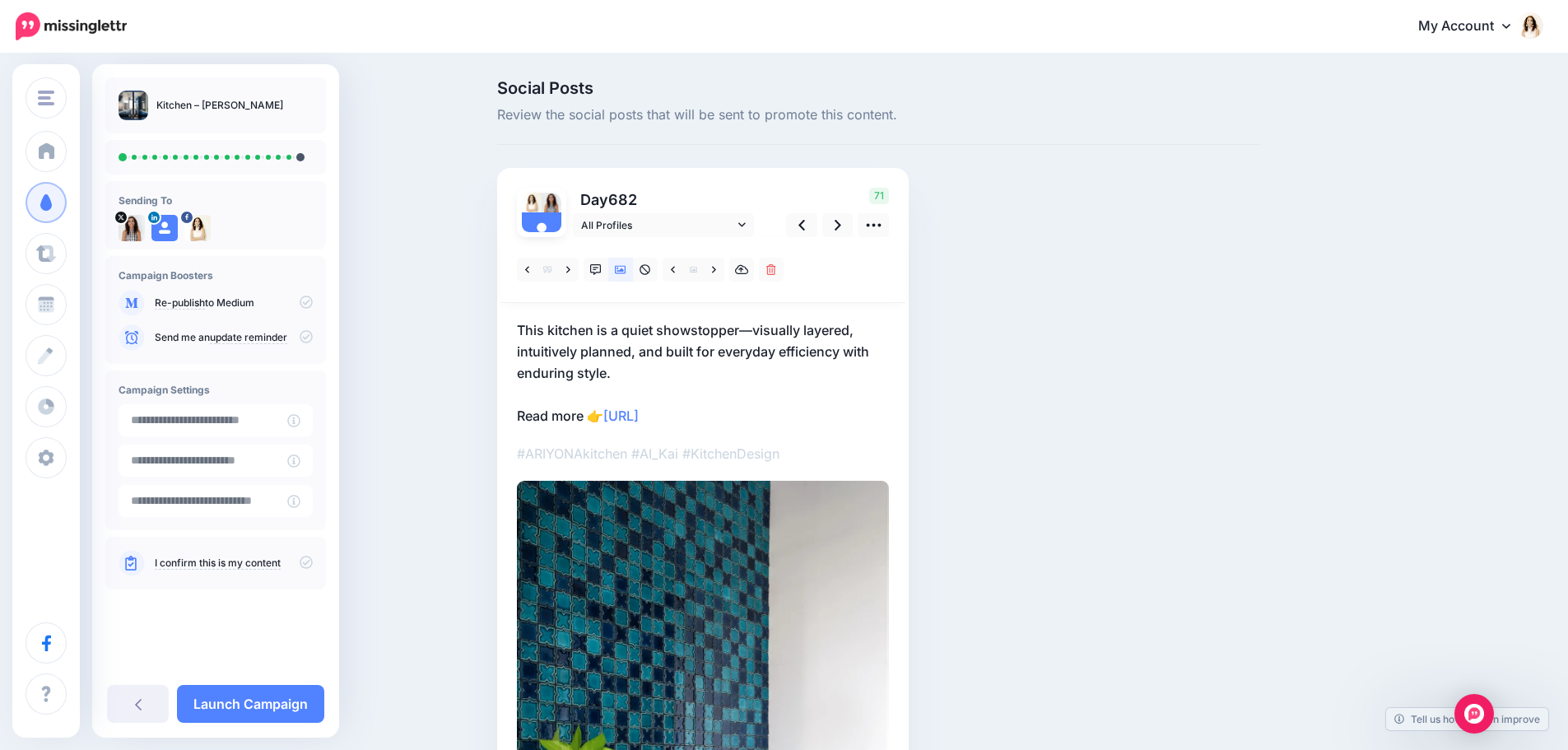
click at [644, 340] on p "This kitchen is a quiet showstopper—visually layered, intuitively planned, and …" at bounding box center [702, 373] width 372 height 107
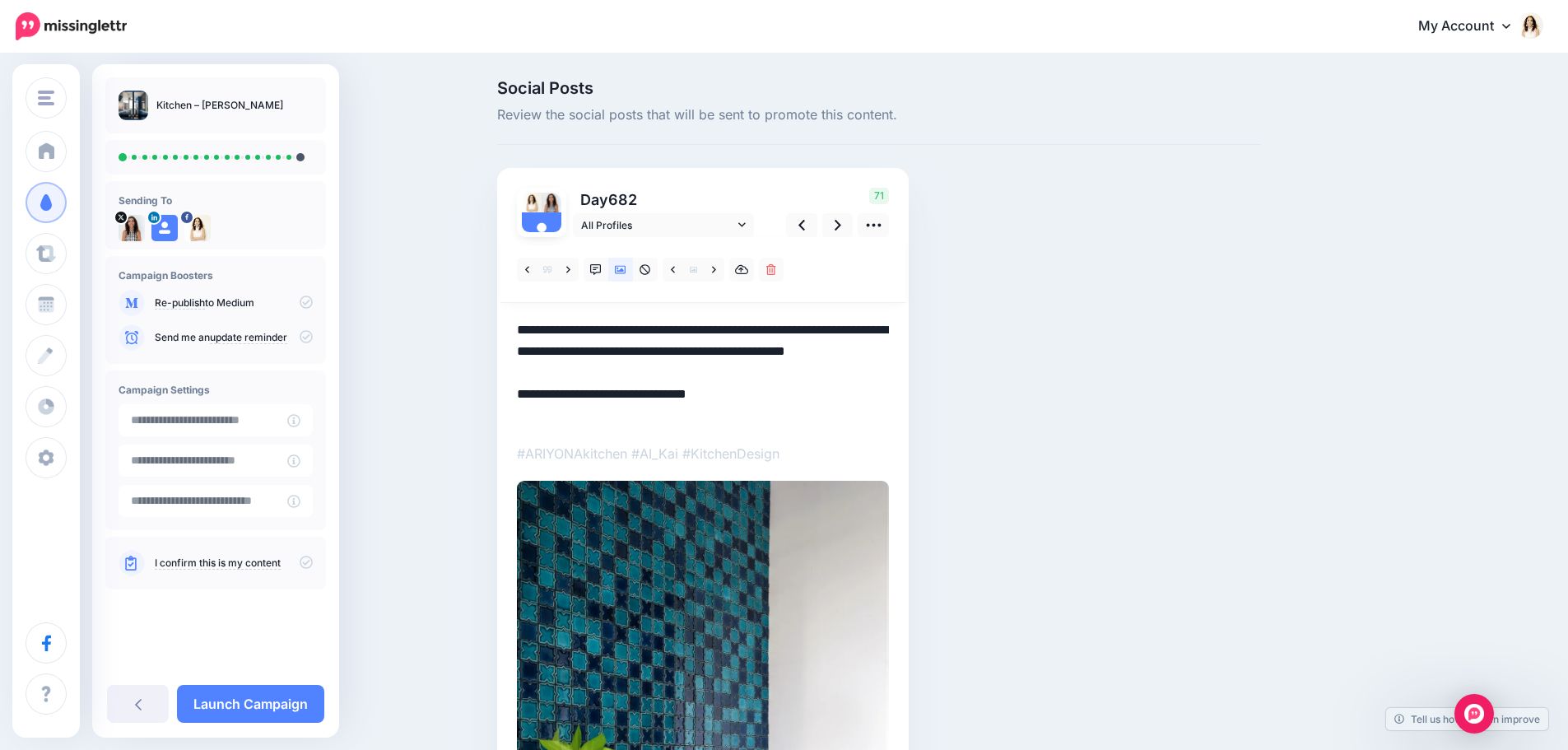
drag, startPoint x: 633, startPoint y: 371, endPoint x: 520, endPoint y: 324, distance: 122.4
click at [520, 324] on div "Day 682 All Profiles" at bounding box center [702, 613] width 412 height 892
paste textarea
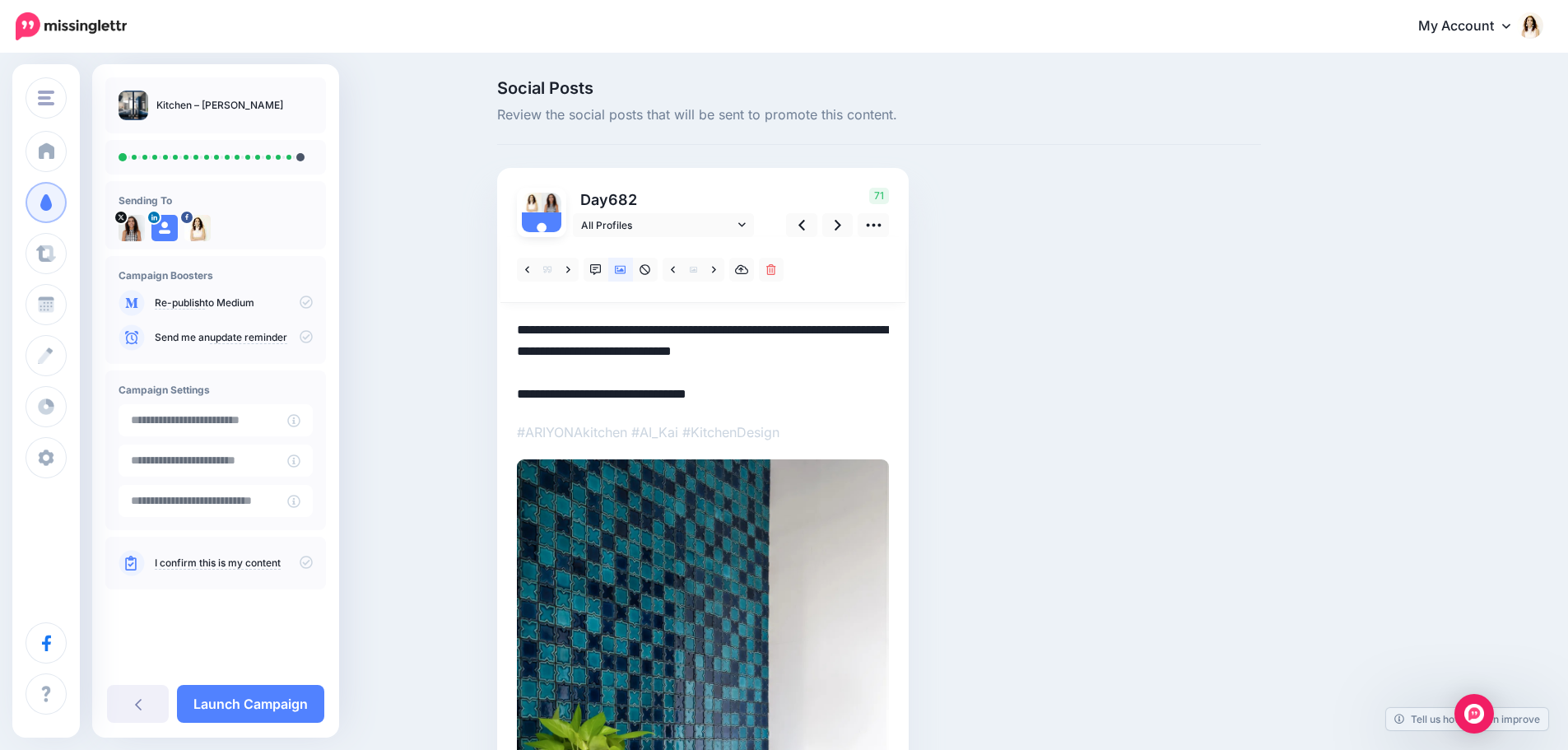
click at [526, 330] on textarea "**********" at bounding box center [702, 362] width 372 height 86
type textarea "**********"
click at [841, 228] on icon at bounding box center [838, 225] width 7 height 11
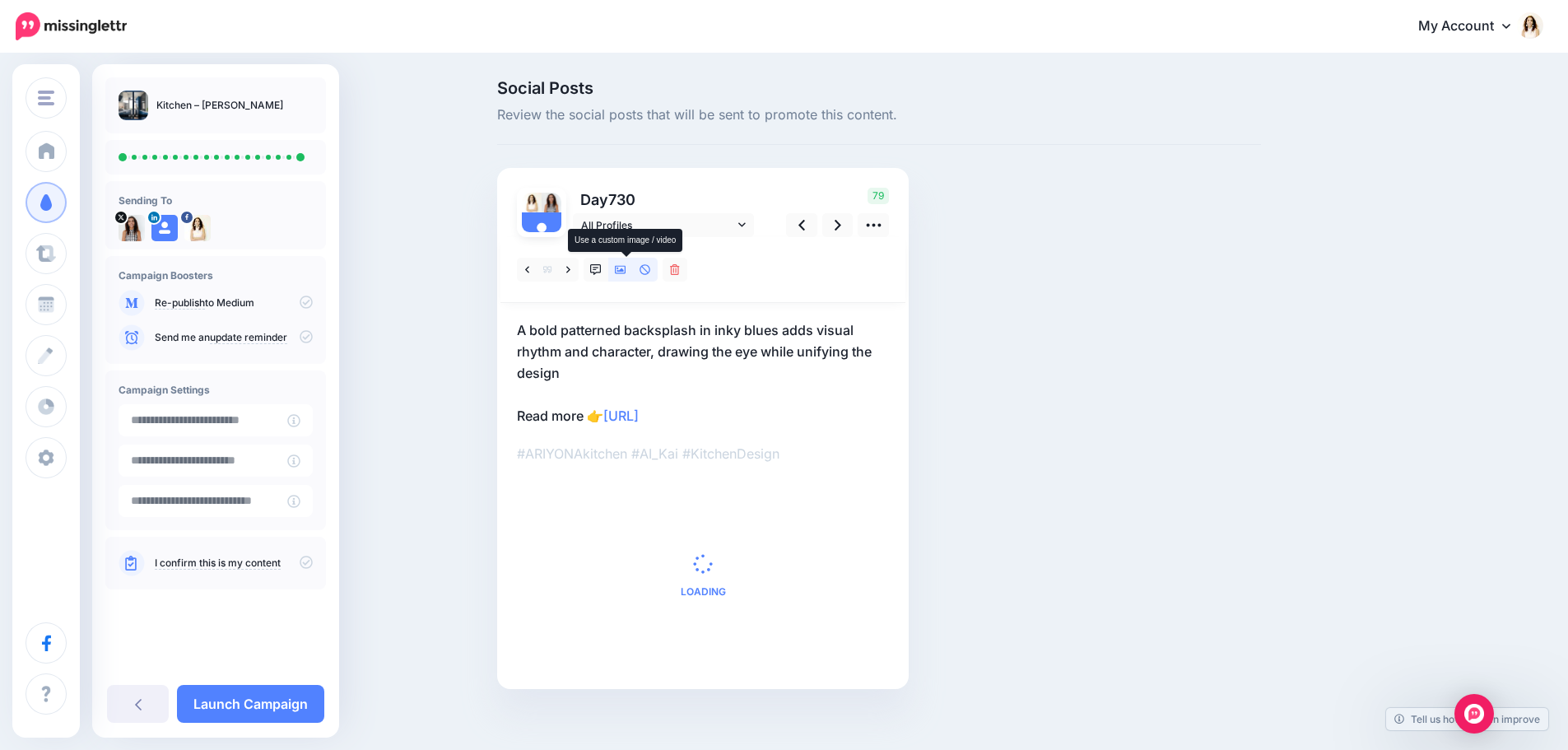
click at [627, 266] on icon at bounding box center [621, 270] width 12 height 8
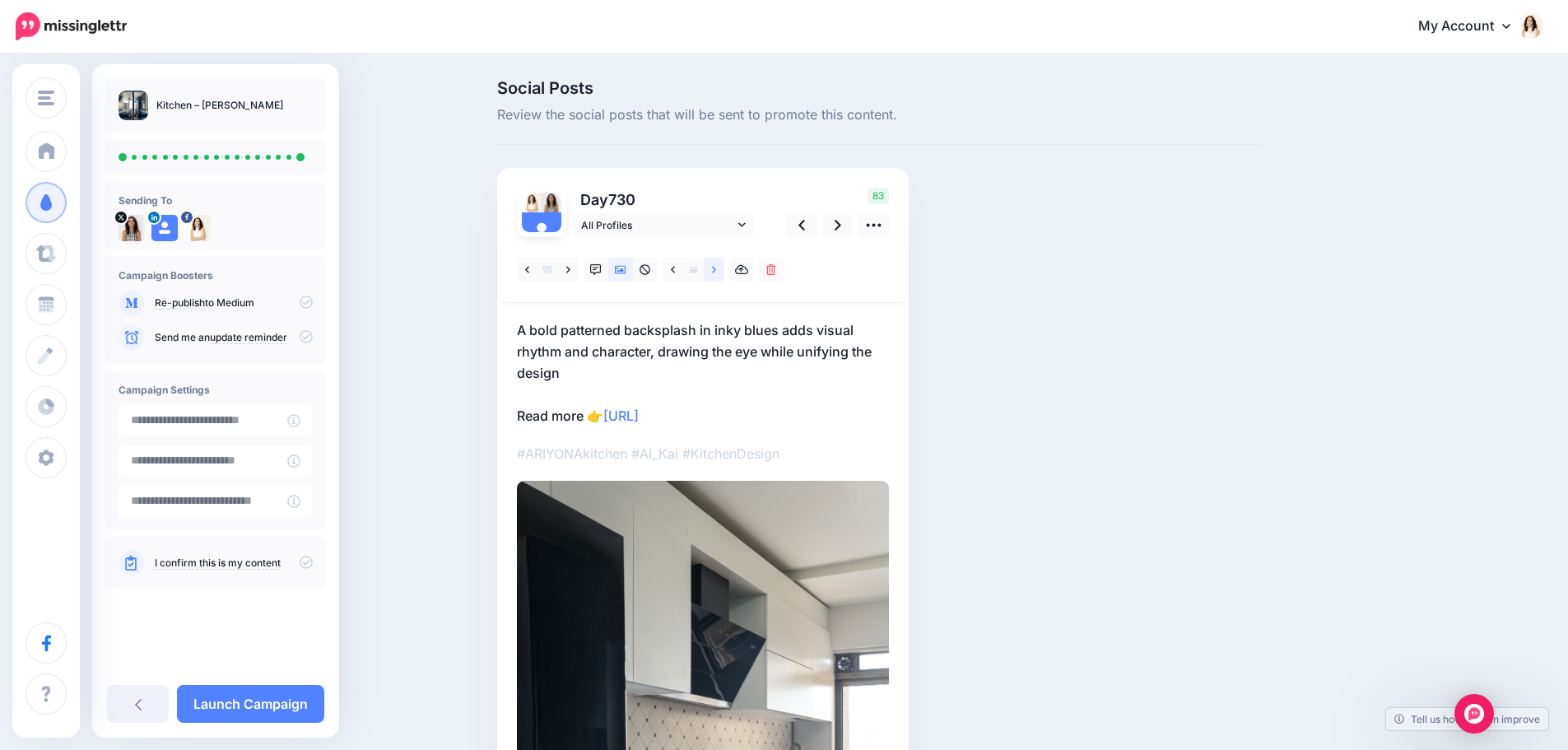
click at [717, 267] on link at bounding box center [714, 270] width 21 height 24
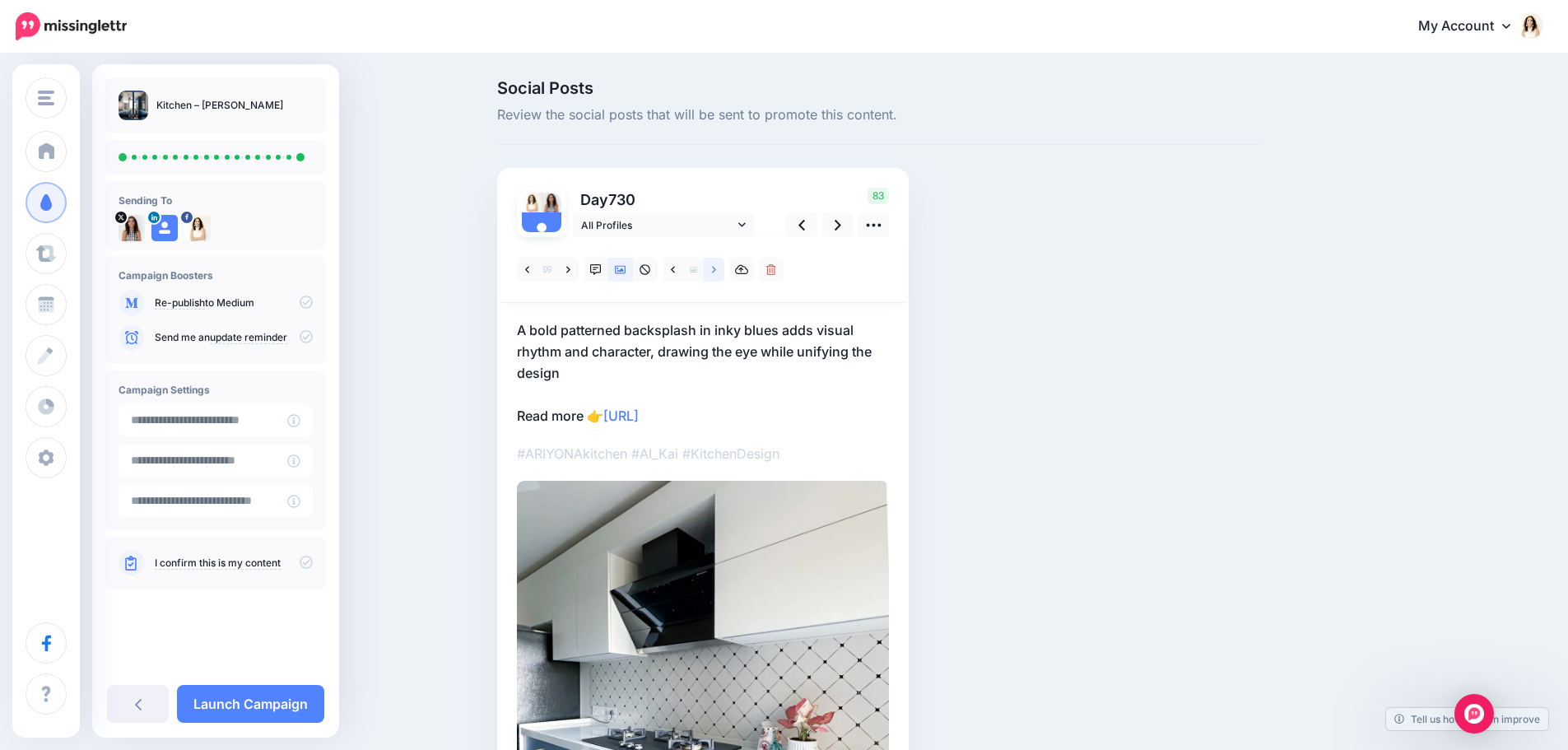
click at [717, 267] on link at bounding box center [714, 270] width 21 height 24
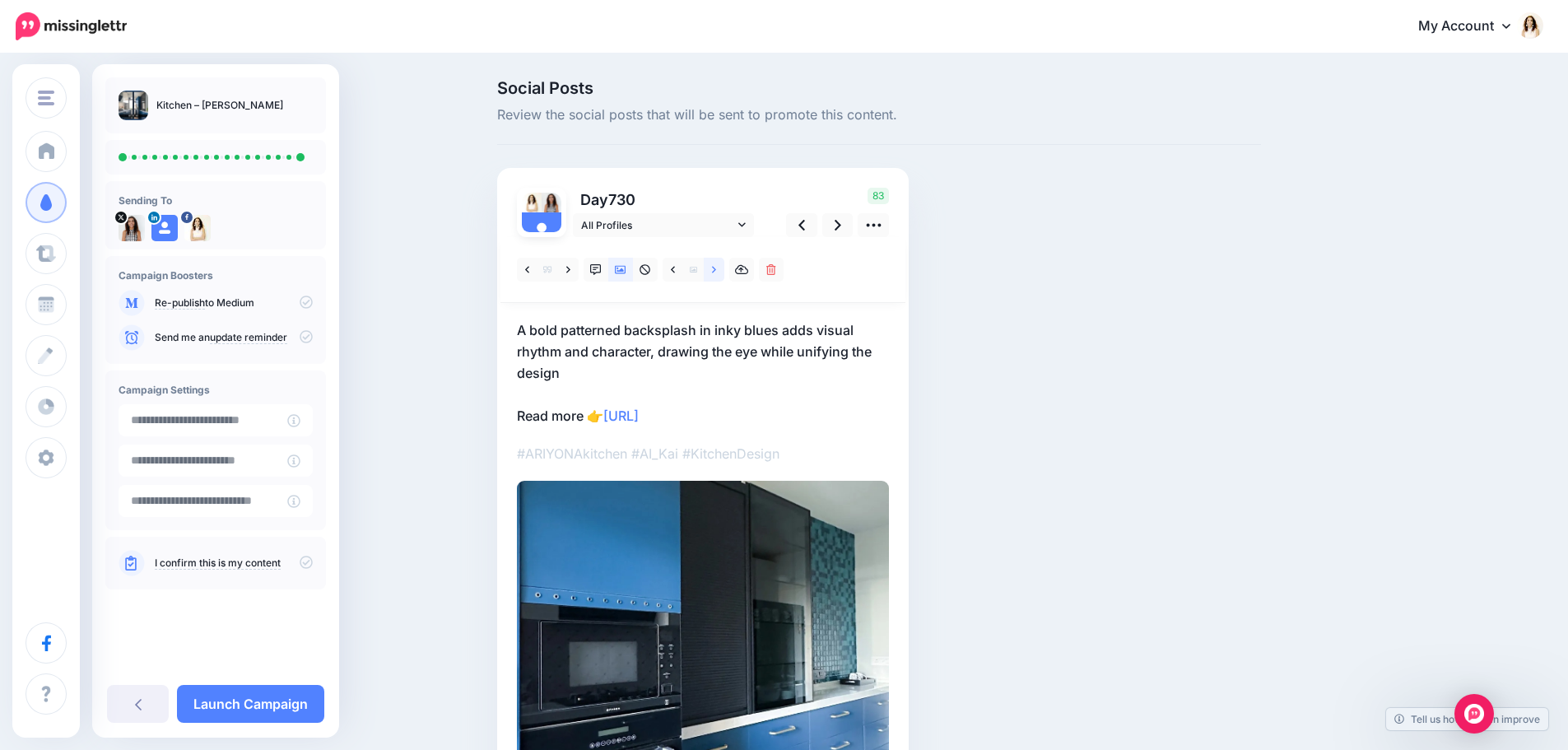
click at [717, 267] on link at bounding box center [714, 270] width 21 height 24
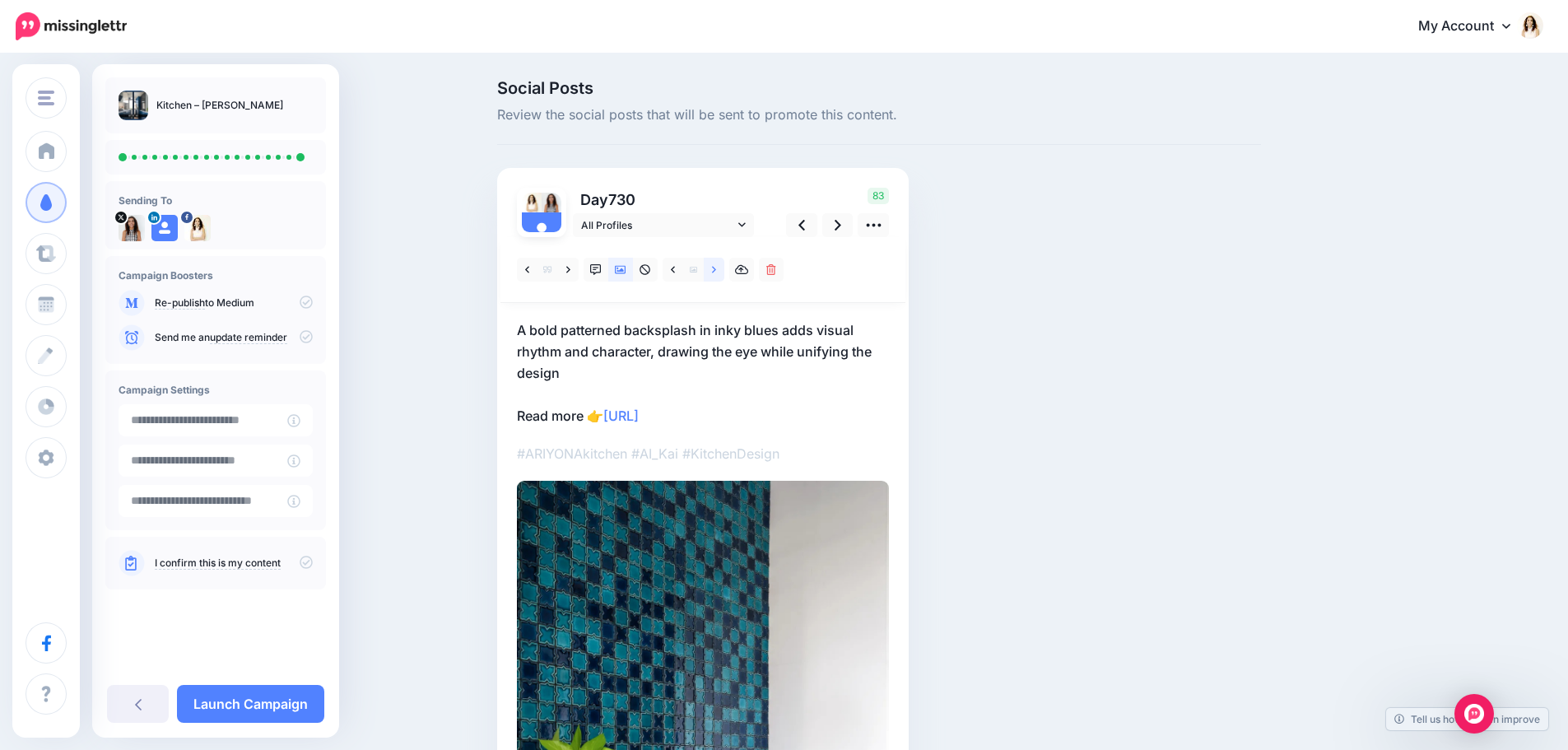
click at [717, 267] on link at bounding box center [714, 270] width 21 height 24
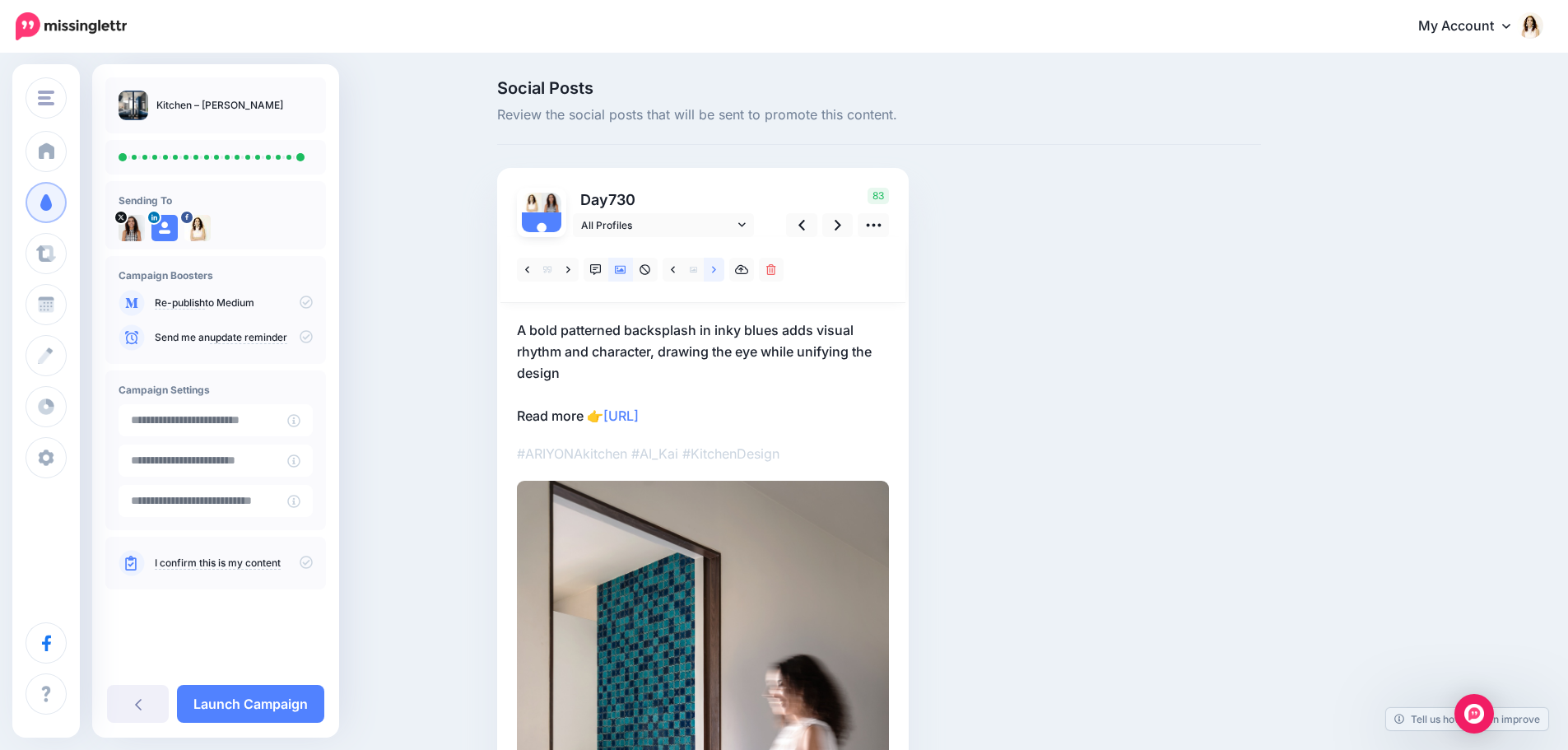
click at [717, 267] on link at bounding box center [714, 270] width 21 height 24
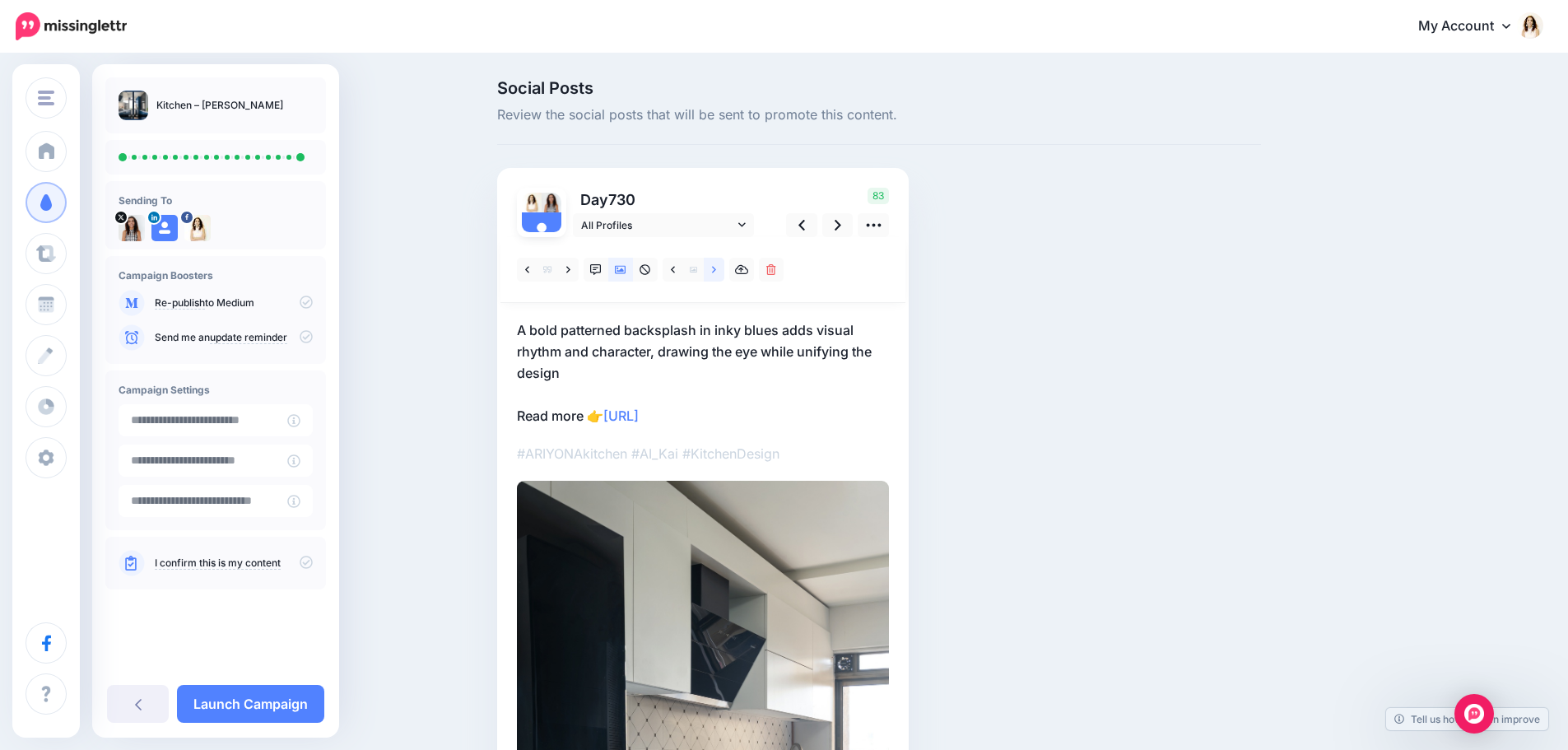
click at [717, 267] on link at bounding box center [714, 270] width 21 height 24
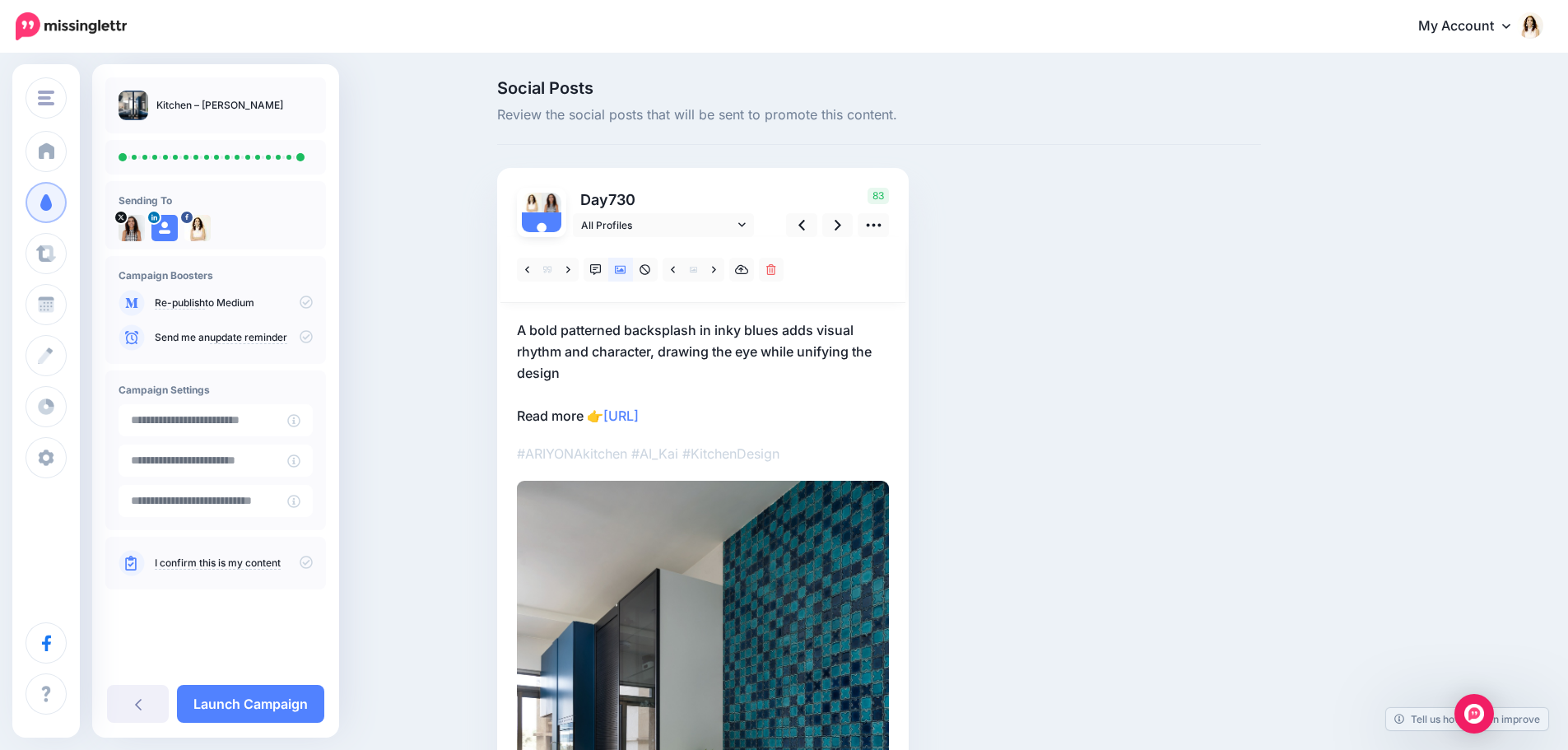
click at [304, 563] on icon at bounding box center [306, 563] width 13 height 13
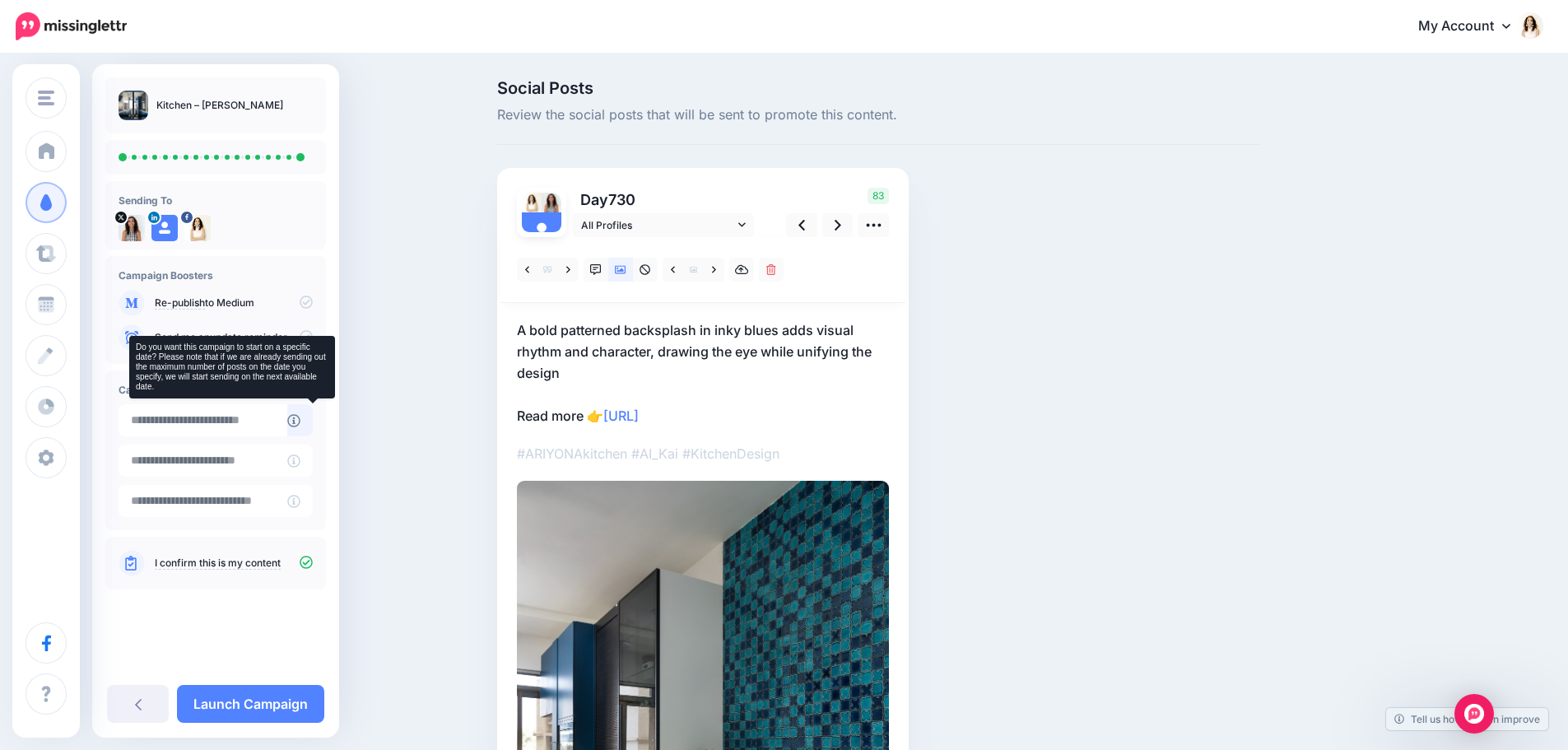
click at [300, 418] on icon at bounding box center [294, 421] width 13 height 13
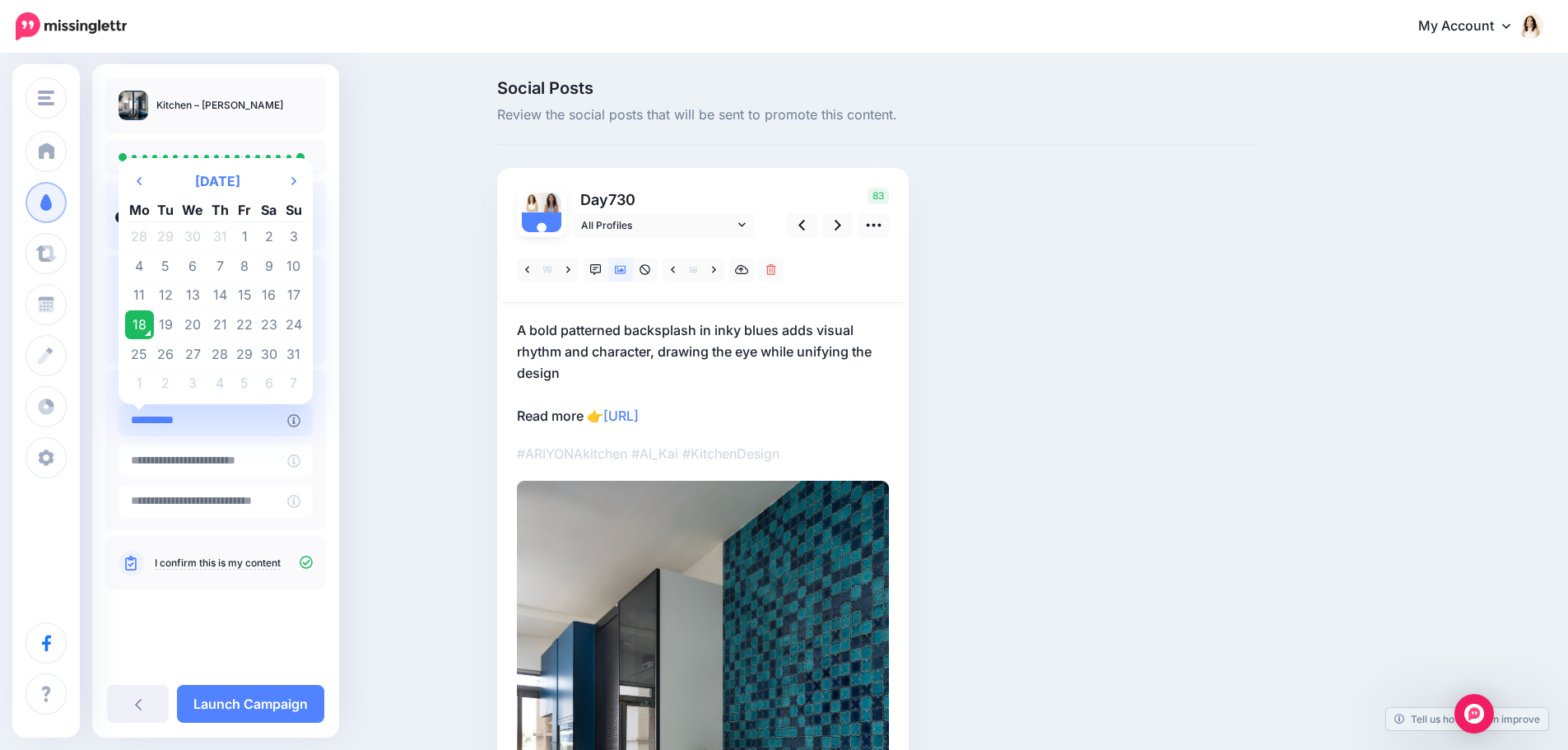
click at [243, 418] on input "**********" at bounding box center [202, 420] width 169 height 32
click at [216, 321] on td "21" at bounding box center [220, 325] width 26 height 30
type input "**********"
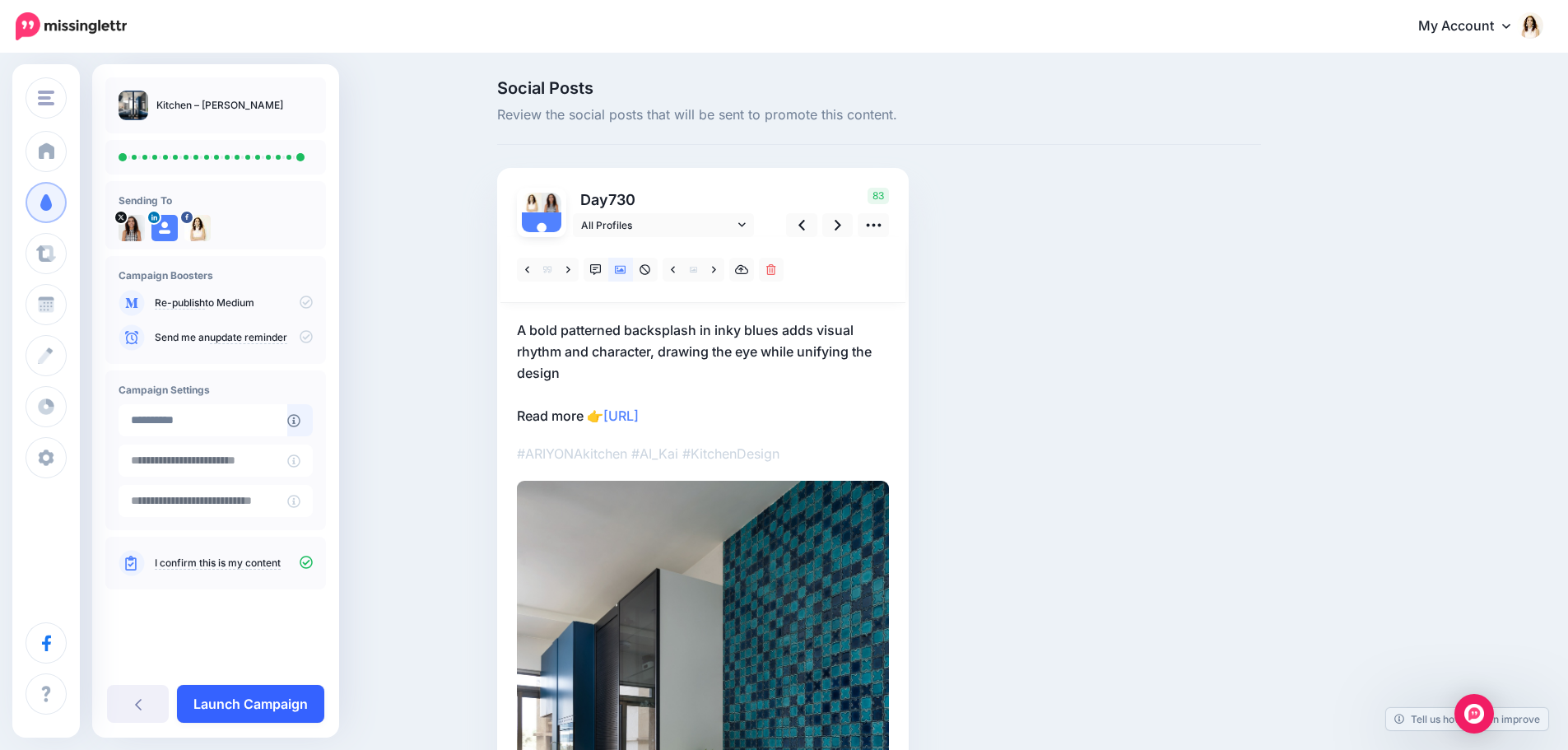
click at [275, 699] on link "Launch Campaign" at bounding box center [251, 703] width 147 height 37
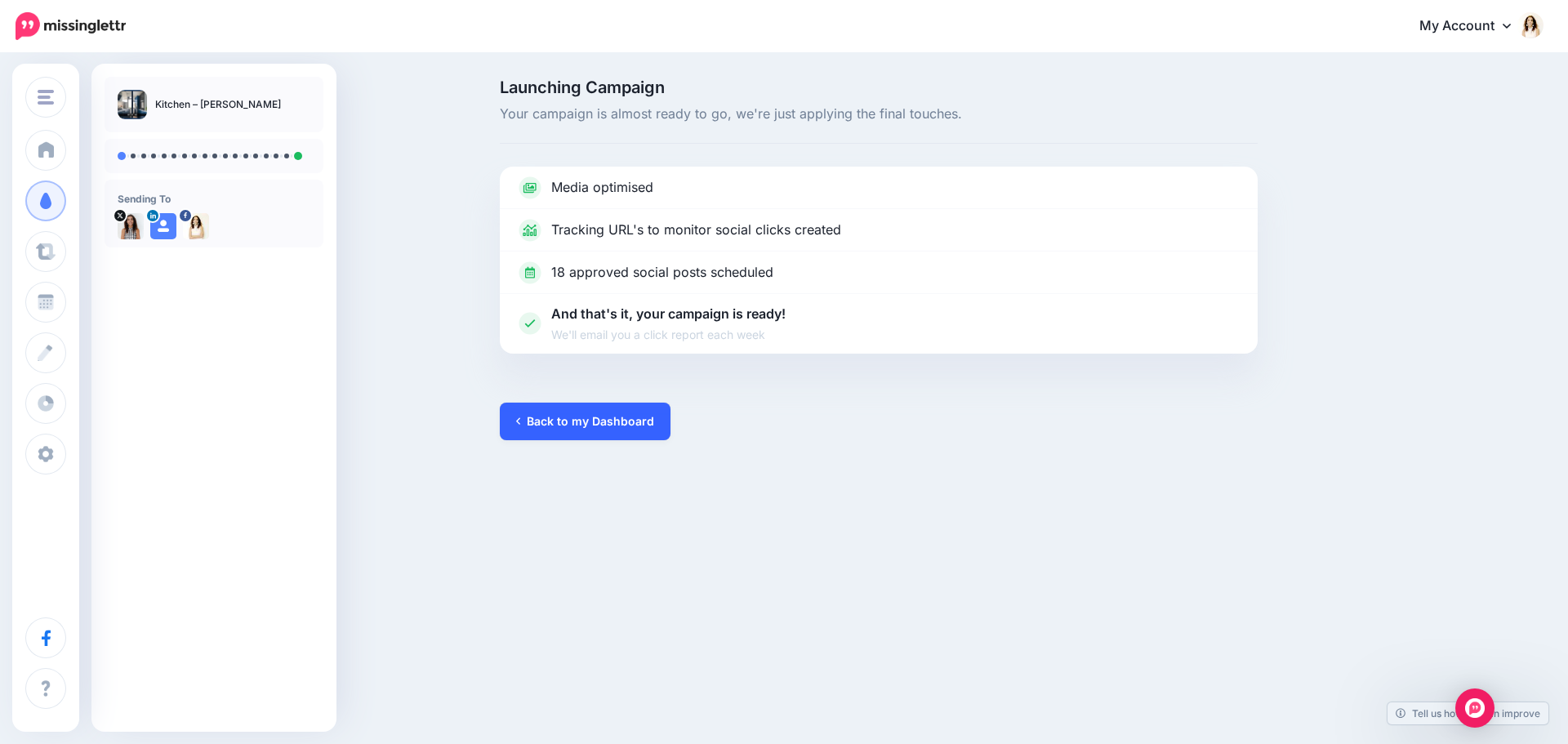
click at [582, 415] on link "Back to my Dashboard" at bounding box center [585, 421] width 171 height 37
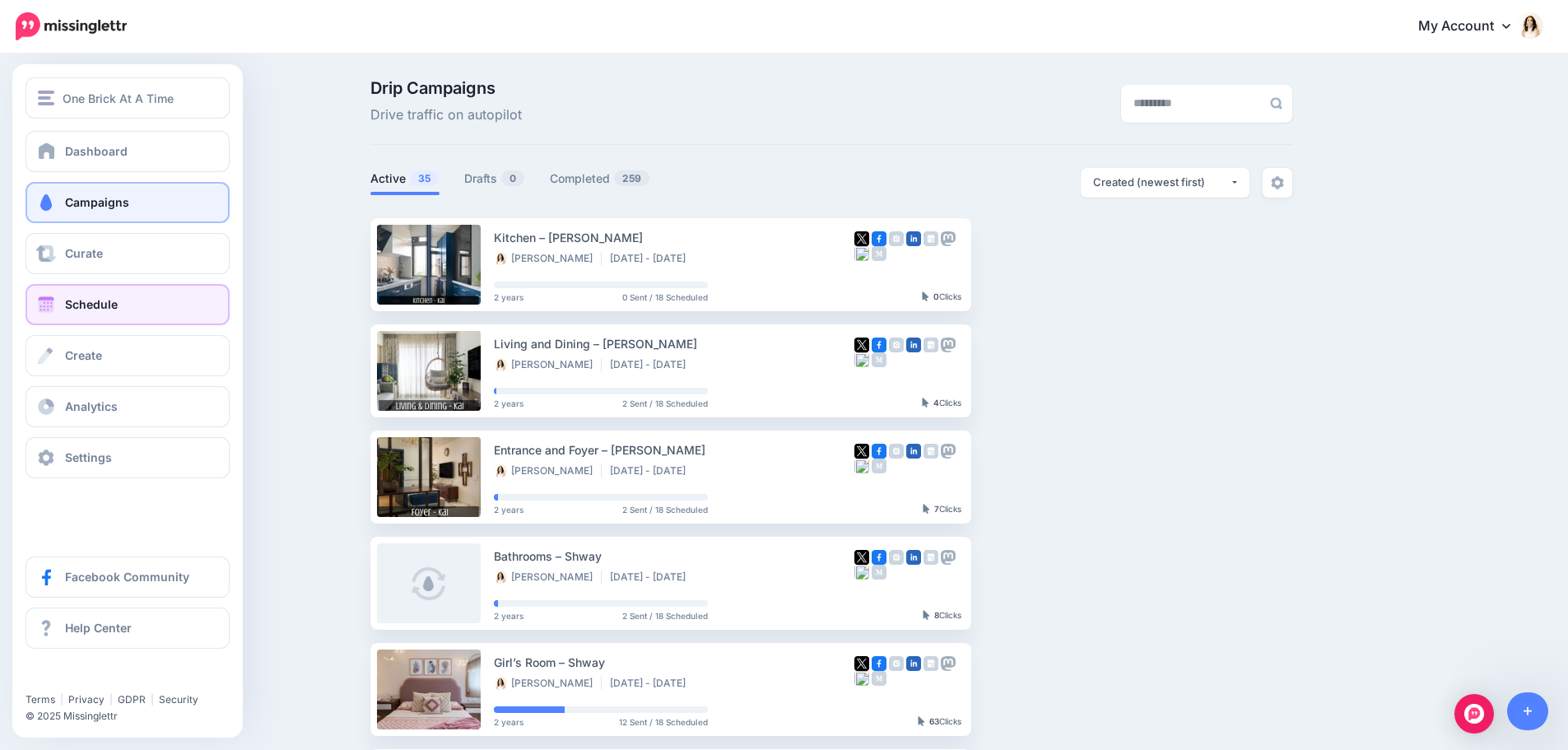
click at [87, 305] on span "Schedule" at bounding box center [91, 304] width 52 height 14
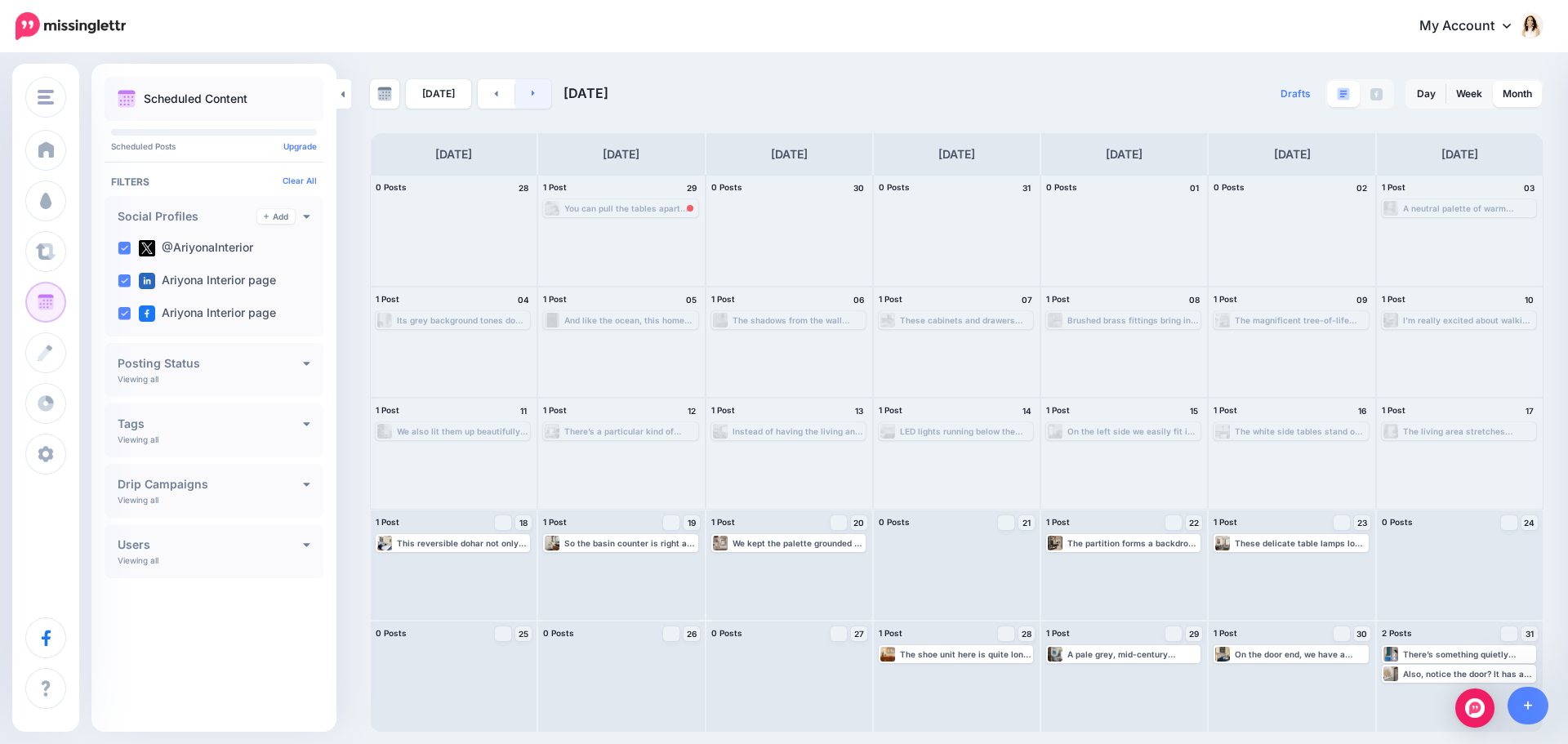
click at [523, 97] on link at bounding box center [533, 94] width 37 height 30
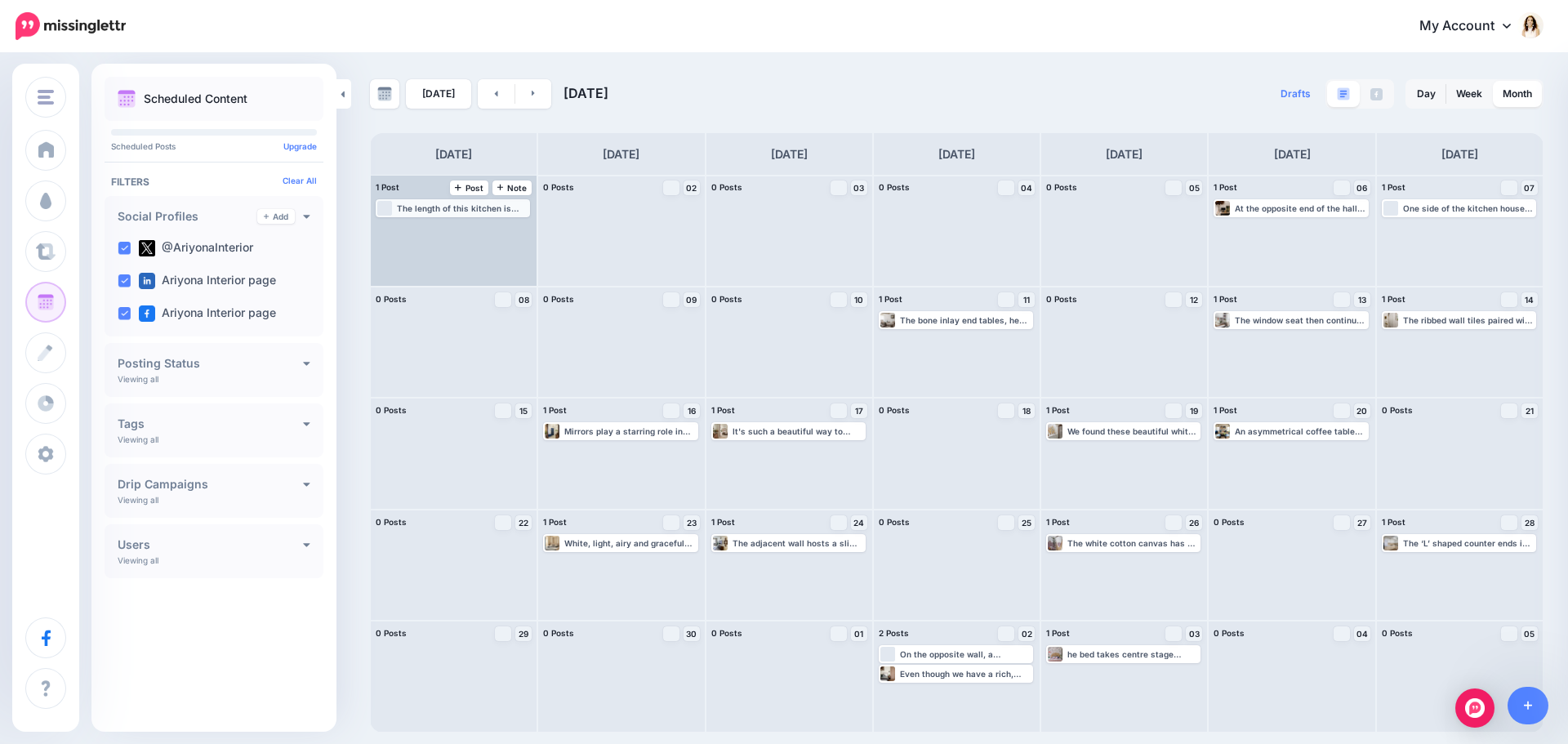
click at [467, 212] on div "The length of this kitchen is almost double the width. This makes it a linear k…" at bounding box center [462, 208] width 131 height 10
click at [452, 230] on link "Edit" at bounding box center [429, 228] width 101 height 15
click at [519, 230] on icon "button" at bounding box center [517, 228] width 10 height 10
click at [489, 230] on img at bounding box center [492, 228] width 8 height 8
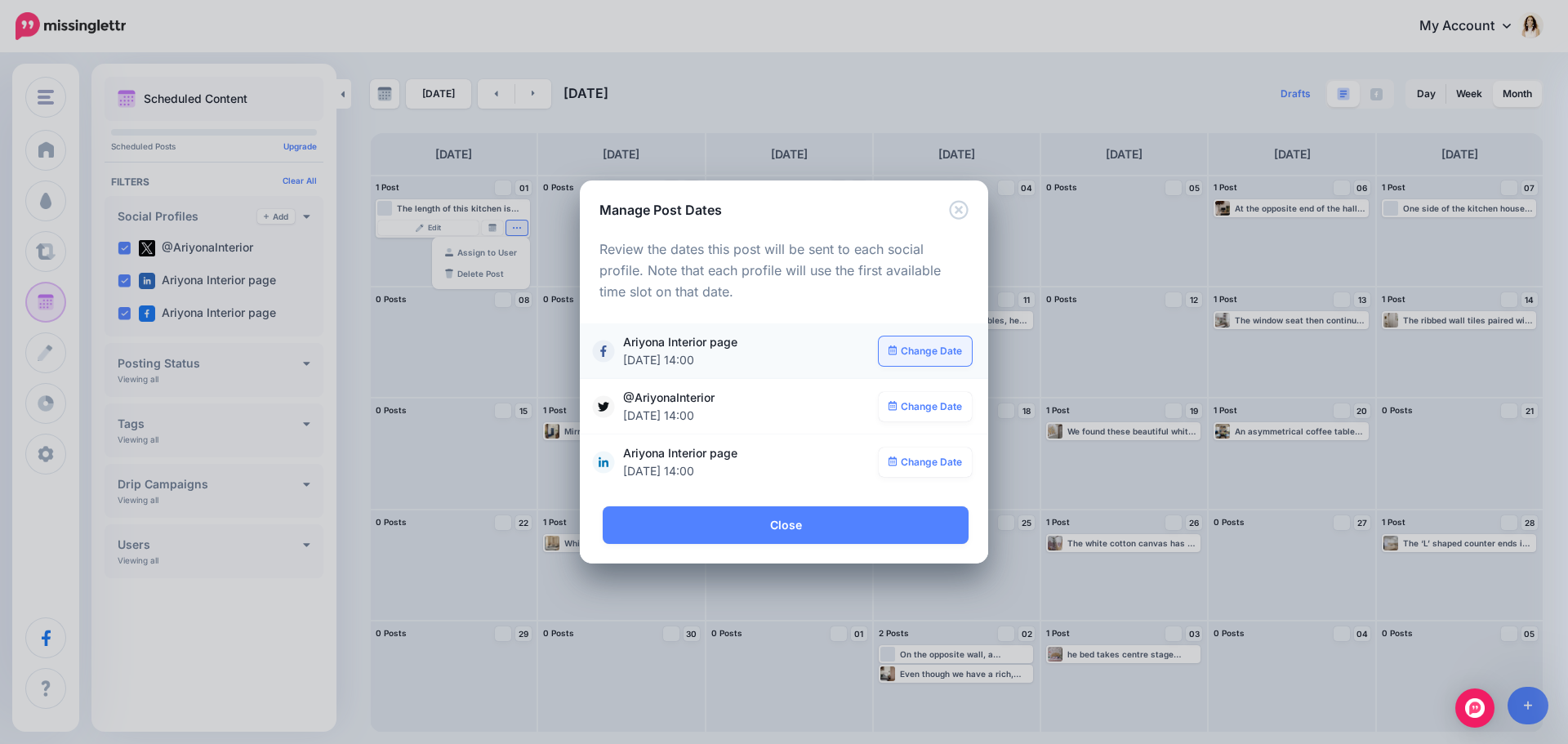
click at [924, 349] on link "Change Date" at bounding box center [926, 352] width 94 height 30
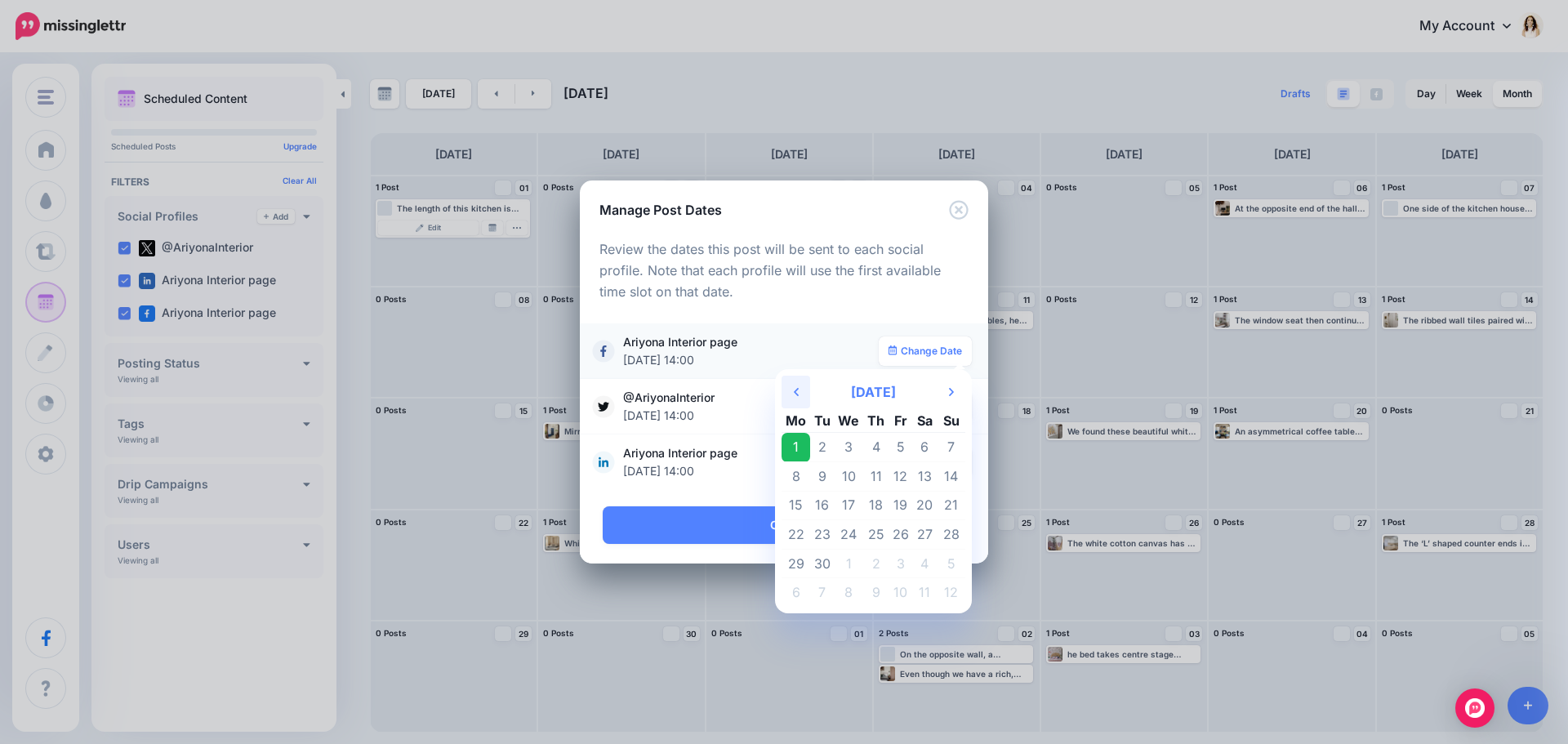
click at [792, 388] on th "Previous Month" at bounding box center [796, 392] width 29 height 33
click at [879, 534] on td "21" at bounding box center [875, 535] width 26 height 30
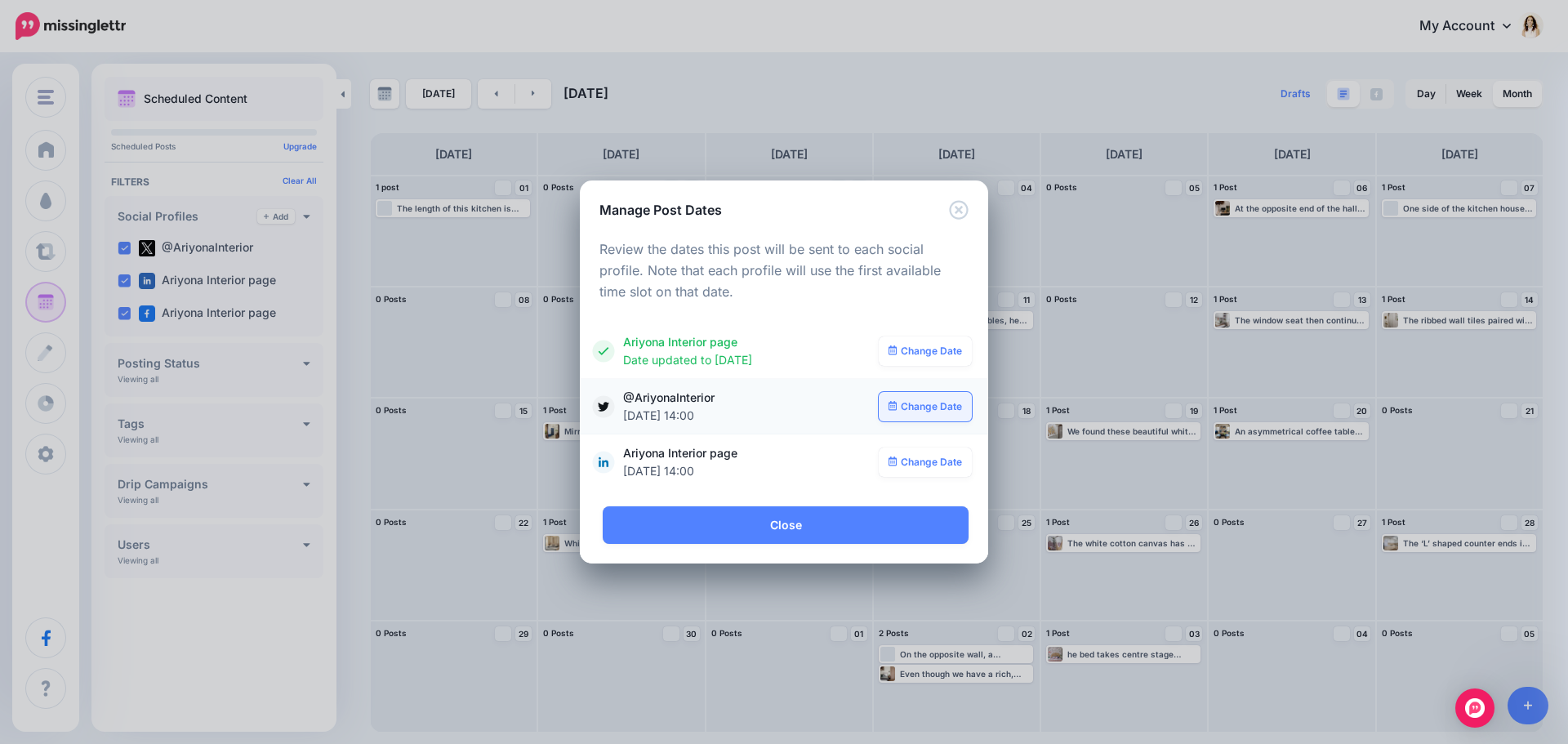
click at [928, 406] on link "Change Date" at bounding box center [926, 407] width 94 height 30
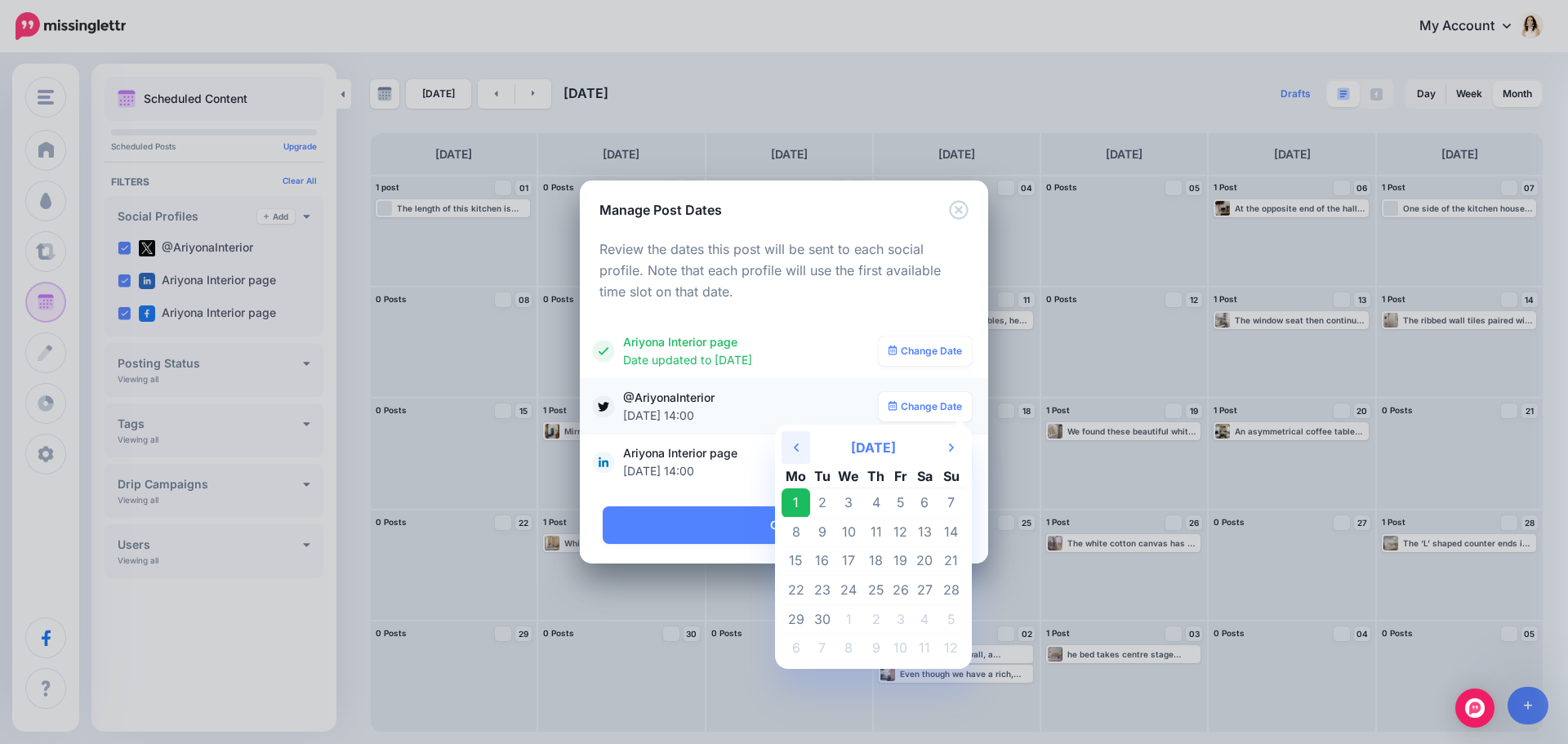
click at [793, 448] on th "Previous Month" at bounding box center [796, 448] width 29 height 33
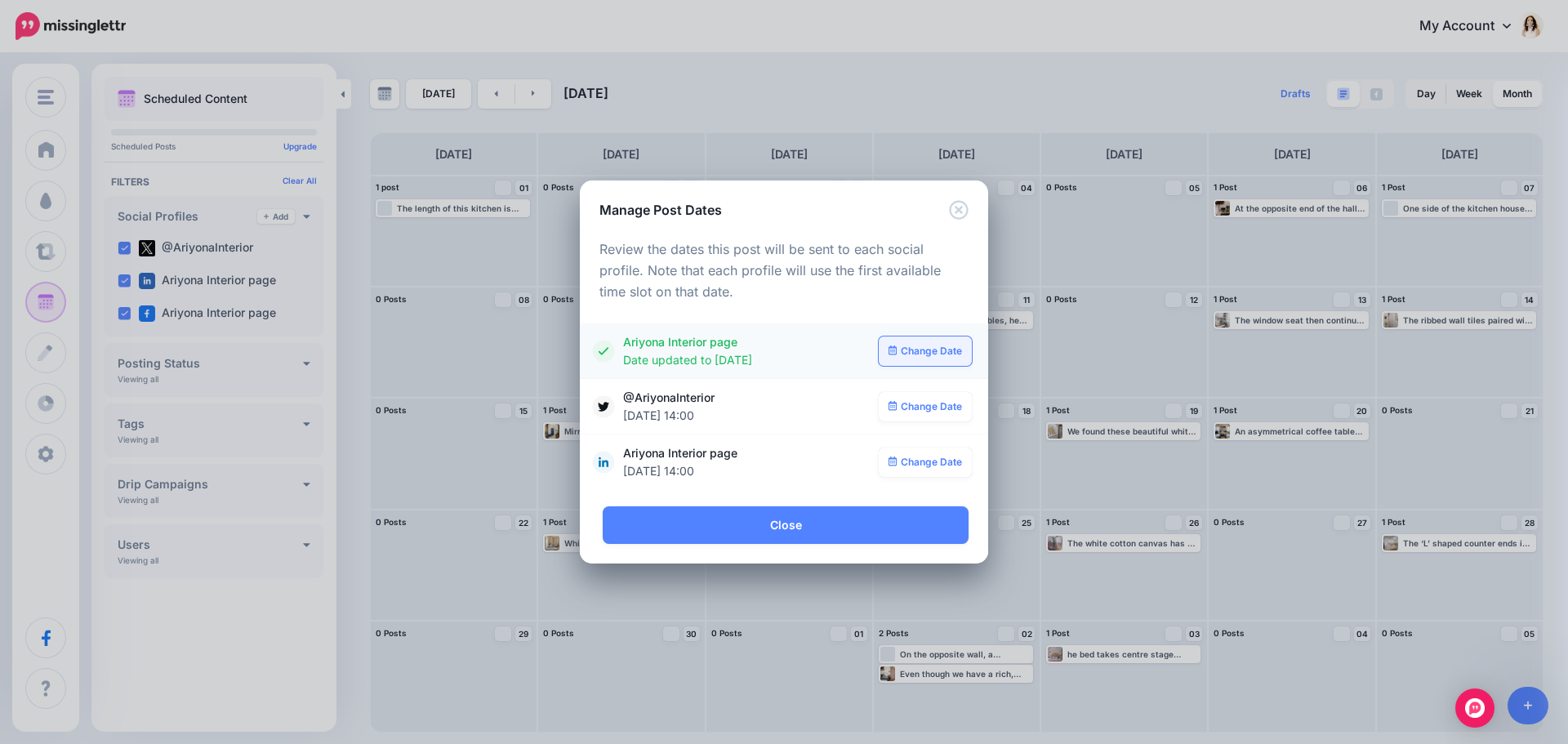
click at [918, 352] on link "Change Date" at bounding box center [926, 352] width 94 height 30
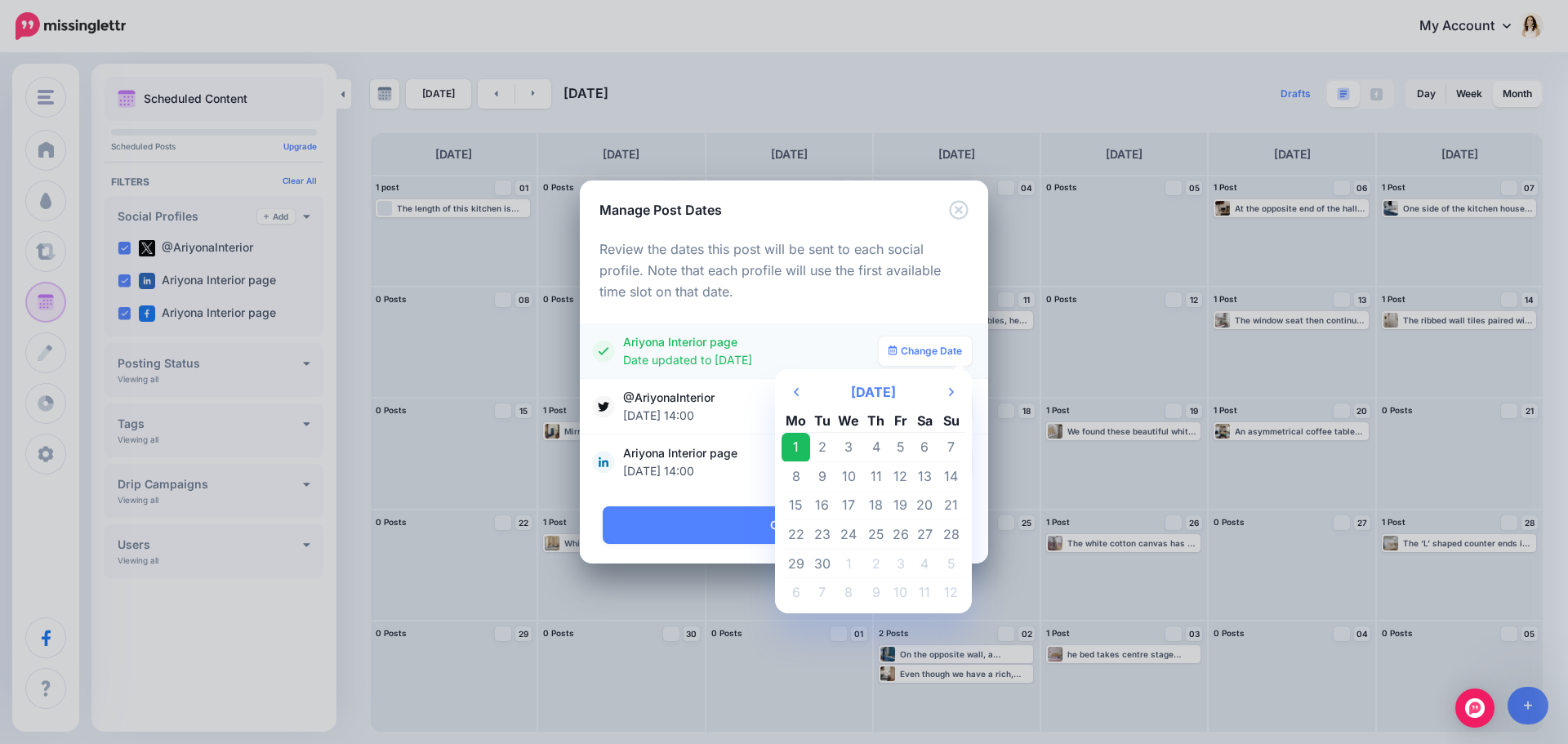
click at [801, 448] on td "1" at bounding box center [796, 448] width 29 height 30
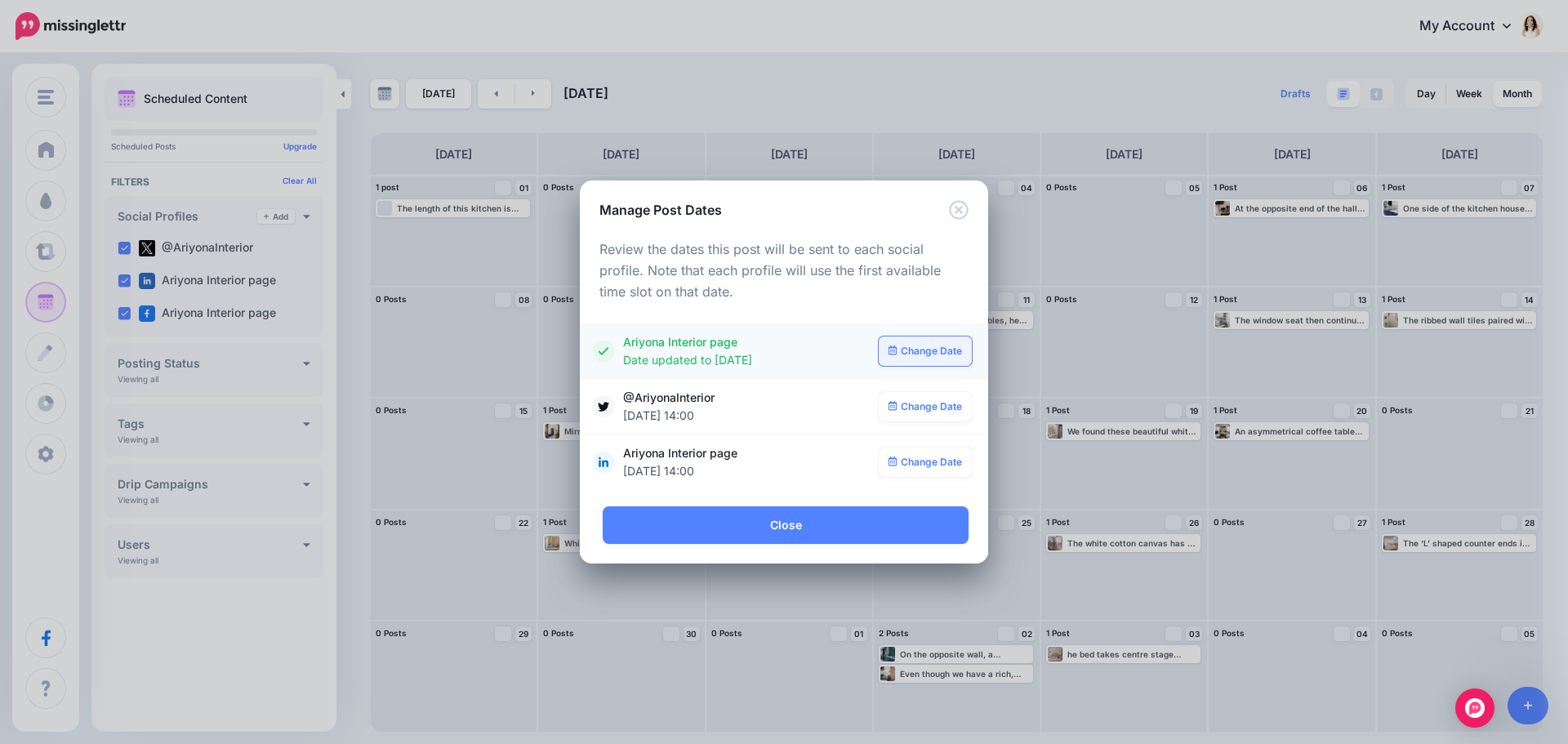
click at [925, 353] on link "Change Date" at bounding box center [926, 352] width 94 height 30
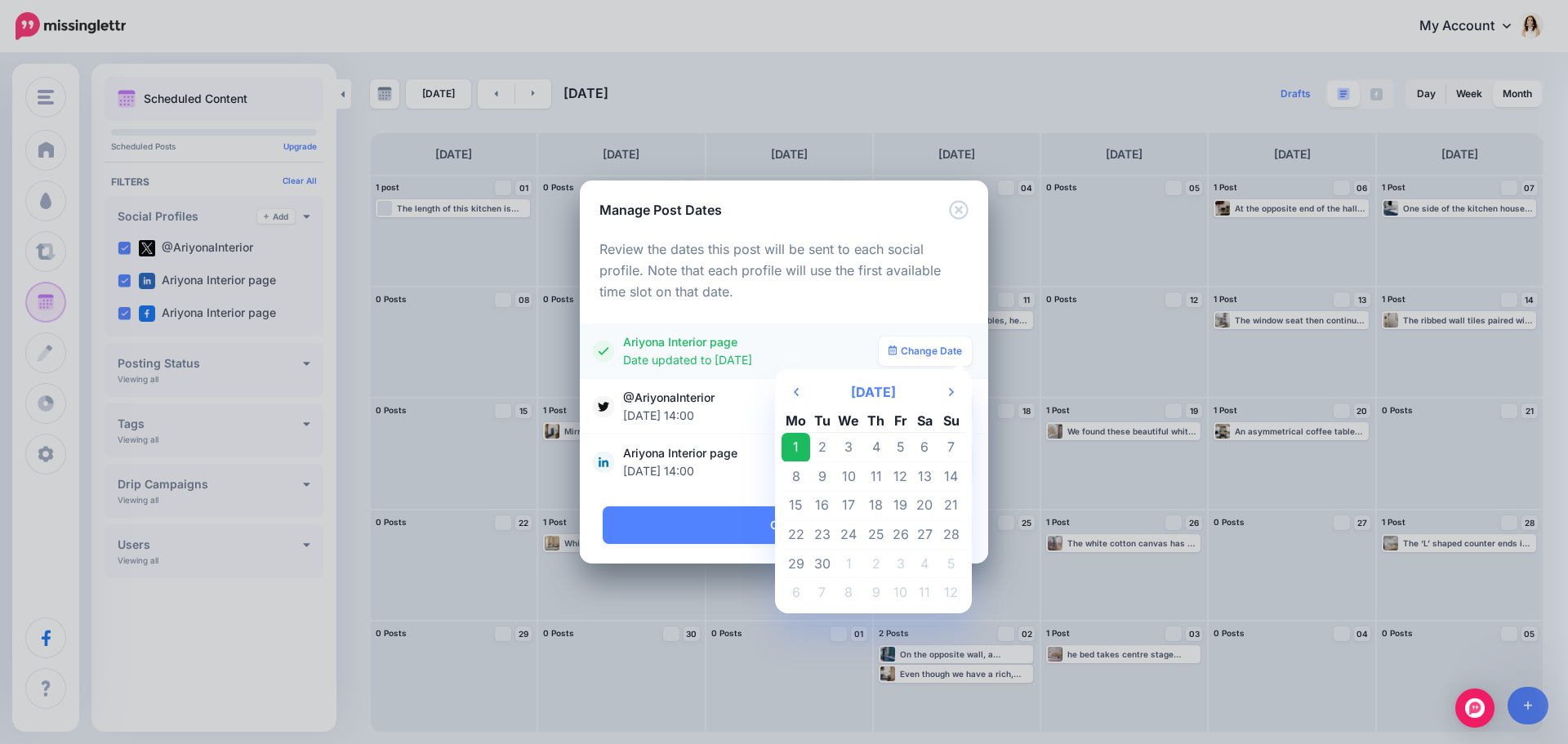
click at [802, 446] on td "1" at bounding box center [796, 448] width 29 height 30
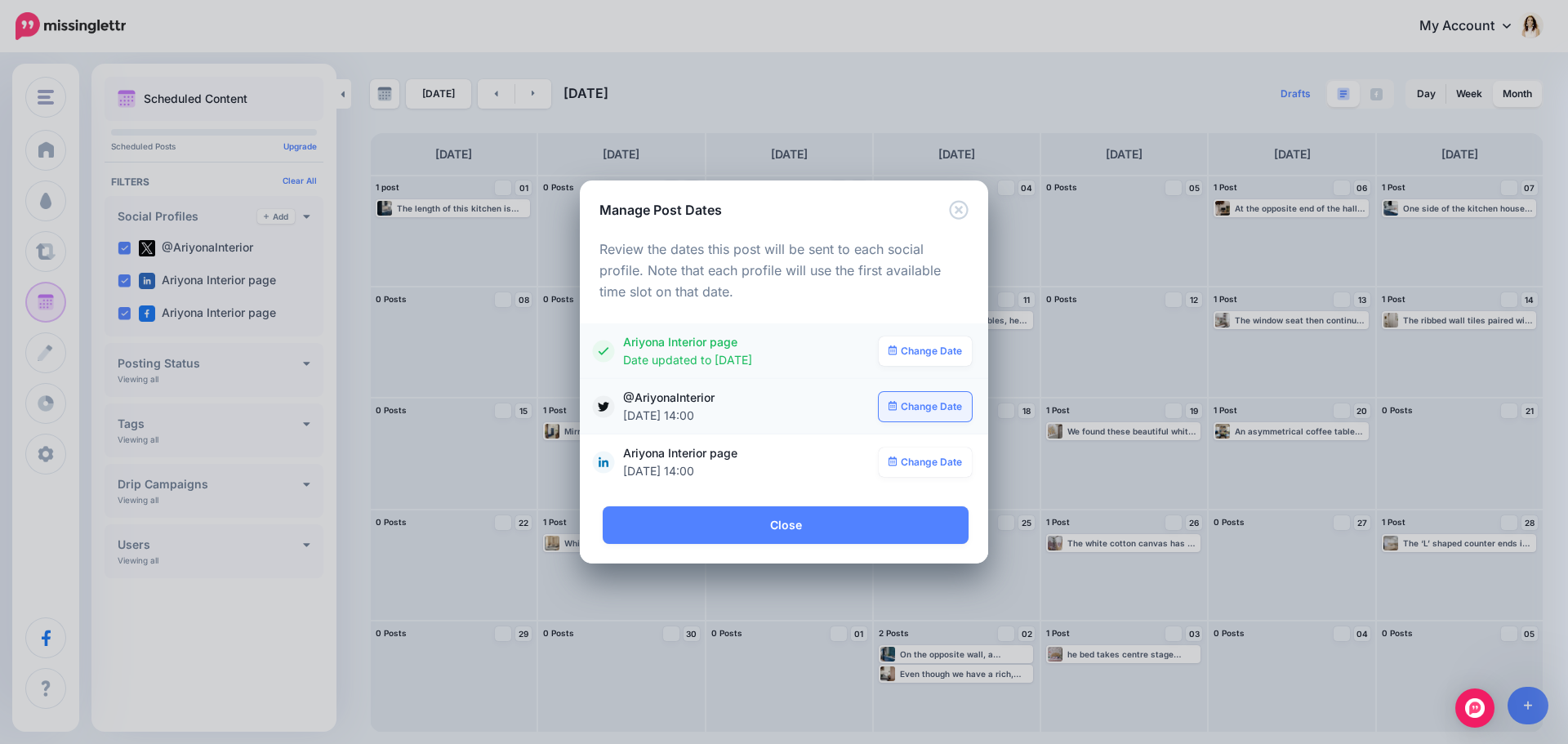
click at [921, 408] on link "Change Date" at bounding box center [926, 407] width 94 height 30
click at [959, 214] on icon "Close" at bounding box center [959, 210] width 20 height 20
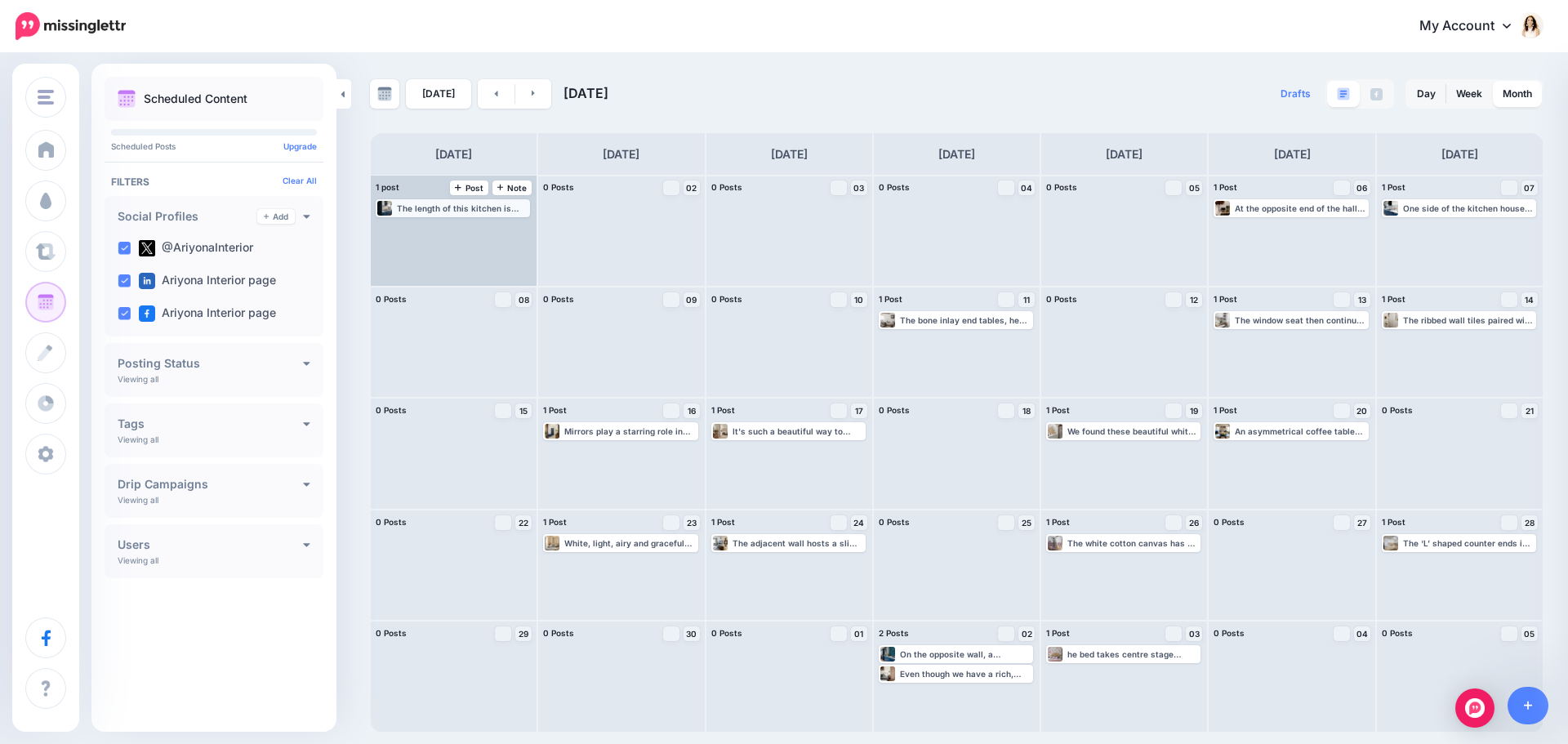
click at [472, 213] on div "The length of this kitchen is almost double the width. This makes it a linear k…" at bounding box center [452, 208] width 151 height 15
click at [491, 226] on img at bounding box center [492, 228] width 8 height 8
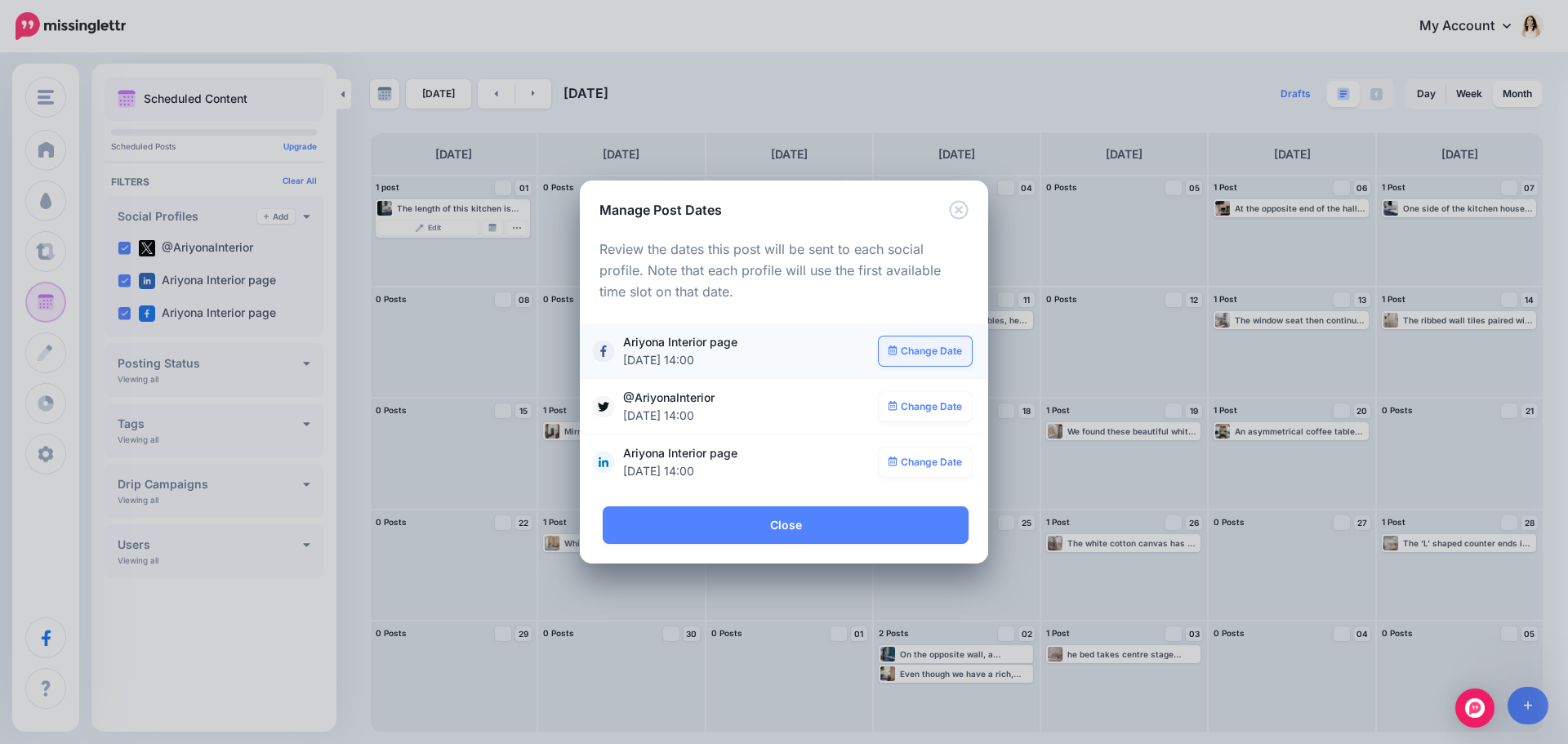
click at [920, 347] on link "Change Date" at bounding box center [926, 352] width 94 height 30
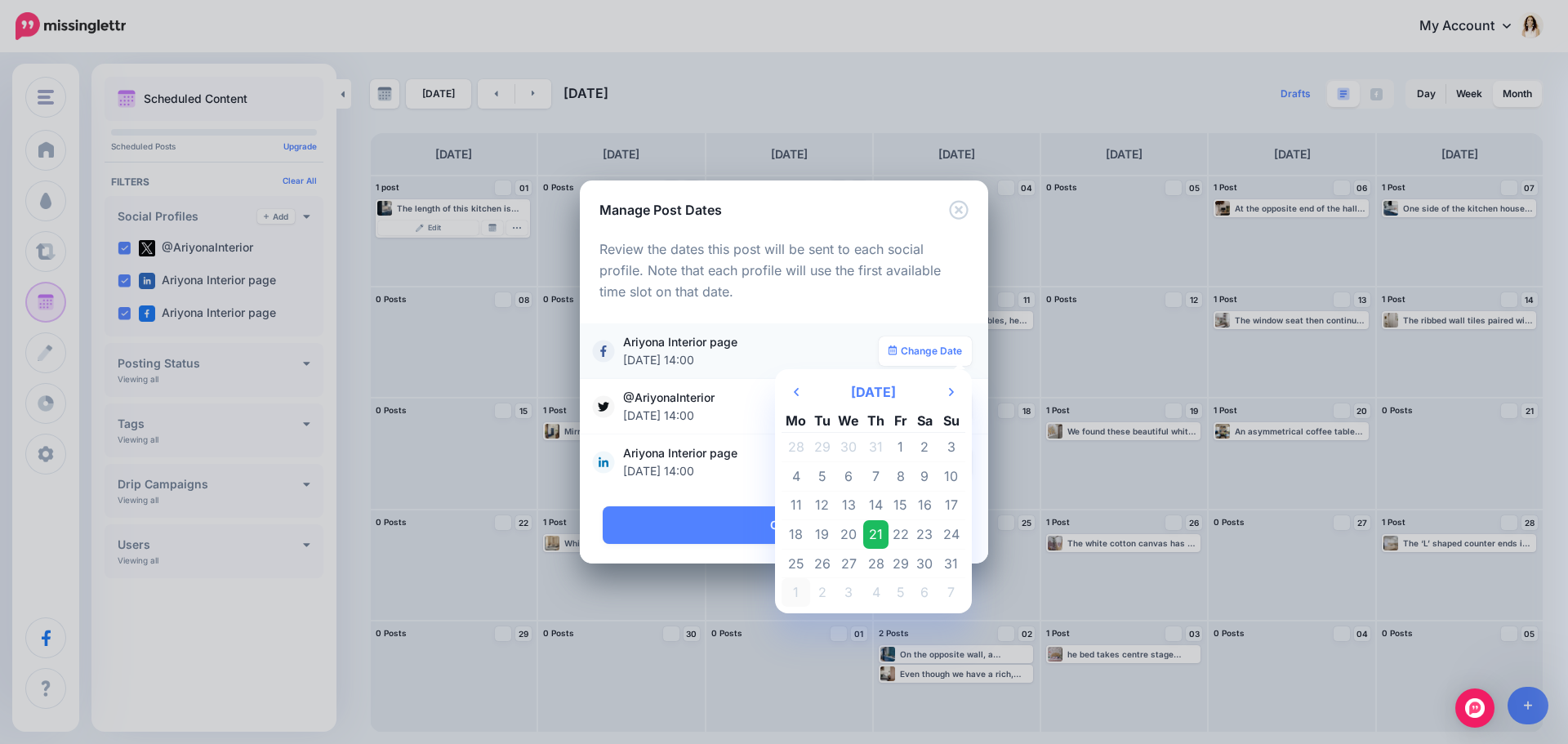
click at [799, 593] on td "1" at bounding box center [796, 592] width 29 height 29
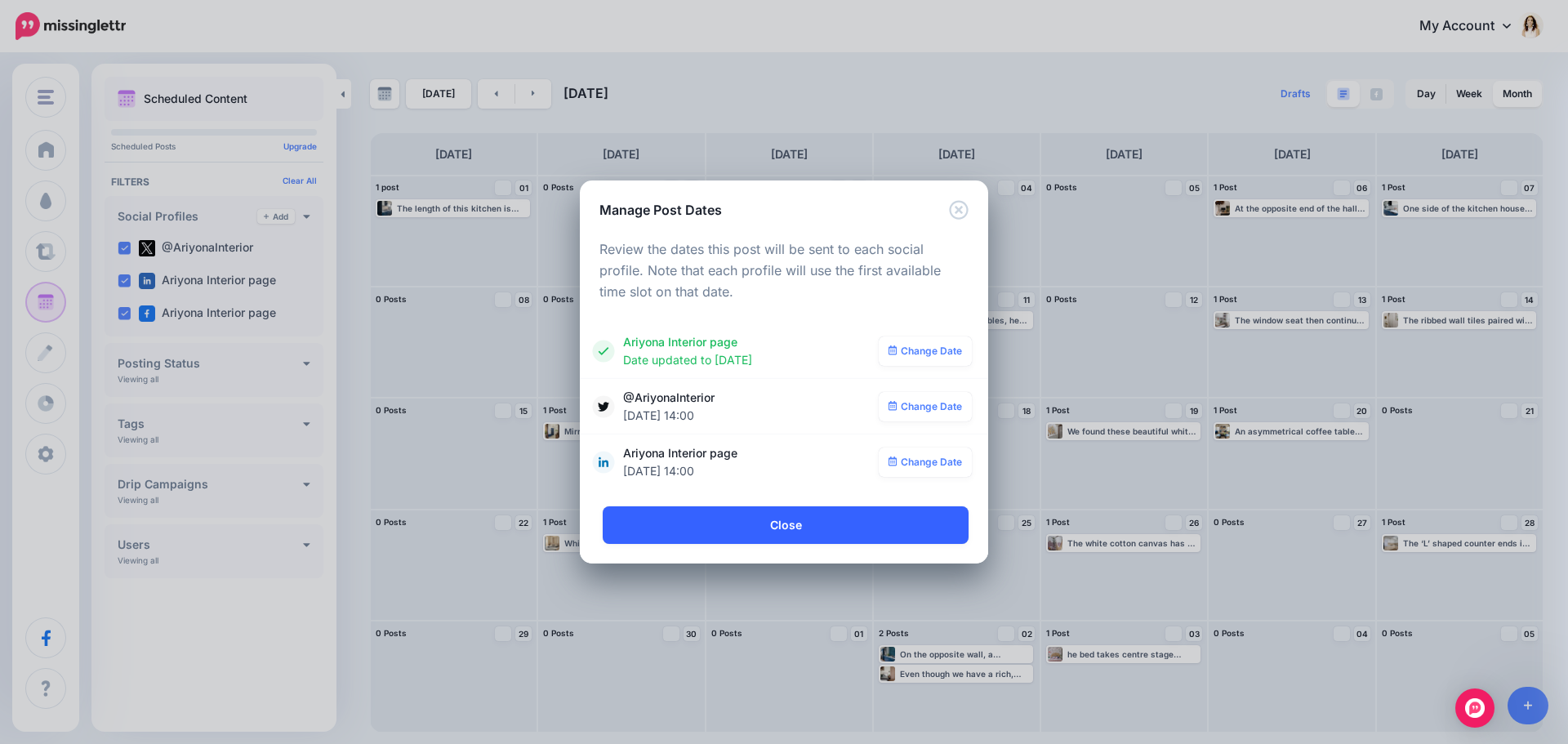
click at [860, 529] on link "Close" at bounding box center [785, 524] width 366 height 37
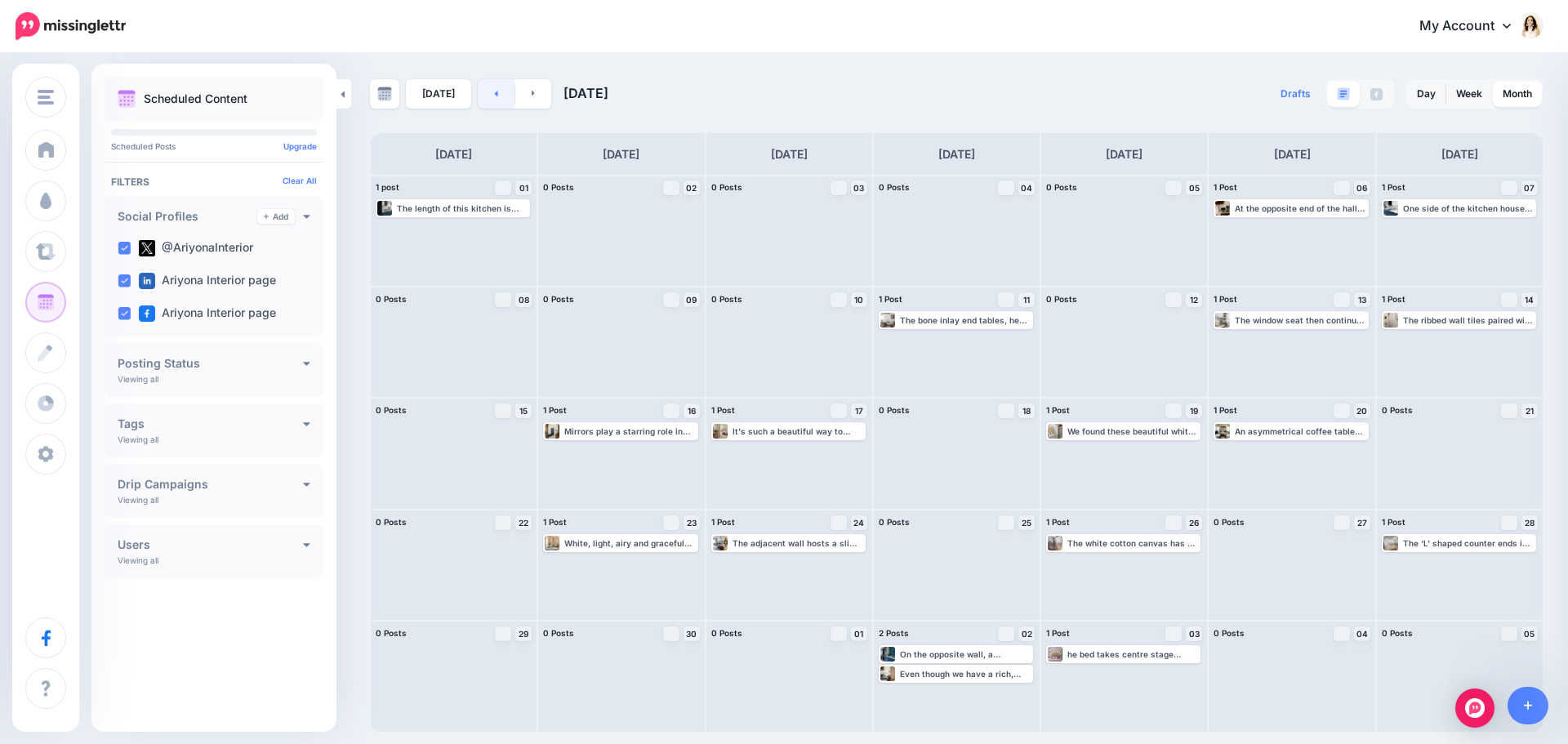
click at [487, 92] on link at bounding box center [496, 94] width 37 height 30
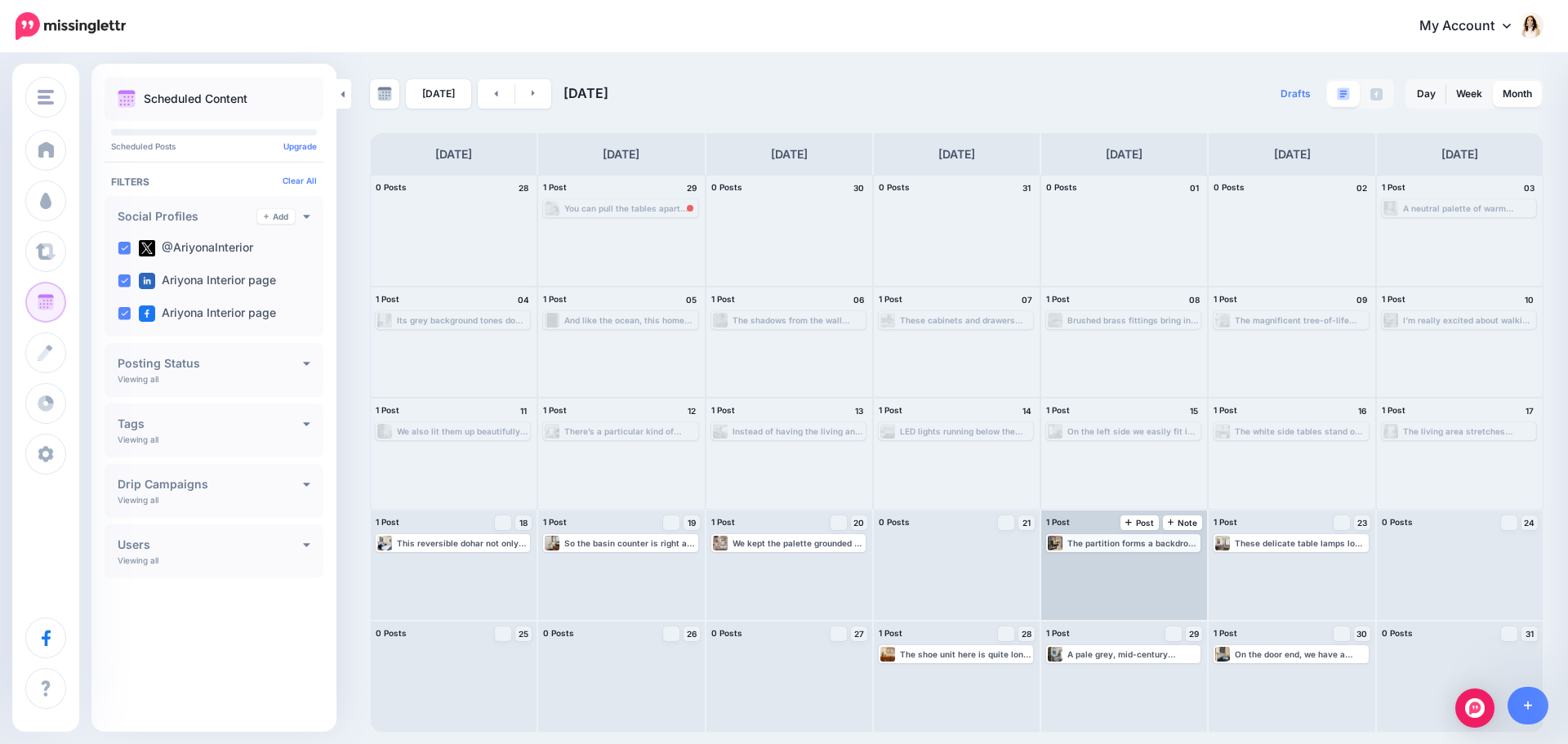
click at [1155, 549] on div "The partition forms a backdrop to a simple, dark wood console that sits front a…" at bounding box center [1123, 543] width 151 height 15
click at [1139, 562] on link "Edit" at bounding box center [1099, 563] width 101 height 15
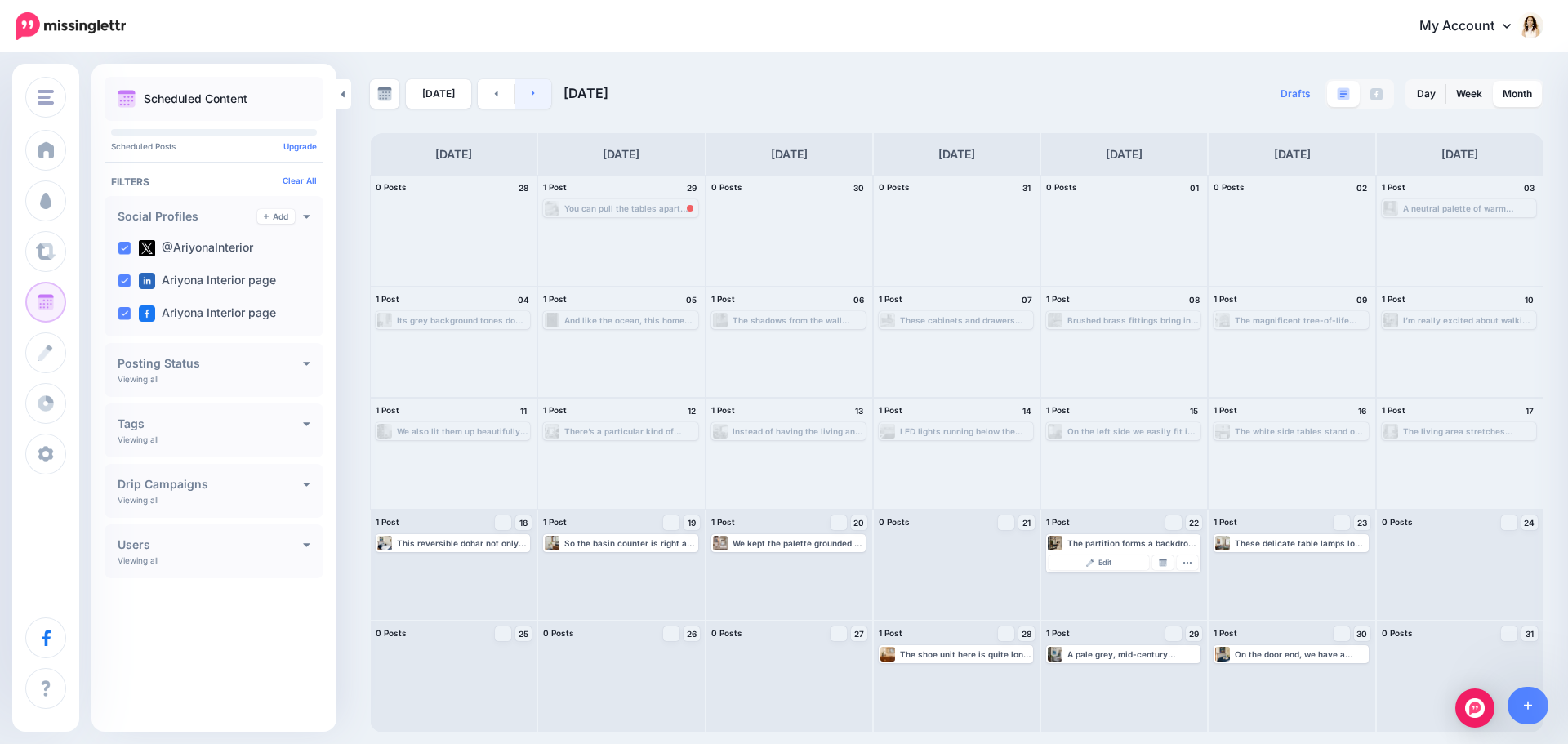
click at [526, 89] on link at bounding box center [533, 94] width 37 height 30
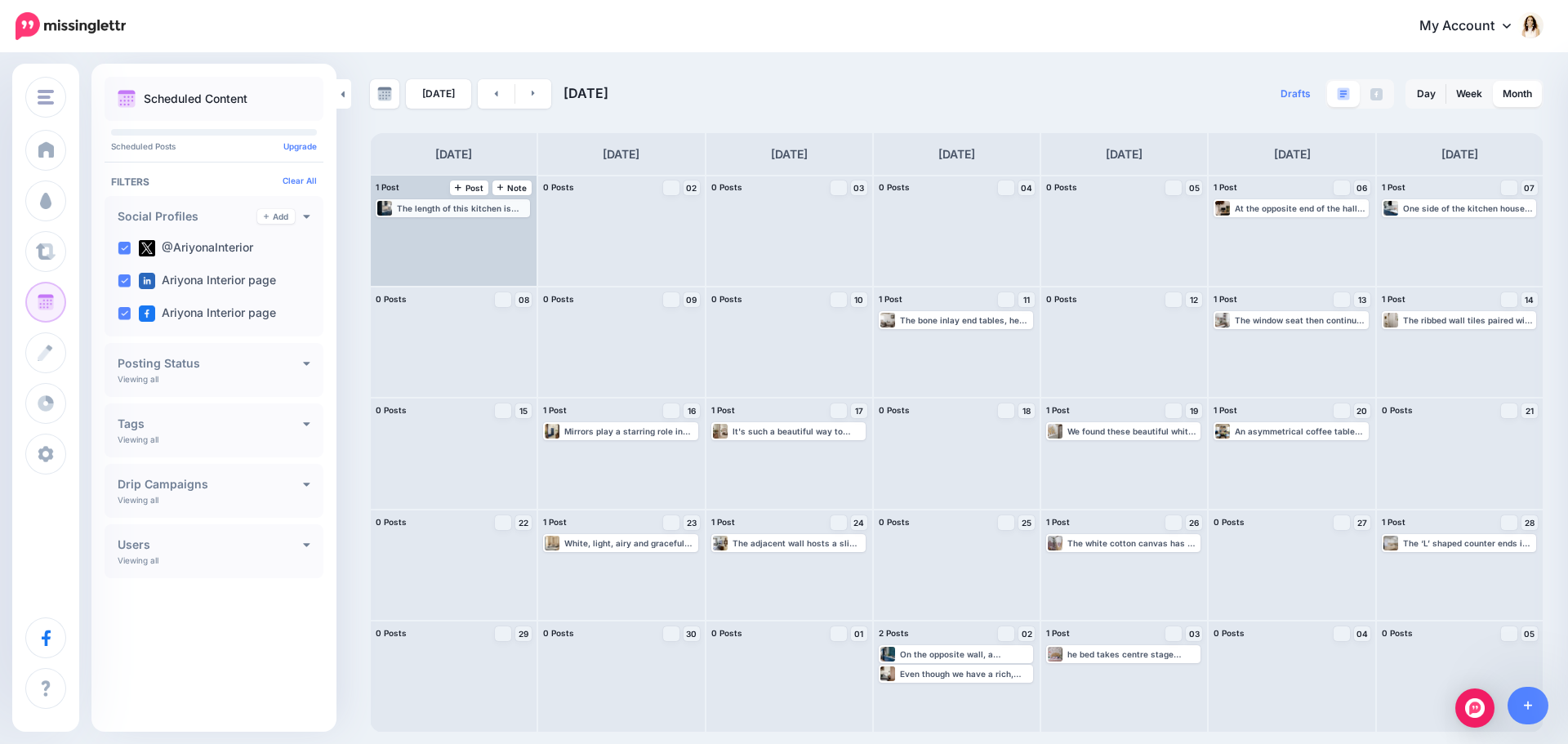
click at [478, 209] on div "The length of this kitchen is almost double the width. This makes it a linear k…" at bounding box center [462, 208] width 131 height 10
click at [487, 226] on link "Manage Dates" at bounding box center [493, 228] width 21 height 15
click at [420, 231] on img at bounding box center [419, 228] width 8 height 8
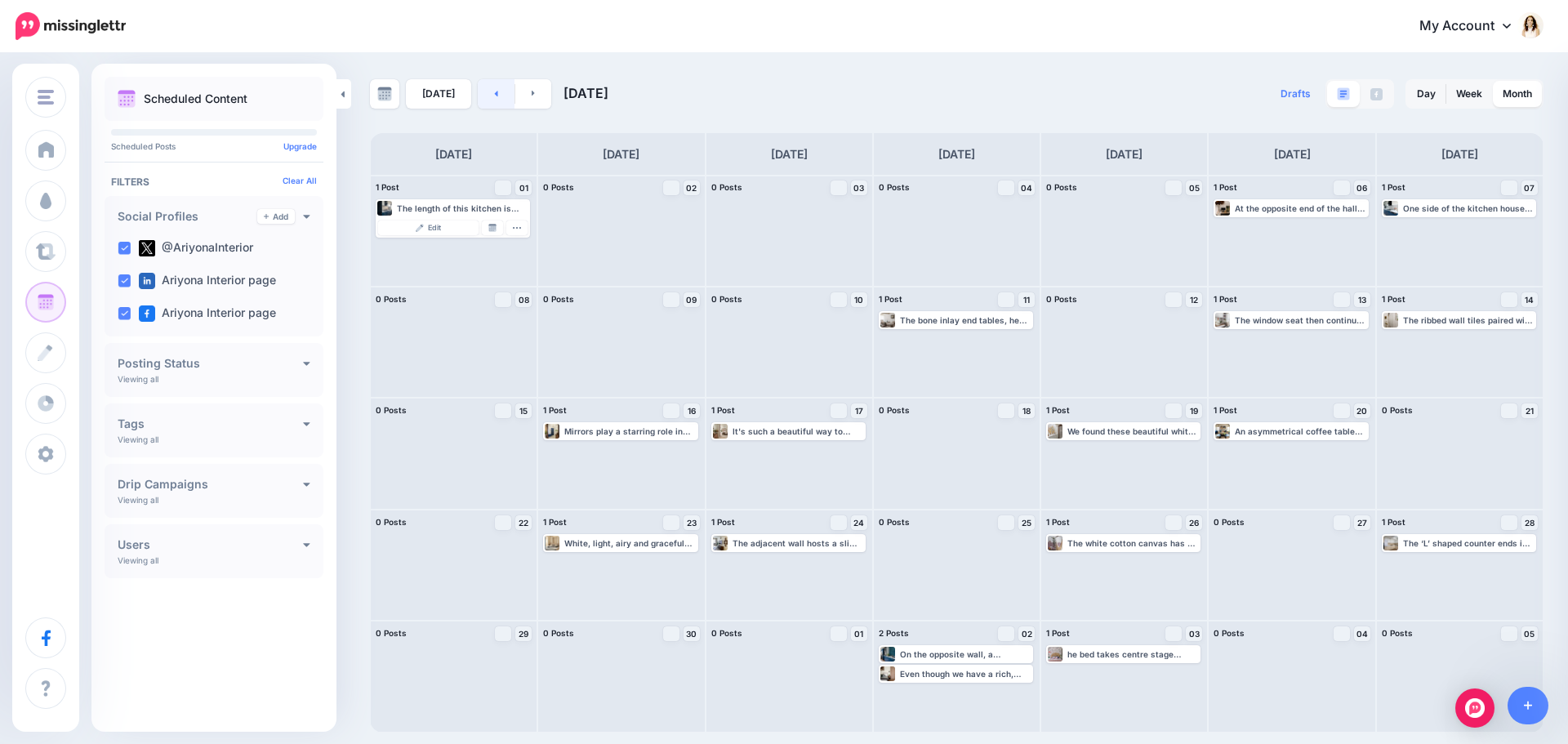
click at [488, 92] on link at bounding box center [496, 94] width 37 height 30
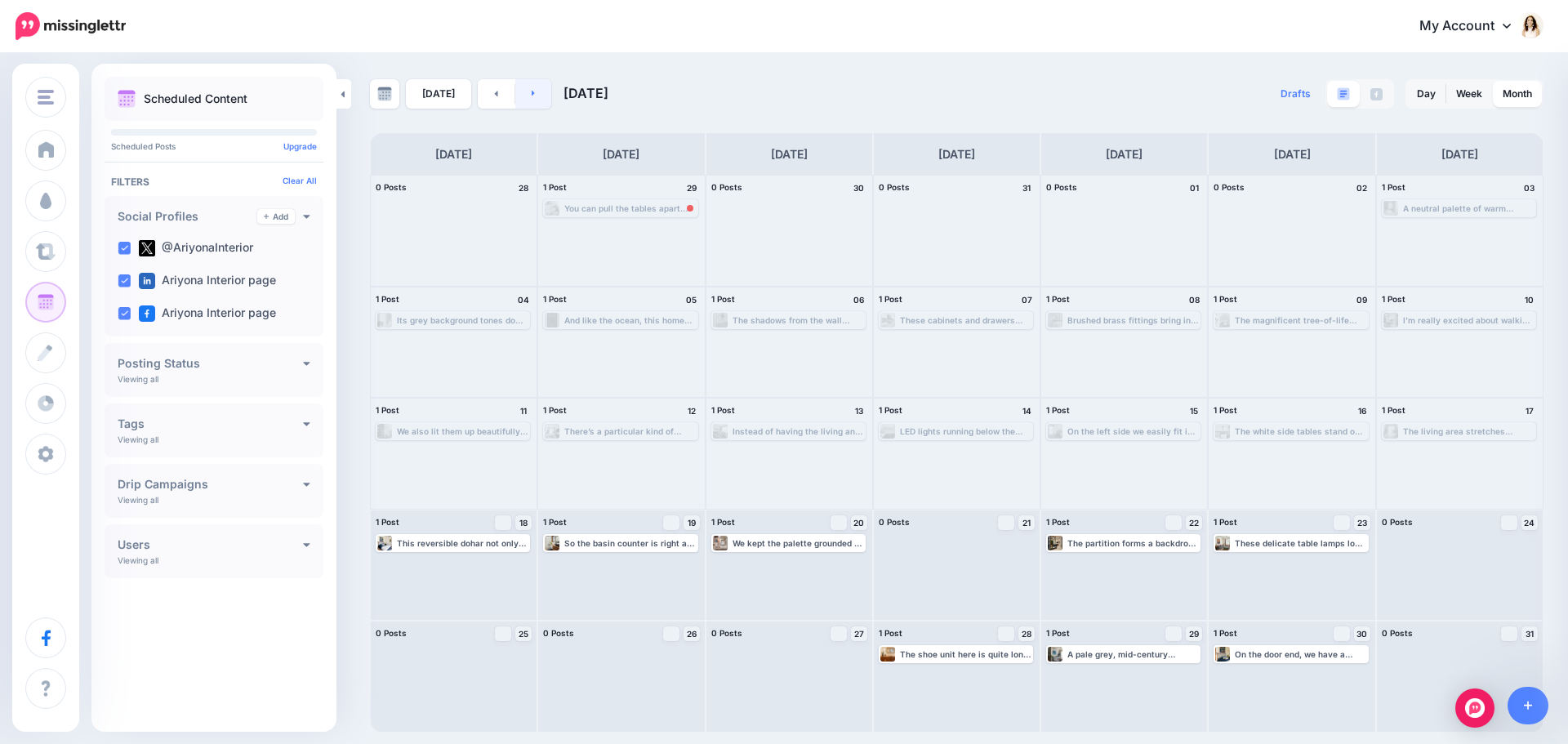
click at [533, 93] on link at bounding box center [533, 94] width 37 height 30
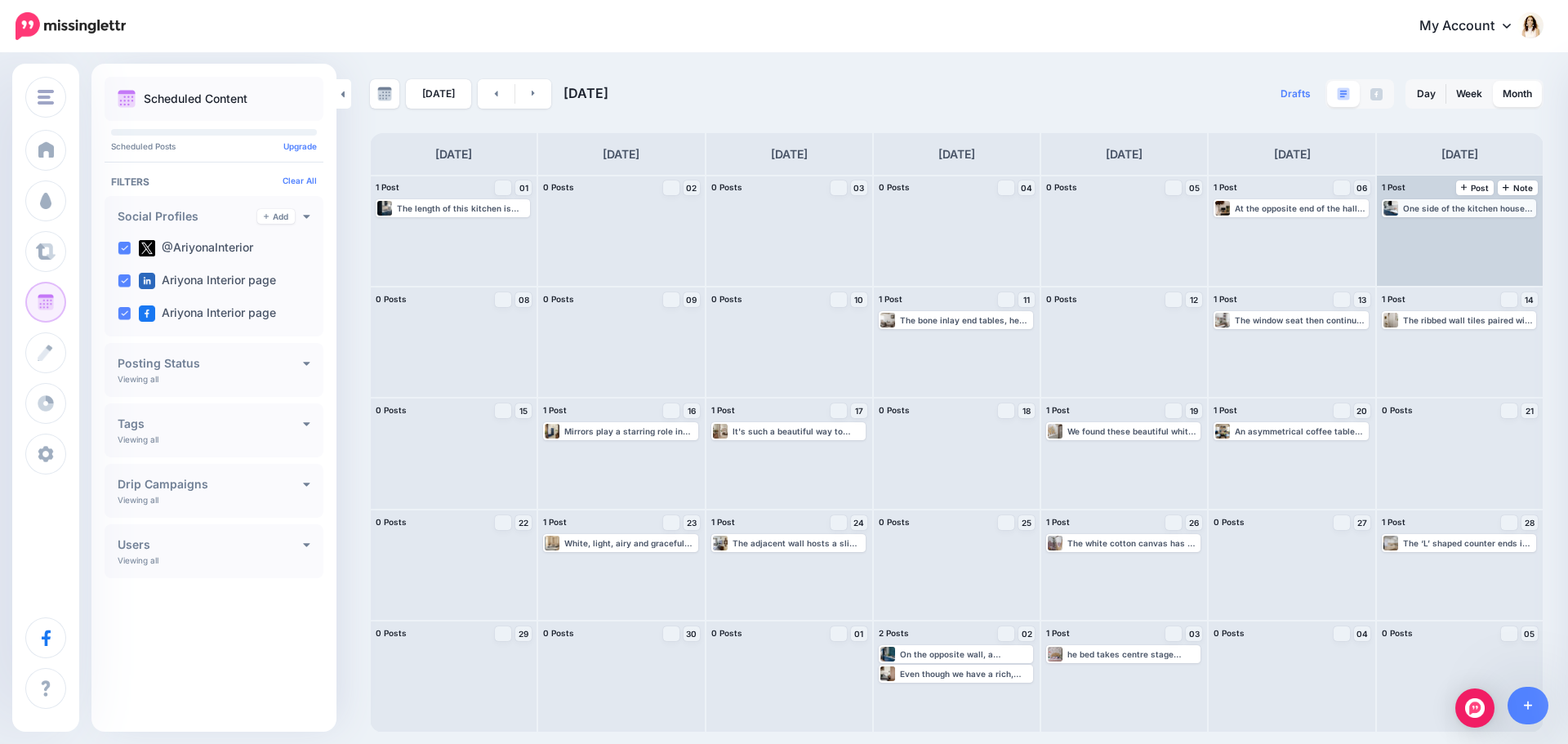
click at [1435, 211] on div "One side of the kitchen houses the primary cooking and cleaning zone. For all p…" at bounding box center [1468, 208] width 131 height 10
click at [1439, 227] on span "Edit" at bounding box center [1441, 228] width 13 height 8
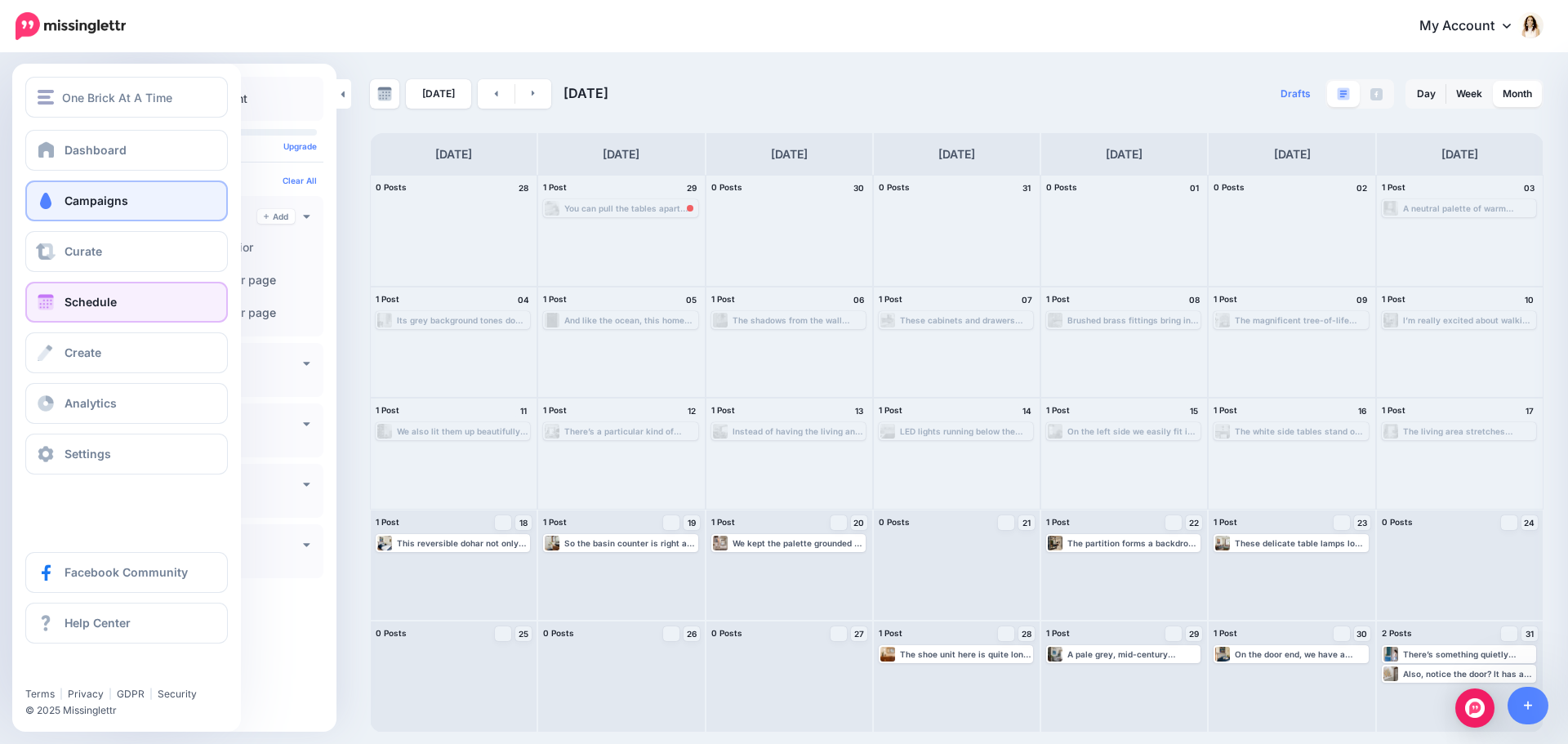
click at [166, 199] on link "Campaigns" at bounding box center [126, 201] width 202 height 40
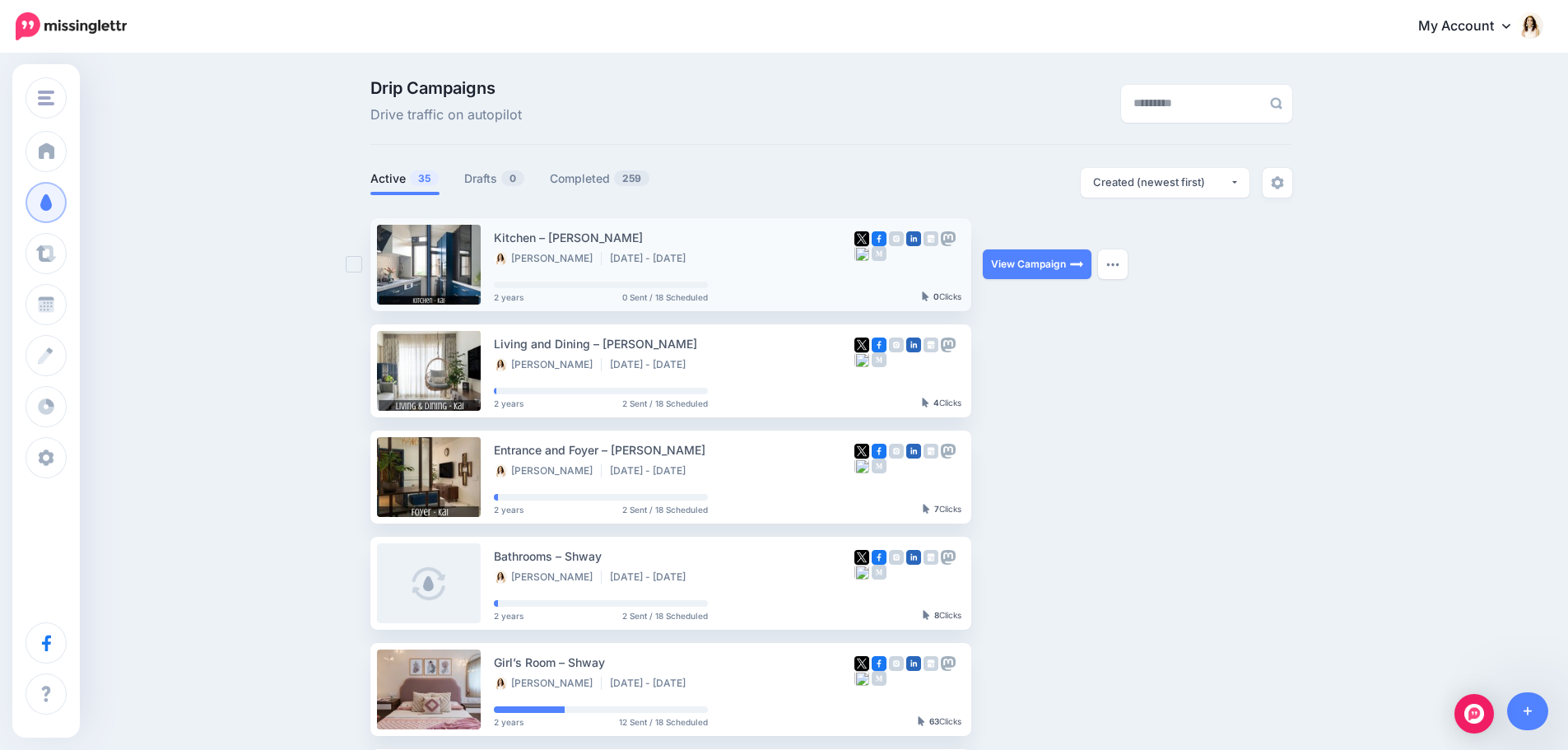
click at [694, 256] on li "[DATE] - [DATE]" at bounding box center [652, 259] width 84 height 13
click at [1119, 265] on img "button" at bounding box center [1113, 265] width 13 height 5
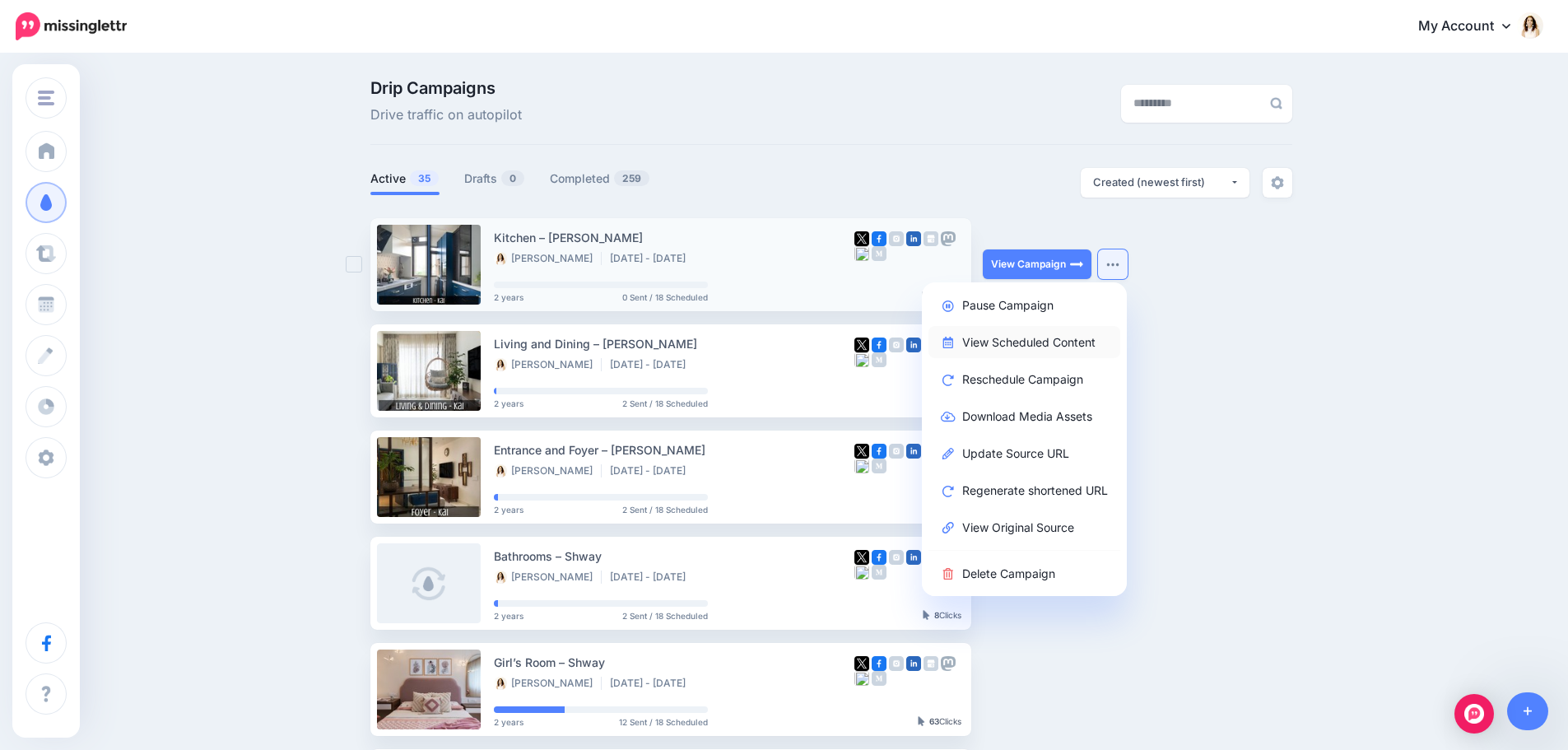
click at [1092, 342] on link "View Scheduled Content" at bounding box center [1025, 342] width 191 height 32
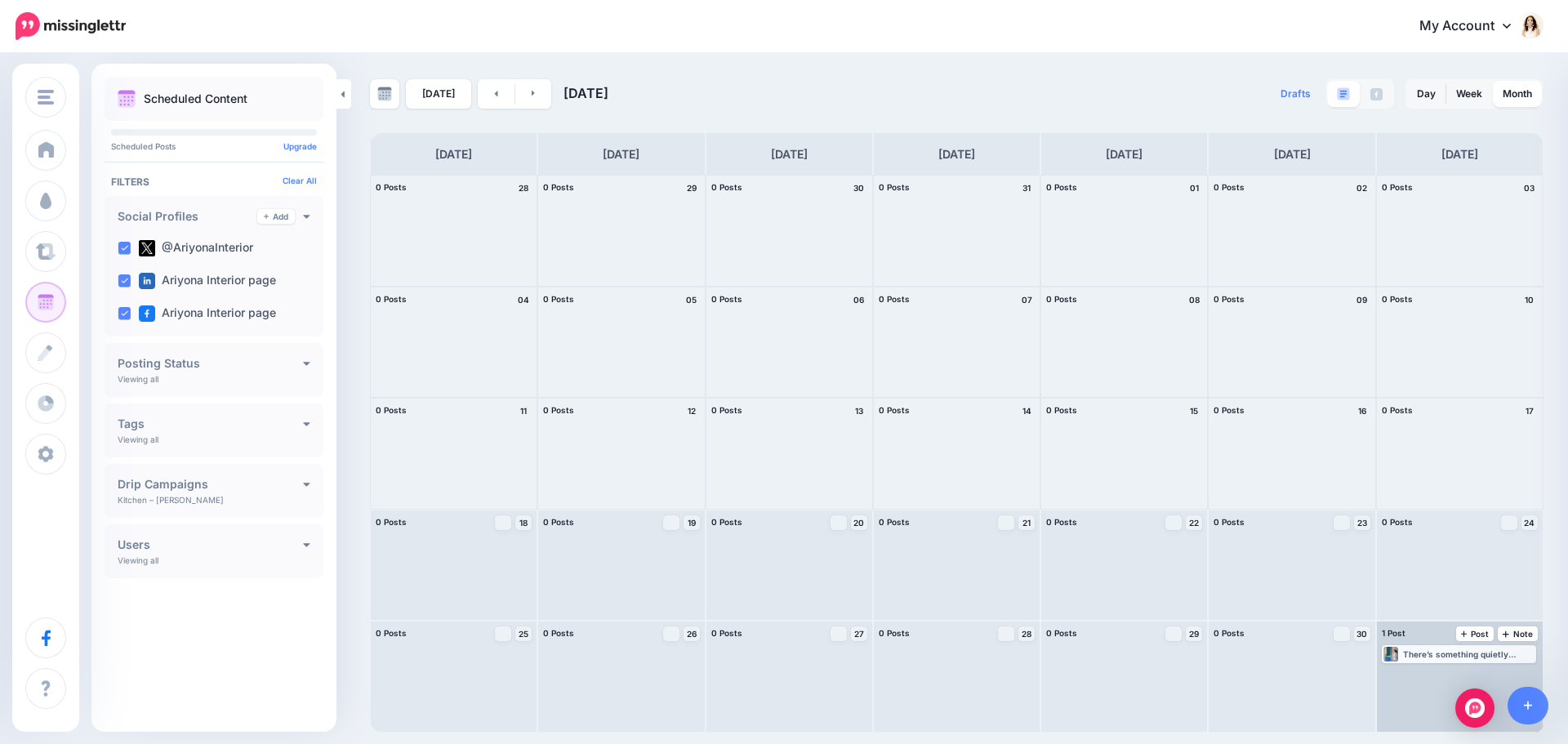
click at [1461, 656] on div "There’s something quietly powerful about a well-planned kitchen. It doesn’t cal…" at bounding box center [1468, 654] width 131 height 10
click at [1461, 674] on link "Edit" at bounding box center [1435, 674] width 101 height 15
click at [543, 93] on link at bounding box center [533, 94] width 37 height 30
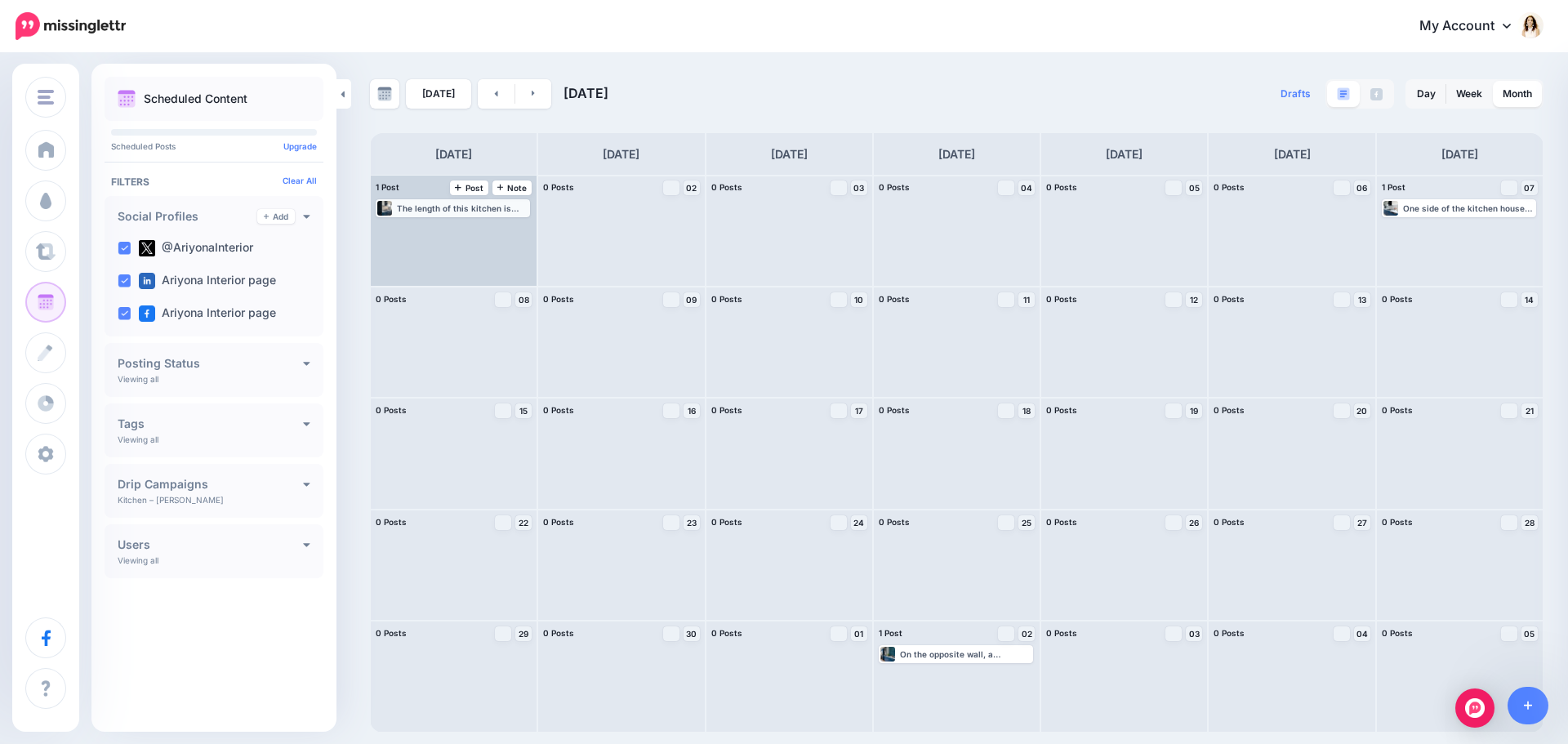
click at [455, 212] on div "The length of this kitchen is almost double the width. This makes it a linear k…" at bounding box center [462, 208] width 131 height 10
click at [455, 233] on link "Edit" at bounding box center [429, 228] width 101 height 15
click at [495, 228] on img at bounding box center [492, 228] width 8 height 8
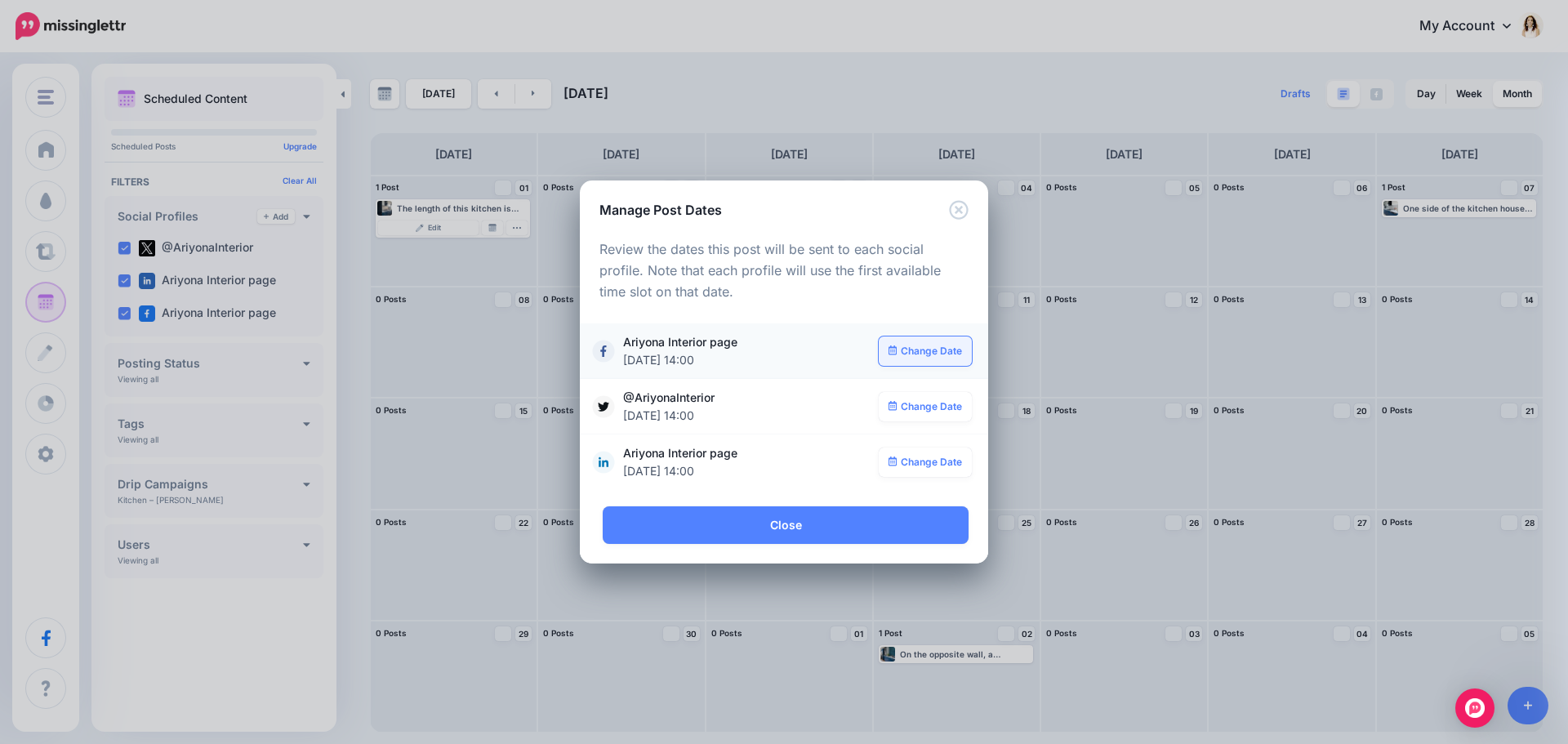
click at [936, 348] on link "Change Date" at bounding box center [926, 352] width 94 height 30
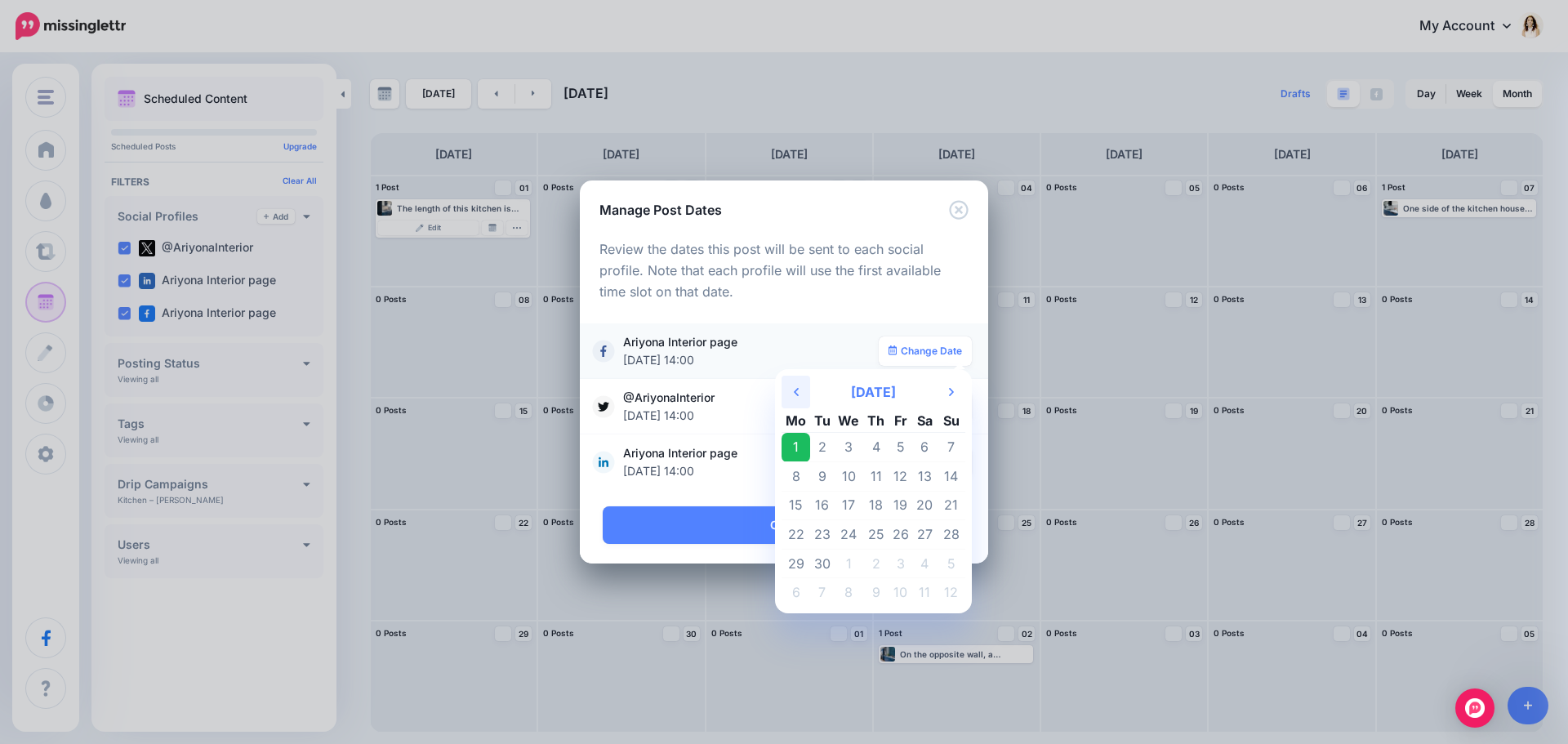
click at [798, 391] on icon "Previous Month" at bounding box center [796, 392] width 5 height 13
click at [955, 533] on td "24" at bounding box center [950, 535] width 29 height 30
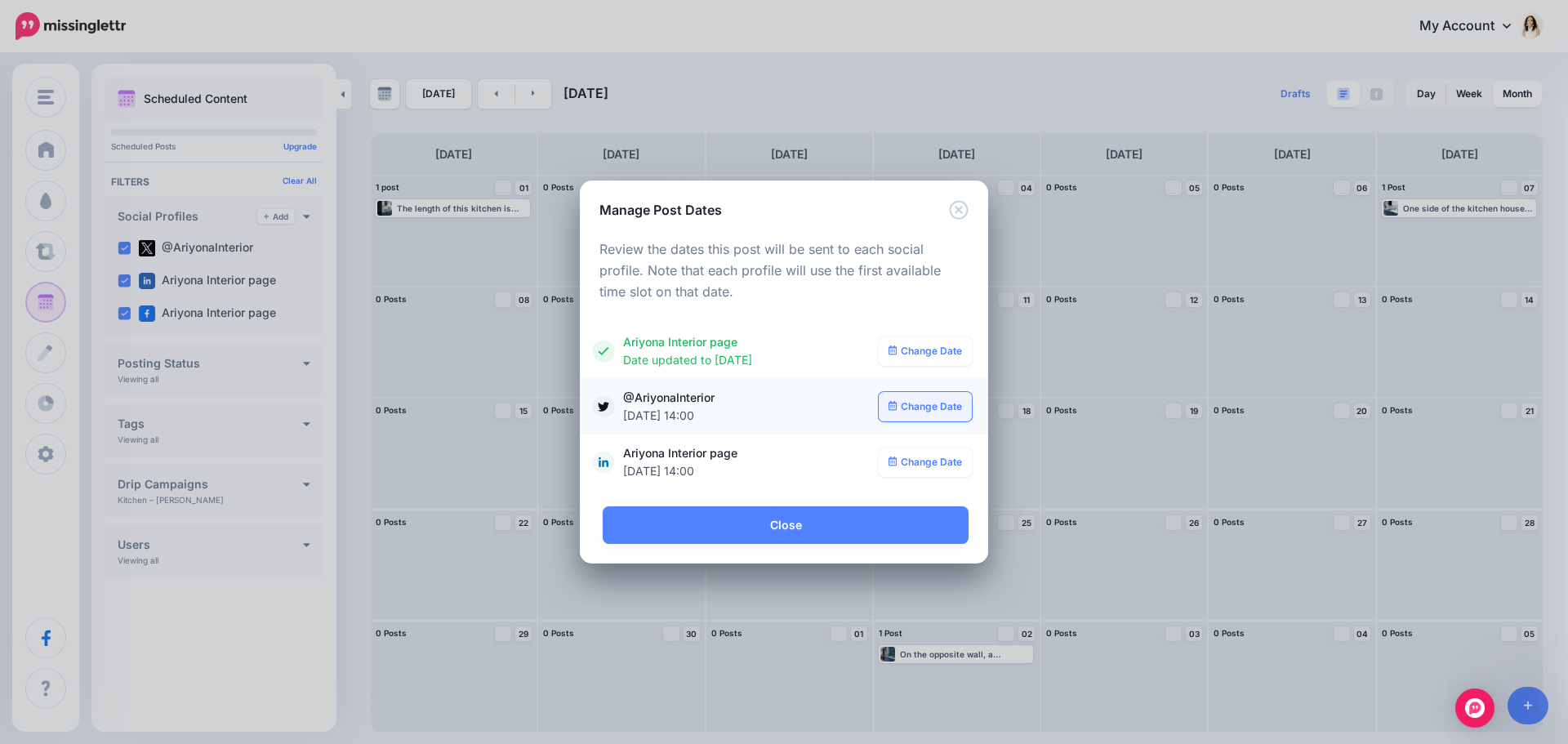
click at [926, 406] on link "Change Date" at bounding box center [926, 407] width 94 height 30
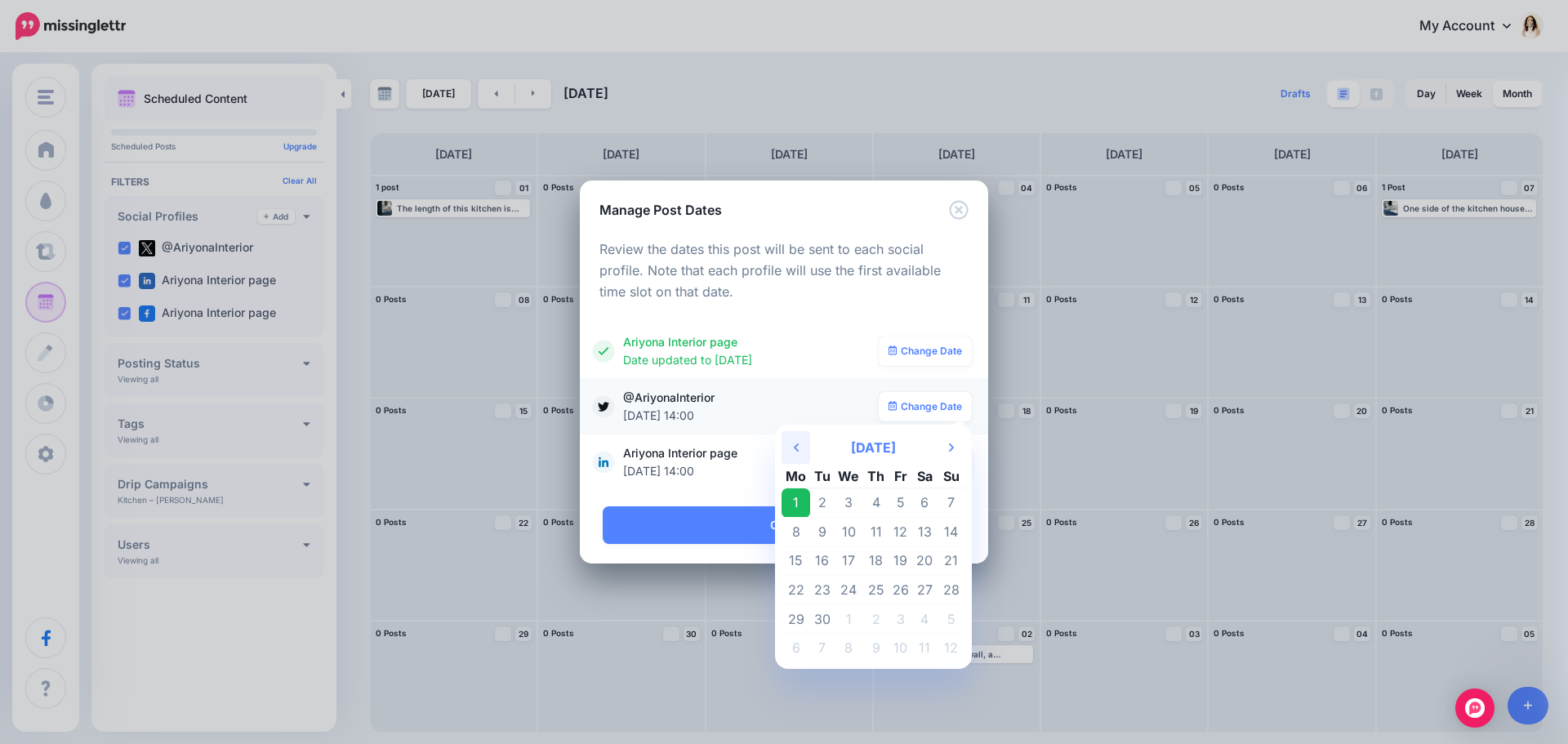
click at [796, 443] on icon "Previous Month" at bounding box center [796, 448] width 5 height 13
click at [956, 590] on td "24" at bounding box center [950, 590] width 29 height 30
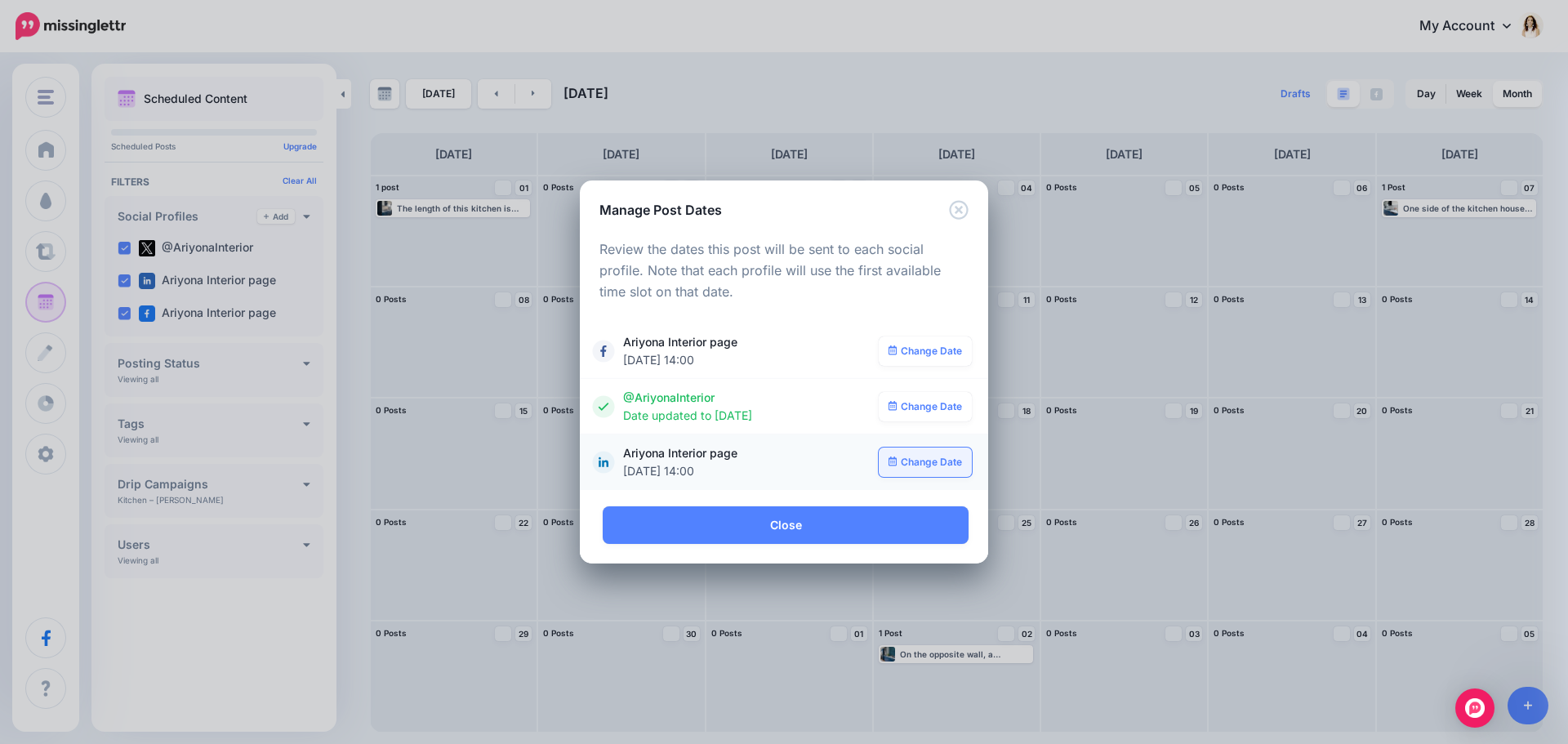
click at [925, 467] on link "Change Date" at bounding box center [926, 462] width 94 height 30
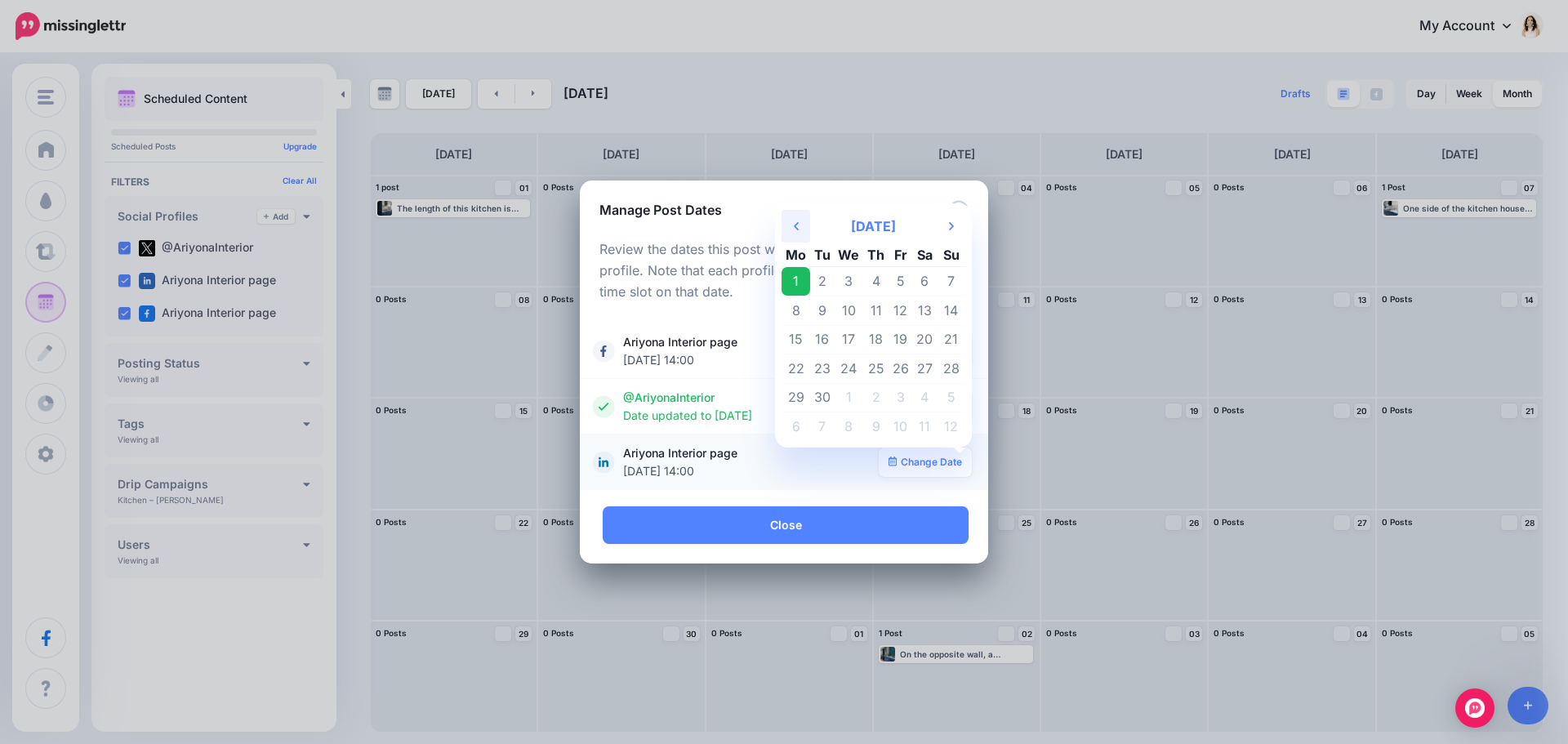
click at [793, 230] on th "Previous Month" at bounding box center [796, 226] width 29 height 33
click at [950, 371] on td "24" at bounding box center [950, 369] width 29 height 30
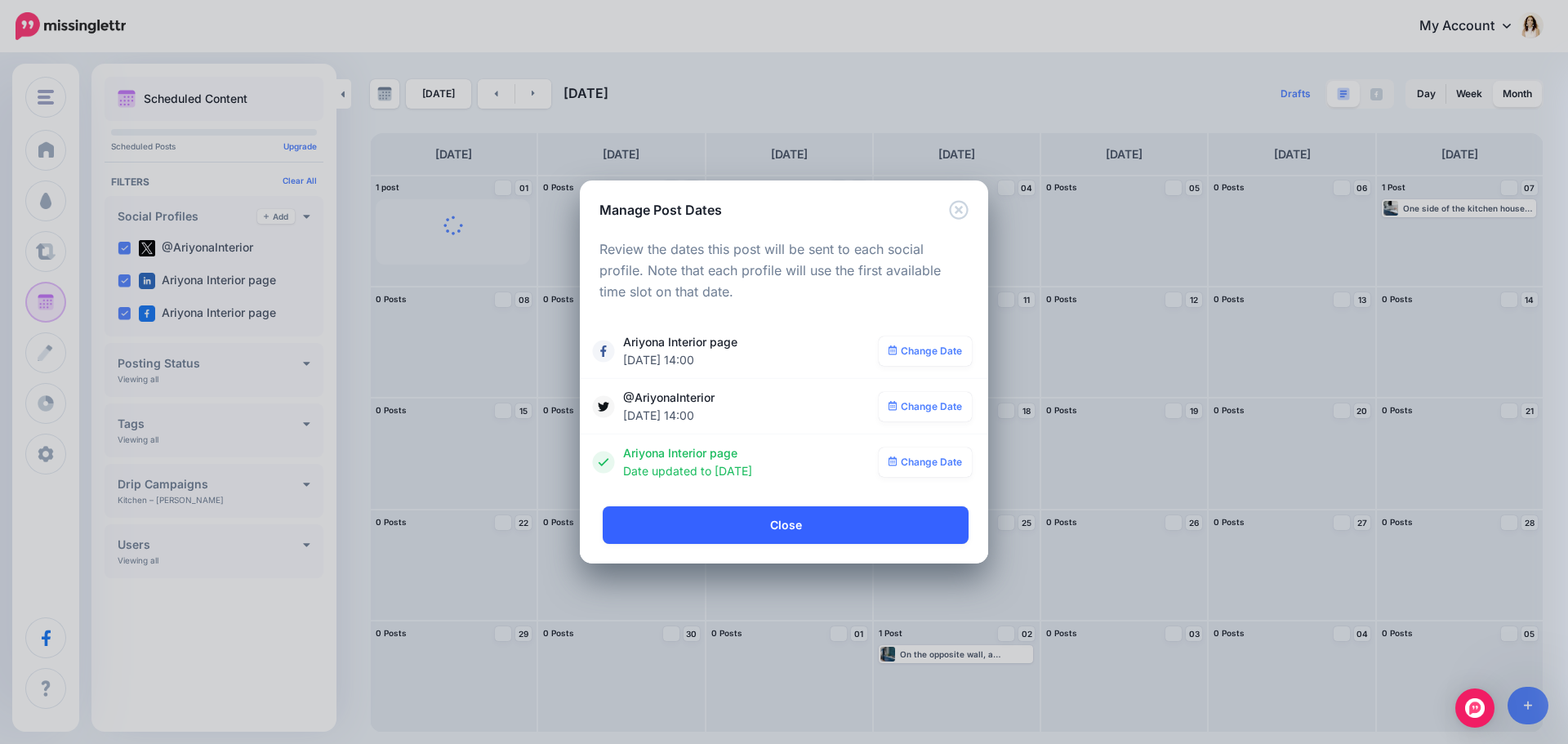
click at [909, 528] on link "Close" at bounding box center [785, 524] width 366 height 37
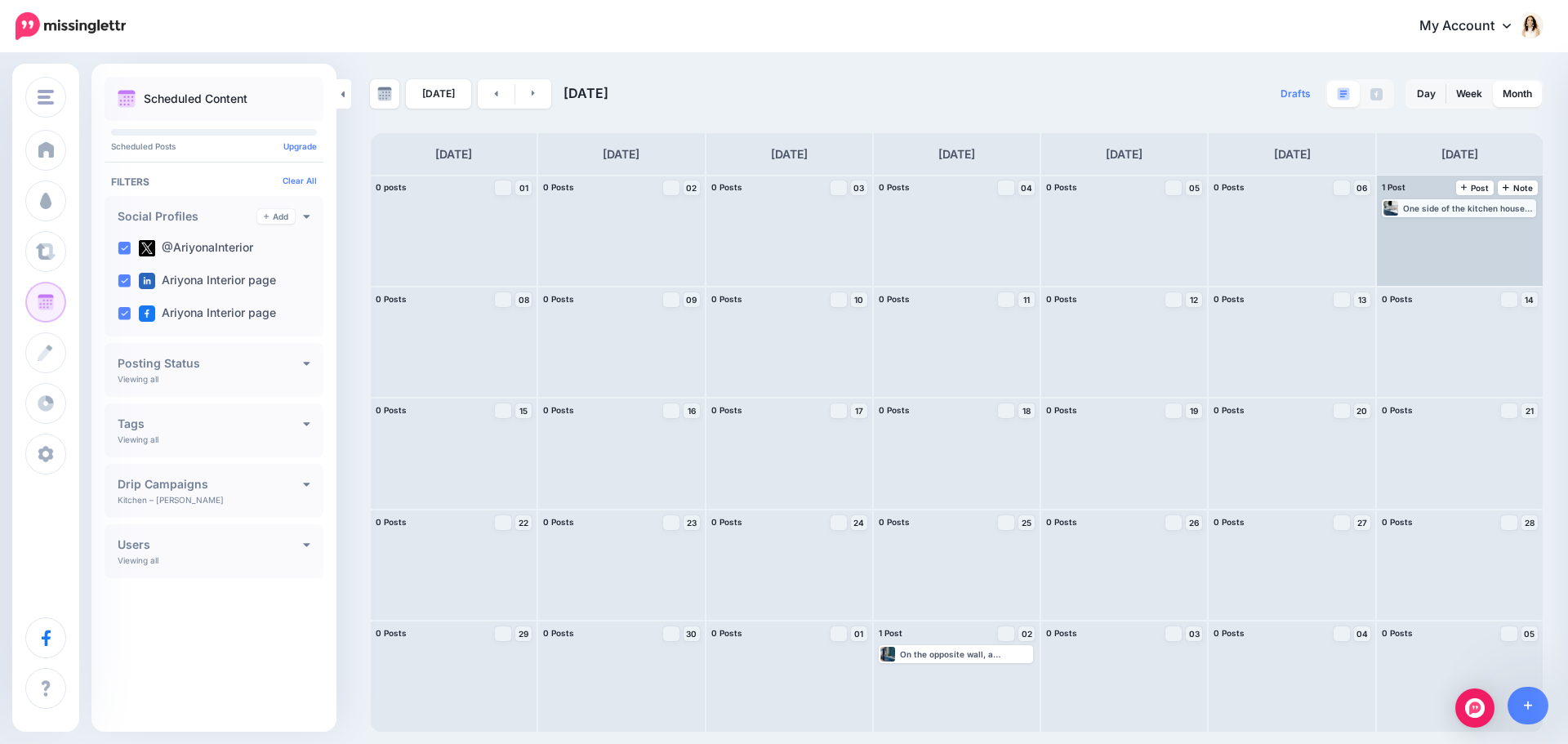
click at [1479, 211] on div "One side of the kitchen houses the primary cooking and cleaning zone. For all p…" at bounding box center [1468, 208] width 131 height 10
click at [1504, 225] on link "Manage Dates" at bounding box center [1499, 228] width 21 height 15
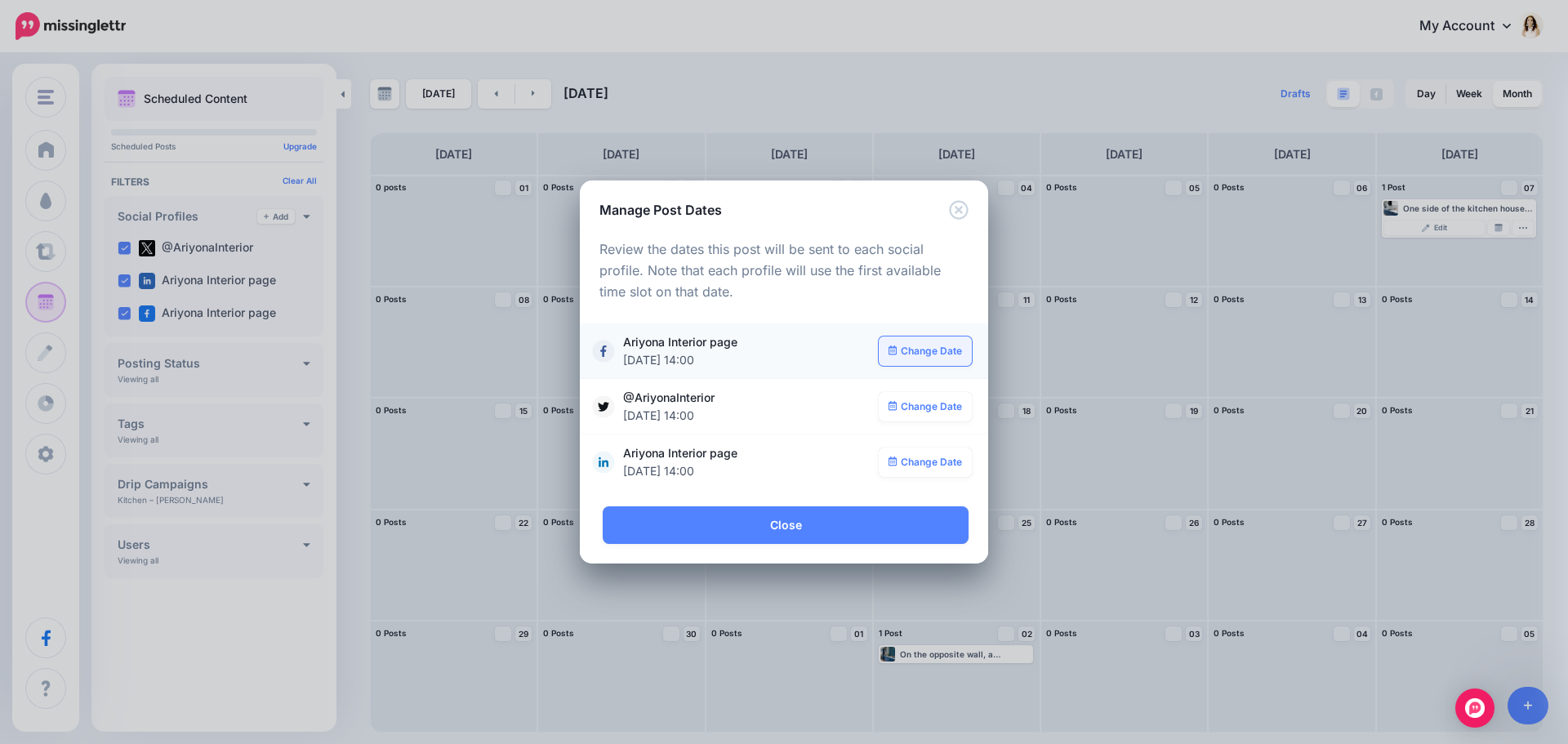
click at [922, 358] on link "Change Date" at bounding box center [926, 352] width 94 height 30
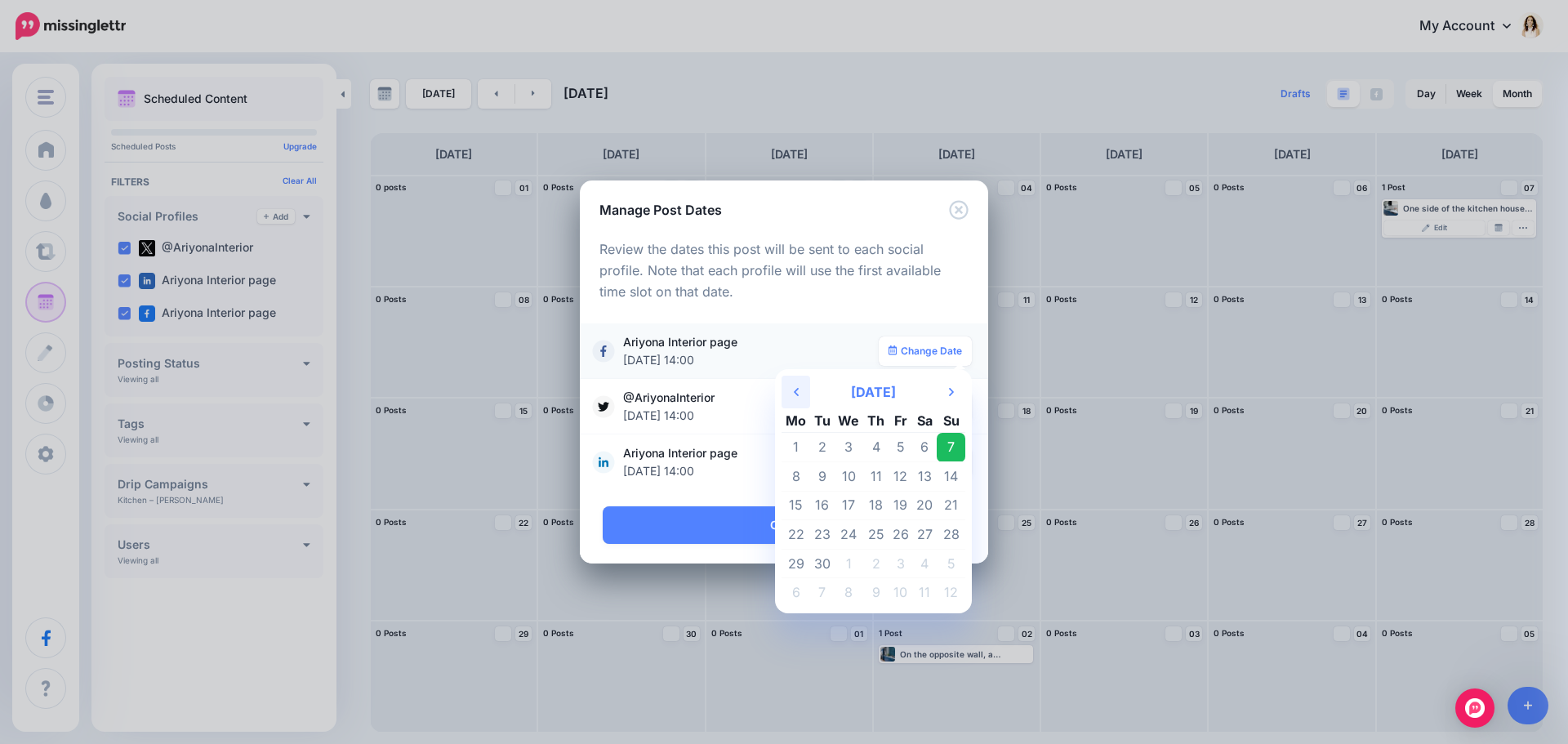
click at [789, 391] on th "Previous Month" at bounding box center [796, 392] width 29 height 33
click at [852, 568] on td "27" at bounding box center [850, 564] width 30 height 30
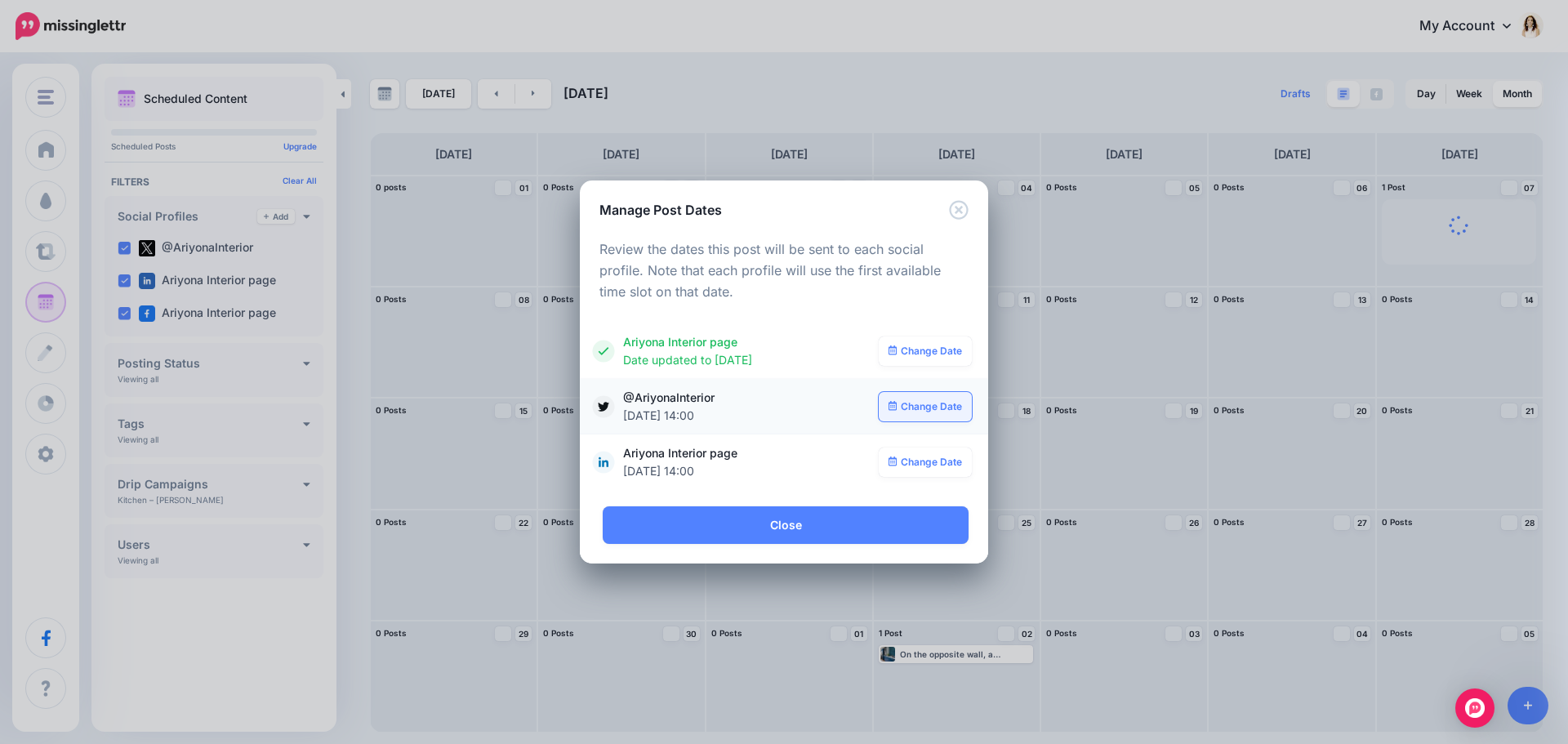
click at [932, 408] on link "Change Date" at bounding box center [926, 407] width 94 height 30
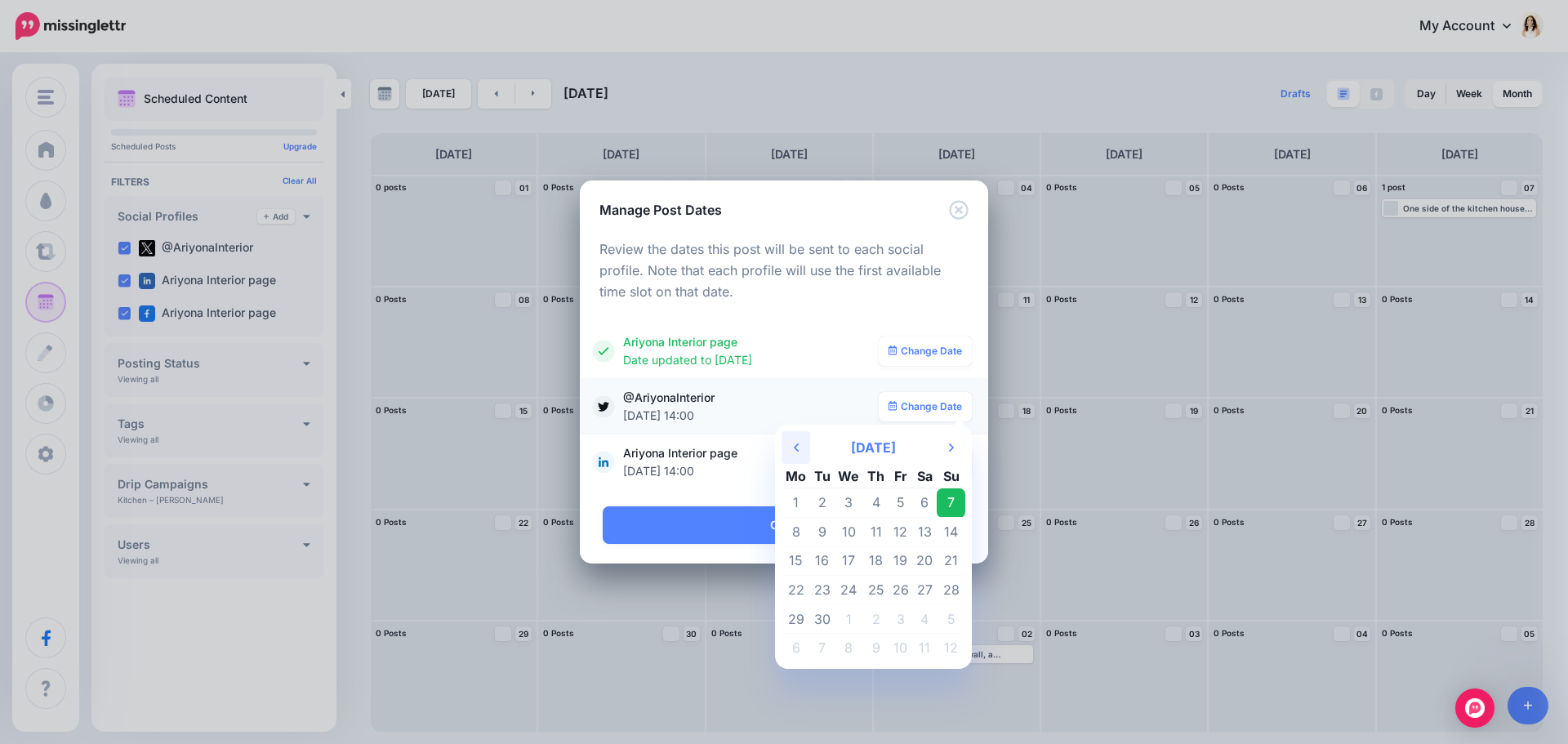
click at [796, 452] on icon "Previous Month" at bounding box center [796, 448] width 5 height 13
click at [848, 614] on td "27" at bounding box center [850, 619] width 30 height 30
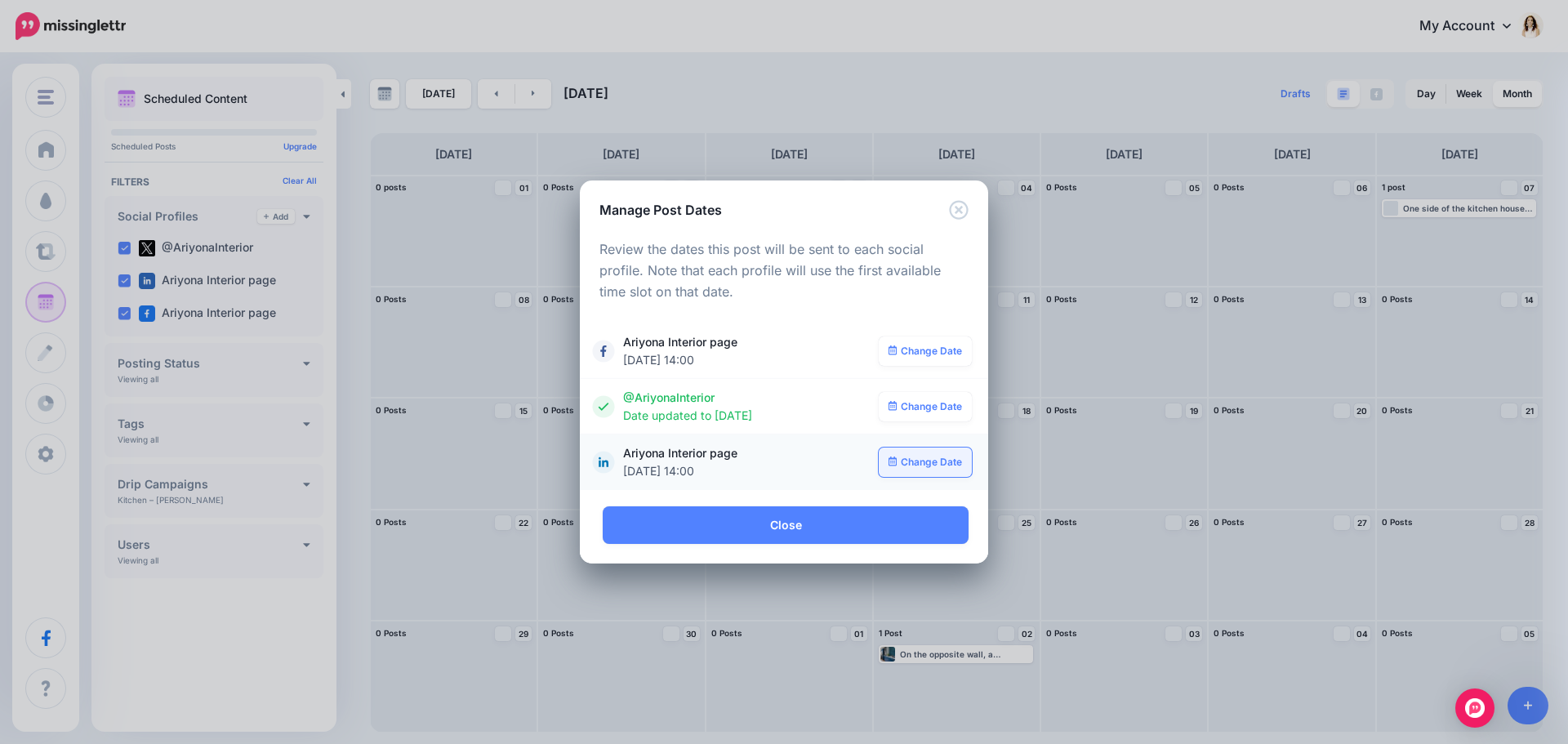
click at [940, 461] on link "Change Date" at bounding box center [926, 462] width 94 height 30
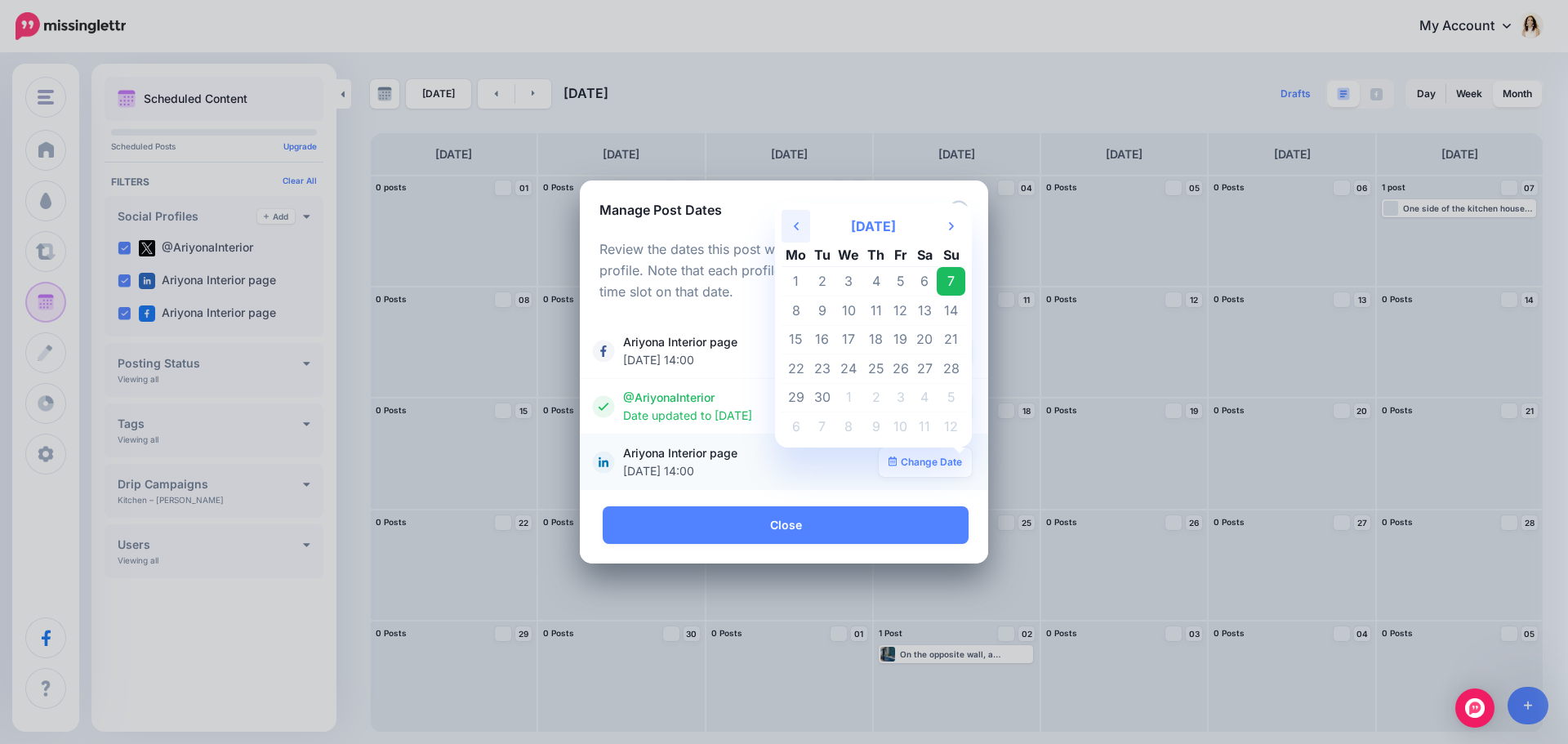
click at [793, 230] on th "Previous Month" at bounding box center [796, 226] width 29 height 33
click at [851, 400] on td "27" at bounding box center [850, 398] width 30 height 30
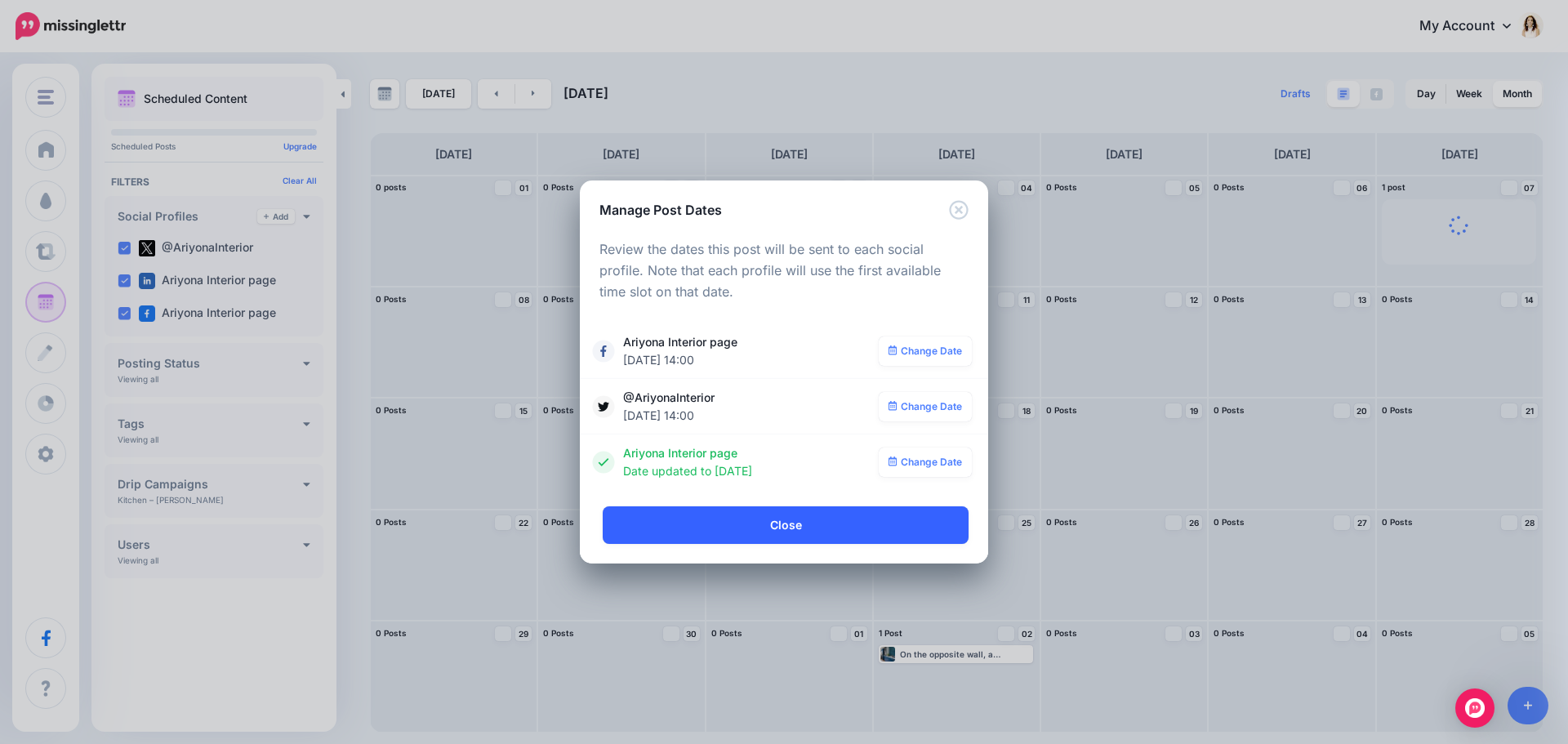
click at [888, 531] on link "Close" at bounding box center [785, 524] width 366 height 37
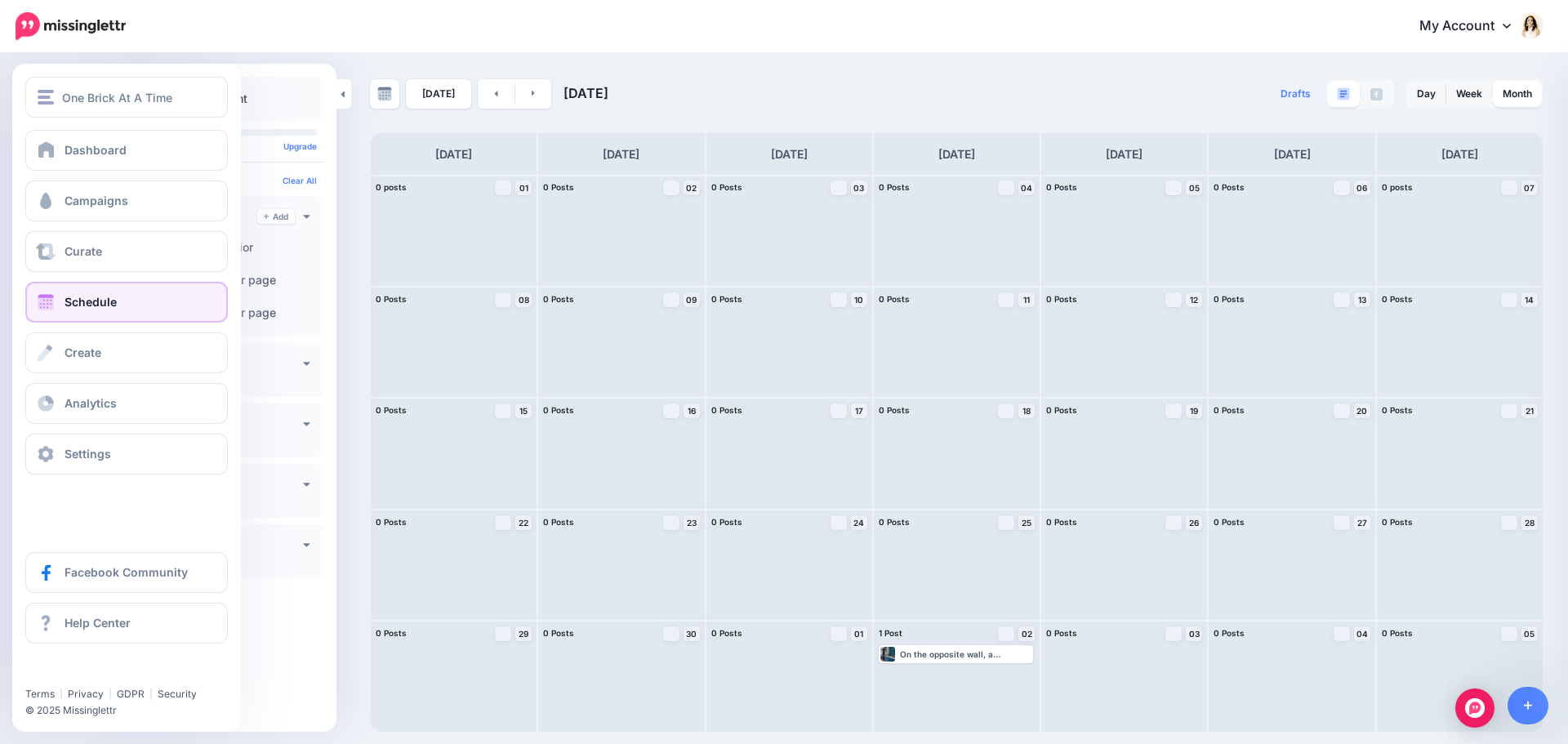
click at [115, 299] on span "Schedule" at bounding box center [90, 301] width 52 height 14
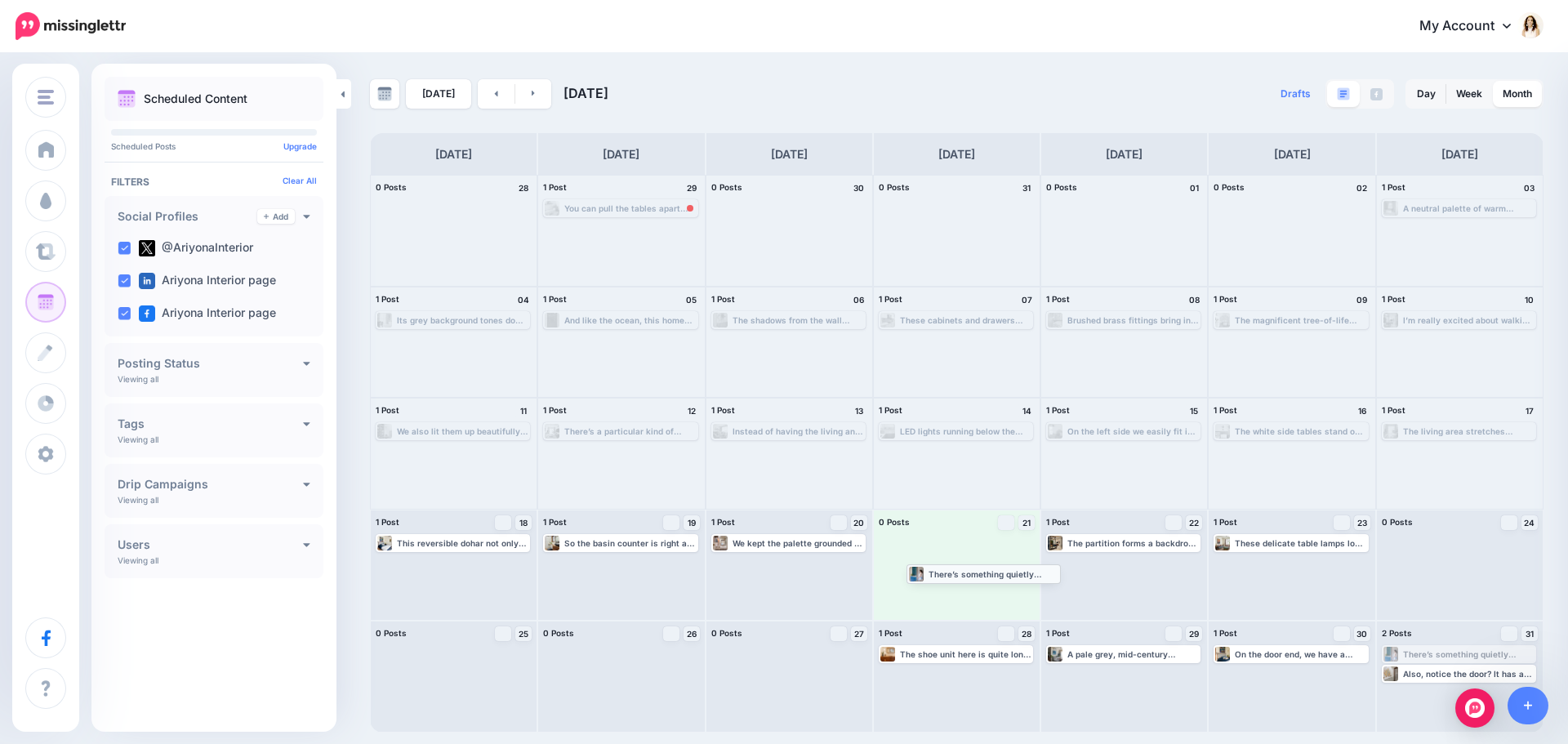
drag, startPoint x: 1481, startPoint y: 655, endPoint x: 1007, endPoint y: 574, distance: 480.9
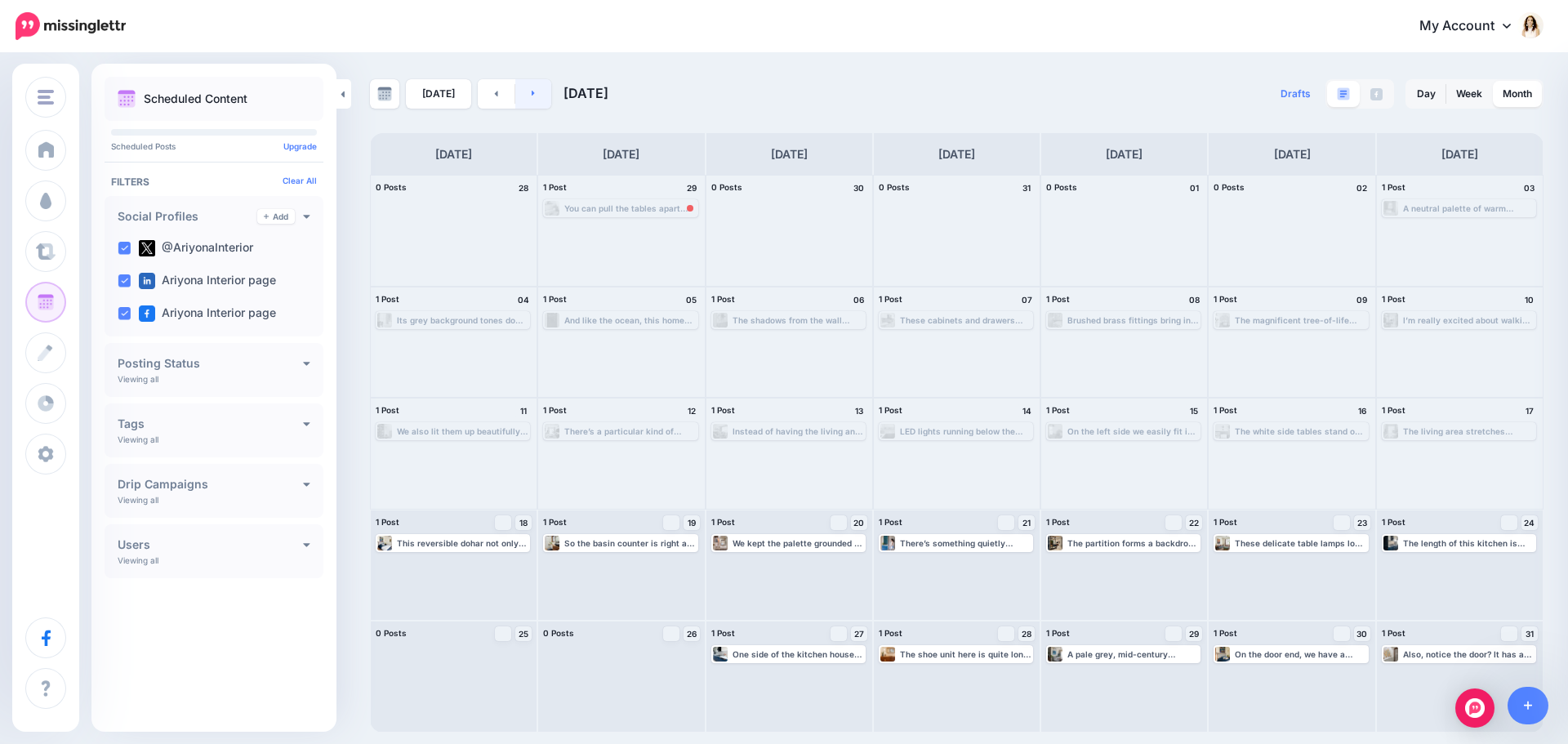
click at [533, 97] on link at bounding box center [533, 94] width 37 height 30
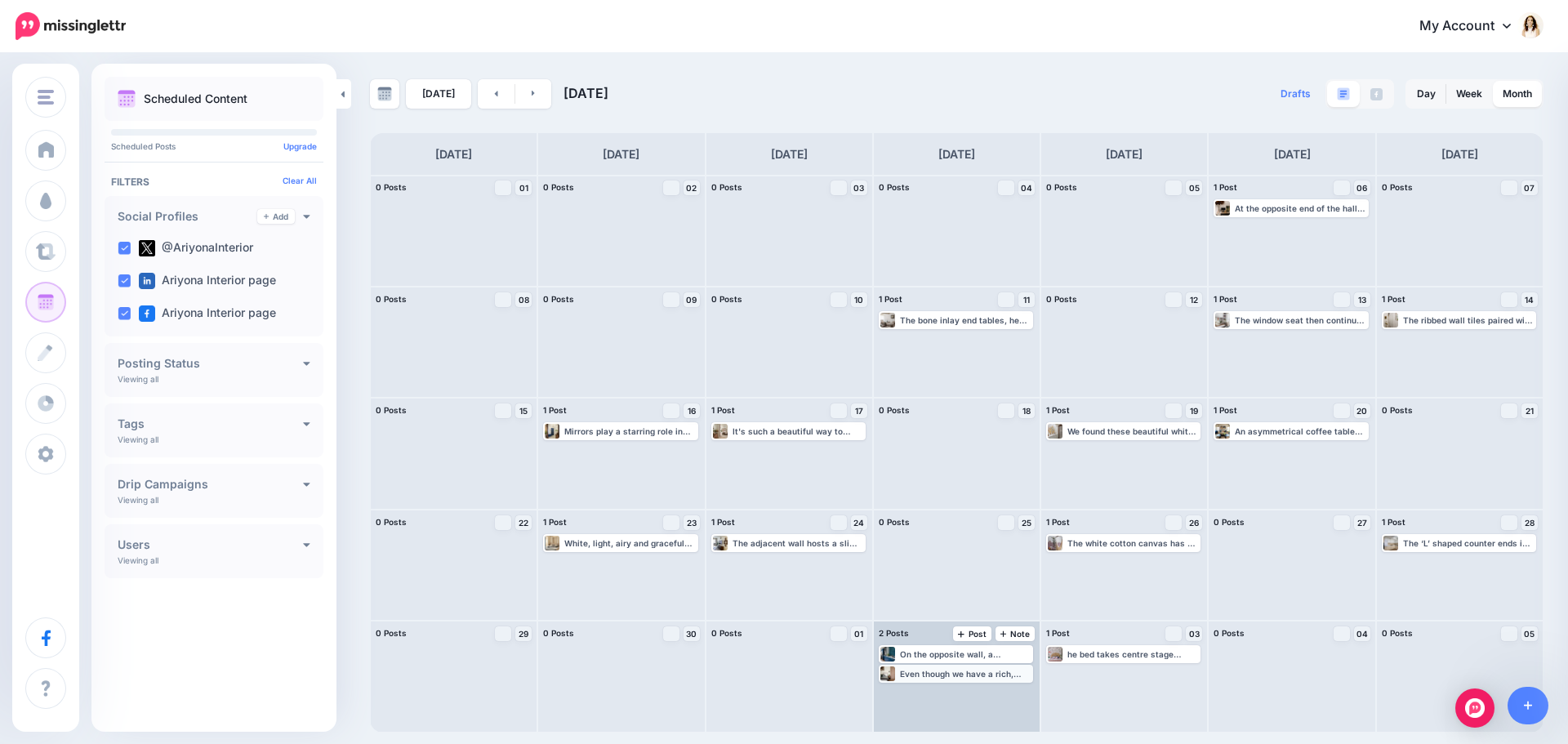
click at [946, 674] on div "Even though we have a rich, deep coloured veneer in the rest of the home we use…" at bounding box center [965, 674] width 131 height 10
click at [957, 694] on link "Edit" at bounding box center [931, 694] width 101 height 15
click at [992, 693] on img at bounding box center [996, 694] width 8 height 8
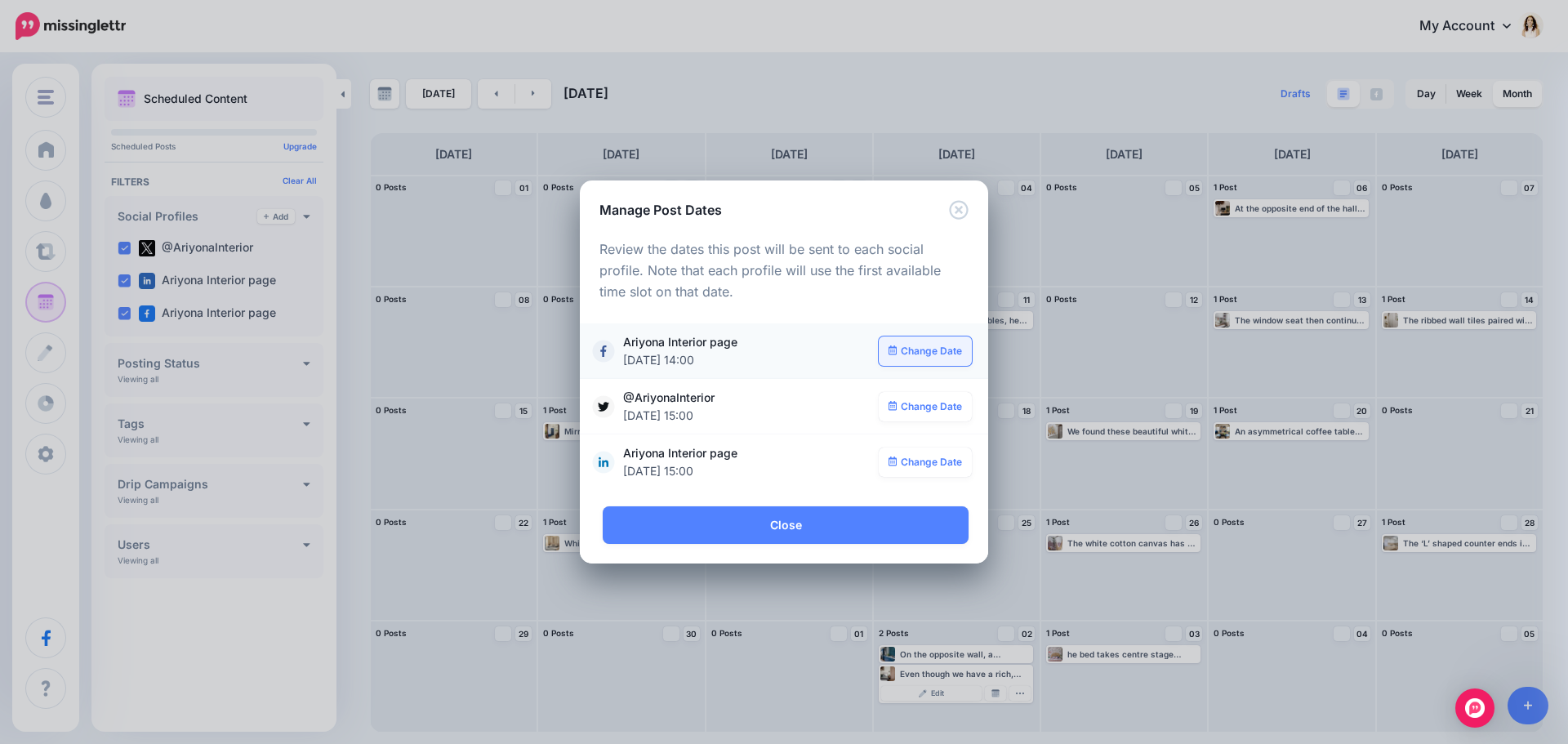
click at [940, 354] on link "Change Date" at bounding box center [926, 352] width 94 height 30
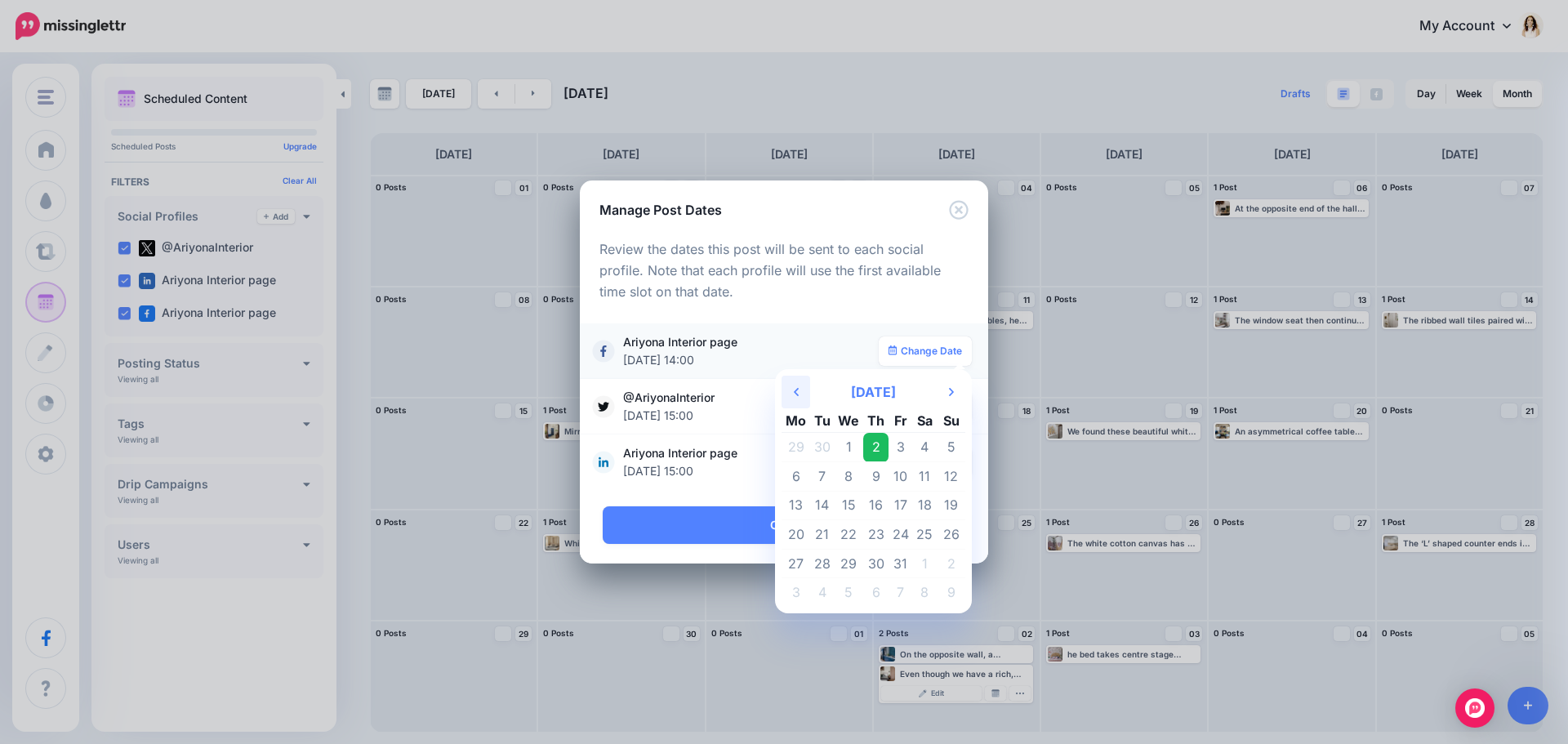
click at [798, 387] on icon "Previous Month" at bounding box center [796, 392] width 5 height 13
click at [797, 391] on icon at bounding box center [796, 392] width 5 height 8
click at [946, 390] on th "Next Month" at bounding box center [950, 392] width 29 height 33
click at [801, 395] on th "Previous Month" at bounding box center [796, 392] width 29 height 33
click at [791, 563] on td "25" at bounding box center [796, 564] width 29 height 30
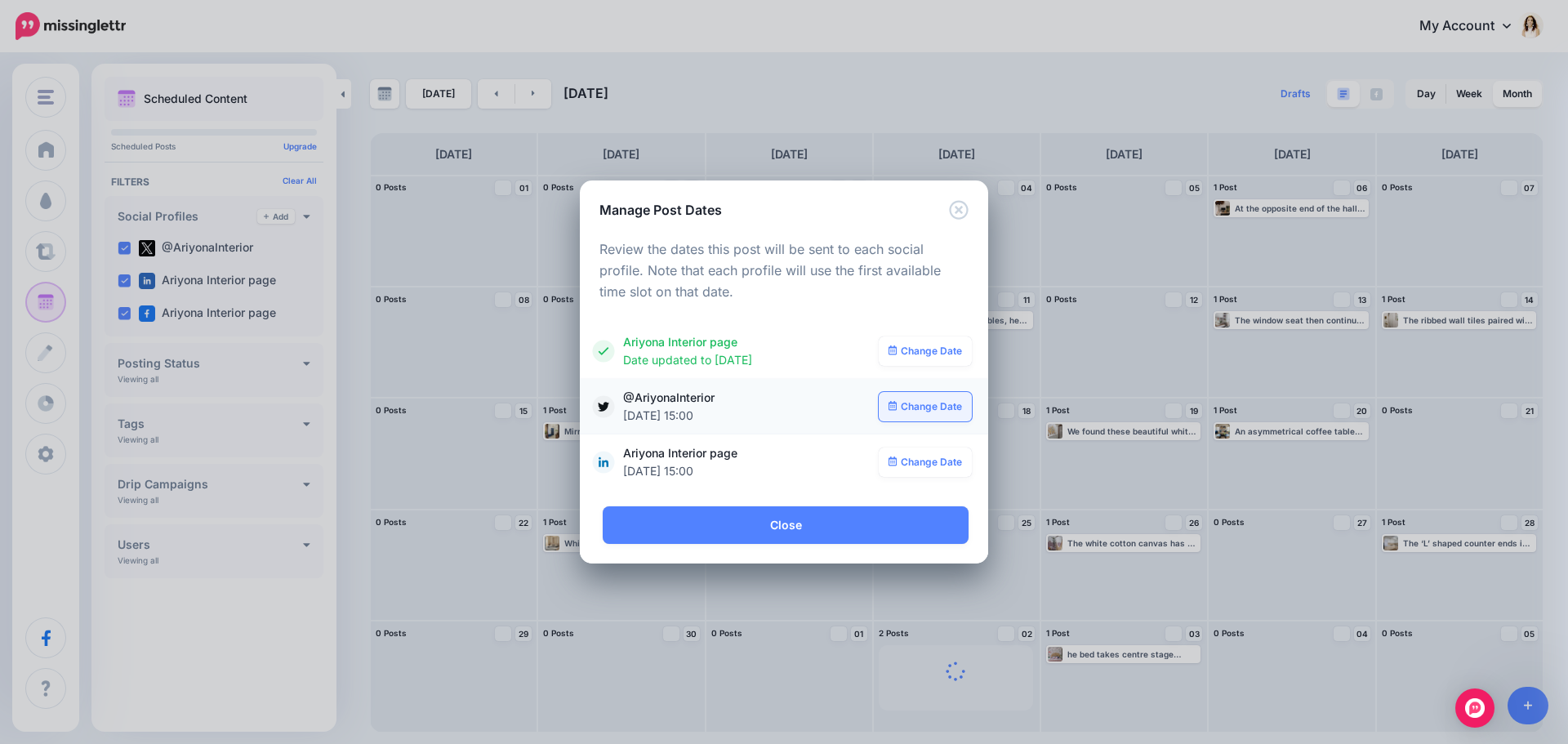
click at [929, 402] on link "Change Date" at bounding box center [926, 407] width 94 height 30
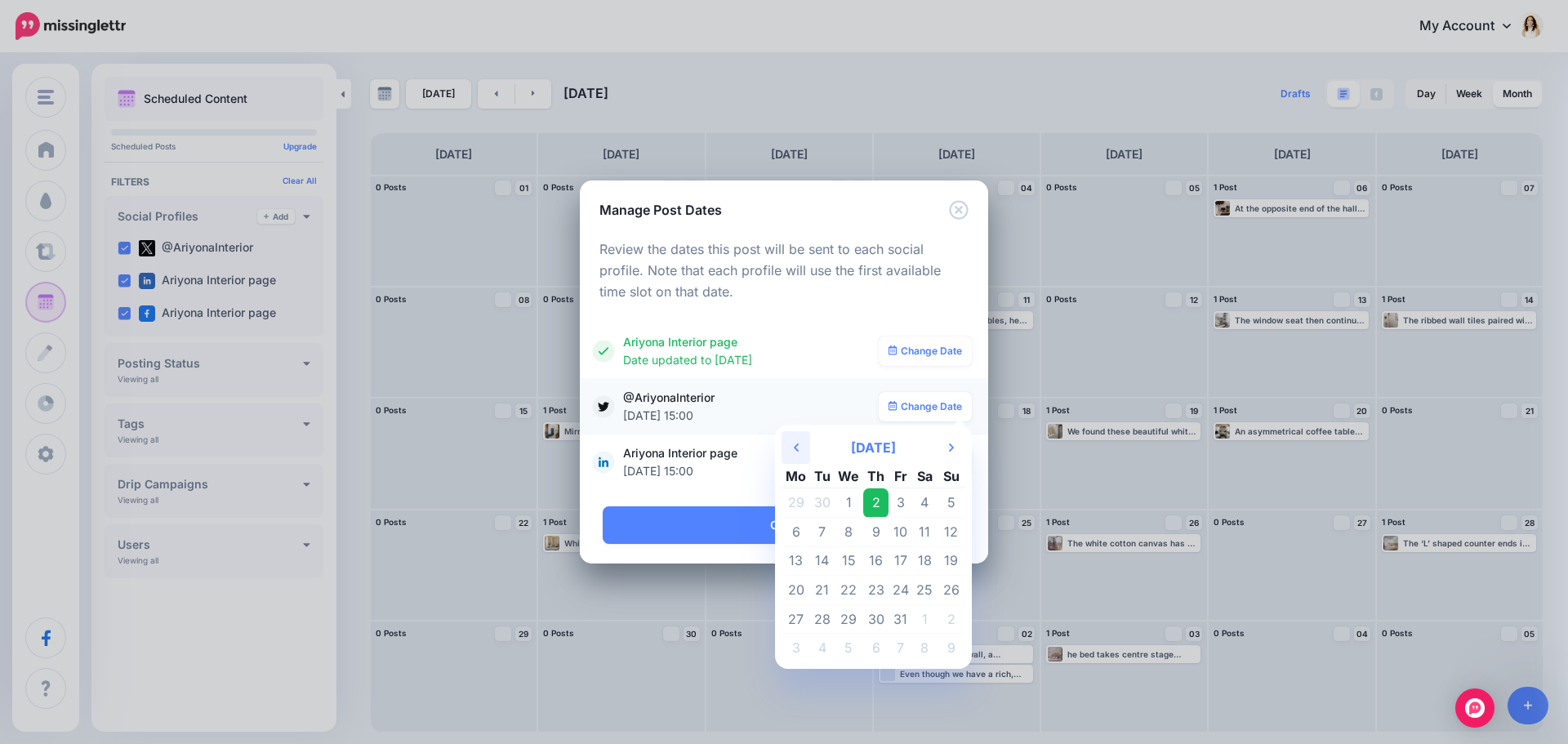
click at [803, 444] on th "Previous Month" at bounding box center [796, 448] width 29 height 33
click at [802, 621] on td "25" at bounding box center [796, 619] width 29 height 30
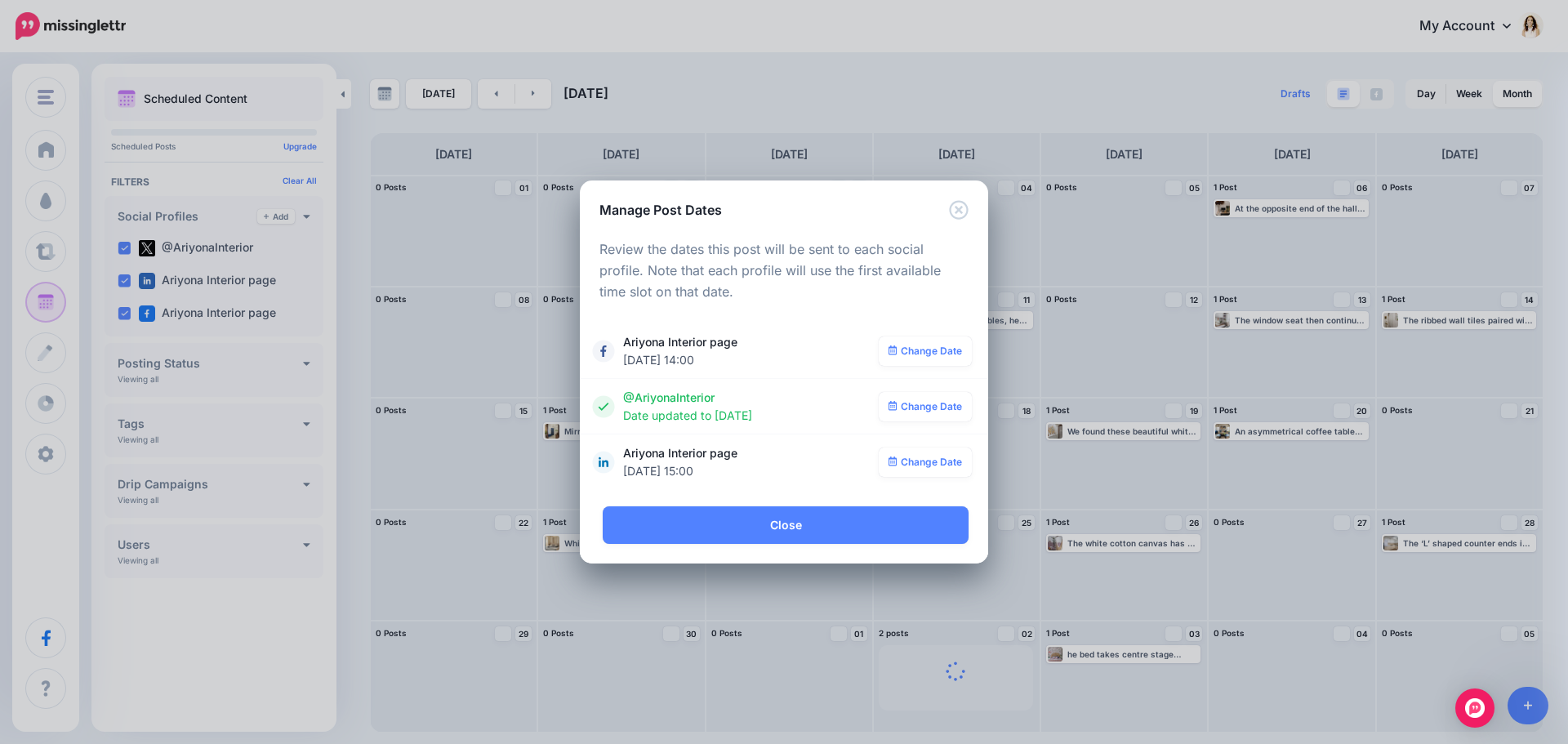
click at [936, 457] on link "Change Date" at bounding box center [926, 462] width 94 height 30
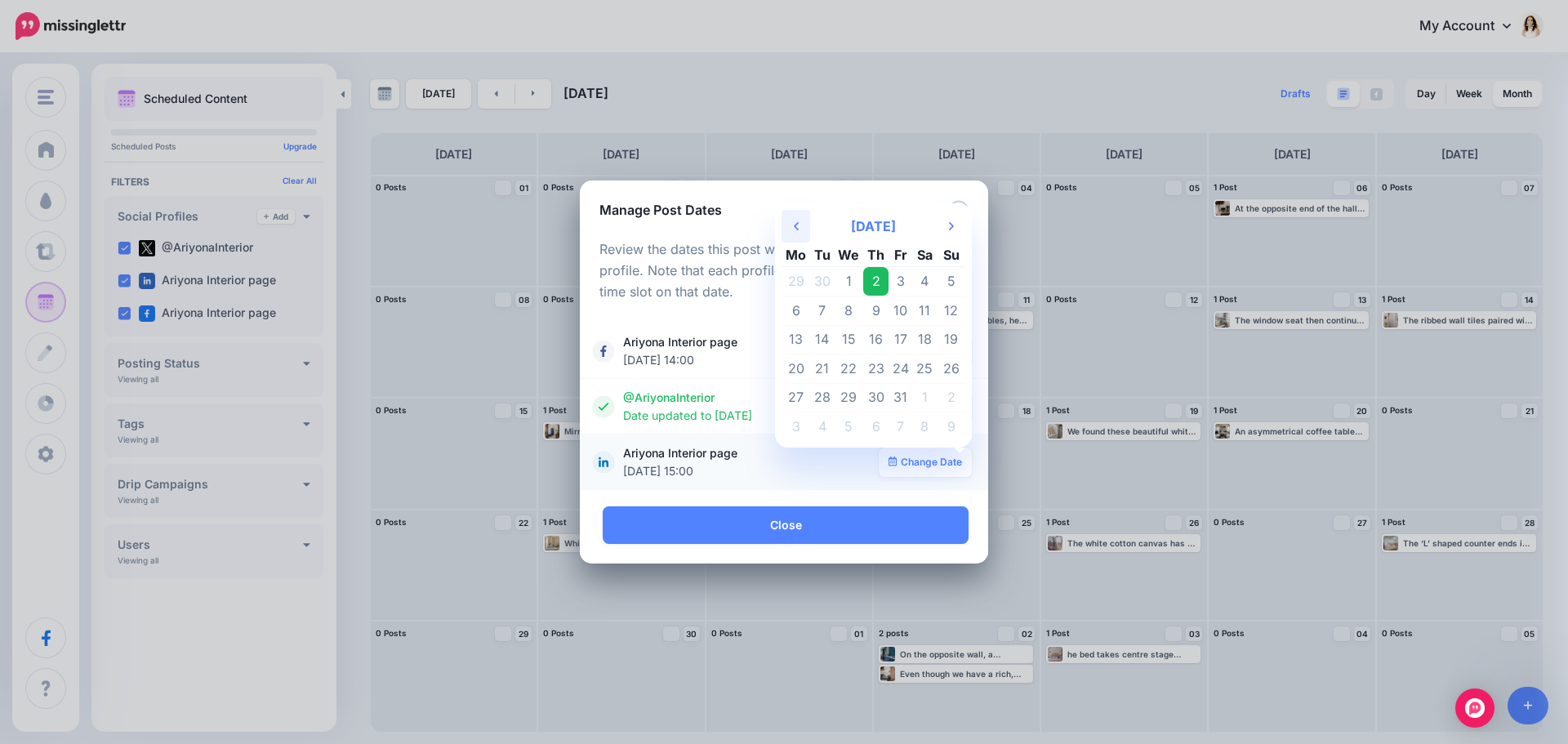
click at [798, 230] on icon "Previous Month" at bounding box center [796, 226] width 5 height 13
click at [788, 222] on th "Previous Month" at bounding box center [796, 226] width 29 height 33
click at [802, 397] on td "25" at bounding box center [796, 398] width 29 height 30
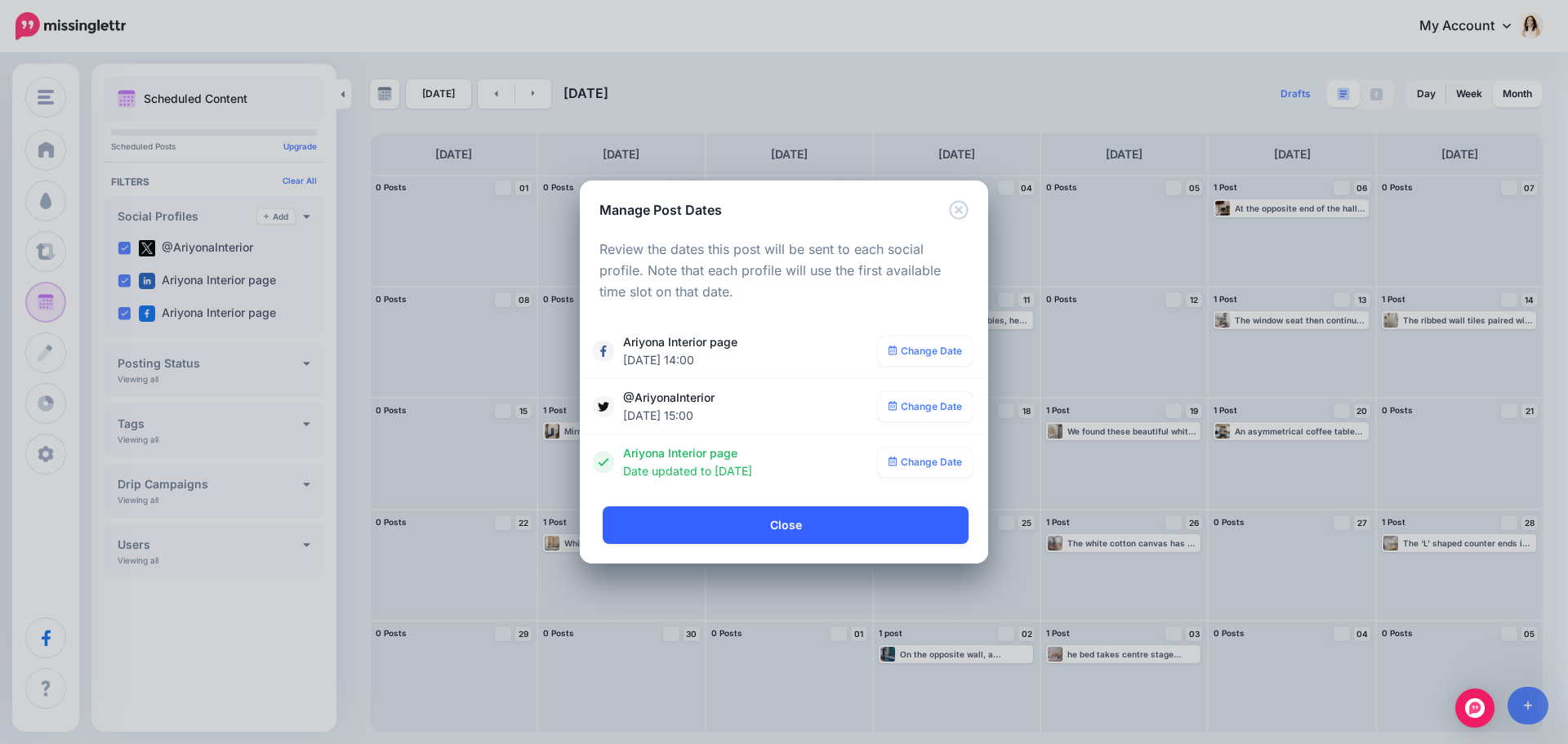
click at [899, 530] on link "Close" at bounding box center [785, 524] width 366 height 37
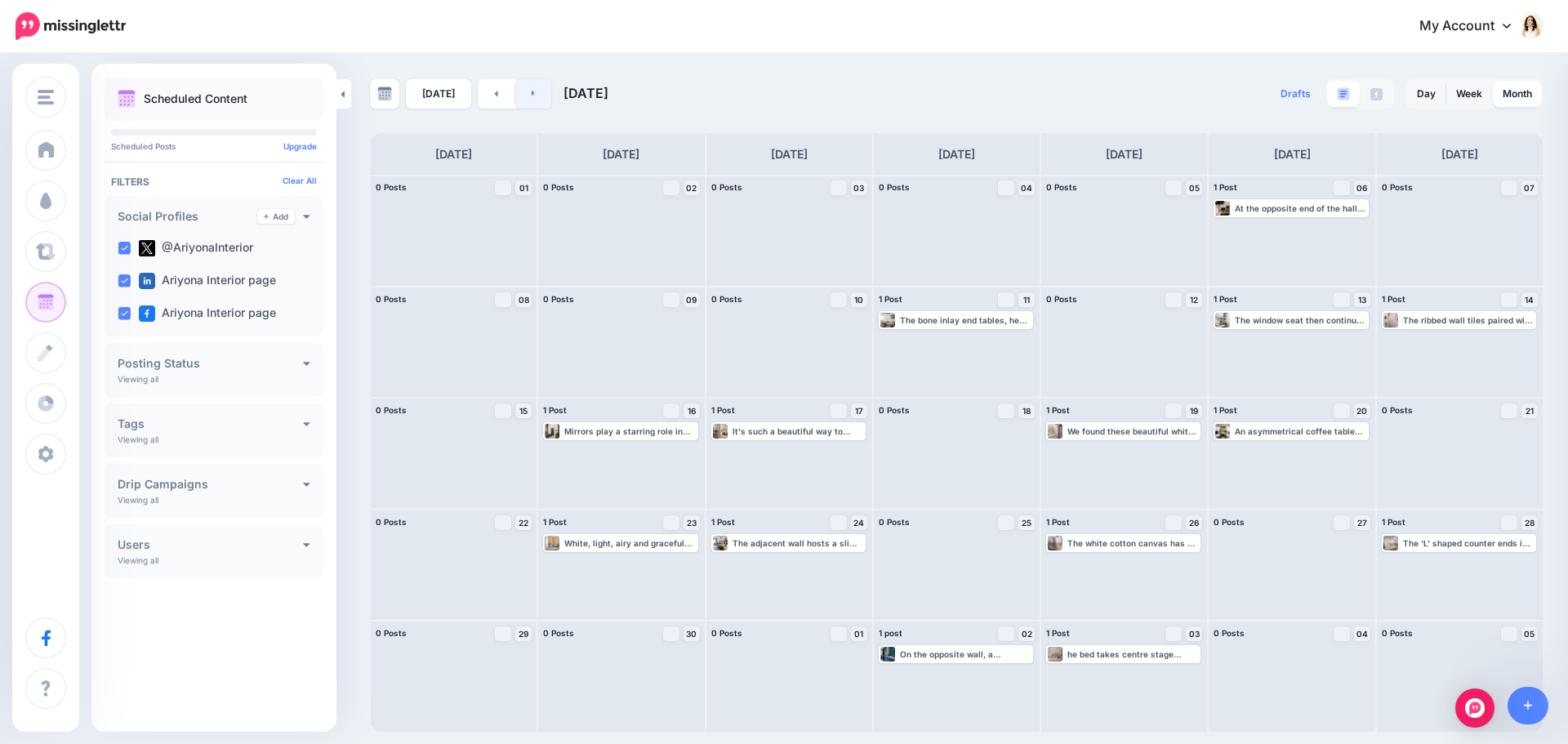
click at [543, 102] on link at bounding box center [533, 94] width 37 height 30
